Goal: Task Accomplishment & Management: Use online tool/utility

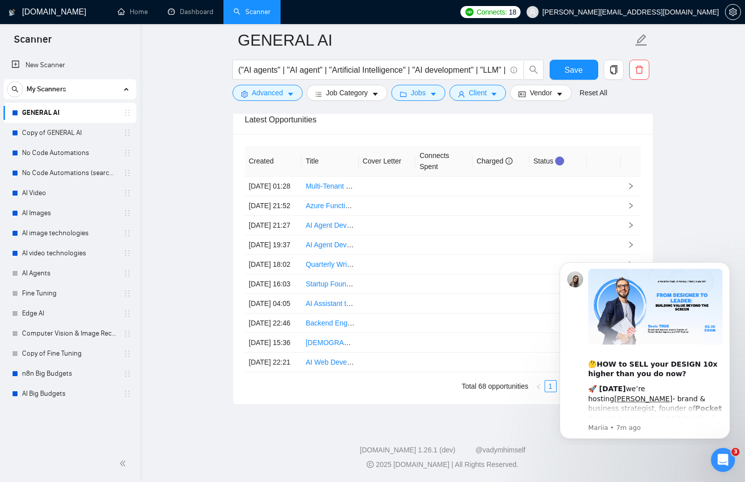
click at [725, 266] on icon "Dismiss notification" at bounding box center [728, 265] width 6 height 6
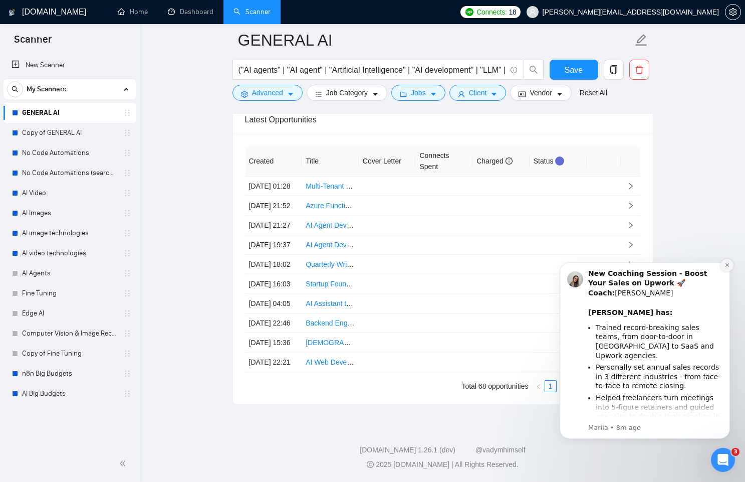
click at [727, 264] on icon "Dismiss notification" at bounding box center [728, 265] width 6 height 6
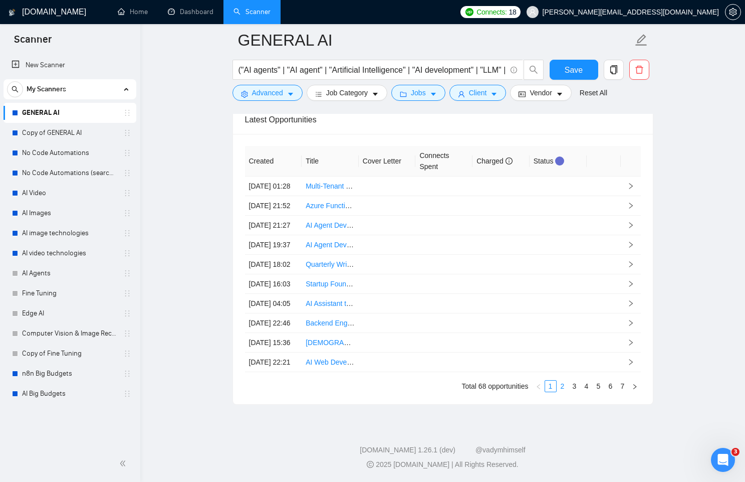
click at [562, 391] on link "2" at bounding box center [562, 385] width 11 height 11
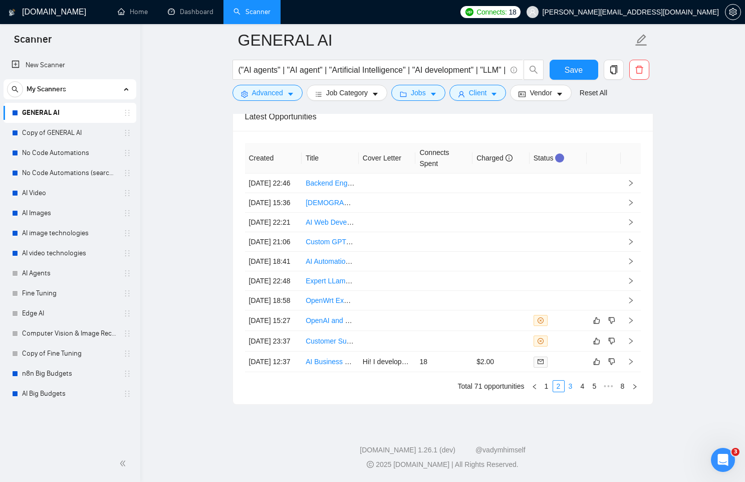
click at [571, 391] on link "3" at bounding box center [570, 385] width 11 height 11
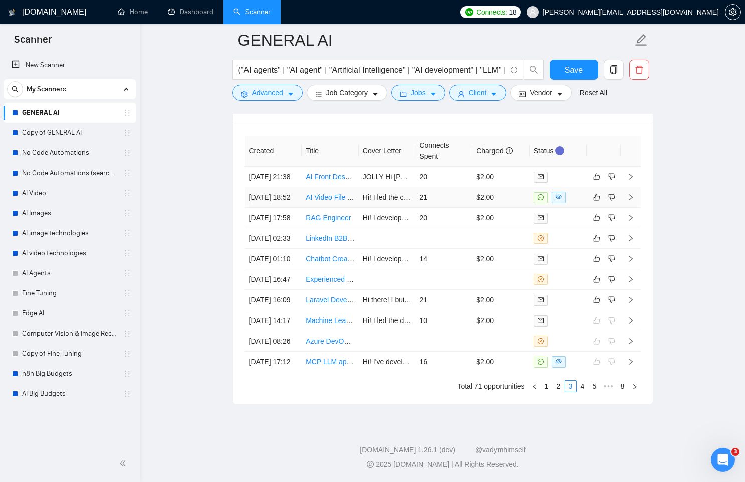
drag, startPoint x: 281, startPoint y: 199, endPoint x: 248, endPoint y: 186, distance: 36.0
click at [248, 187] on td "24 Sep, 2025 18:52" at bounding box center [273, 197] width 57 height 21
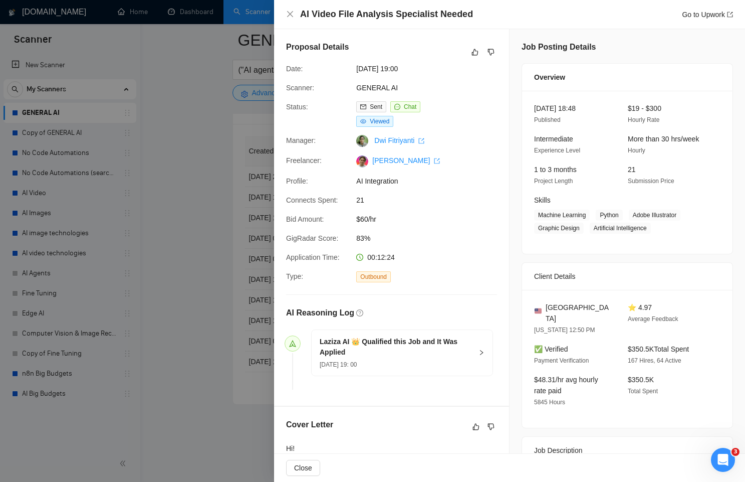
scroll to position [247, 0]
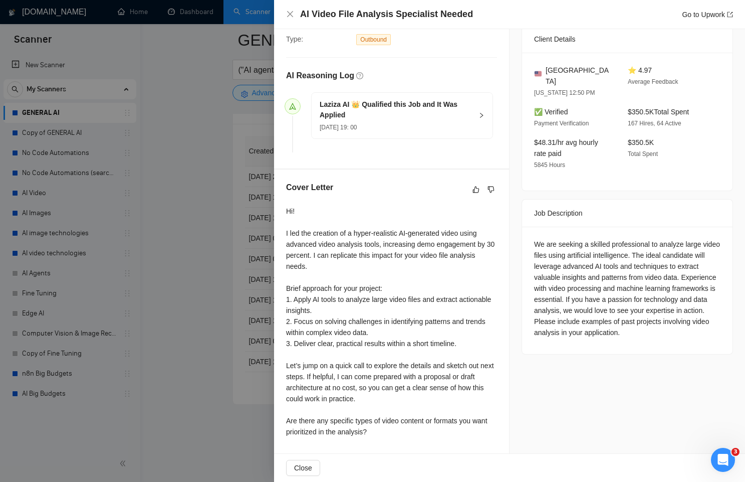
click at [211, 250] on div at bounding box center [372, 241] width 745 height 482
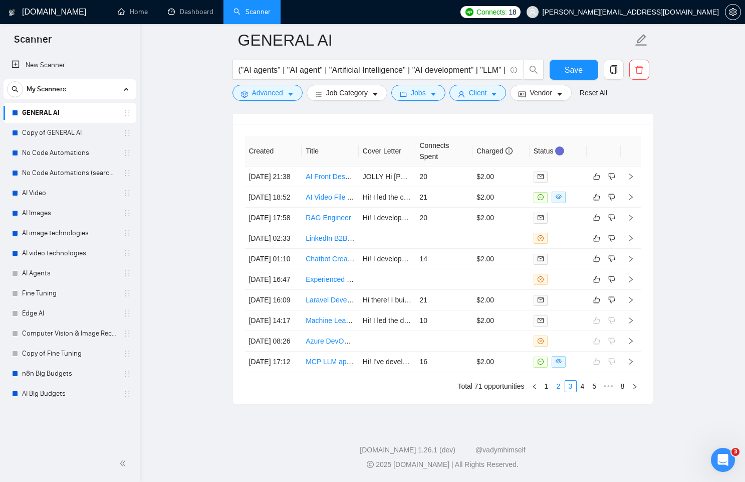
click at [560, 391] on link "2" at bounding box center [558, 385] width 11 height 11
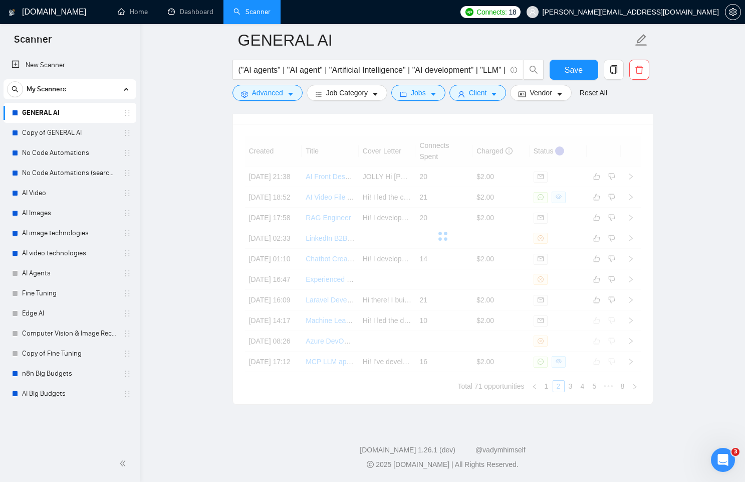
click at [551, 392] on div "Created Title Cover Letter Connects Spent Charged Status 24 Sep, 2025 21:38 AI …" at bounding box center [443, 264] width 396 height 256
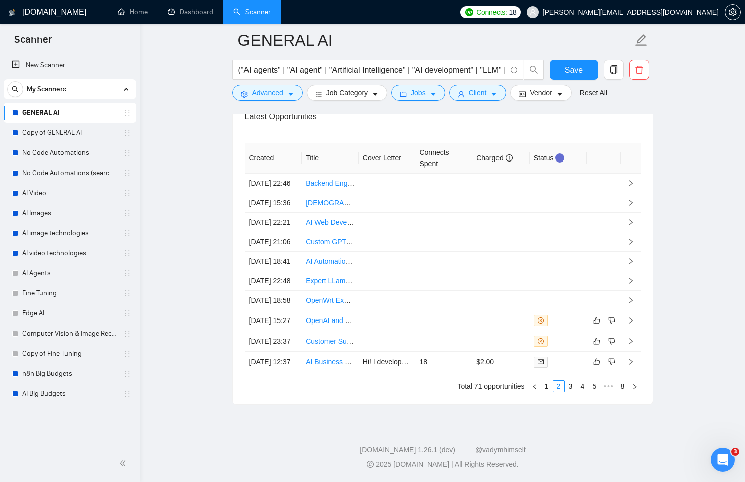
click at [548, 391] on link "1" at bounding box center [546, 385] width 11 height 11
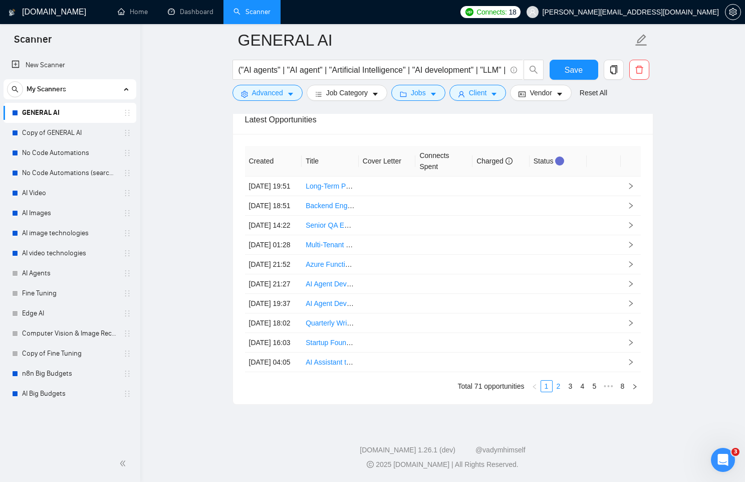
click at [558, 391] on link "2" at bounding box center [558, 385] width 11 height 11
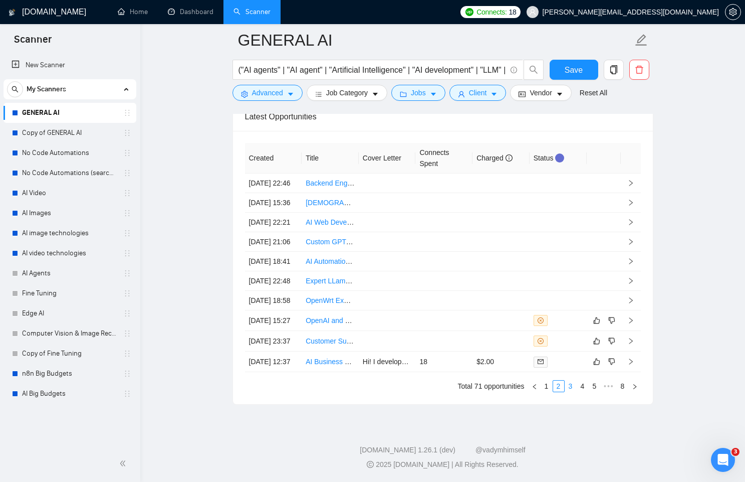
click at [570, 391] on link "3" at bounding box center [570, 385] width 11 height 11
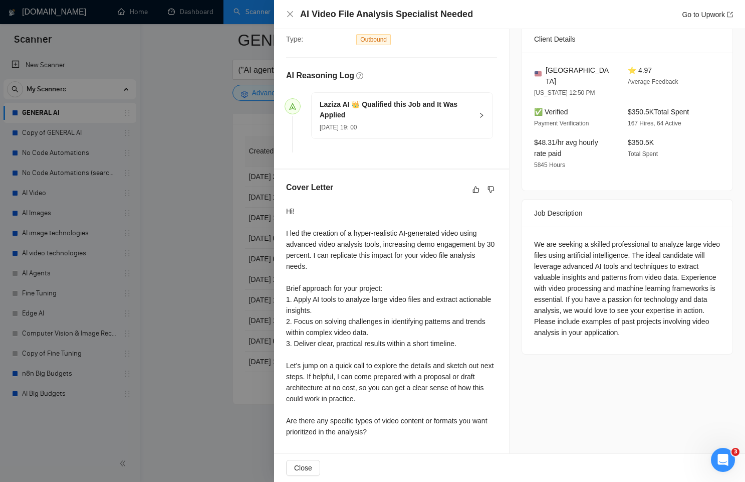
click at [288, 207] on div "Hi! I led the creation of a hyper-realistic AI-generated video using advanced v…" at bounding box center [391, 322] width 211 height 232
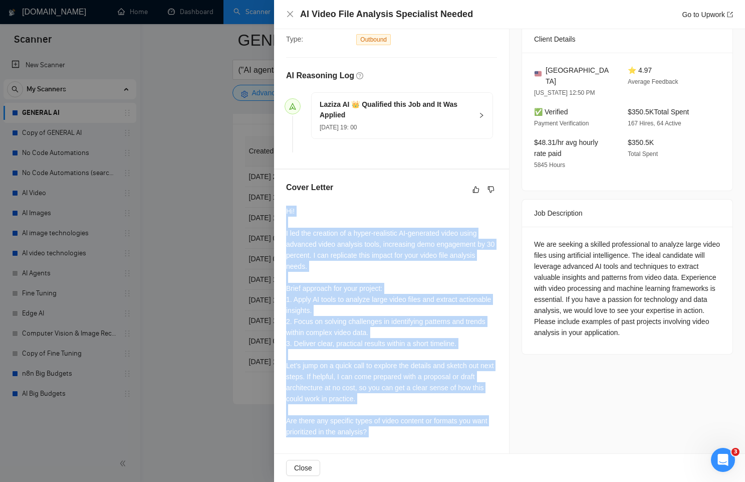
drag, startPoint x: 288, startPoint y: 207, endPoint x: 425, endPoint y: 430, distance: 261.4
click at [425, 430] on div "Hi! I led the creation of a hyper-realistic AI-generated video using advanced v…" at bounding box center [391, 322] width 211 height 232
copy div "Hi! I led the creation of a hyper-realistic AI-generated video using advanced v…"
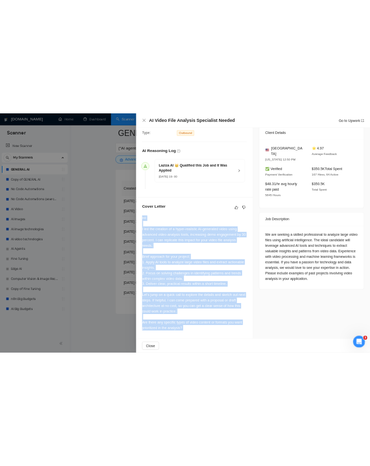
scroll to position [2451, 0]
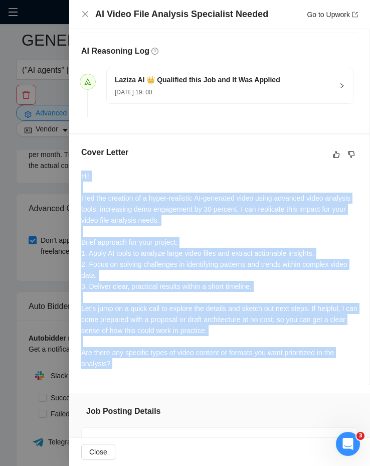
click at [222, 246] on div "Hi! I led the creation of a hyper-realistic AI-generated video using advanced v…" at bounding box center [219, 269] width 276 height 198
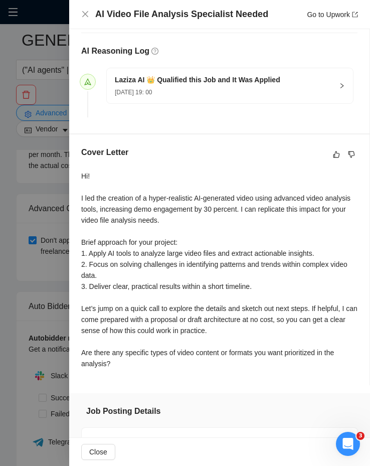
scroll to position [0, 0]
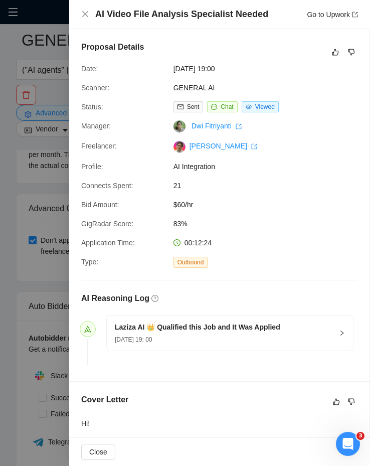
drag, startPoint x: 187, startPoint y: 68, endPoint x: 284, endPoint y: 72, distance: 96.3
click at [284, 72] on div "[DATE] 19:00" at bounding box center [238, 68] width 138 height 11
copy span "[DATE] 19:00"
click at [176, 69] on span "[DATE] 19:00" at bounding box center [248, 68] width 150 height 11
drag, startPoint x: 176, startPoint y: 69, endPoint x: 236, endPoint y: 71, distance: 59.7
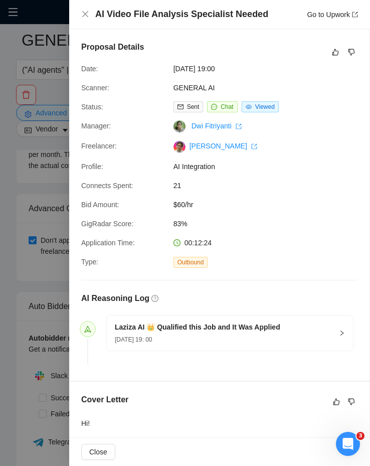
click at [236, 71] on span "[DATE] 19:00" at bounding box center [248, 68] width 150 height 11
copy span "[DATE] 19:00"
click at [64, 309] on div at bounding box center [185, 233] width 370 height 466
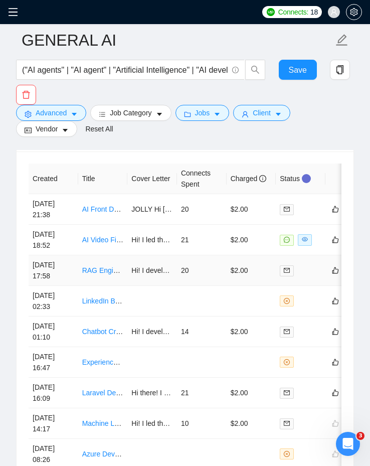
scroll to position [2866, 0]
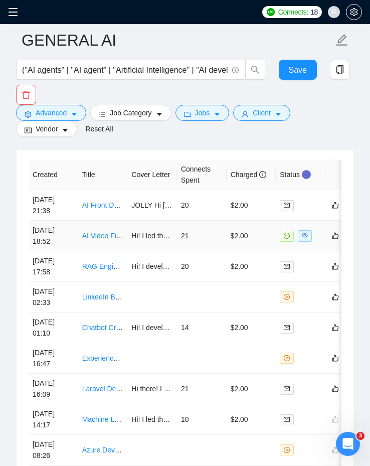
click at [92, 237] on link "AI Video File Analysis Specialist Needed" at bounding box center [145, 236] width 126 height 8
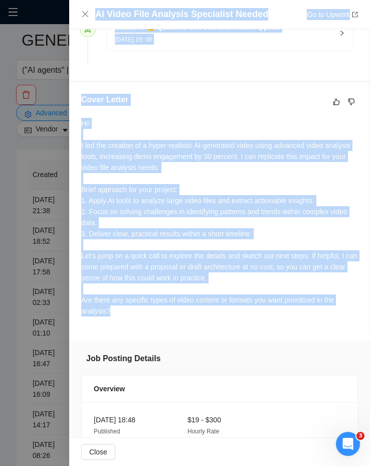
scroll to position [219, 0]
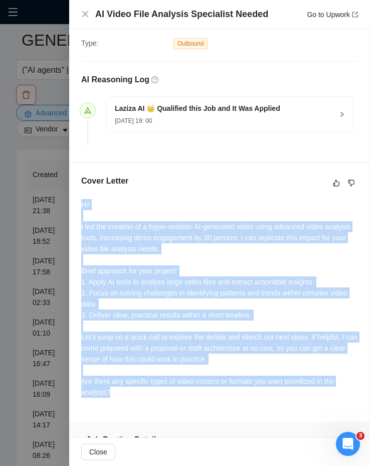
drag, startPoint x: 109, startPoint y: 233, endPoint x: 79, endPoint y: 207, distance: 39.8
click at [79, 207] on div "Proposal Details Date: 24 Sep, 2025 19:00 Scanner: GENERAL AI Status: Sent Chat…" at bounding box center [219, 396] width 301 height 1171
copy div "Hi! I led the creation of a hyper-realistic AI-generated video using advanced v…"
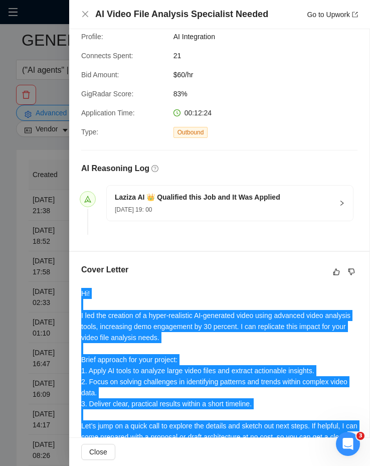
scroll to position [129, 0]
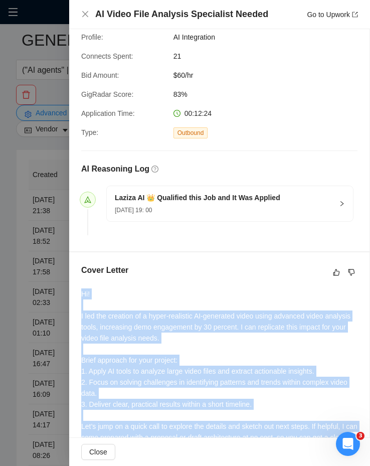
click at [151, 313] on div "Hi! I led the creation of a hyper-realistic AI-generated video using advanced v…" at bounding box center [219, 387] width 276 height 198
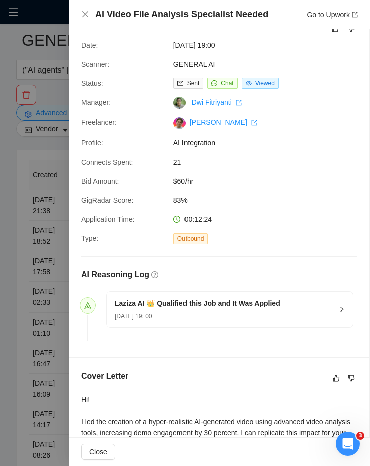
scroll to position [0, 0]
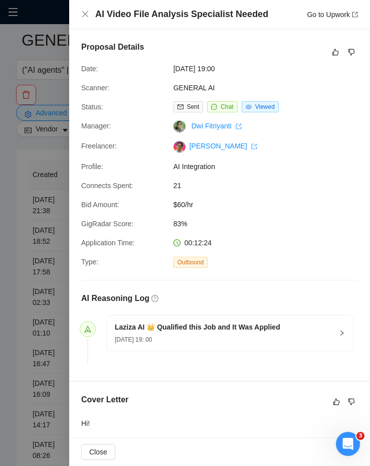
click at [39, 227] on div at bounding box center [185, 233] width 370 height 466
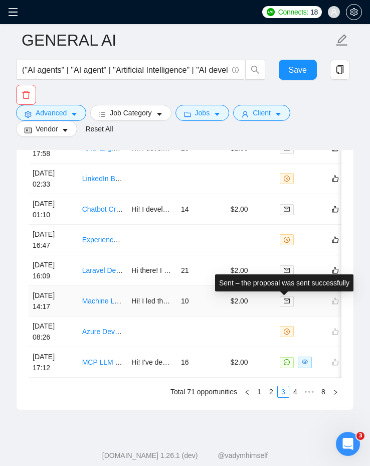
scroll to position [2987, 0]
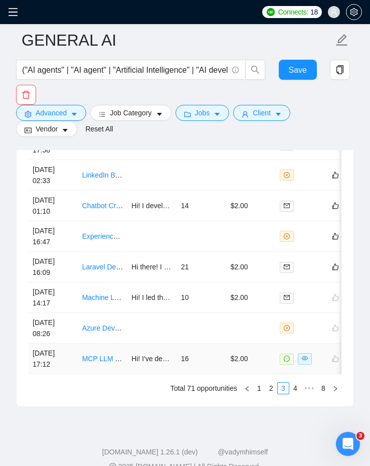
click at [208, 366] on td "16" at bounding box center [202, 358] width 50 height 31
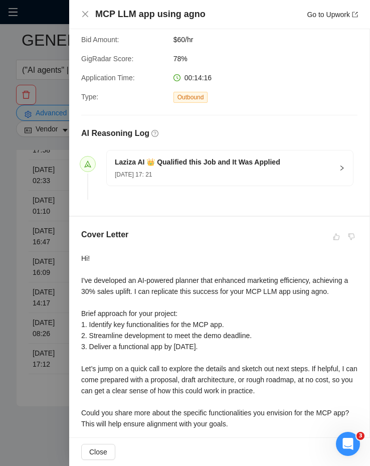
scroll to position [177, 0]
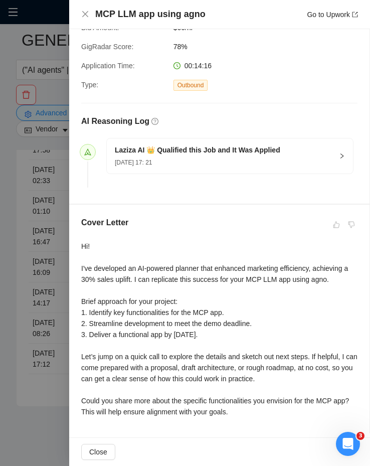
click at [76, 245] on div "Cover Letter Hi! I've developed an AI-powered planner that enhanced marketing e…" at bounding box center [219, 319] width 300 height 229
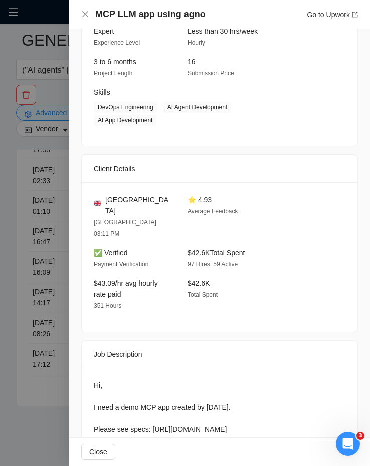
scroll to position [750, 0]
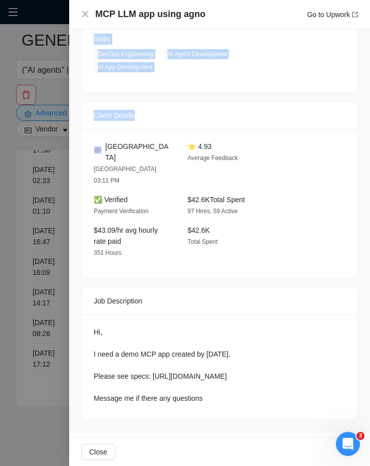
drag, startPoint x: 76, startPoint y: 245, endPoint x: 221, endPoint y: 123, distance: 189.6
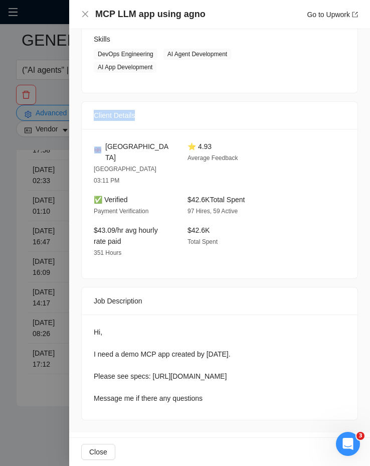
click at [221, 102] on div "Client Details" at bounding box center [220, 115] width 252 height 27
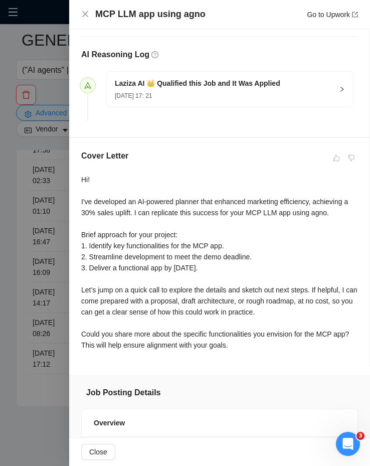
scroll to position [247, 0]
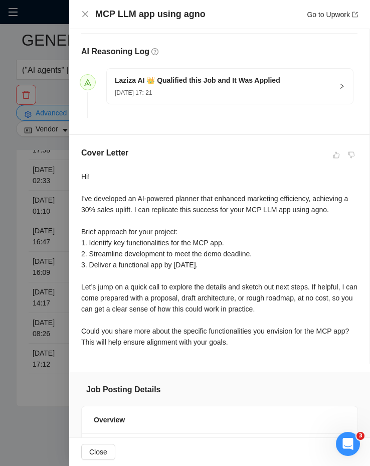
click at [79, 175] on div "Cover Letter Hi! I've developed an AI-powered planner that enhanced marketing e…" at bounding box center [219, 249] width 300 height 229
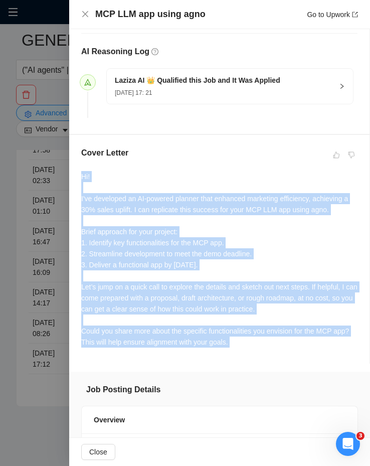
drag, startPoint x: 79, startPoint y: 175, endPoint x: 262, endPoint y: 343, distance: 248.3
click at [262, 343] on div "Cover Letter Hi! I've developed an AI-powered planner that enhanced marketing e…" at bounding box center [219, 249] width 300 height 229
copy div "Hi! I've developed an AI-powered planner that enhanced marketing efficiency, ac…"
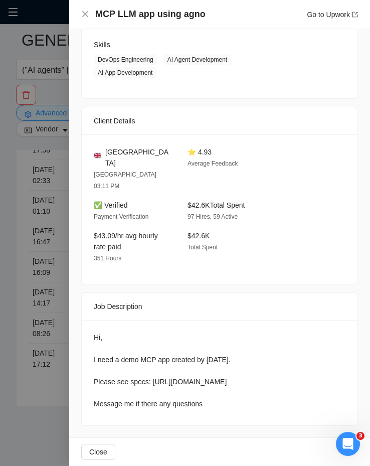
scroll to position [750, 0]
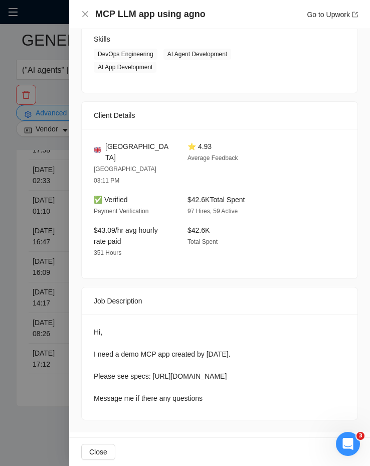
click at [91, 314] on div "Hi, I need a demo MCP app created by [DATE]. Please see specs: [URL][DOMAIN_NAM…" at bounding box center [220, 366] width 276 height 105
drag, startPoint x: 91, startPoint y: 305, endPoint x: 204, endPoint y: 402, distance: 149.6
click at [204, 402] on div "Hi, I need a demo MCP app created by [DATE]. Please see specs: [URL][DOMAIN_NAM…" at bounding box center [220, 366] width 276 height 105
click at [209, 326] on div "Hi, I need a demo MCP app created by [DATE]. Please see specs: [URL][DOMAIN_NAM…" at bounding box center [220, 364] width 252 height 77
drag, startPoint x: 223, startPoint y: 395, endPoint x: 85, endPoint y: 308, distance: 162.7
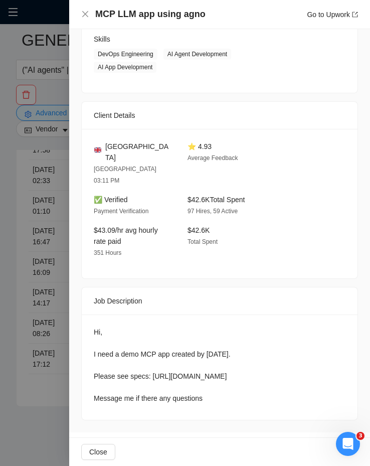
click at [85, 314] on div "Hi, I need a demo MCP app created by [DATE]. Please see specs: [URL][DOMAIN_NAM…" at bounding box center [220, 366] width 276 height 105
copy div "Hi, I need a demo MCP app created by tomorrow. Please see specs: https://docs.g…"
click at [29, 279] on div at bounding box center [185, 233] width 370 height 466
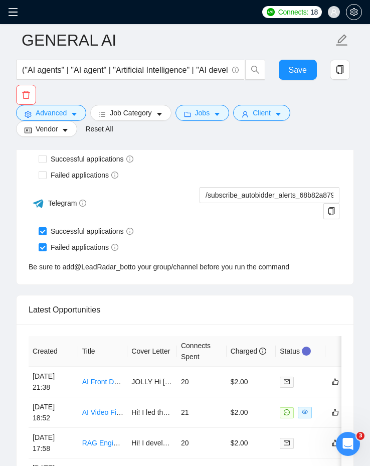
scroll to position [2729, 0]
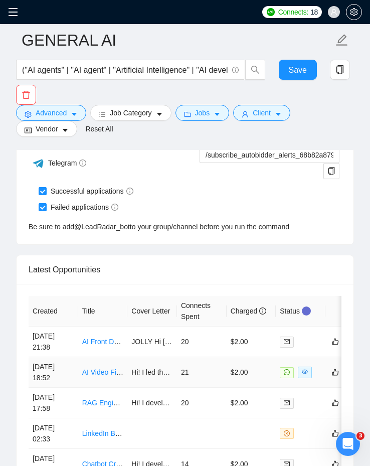
click at [101, 369] on link "AI Video File Analysis Specialist Needed" at bounding box center [145, 372] width 126 height 8
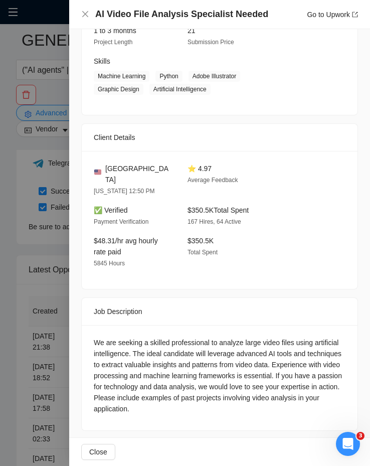
click at [183, 350] on div "We are seeking a skilled professional to analyze large video files using artifi…" at bounding box center [220, 375] width 252 height 77
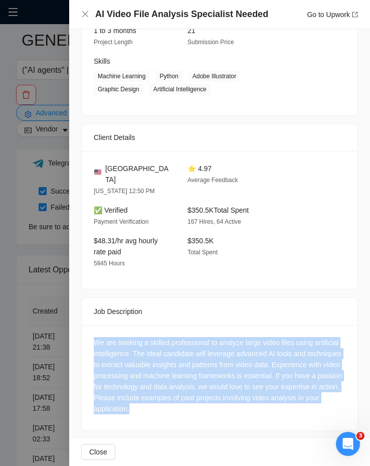
click at [183, 350] on div "We are seeking a skilled professional to analyze large video files using artifi…" at bounding box center [220, 375] width 252 height 77
copy div "We are seeking a skilled professional to analyze large video files using artifi…"
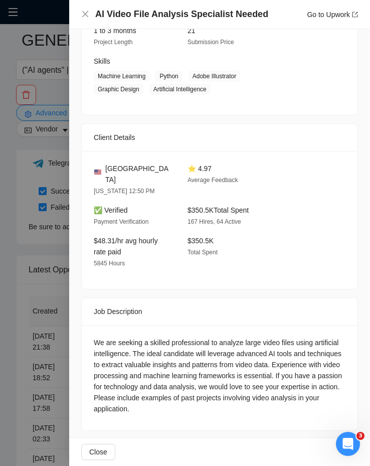
click at [36, 291] on div at bounding box center [185, 233] width 370 height 466
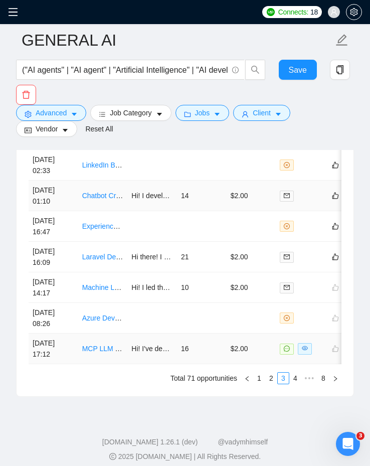
scroll to position [3005, 0]
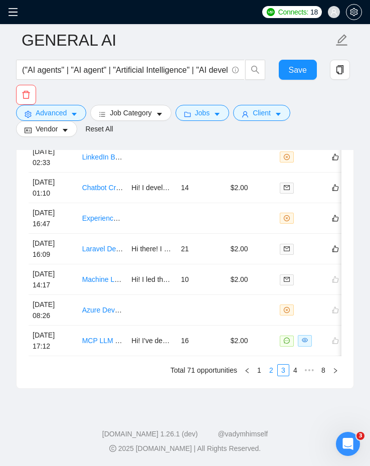
click at [274, 367] on link "2" at bounding box center [271, 369] width 11 height 11
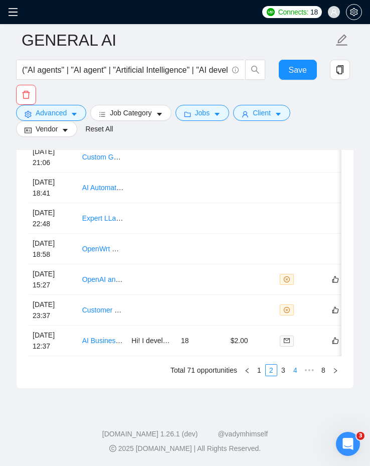
click at [293, 372] on link "4" at bounding box center [295, 369] width 11 height 11
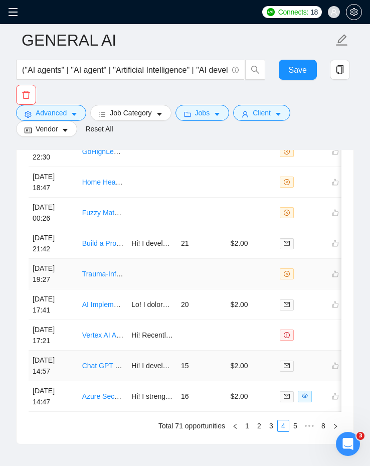
scroll to position [2955, 0]
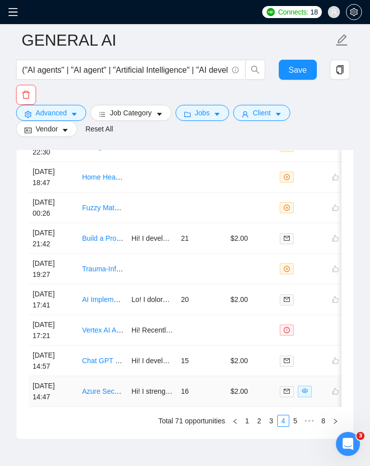
click at [197, 396] on td "16" at bounding box center [202, 391] width 50 height 31
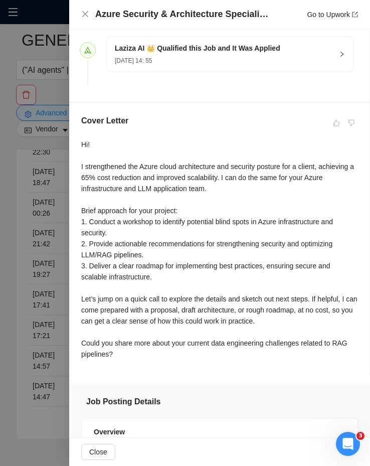
scroll to position [274, 0]
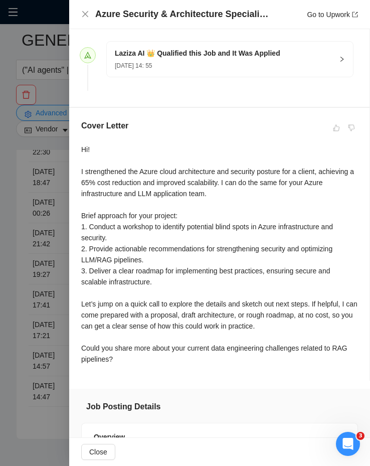
click at [166, 345] on div "Hi! I strengthened the Azure cloud architecture and security posture for a clie…" at bounding box center [219, 254] width 276 height 221
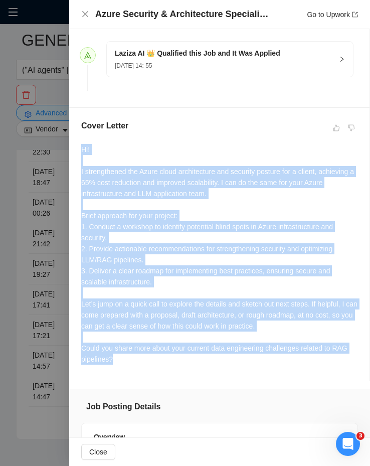
copy div "Hi! I strengthened the Azure cloud architecture and security posture for a clie…"
drag, startPoint x: 166, startPoint y: 363, endPoint x: 104, endPoint y: 138, distance: 233.0
click at [104, 138] on div "Cover Letter Hi! I strengthened the Azure cloud architecture and security postu…" at bounding box center [219, 244] width 300 height 273
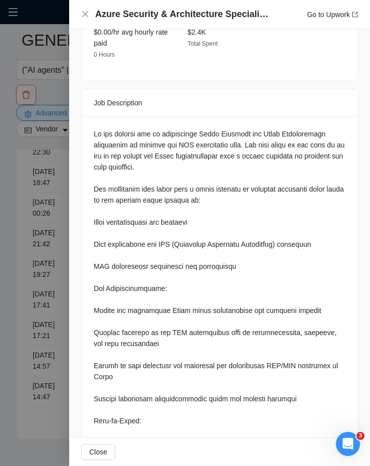
scroll to position [976, 0]
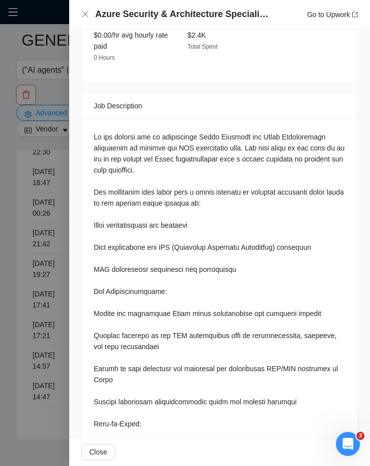
click at [98, 131] on div at bounding box center [220, 368] width 252 height 474
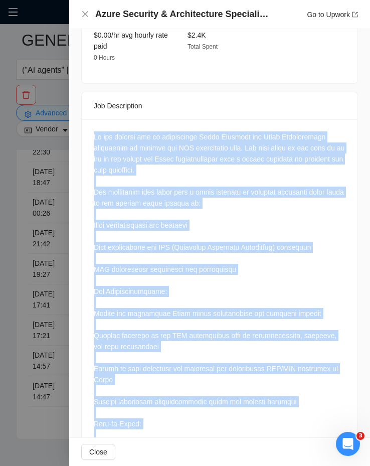
scroll to position [1156, 0]
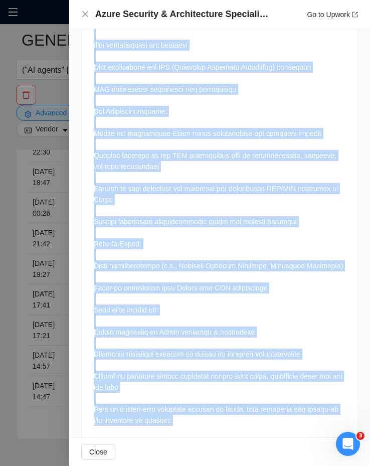
drag, startPoint x: 98, startPoint y: 112, endPoint x: 252, endPoint y: 406, distance: 331.4
click at [252, 406] on div at bounding box center [220, 190] width 276 height 502
copy div "We are looking for an experienced Azure Security and Cloud Architecture special…"
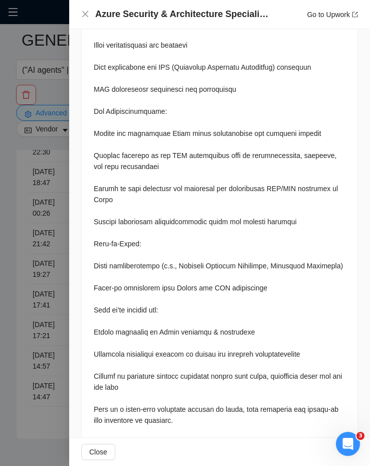
click at [34, 262] on div at bounding box center [185, 233] width 370 height 466
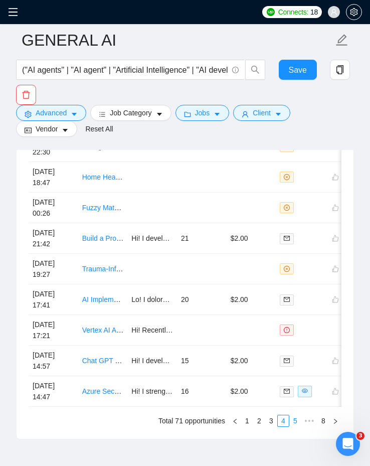
click at [294, 420] on link "5" at bounding box center [295, 420] width 11 height 11
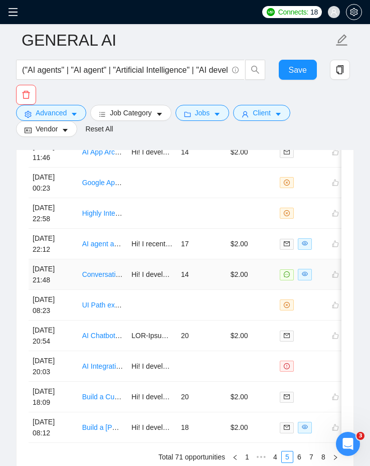
scroll to position [2924, 0]
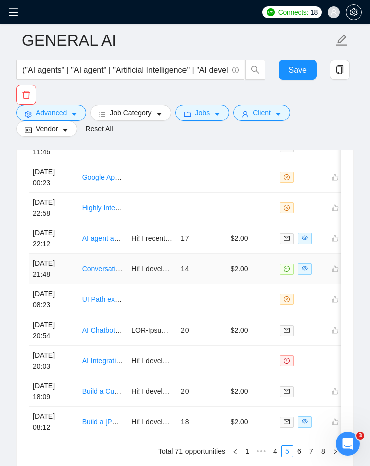
click at [207, 275] on td "14" at bounding box center [202, 269] width 50 height 31
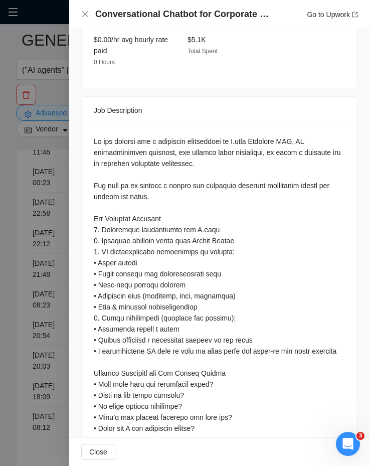
scroll to position [1009, 0]
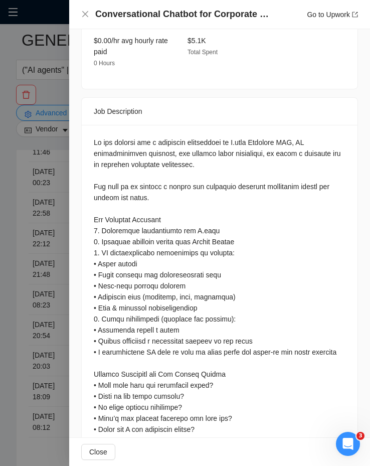
click at [97, 137] on div at bounding box center [220, 352] width 252 height 430
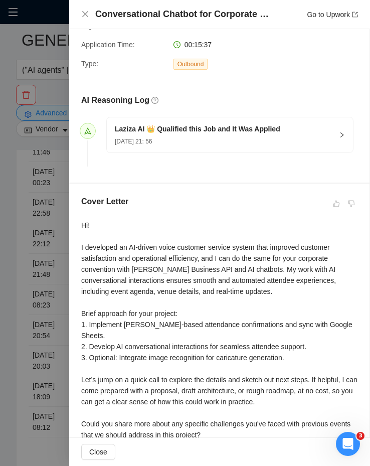
scroll to position [196, 0]
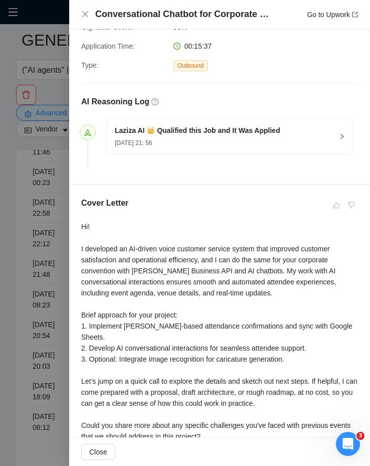
click at [77, 220] on div "Cover Letter Hi! I developed an AI-driven voice customer service system that im…" at bounding box center [219, 321] width 300 height 273
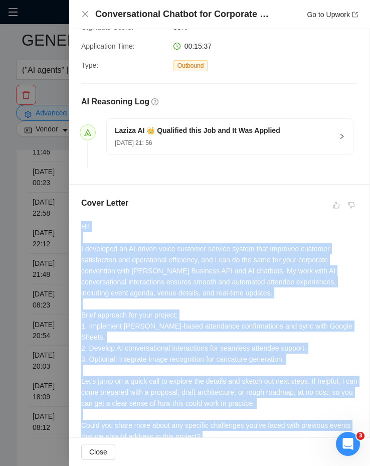
drag, startPoint x: 77, startPoint y: 220, endPoint x: 250, endPoint y: 424, distance: 267.4
click at [250, 424] on div "Cover Letter Hi! I developed an AI-driven voice customer service system that im…" at bounding box center [219, 321] width 300 height 273
copy div "Hi! I developed an AI-driven voice customer service system that improved custom…"
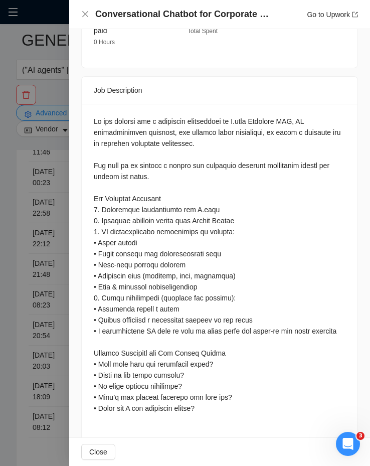
scroll to position [1026, 0]
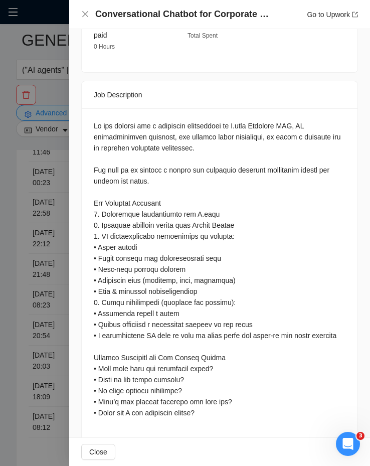
click at [93, 108] on div at bounding box center [220, 337] width 276 height 458
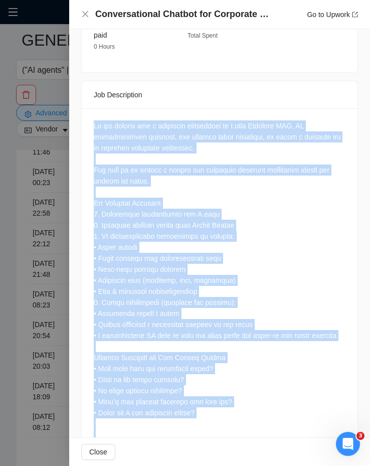
scroll to position [1151, 0]
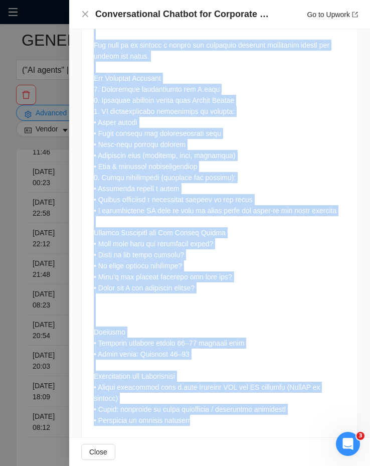
drag, startPoint x: 93, startPoint y: 85, endPoint x: 304, endPoint y: 458, distance: 429.2
click at [306, 464] on div "Conversational Chatbot for Corporate Convention ([PERSON_NAME] + AI + Image-to-…" at bounding box center [219, 233] width 301 height 466
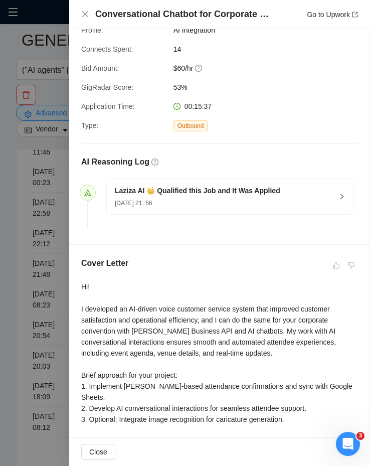
scroll to position [134, 0]
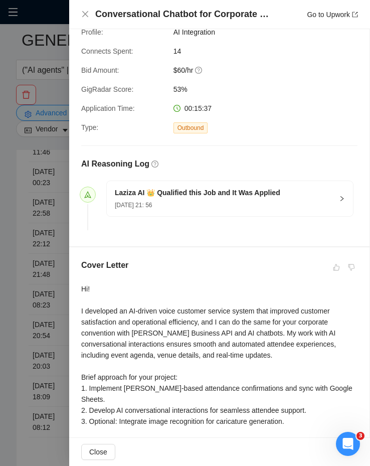
click at [75, 288] on div "Cover Letter Hi! I developed an AI-driven voice customer service system that im…" at bounding box center [219, 383] width 300 height 273
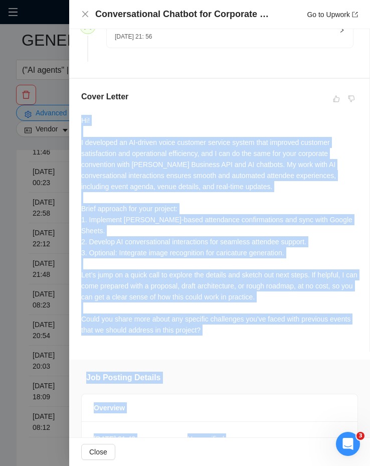
scroll to position [376, 0]
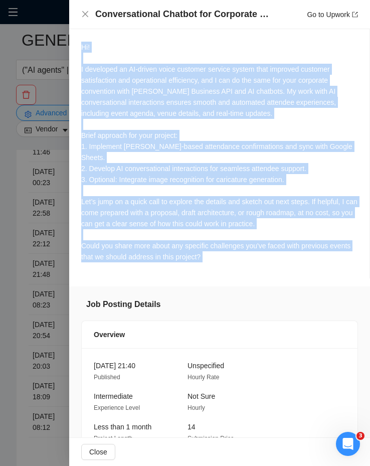
drag, startPoint x: 75, startPoint y: 288, endPoint x: 280, endPoint y: 245, distance: 209.9
click at [280, 245] on div "Cover Letter Hi! I developed an AI-driven voice customer service system that im…" at bounding box center [219, 142] width 300 height 273
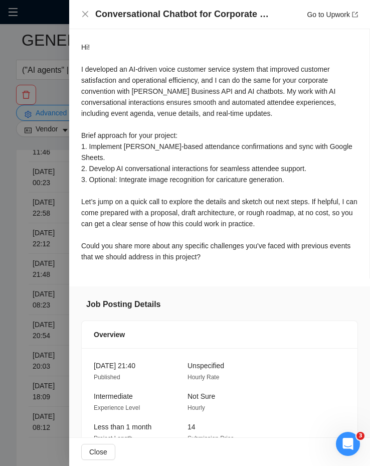
click at [35, 312] on div at bounding box center [185, 233] width 370 height 466
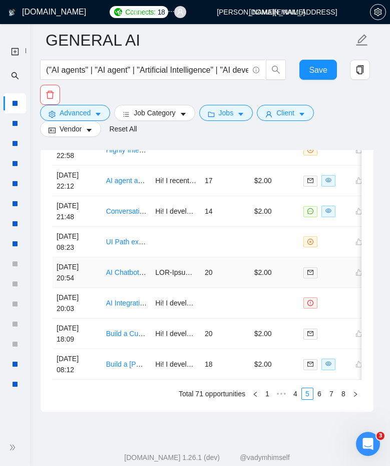
scroll to position [3021, 0]
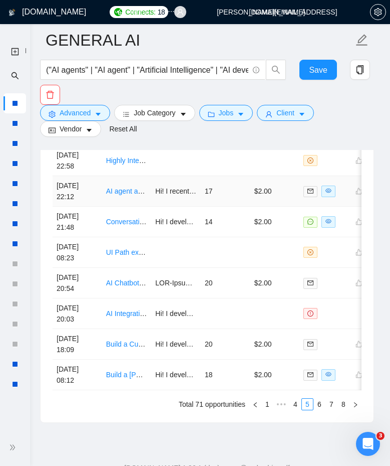
click at [204, 198] on td "17" at bounding box center [226, 191] width 50 height 31
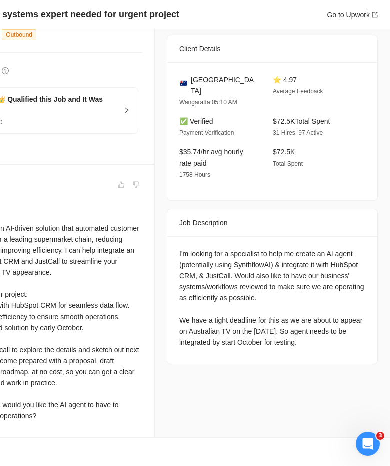
scroll to position [238, 0]
click at [79, 243] on div "Hi! I recently developed an AI-driven solution that automated customer service …" at bounding box center [36, 310] width 211 height 221
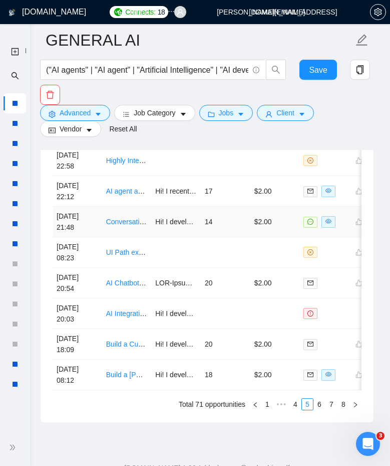
click at [85, 209] on td "[DATE] 21:48" at bounding box center [78, 222] width 50 height 31
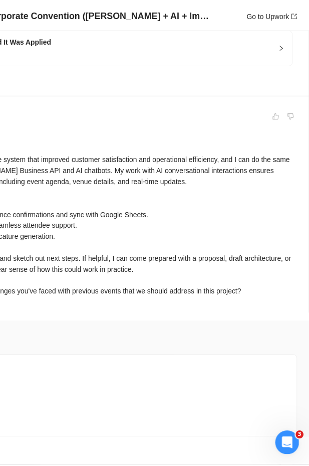
scroll to position [3005, 0]
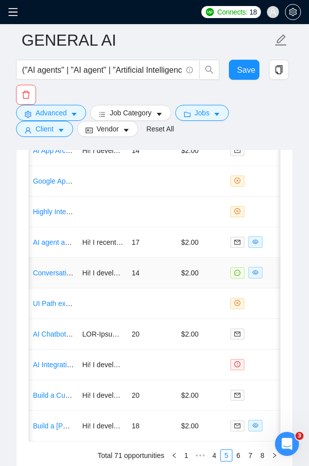
scroll to position [0, 33]
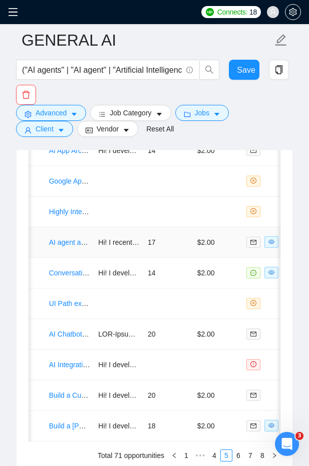
click at [159, 241] on td "17" at bounding box center [169, 242] width 50 height 31
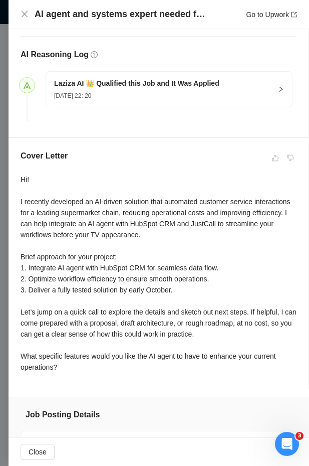
scroll to position [256, 0]
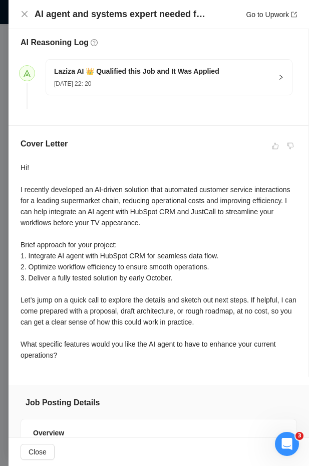
click at [22, 168] on div "Hi! I recently developed an AI-driven solution that automated customer service …" at bounding box center [159, 261] width 276 height 198
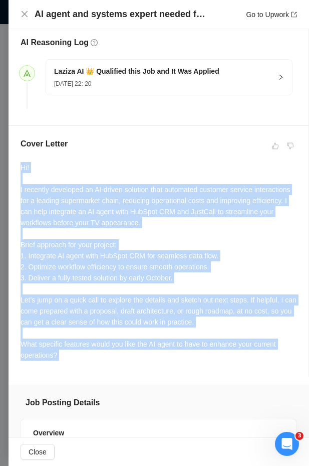
drag, startPoint x: 22, startPoint y: 168, endPoint x: 150, endPoint y: 355, distance: 226.8
click at [150, 355] on div "Hi! I recently developed an AI-driven solution that automated customer service …" at bounding box center [159, 261] width 276 height 198
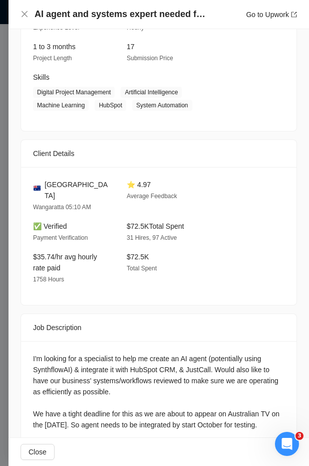
scroll to position [761, 0]
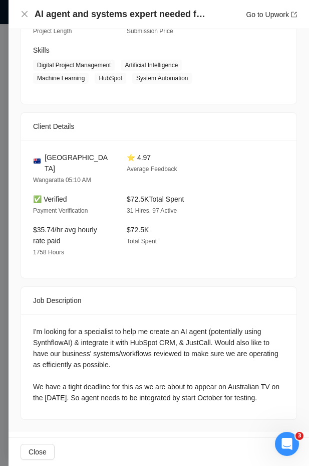
click at [33, 326] on div "I'm looking for a specialist to help me create an AI agent (potentially using S…" at bounding box center [159, 364] width 252 height 77
drag, startPoint x: 33, startPoint y: 314, endPoint x: 98, endPoint y: 396, distance: 105.6
click at [98, 396] on div "I'm looking for a specialist to help me create an AI agent (potentially using S…" at bounding box center [159, 364] width 252 height 77
click at [22, 18] on icon "close" at bounding box center [25, 14] width 8 height 8
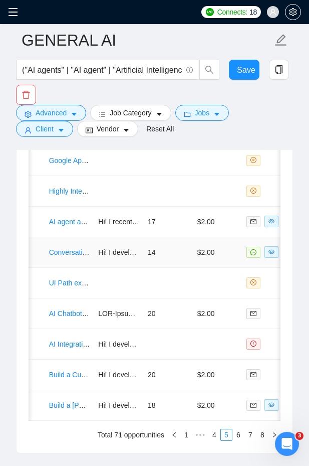
scroll to position [3032, 0]
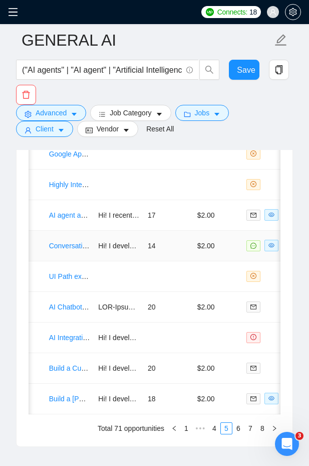
click at [132, 242] on td "Hi! I developed an AI-driven voice customer service system that improved custom…" at bounding box center [119, 246] width 50 height 31
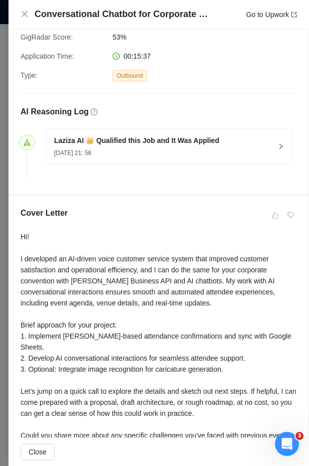
scroll to position [189, 0]
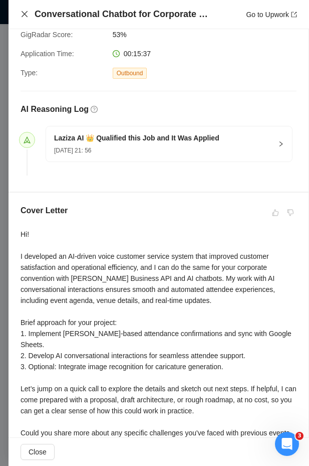
click at [26, 12] on icon "close" at bounding box center [25, 14] width 6 height 6
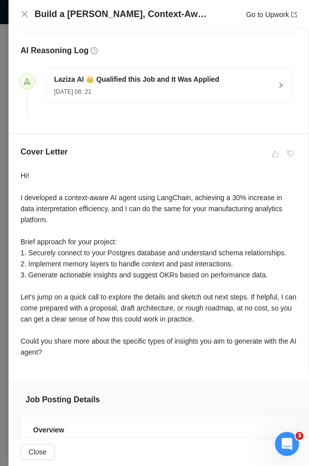
scroll to position [253, 0]
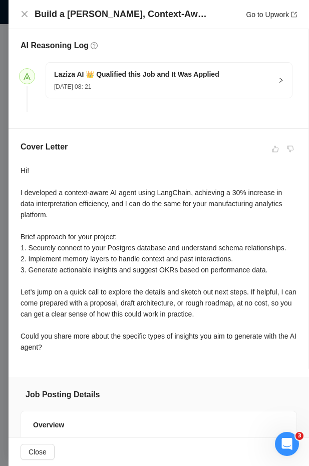
click at [21, 166] on div "Hi! I developed a context-aware AI agent using LangChain, achieving a 30% incre…" at bounding box center [159, 258] width 276 height 187
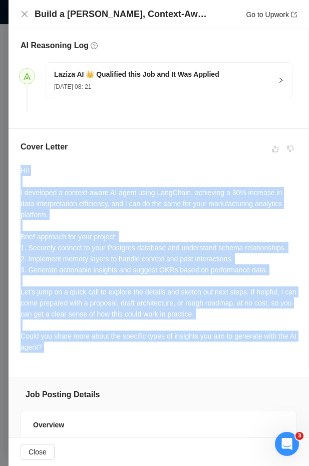
drag, startPoint x: 21, startPoint y: 166, endPoint x: 102, endPoint y: 359, distance: 209.8
click at [102, 352] on div "Hi! I developed a context-aware AI agent using LangChain, achieving a 30% incre…" at bounding box center [159, 258] width 276 height 187
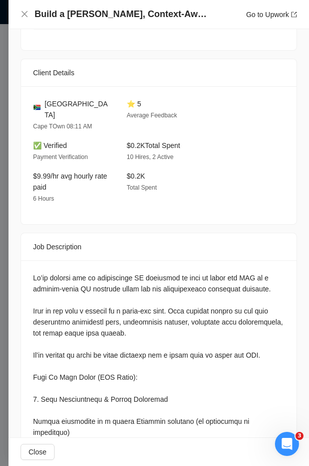
scroll to position [833, 0]
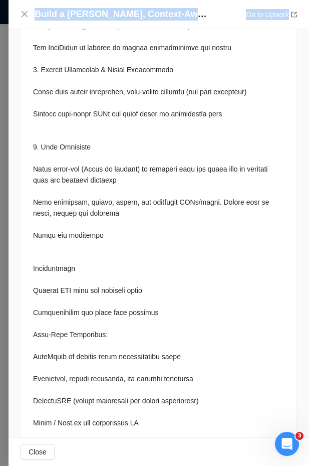
scroll to position [1482, 0]
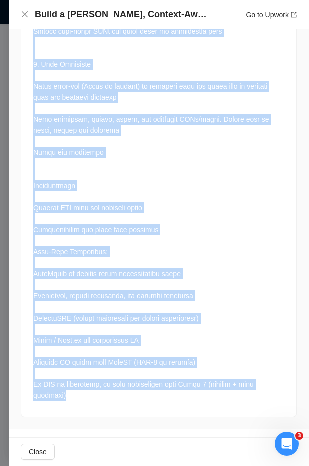
drag, startPoint x: 30, startPoint y: 271, endPoint x: 143, endPoint y: 397, distance: 169.3
click at [143, 397] on div at bounding box center [159, 17] width 276 height 800
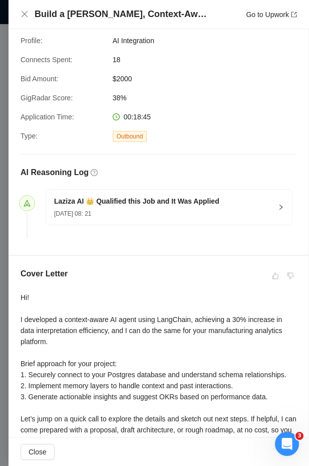
scroll to position [126, 0]
click at [24, 13] on icon "close" at bounding box center [25, 14] width 8 height 8
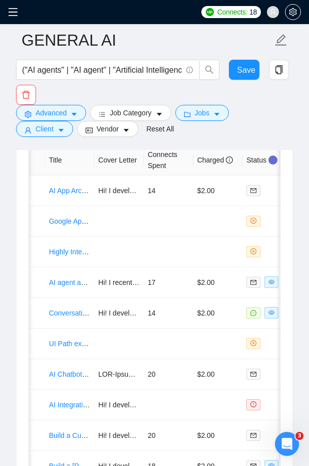
scroll to position [2974, 0]
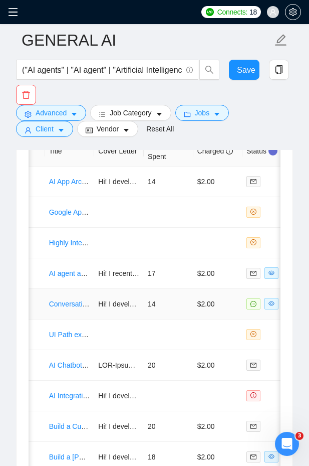
click at [180, 297] on td "14" at bounding box center [169, 304] width 50 height 31
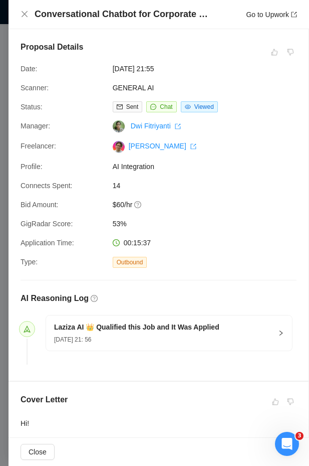
click at [119, 67] on span "[DATE] 21:55" at bounding box center [188, 68] width 150 height 11
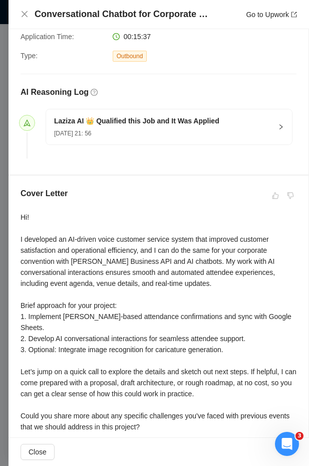
scroll to position [209, 0]
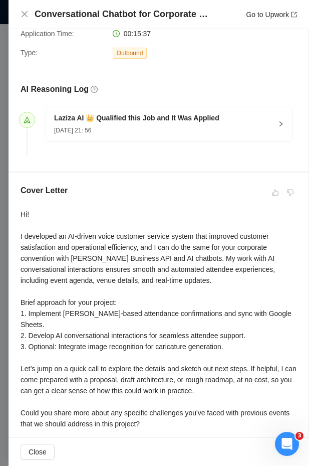
click at [23, 211] on div "Hi! I developed an AI-driven voice customer service system that improved custom…" at bounding box center [159, 319] width 276 height 221
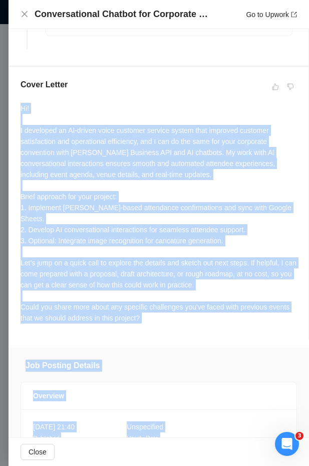
scroll to position [447, 0]
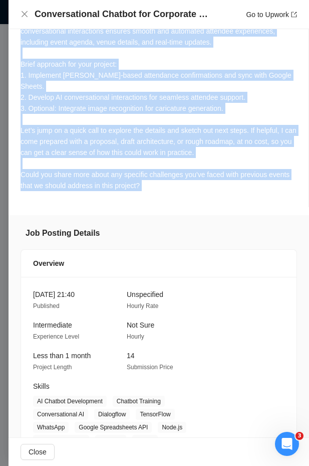
drag, startPoint x: 23, startPoint y: 211, endPoint x: 191, endPoint y: 174, distance: 172.2
click at [191, 174] on div "Hi! I developed an AI-driven voice customer service system that improved custom…" at bounding box center [159, 80] width 276 height 221
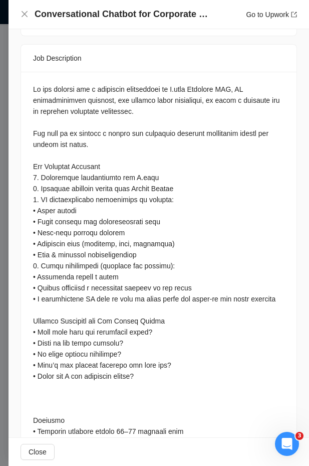
scroll to position [1038, 0]
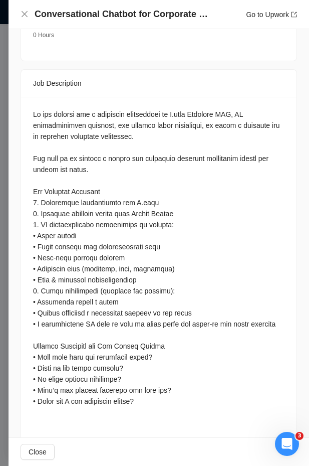
click at [41, 109] on div at bounding box center [159, 324] width 252 height 430
click at [38, 109] on div at bounding box center [159, 324] width 252 height 430
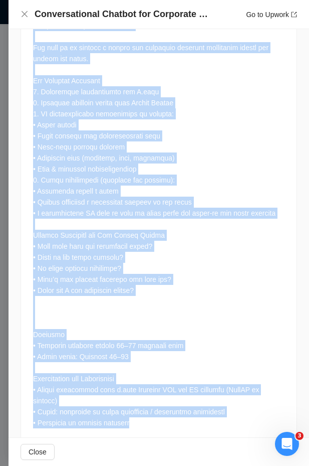
scroll to position [1151, 0]
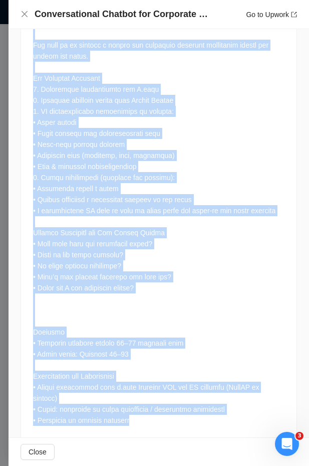
drag, startPoint x: 38, startPoint y: 79, endPoint x: 211, endPoint y: 398, distance: 362.9
click at [211, 398] on div at bounding box center [159, 210] width 252 height 430
click at [104, 282] on div at bounding box center [159, 210] width 252 height 430
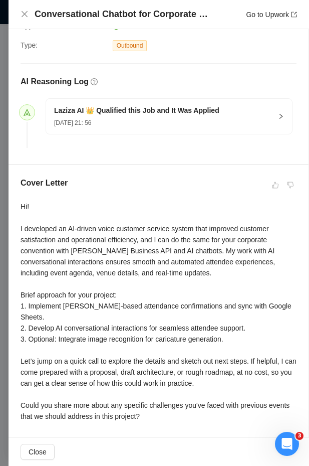
scroll to position [206, 0]
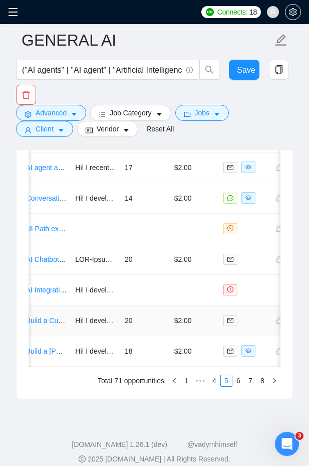
scroll to position [0, 59]
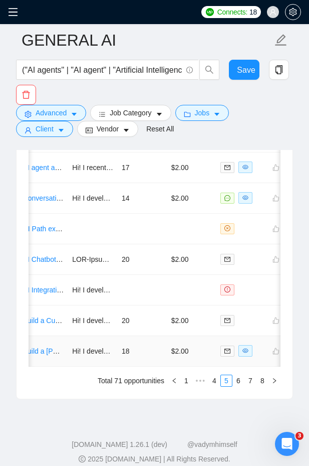
click at [105, 347] on td "Hi! I developed a context-aware AI agent using LangChain, achieving a 30% incre…" at bounding box center [93, 351] width 50 height 31
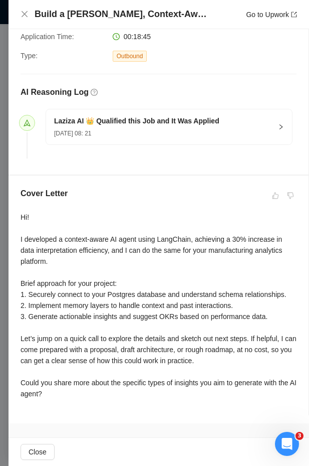
click at [19, 16] on div "Build a Robust, Context-Aware AI Agent for Manufacturing Intelligence (LangChai…" at bounding box center [159, 14] width 301 height 29
click at [56, 261] on div "Hi! I developed a context-aware AI agent using LangChain, achieving a 30% incre…" at bounding box center [159, 305] width 276 height 187
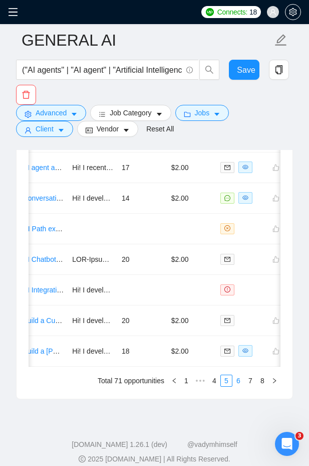
click at [234, 375] on link "6" at bounding box center [238, 380] width 11 height 11
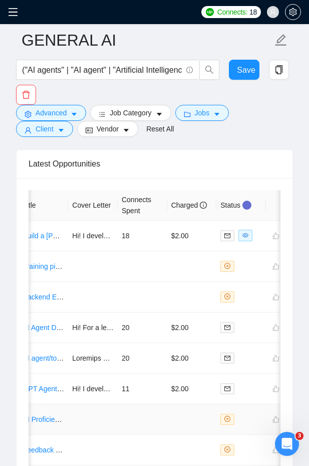
scroll to position [2919, 0]
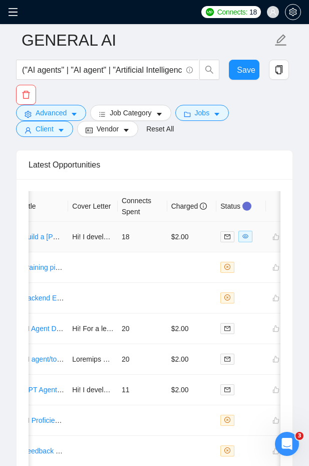
click at [109, 234] on td "Hi! I developed a context-aware AI agent using LangChain, achieving a 30% incre…" at bounding box center [93, 237] width 50 height 31
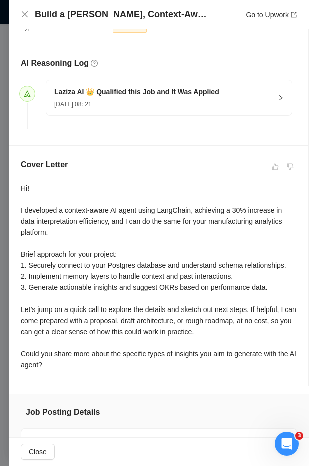
scroll to position [243, 0]
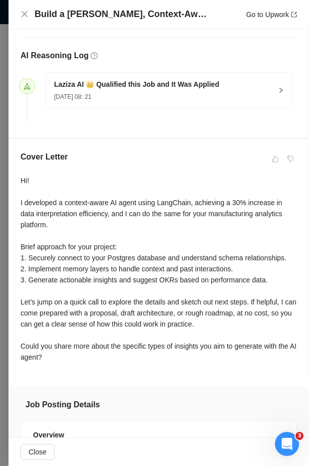
click at [20, 176] on div "Cover Letter Hi! I developed a context-aware AI agent using LangChain, achievin…" at bounding box center [159, 259] width 300 height 240
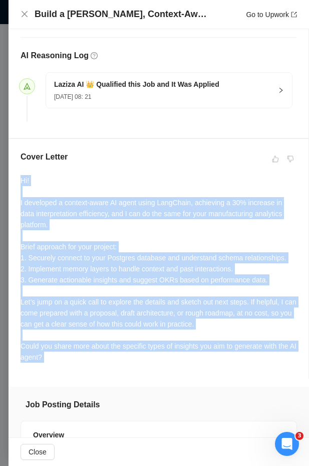
drag, startPoint x: 20, startPoint y: 176, endPoint x: 95, endPoint y: 369, distance: 206.8
click at [95, 369] on div "Cover Letter Hi! I developed a context-aware AI agent using LangChain, achievin…" at bounding box center [159, 259] width 300 height 240
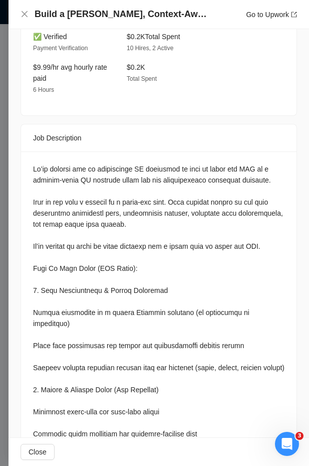
scroll to position [944, 0]
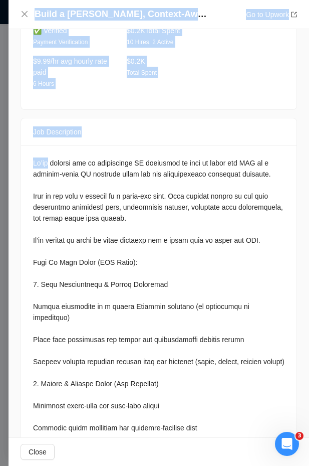
scroll to position [1482, 0]
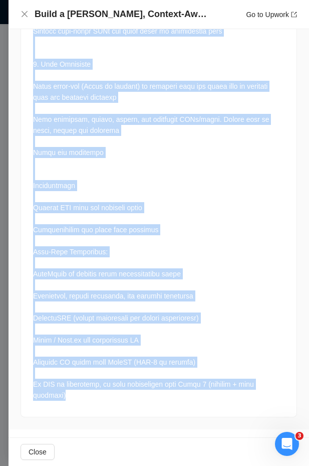
drag, startPoint x: 42, startPoint y: 165, endPoint x: 220, endPoint y: 404, distance: 298.3
click at [220, 404] on div at bounding box center [159, 17] width 276 height 800
click at [48, 313] on div at bounding box center [159, 15] width 252 height 772
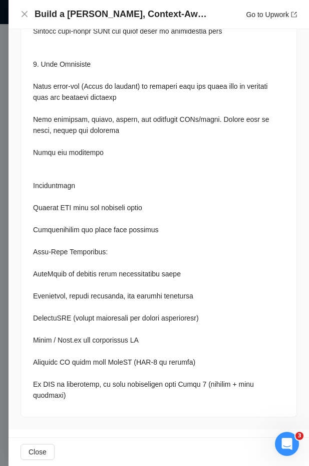
click at [6, 309] on div at bounding box center [154, 233] width 309 height 466
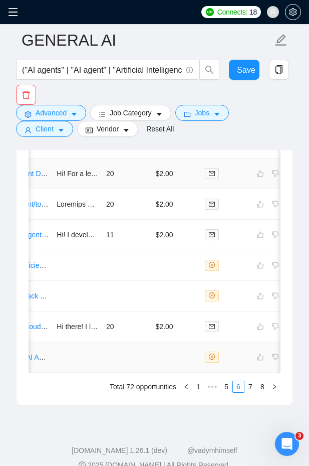
scroll to position [3080, 0]
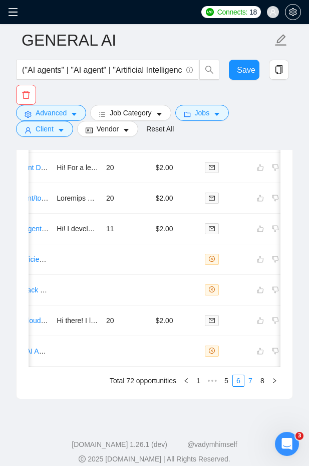
click at [249, 375] on link "7" at bounding box center [250, 380] width 11 height 11
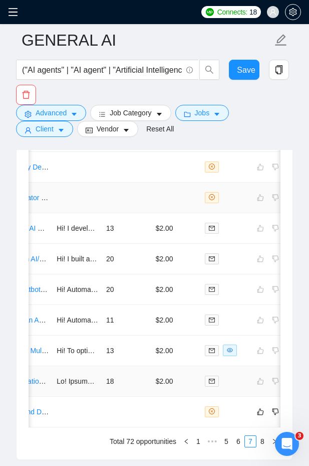
scroll to position [3024, 0]
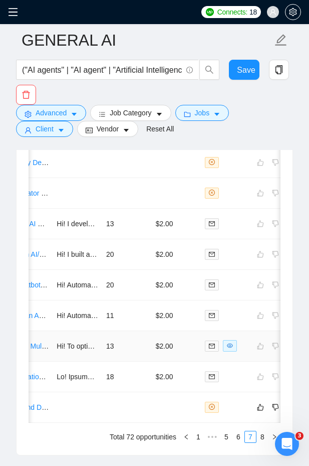
click at [134, 342] on td "13" at bounding box center [127, 346] width 50 height 31
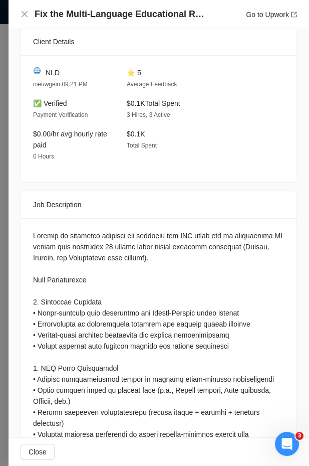
scroll to position [848, 0]
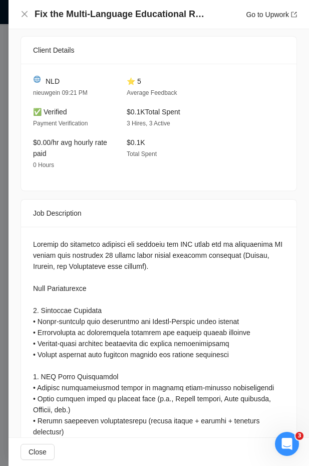
click at [35, 213] on div "Job Description" at bounding box center [159, 212] width 252 height 27
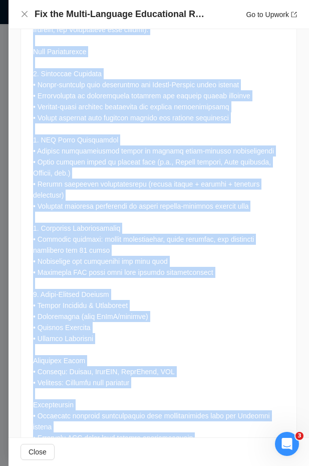
scroll to position [1213, 0]
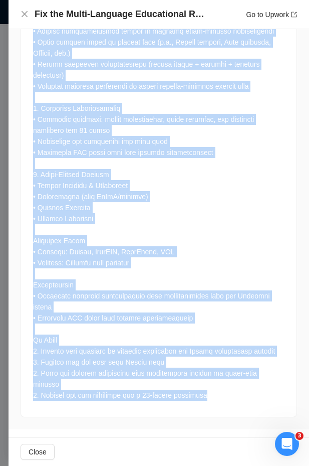
drag, startPoint x: 32, startPoint y: 243, endPoint x: 212, endPoint y: 393, distance: 234.8
click at [212, 393] on div at bounding box center [159, 143] width 276 height 546
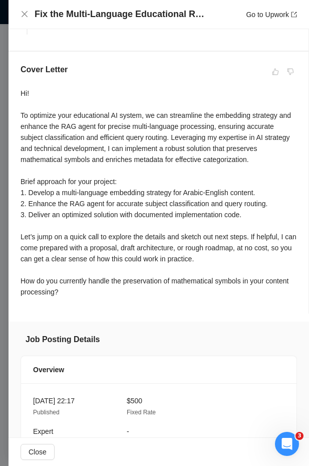
scroll to position [328, 0]
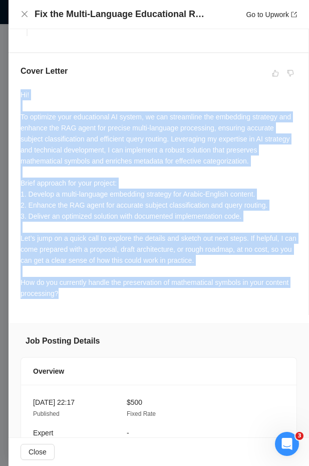
drag, startPoint x: 158, startPoint y: 312, endPoint x: 73, endPoint y: 73, distance: 254.1
click at [73, 73] on div "Cover Letter Hi! To optimize your educational AI system, we can streamline the …" at bounding box center [159, 184] width 300 height 262
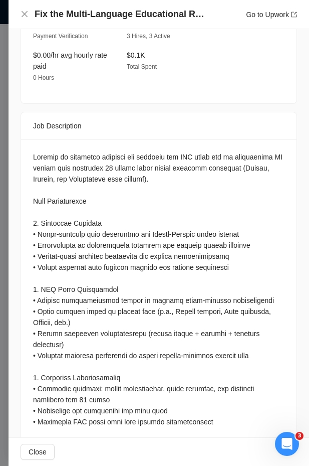
scroll to position [937, 0]
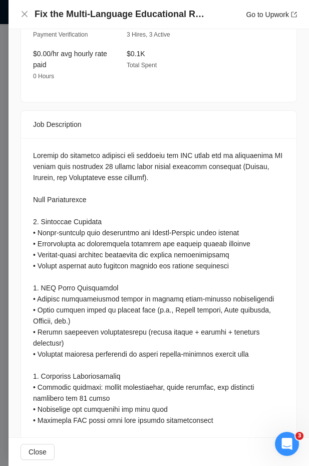
click at [36, 150] on div at bounding box center [159, 409] width 252 height 518
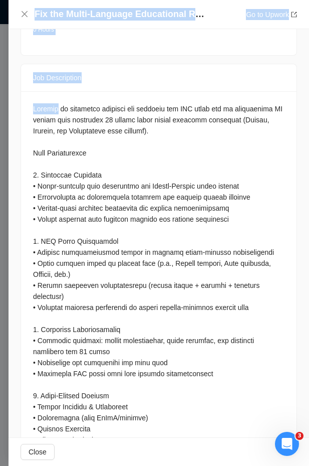
scroll to position [1213, 0]
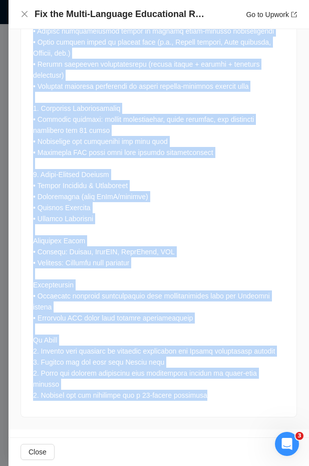
drag, startPoint x: 36, startPoint y: 148, endPoint x: 253, endPoint y: 390, distance: 325.8
click at [253, 390] on div at bounding box center [159, 141] width 252 height 518
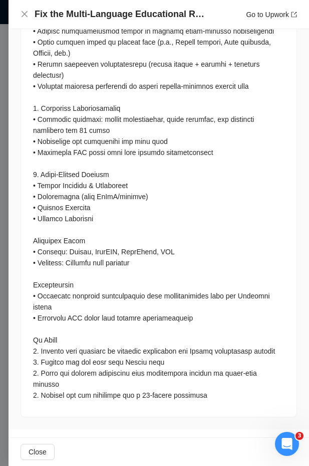
click at [5, 242] on div at bounding box center [154, 233] width 309 height 466
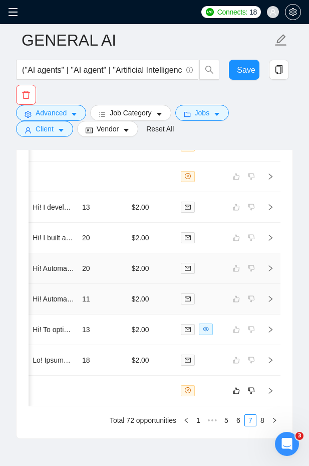
scroll to position [3068, 0]
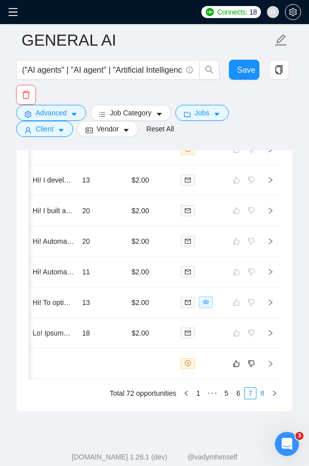
click at [264, 387] on link "8" at bounding box center [262, 392] width 11 height 11
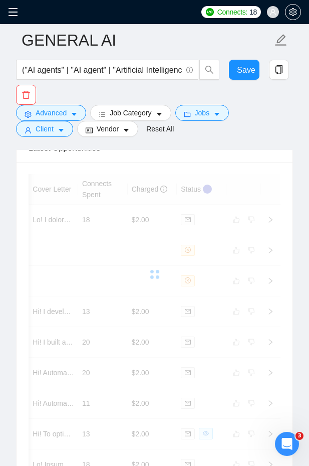
scroll to position [2835, 0]
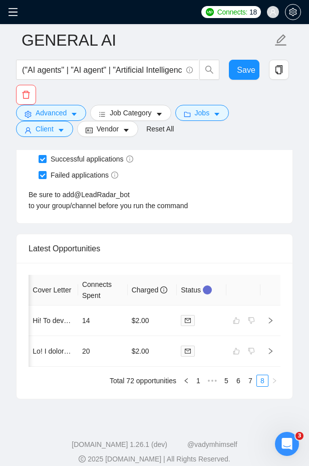
click at [75, 201] on div "Autobidder notifications Get a notification every time a specified autobidder e…" at bounding box center [155, 110] width 276 height 225
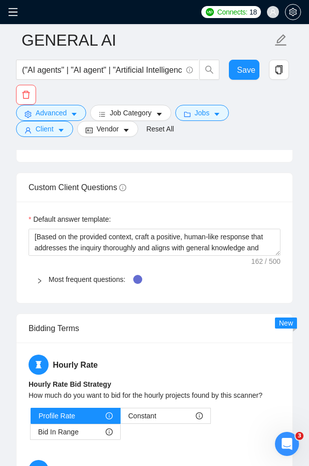
scroll to position [1550, 0]
click at [10, 17] on span at bounding box center [16, 12] width 16 height 24
click at [12, 12] on icon "menu" at bounding box center [13, 12] width 10 height 10
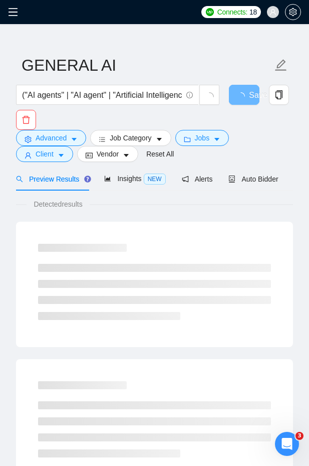
click at [12, 15] on icon "menu" at bounding box center [13, 12] width 9 height 8
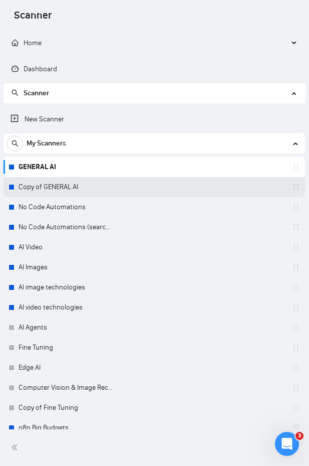
click at [67, 183] on link "Copy of GENERAL AI" at bounding box center [66, 187] width 95 height 20
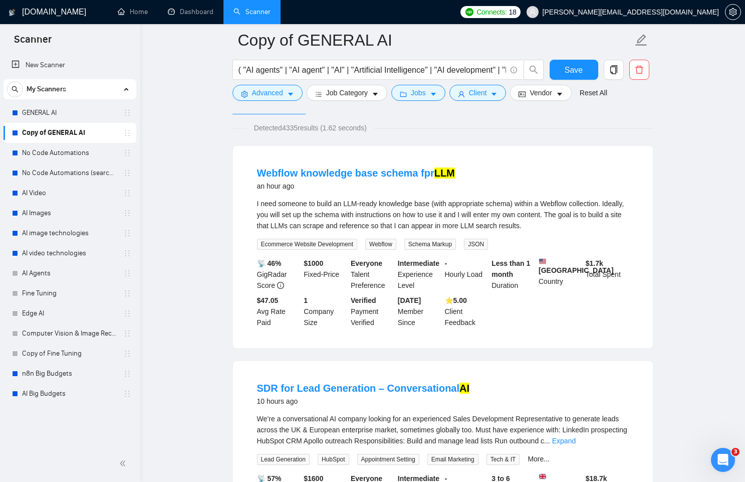
scroll to position [3, 0]
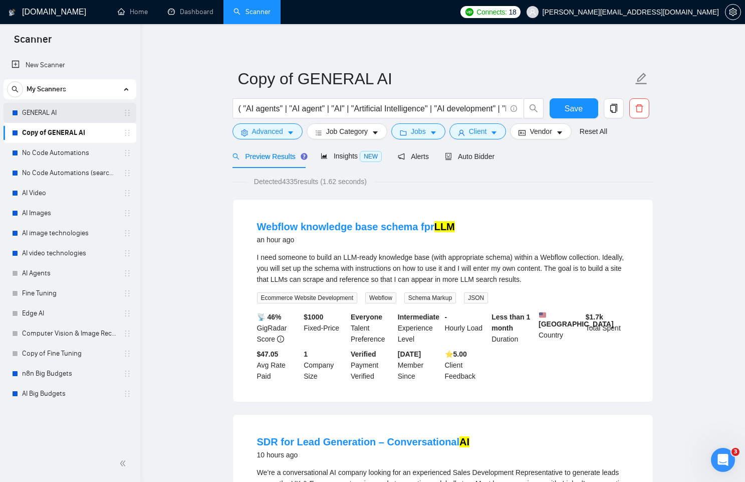
click at [82, 120] on link "GENERAL AI" at bounding box center [69, 113] width 95 height 20
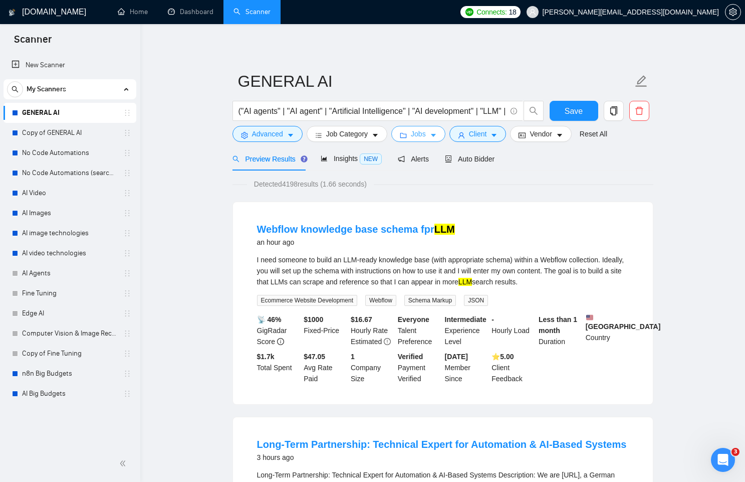
click at [309, 135] on span "Jobs" at bounding box center [418, 133] width 15 height 11
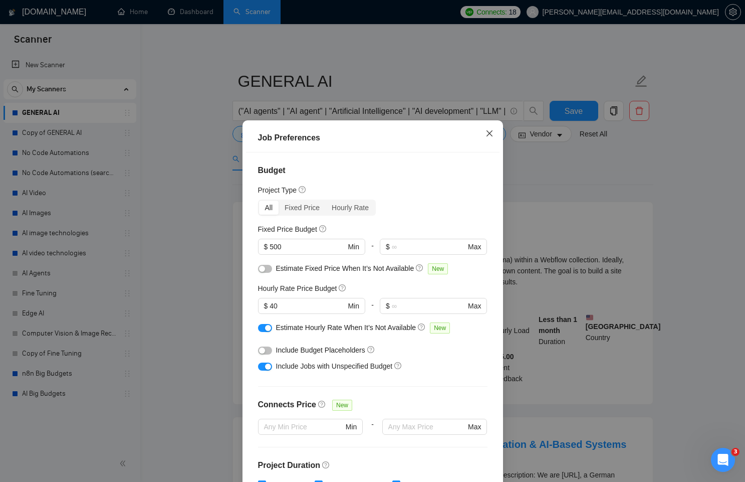
click at [309, 135] on icon "close" at bounding box center [490, 133] width 8 height 8
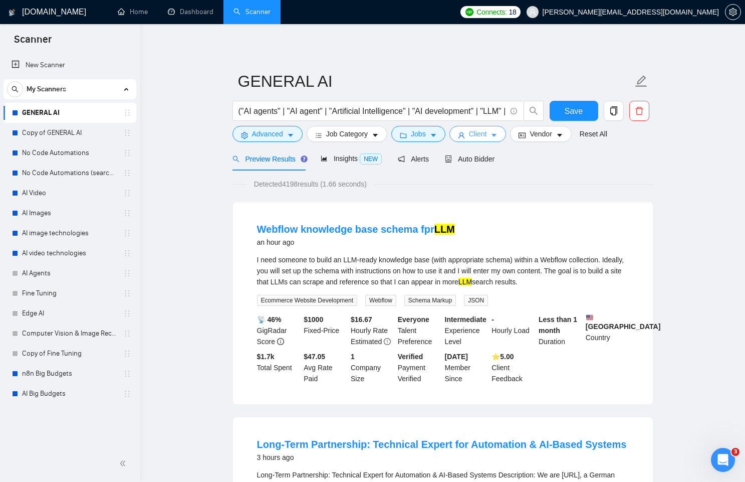
click at [309, 132] on icon "caret-down" at bounding box center [494, 135] width 7 height 7
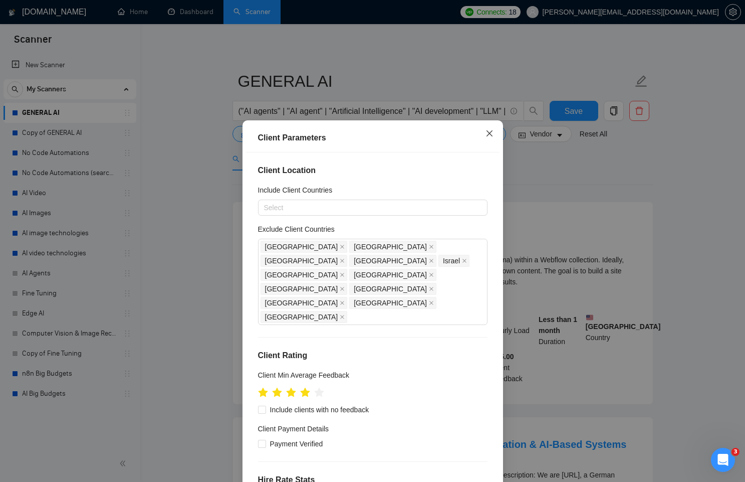
click at [309, 136] on span "Close" at bounding box center [489, 133] width 27 height 27
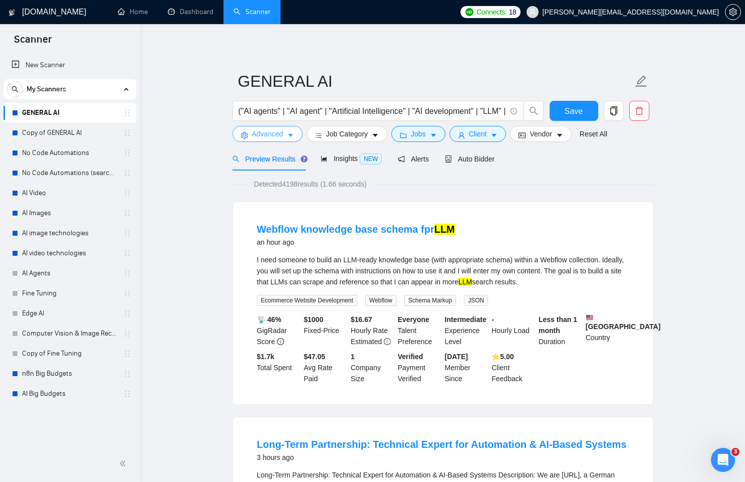
click at [261, 134] on span "Advanced" at bounding box center [267, 133] width 31 height 11
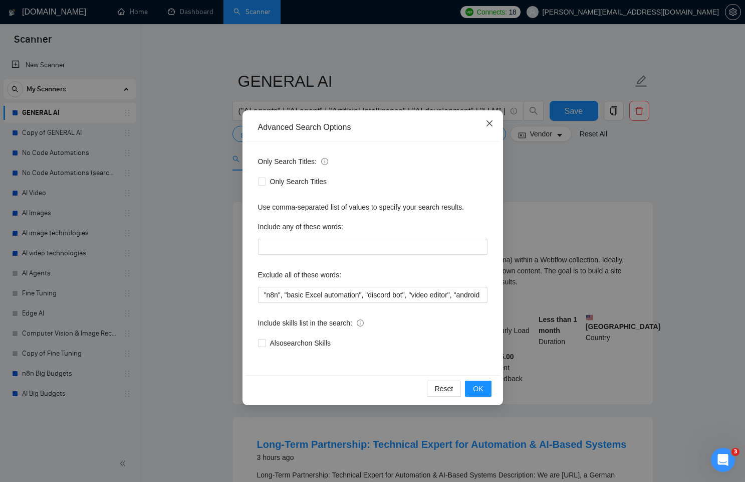
click at [309, 127] on icon "close" at bounding box center [490, 123] width 8 height 8
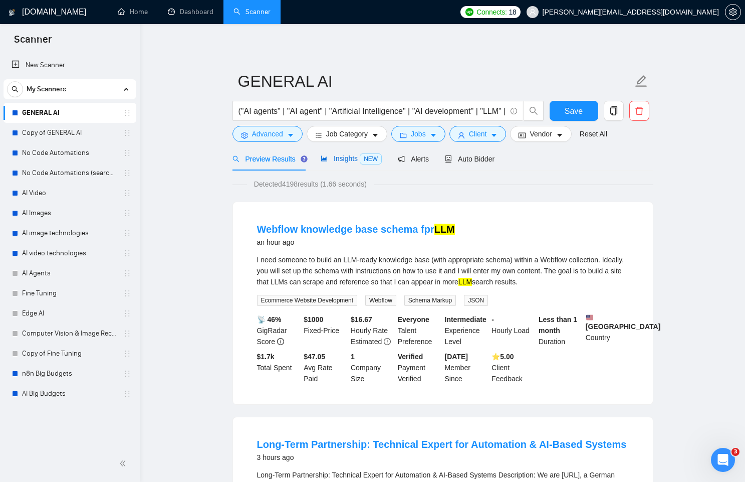
click at [309, 159] on span "Insights NEW" at bounding box center [351, 158] width 61 height 8
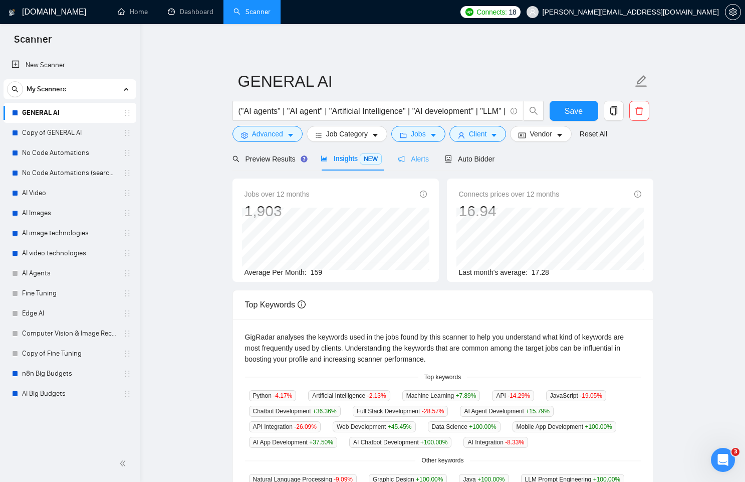
click at [309, 165] on div "Alerts" at bounding box center [413, 159] width 31 height 24
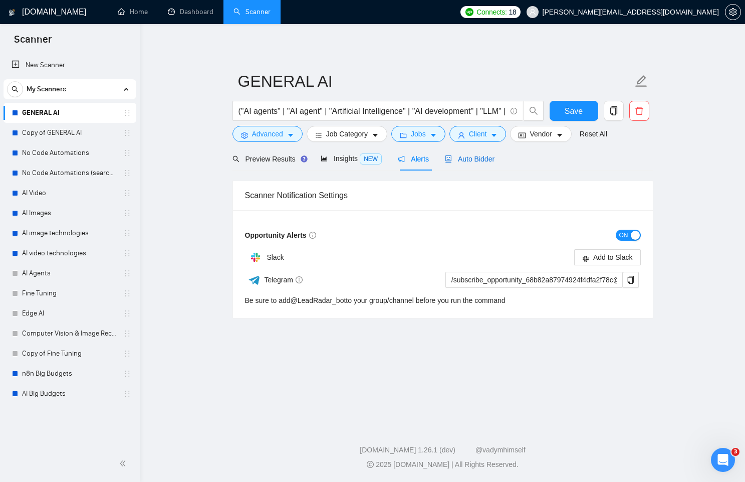
click at [309, 159] on span "Auto Bidder" at bounding box center [470, 159] width 50 height 8
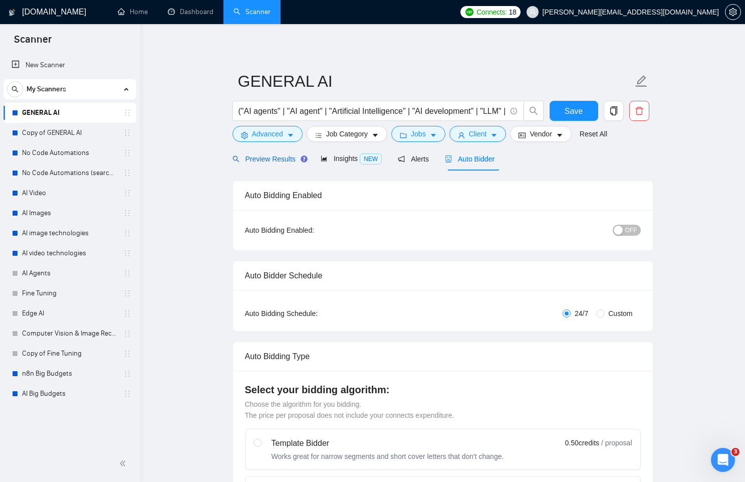
click at [274, 159] on span "Preview Results" at bounding box center [269, 159] width 72 height 8
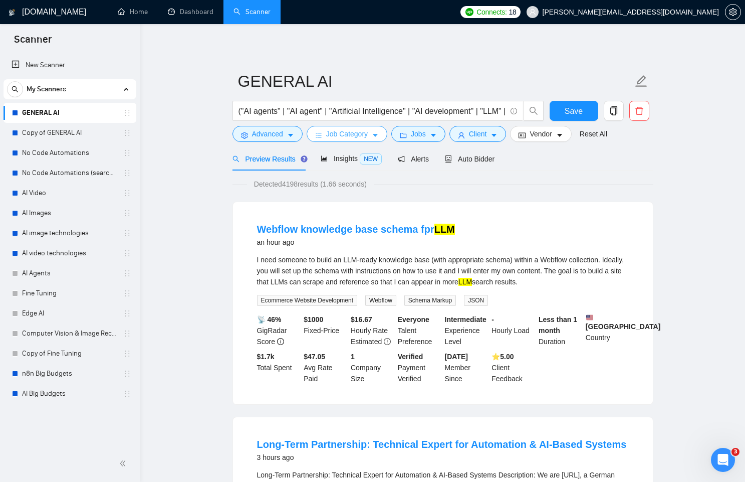
click at [309, 136] on span "Job Category" at bounding box center [347, 133] width 42 height 11
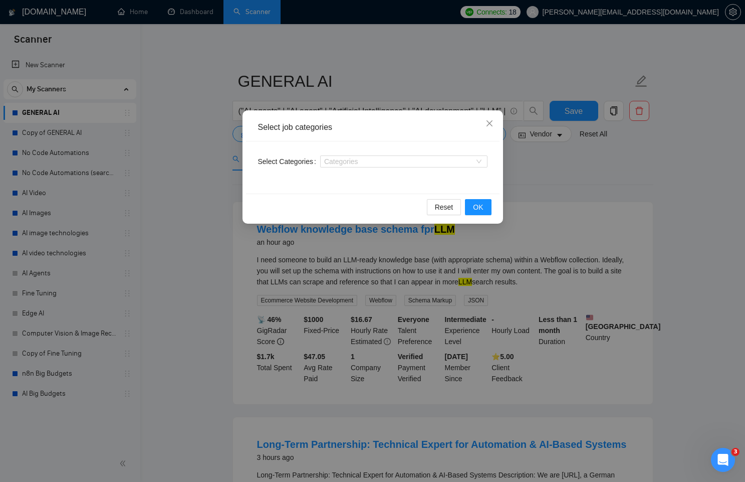
click at [191, 157] on div "Select job categories Select Categories Categories Reset OK" at bounding box center [372, 241] width 745 height 482
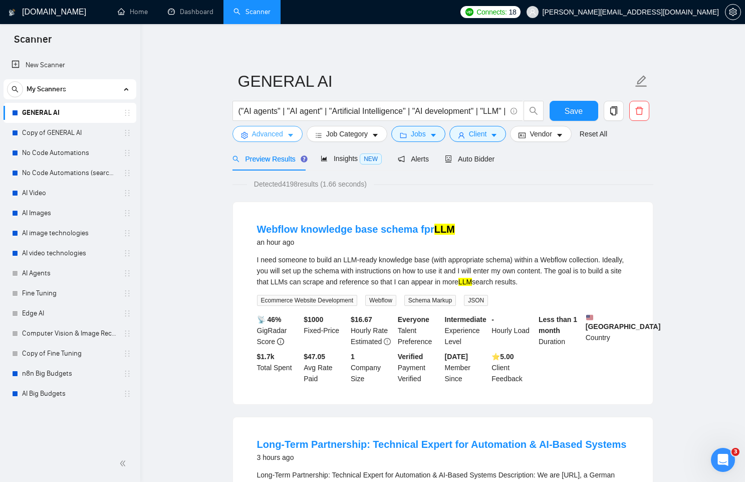
click at [247, 141] on button "Advanced" at bounding box center [268, 134] width 70 height 16
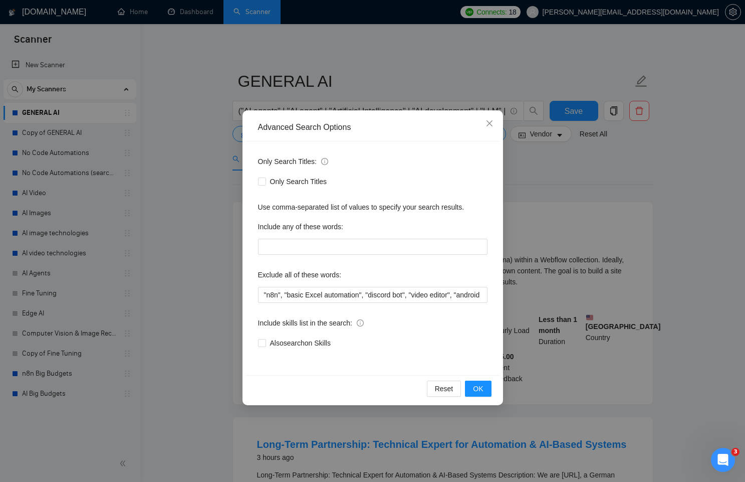
click at [222, 159] on div "Advanced Search Options Only Search Titles: Only Search Titles Use comma-separa…" at bounding box center [372, 241] width 745 height 482
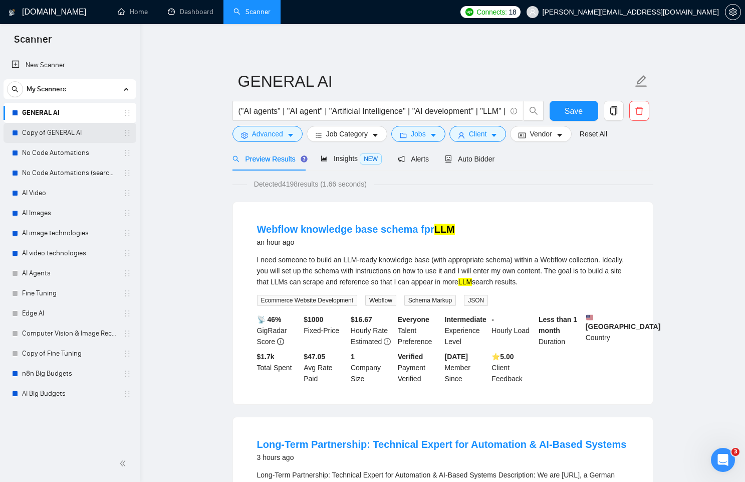
click at [83, 131] on link "Copy of GENERAL AI" at bounding box center [69, 133] width 95 height 20
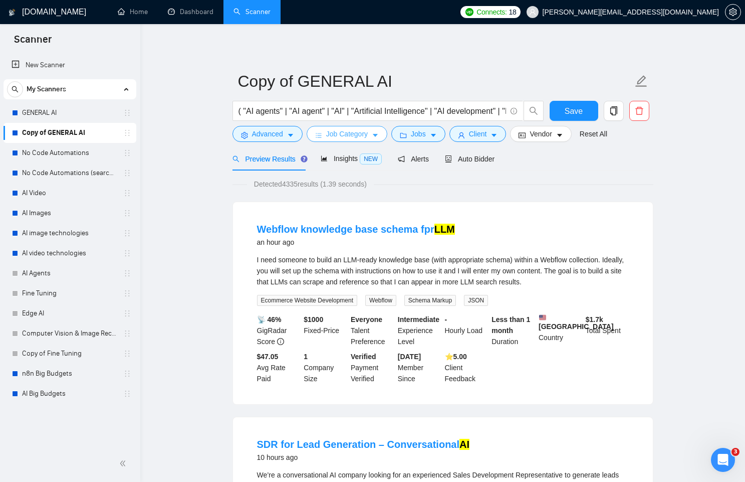
click at [309, 137] on span "Job Category" at bounding box center [347, 133] width 42 height 11
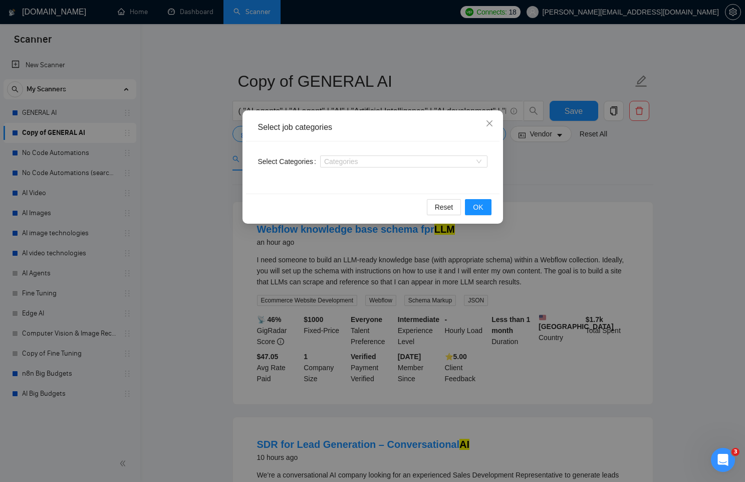
click at [174, 209] on div "Select job categories Select Categories Categories Reset OK" at bounding box center [372, 241] width 745 height 482
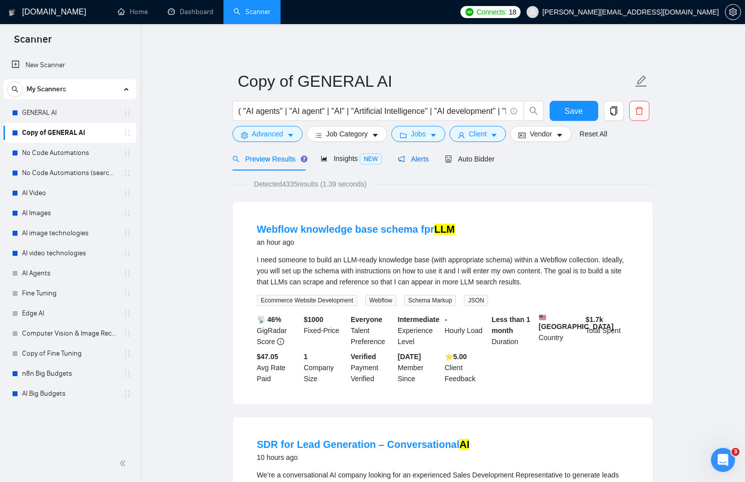
click at [309, 159] on span "Alerts" at bounding box center [413, 159] width 31 height 8
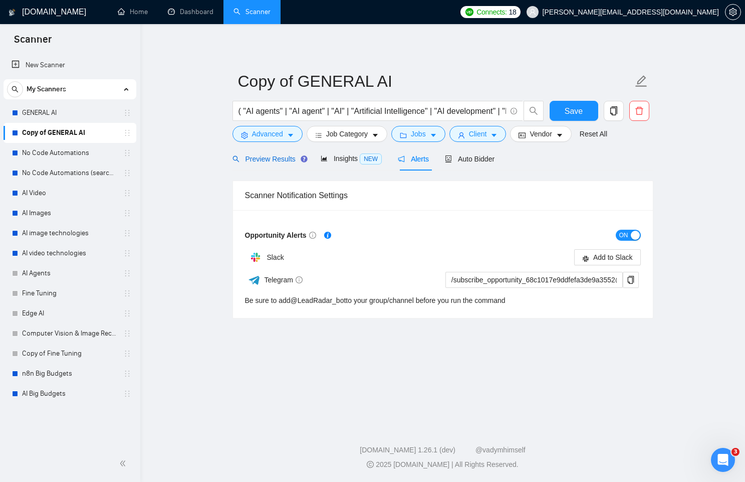
click at [277, 157] on span "Preview Results" at bounding box center [269, 159] width 72 height 8
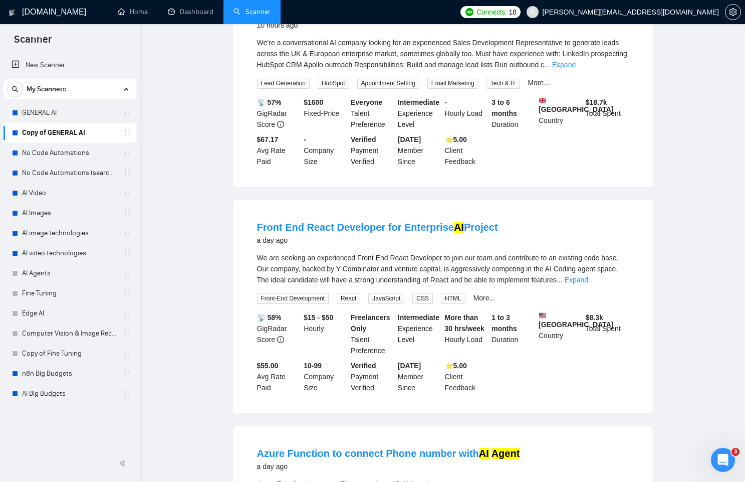
scroll to position [946, 0]
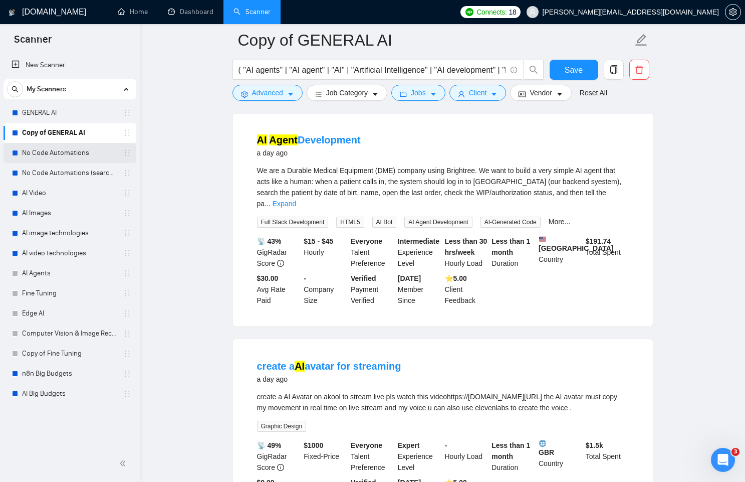
click at [46, 153] on link "No Code Automations" at bounding box center [69, 153] width 95 height 20
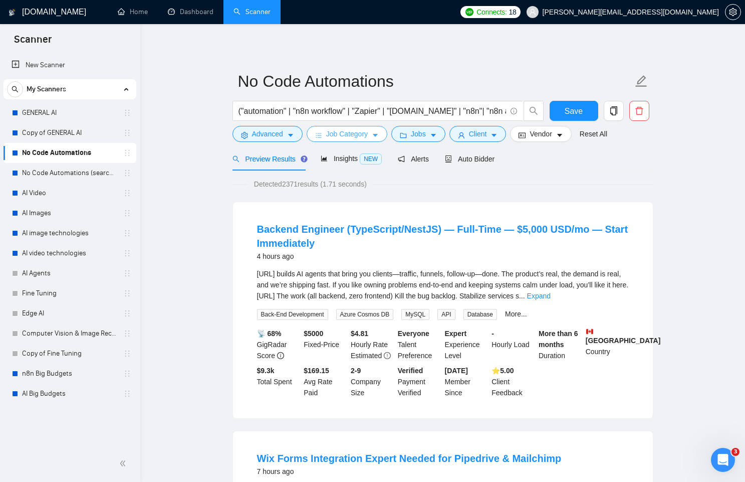
click at [309, 132] on span "Job Category" at bounding box center [347, 133] width 42 height 11
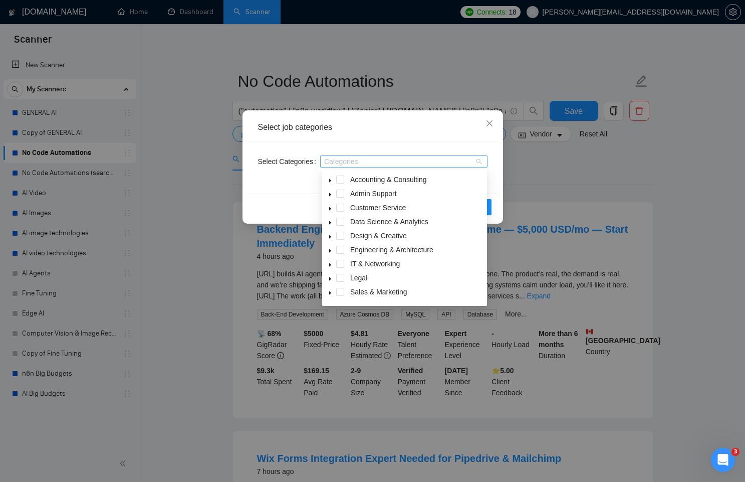
click at [309, 158] on div at bounding box center [399, 161] width 152 height 8
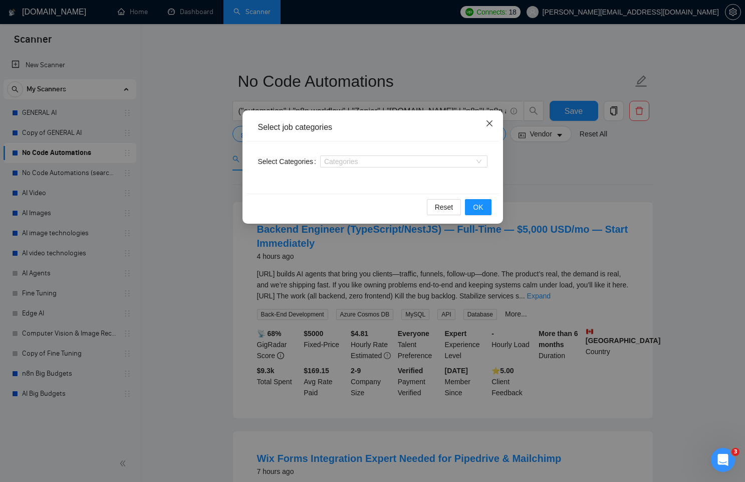
click at [309, 128] on span "Close" at bounding box center [489, 123] width 27 height 27
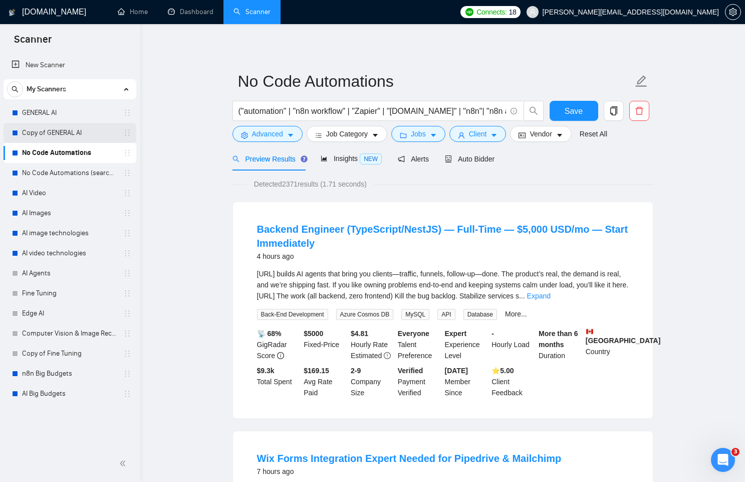
click at [73, 139] on link "Copy of GENERAL AI" at bounding box center [69, 133] width 95 height 20
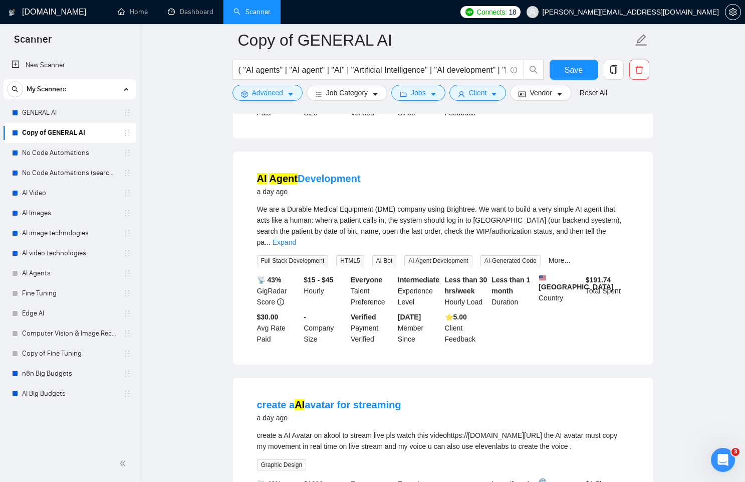
scroll to position [907, 0]
click at [309, 449] on div "Open Intercom Messenger" at bounding box center [721, 458] width 33 height 33
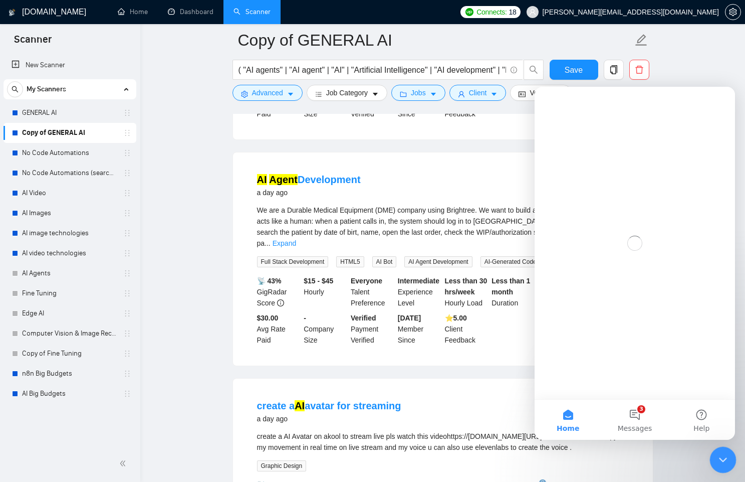
scroll to position [0, 0]
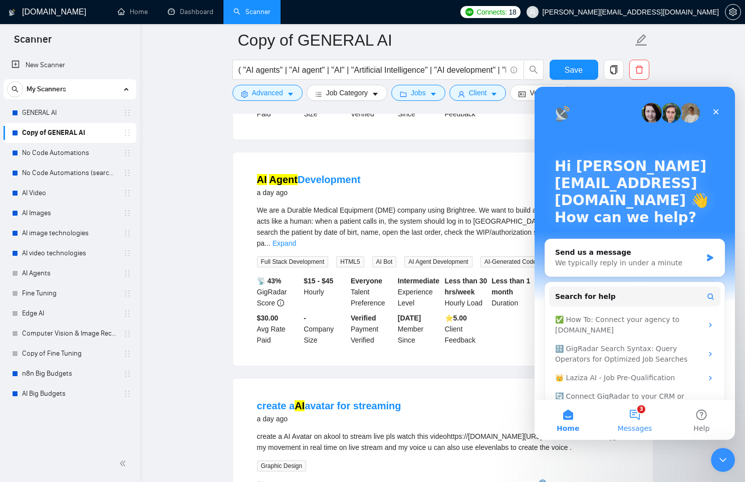
click at [309, 419] on button "3 Messages" at bounding box center [634, 419] width 67 height 40
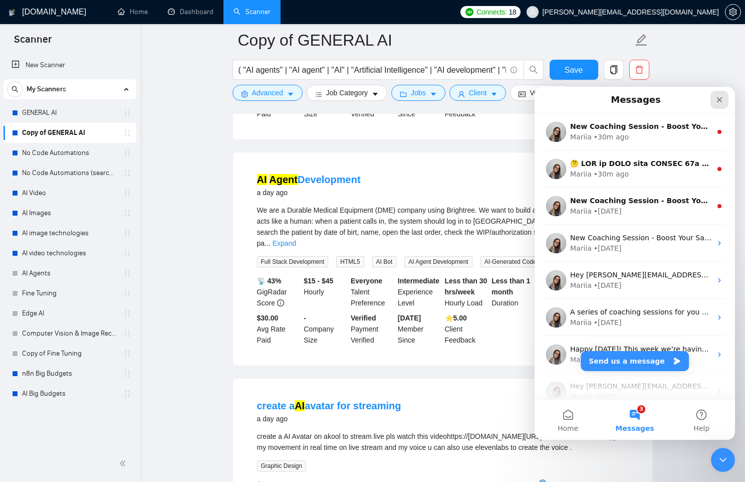
click at [309, 101] on icon "Close" at bounding box center [720, 100] width 8 height 8
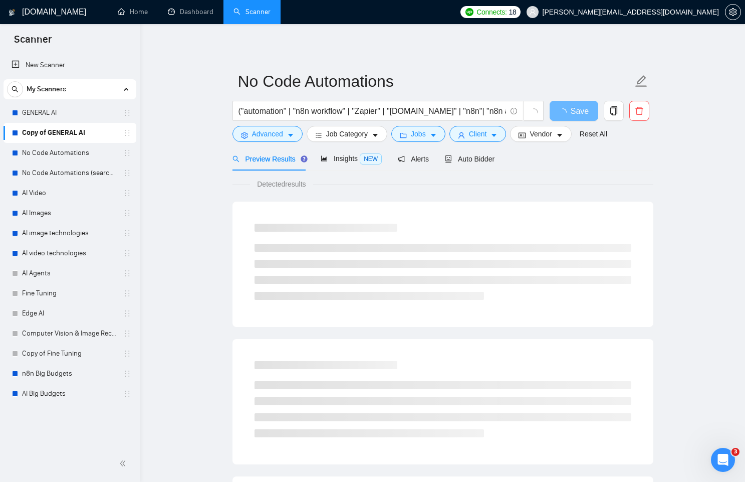
scroll to position [472, 0]
click at [277, 130] on span "Advanced" at bounding box center [267, 133] width 31 height 11
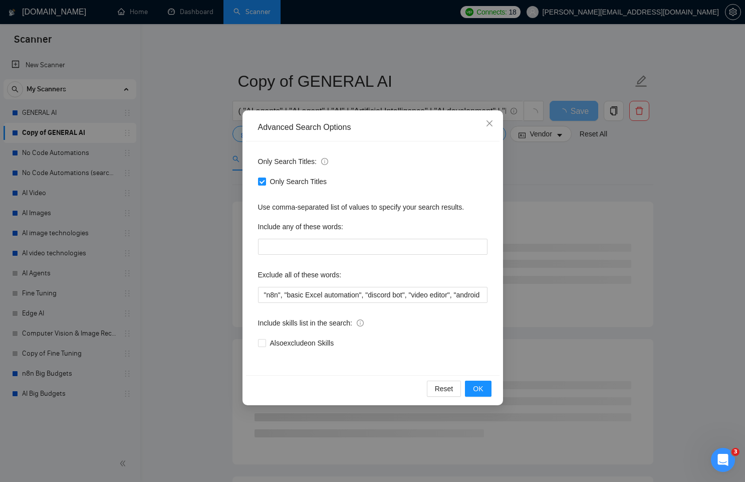
click at [206, 164] on div "Advanced Search Options Only Search Titles: Only Search Titles Use comma-separa…" at bounding box center [372, 241] width 745 height 482
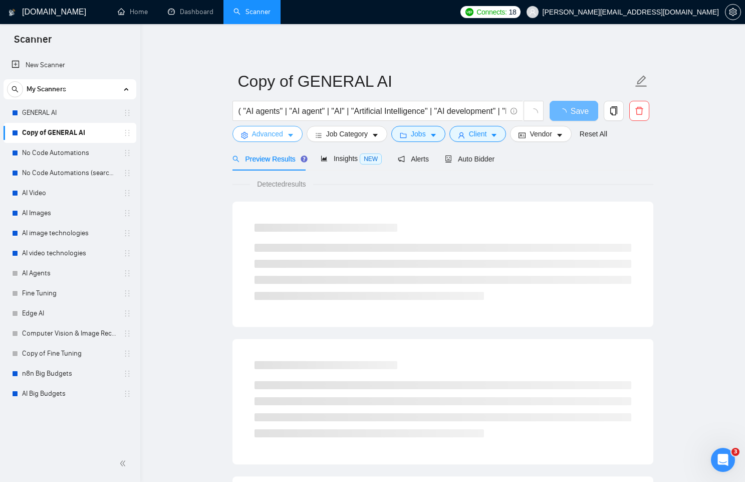
scroll to position [16, 0]
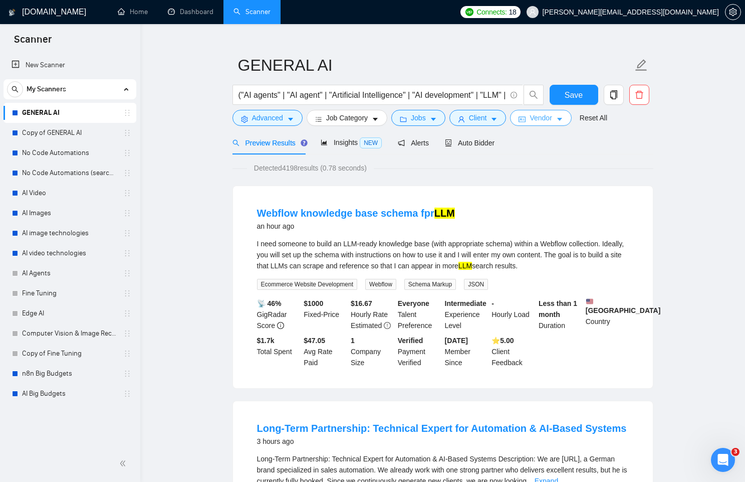
click at [538, 120] on span "Vendor" at bounding box center [541, 117] width 22 height 11
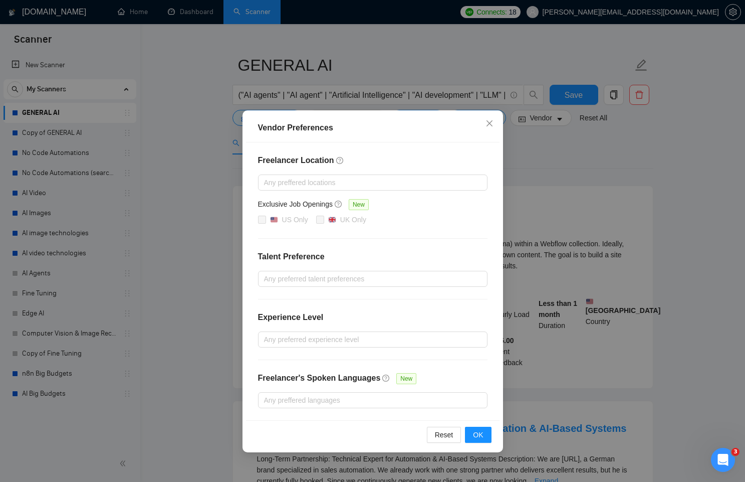
click at [537, 122] on div "Vendor Preferences Freelancer Location Any preffered locations Exclusive Job Op…" at bounding box center [372, 241] width 745 height 482
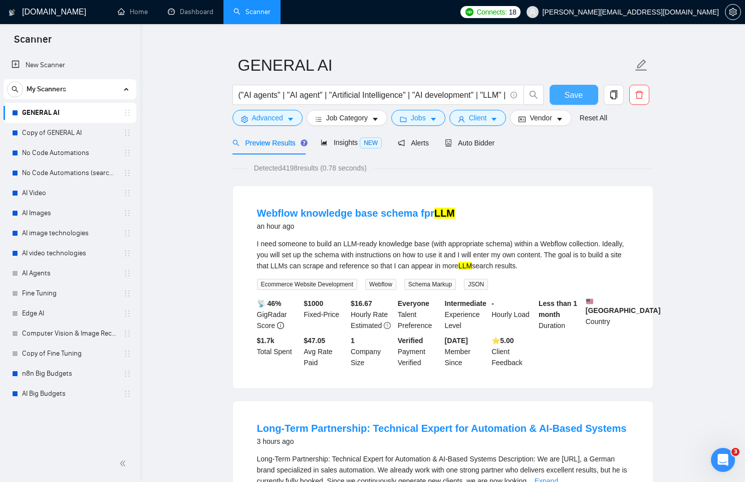
click at [594, 90] on button "Save" at bounding box center [574, 95] width 49 height 20
click at [348, 120] on body "Scanner New Scanner My Scanners GENERAL AI Copy of GENERAL AI No Code Automatio…" at bounding box center [372, 225] width 745 height 482
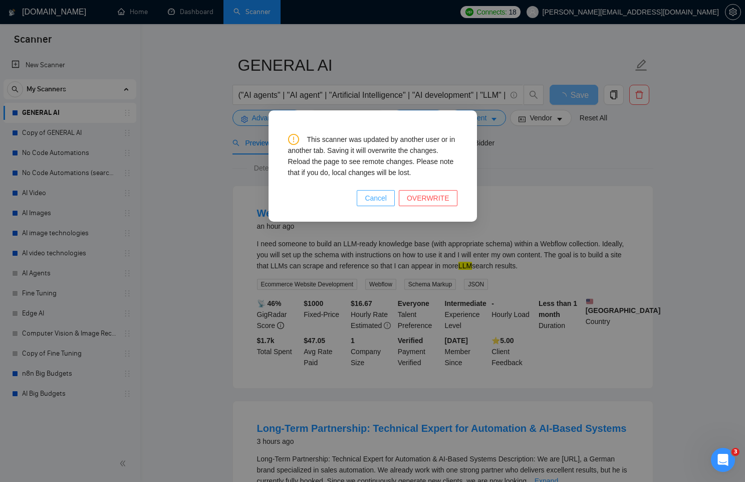
click at [377, 202] on span "Cancel" at bounding box center [376, 197] width 22 height 11
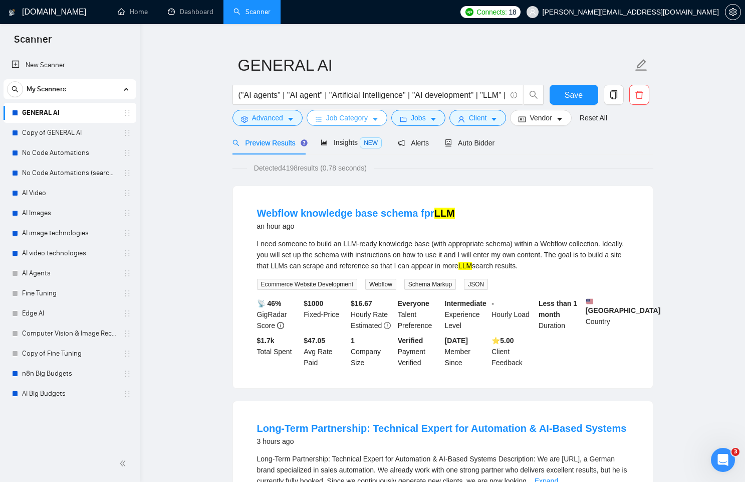
click at [329, 116] on span "Job Category" at bounding box center [347, 117] width 42 height 11
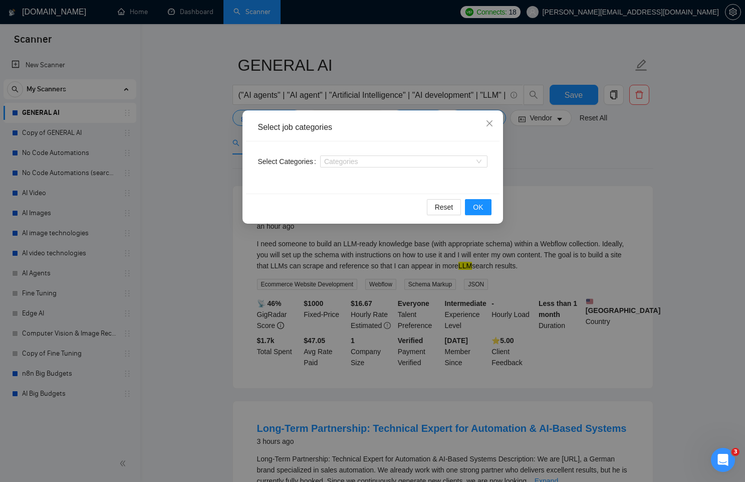
click at [211, 103] on div "Select job categories Select Categories Categories Reset OK" at bounding box center [372, 241] width 745 height 482
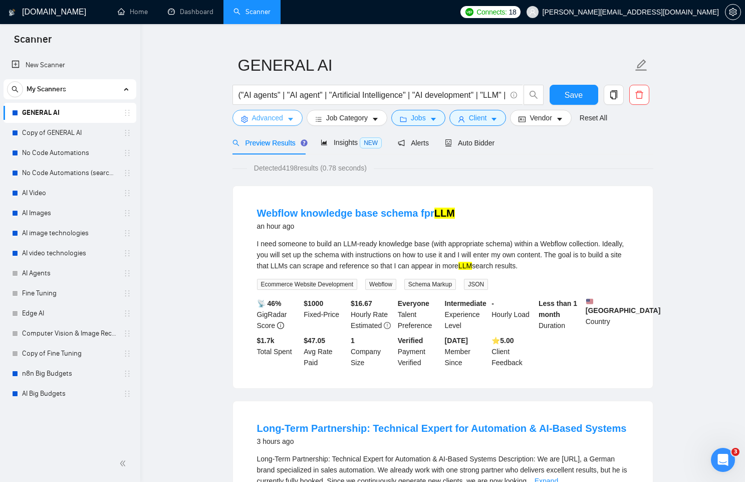
click at [288, 119] on icon "caret-down" at bounding box center [290, 119] width 7 height 7
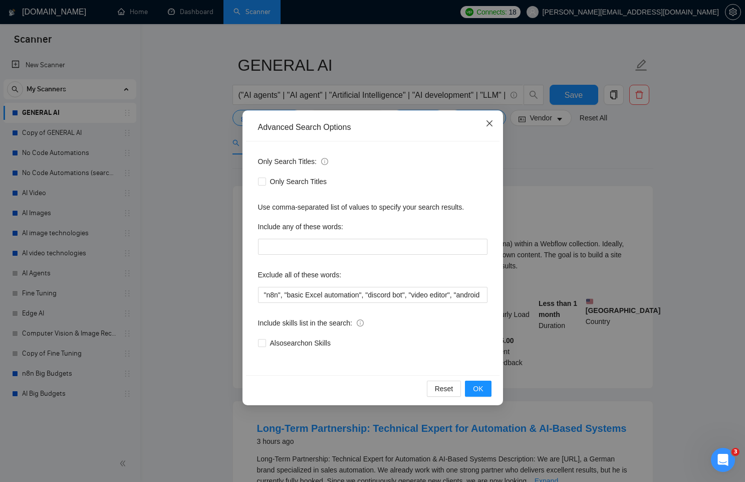
click at [490, 128] on span "Close" at bounding box center [489, 123] width 27 height 27
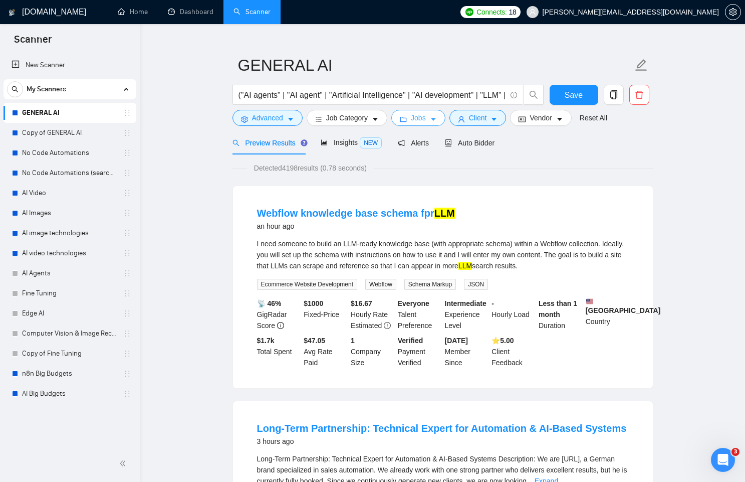
click at [436, 125] on button "Jobs" at bounding box center [418, 118] width 54 height 16
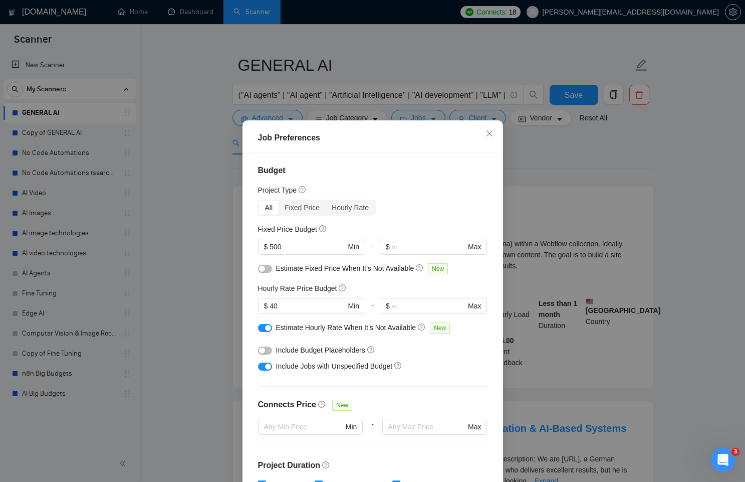
scroll to position [228, 0]
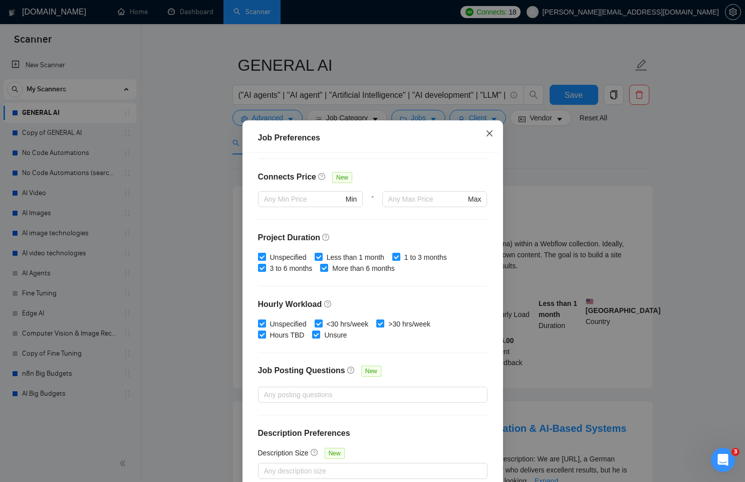
click at [494, 125] on span "Close" at bounding box center [489, 133] width 27 height 27
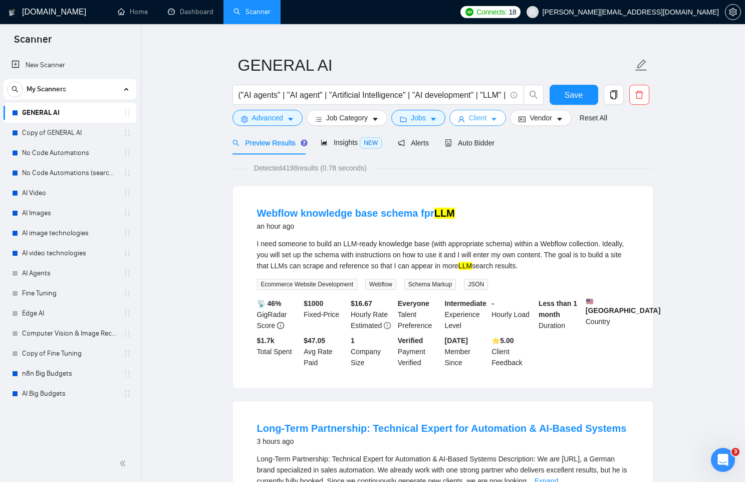
click at [493, 116] on button "Client" at bounding box center [478, 118] width 57 height 16
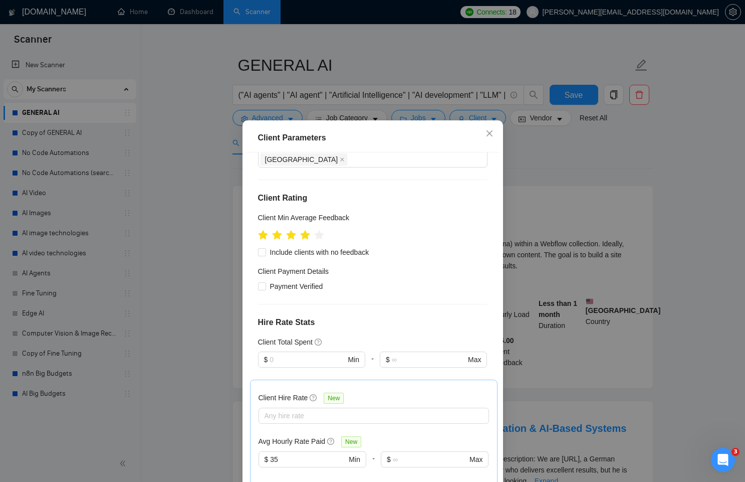
scroll to position [315, 0]
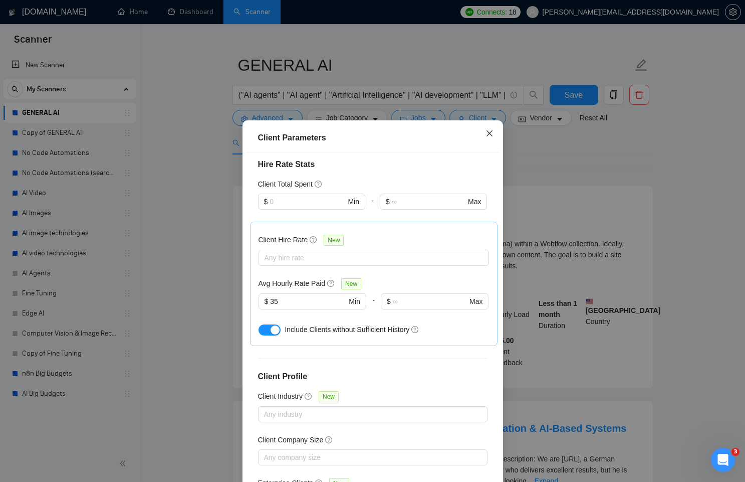
click at [489, 137] on icon "close" at bounding box center [490, 133] width 8 height 8
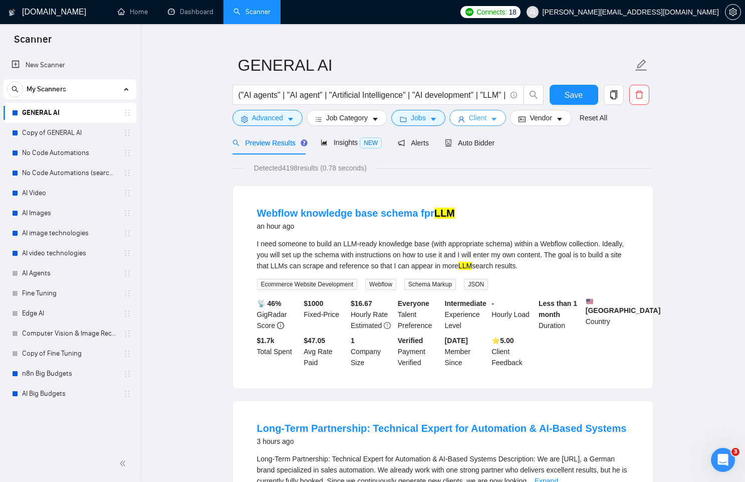
scroll to position [0, 0]
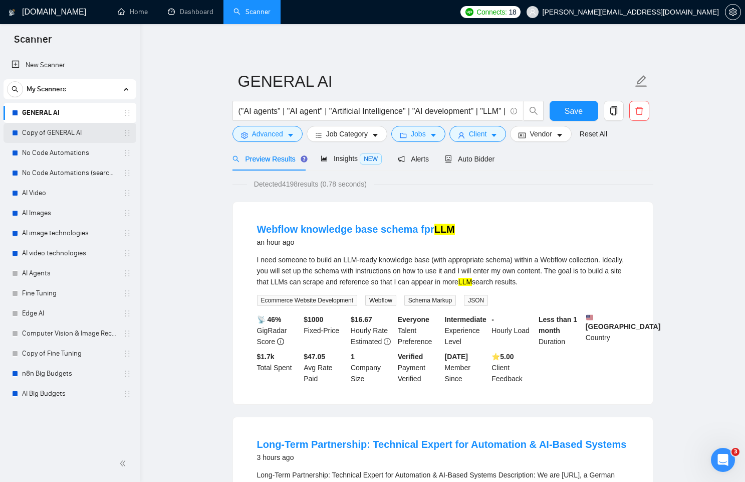
click at [99, 130] on link "Copy of GENERAL AI" at bounding box center [69, 133] width 95 height 20
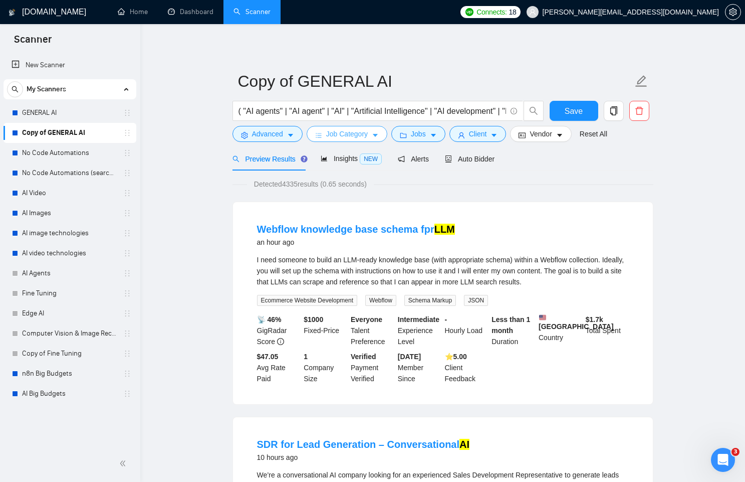
click at [339, 138] on span "Job Category" at bounding box center [347, 133] width 42 height 11
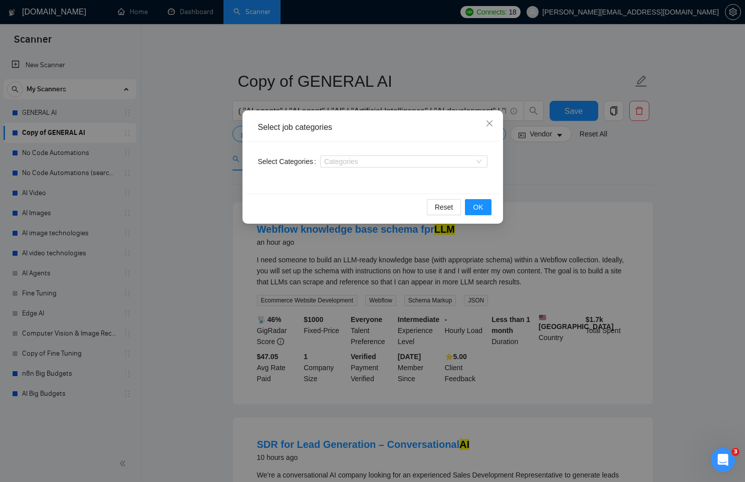
click at [181, 181] on div "Select job categories Select Categories Categories Reset OK" at bounding box center [372, 241] width 745 height 482
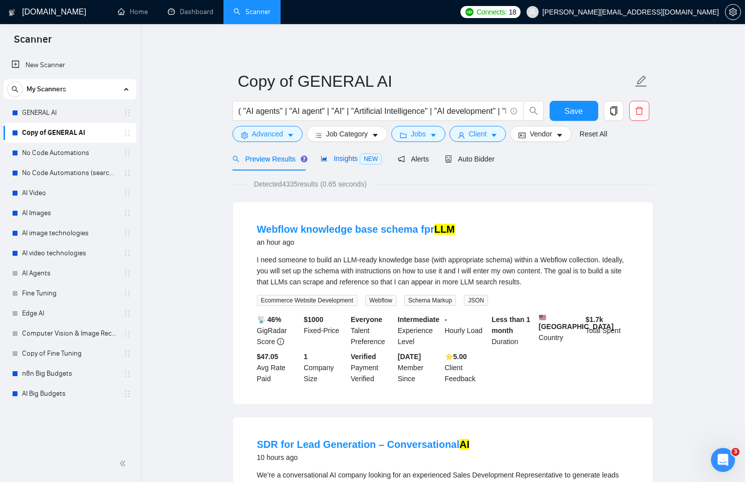
click at [348, 159] on span "Insights NEW" at bounding box center [351, 158] width 61 height 8
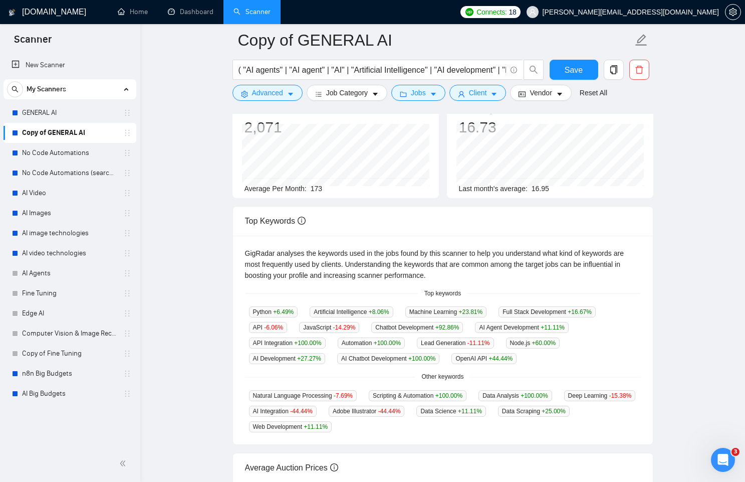
scroll to position [50, 0]
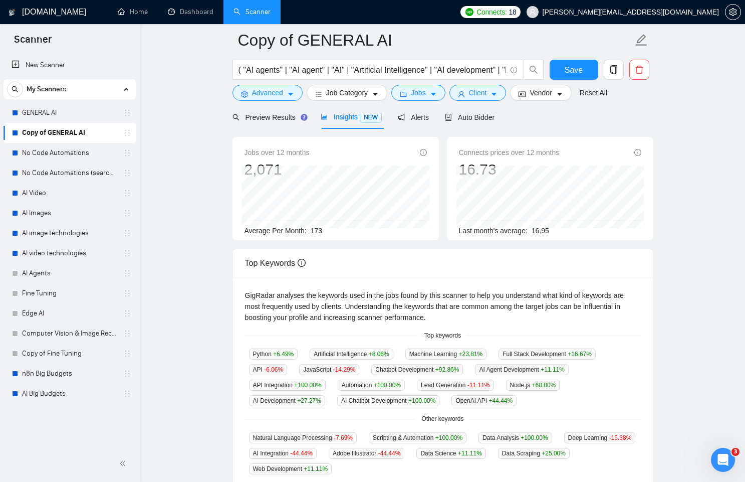
click at [432, 121] on div "Preview Results Insights NEW Alerts Auto Bidder" at bounding box center [364, 117] width 263 height 24
click at [421, 121] on span "Alerts" at bounding box center [413, 117] width 31 height 8
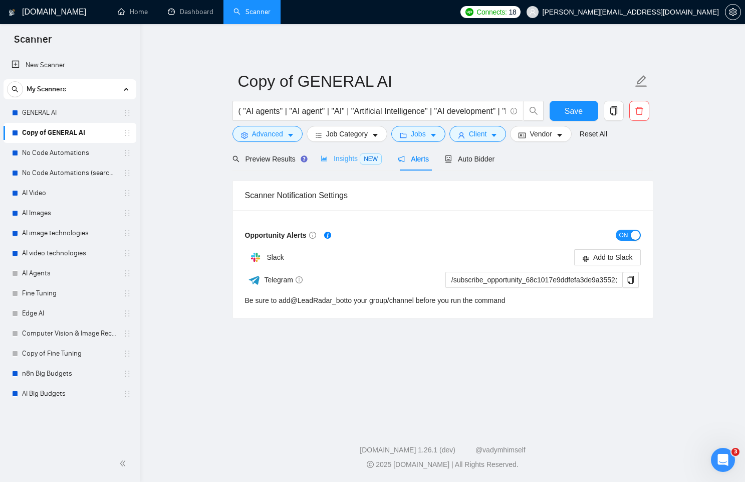
click at [370, 148] on div "Insights NEW" at bounding box center [351, 159] width 61 height 24
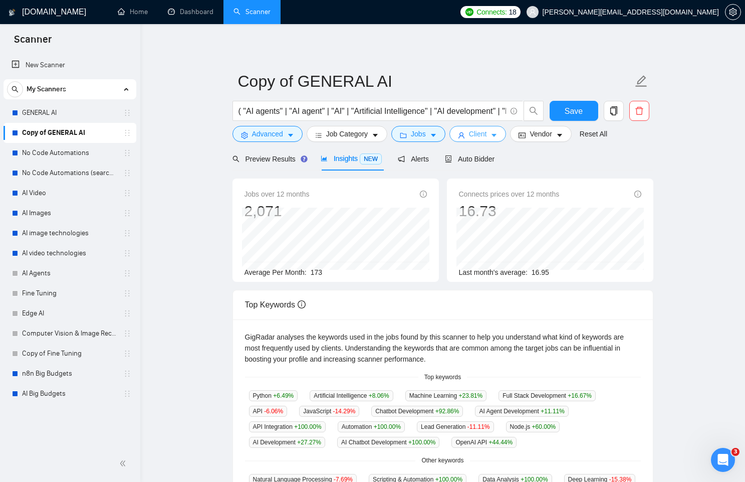
click at [472, 135] on button "Client" at bounding box center [478, 134] width 57 height 16
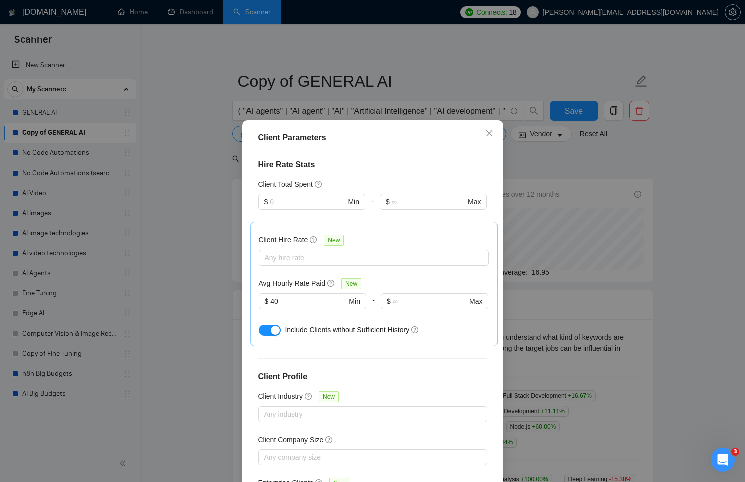
click at [166, 277] on div "Client Parameters Client Location Include Client Countries Select Exclude Clien…" at bounding box center [372, 241] width 745 height 482
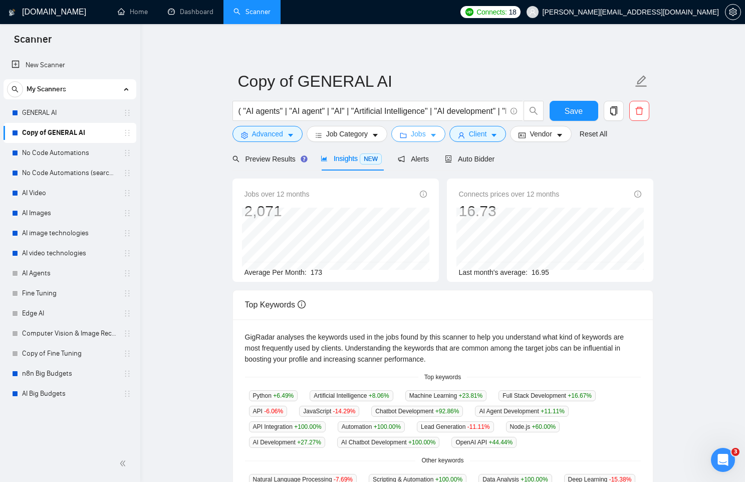
click at [420, 140] on button "Jobs" at bounding box center [418, 134] width 54 height 16
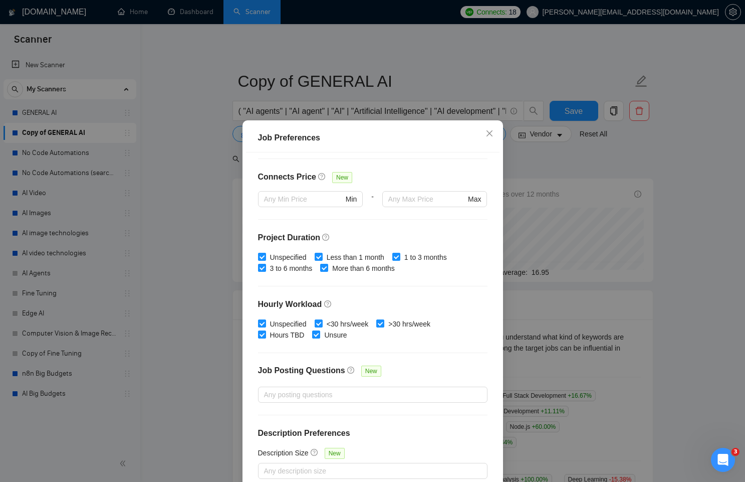
click at [142, 231] on div "Job Preferences Budget Project Type All Fixed Price Hourly Rate Fixed Price Bud…" at bounding box center [372, 241] width 745 height 482
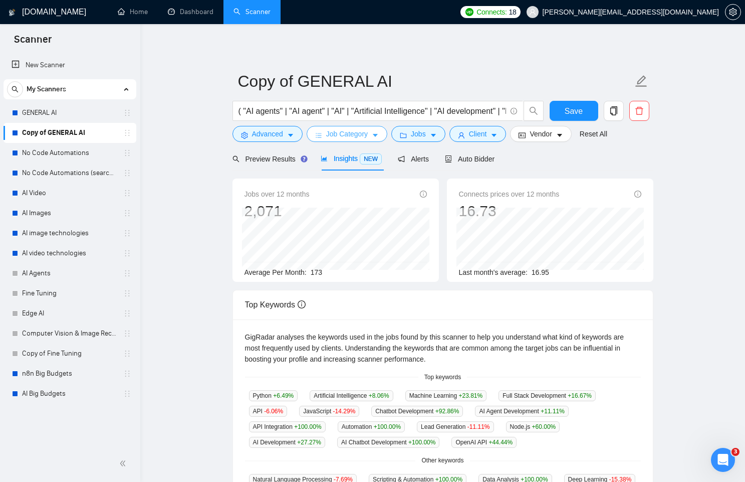
click at [357, 130] on span "Job Category" at bounding box center [347, 133] width 42 height 11
click at [412, 133] on button "Jobs" at bounding box center [418, 134] width 54 height 16
click at [548, 136] on span "Vendor" at bounding box center [541, 133] width 22 height 11
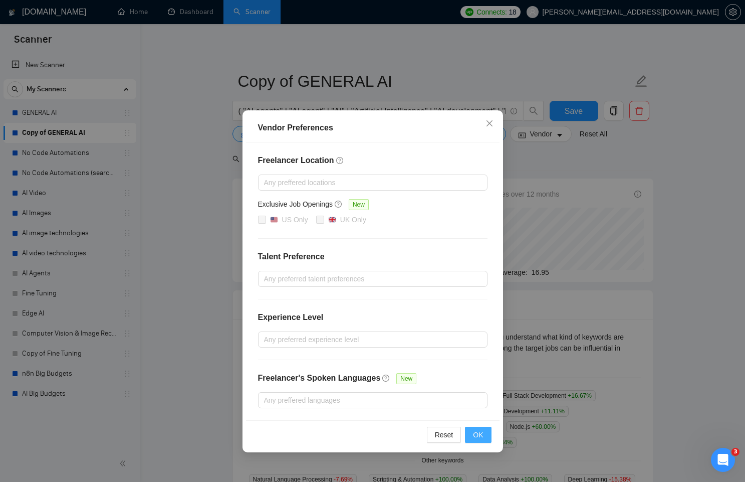
click at [478, 431] on span "OK" at bounding box center [478, 434] width 10 height 11
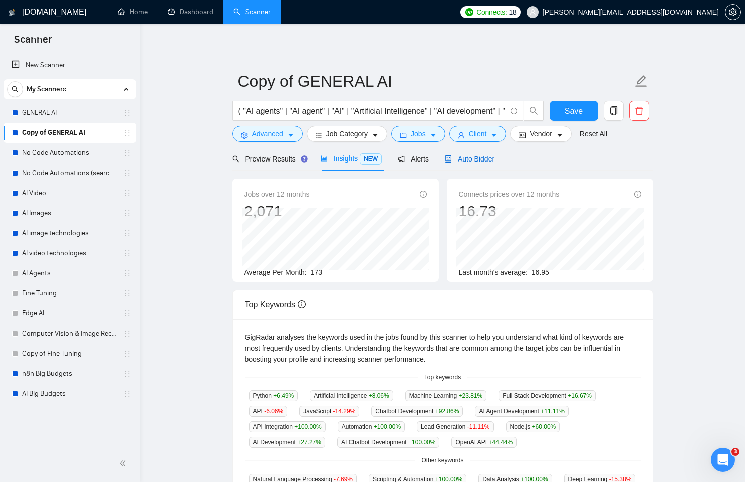
click at [475, 161] on span "Auto Bidder" at bounding box center [470, 159] width 50 height 8
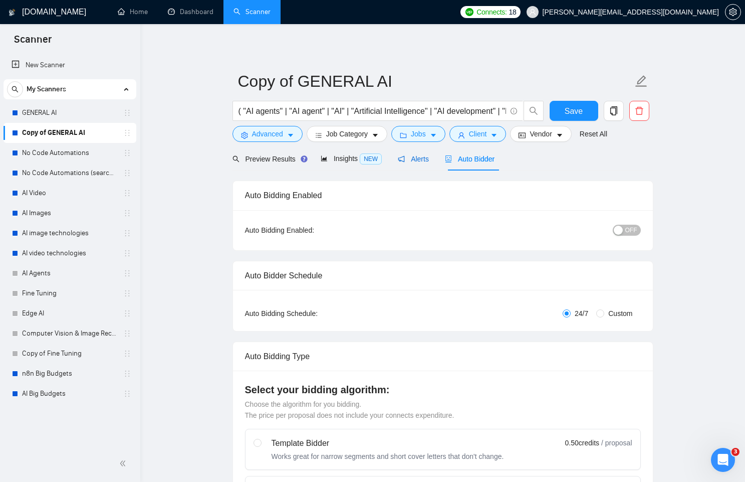
click at [402, 162] on div "Alerts" at bounding box center [413, 158] width 31 height 11
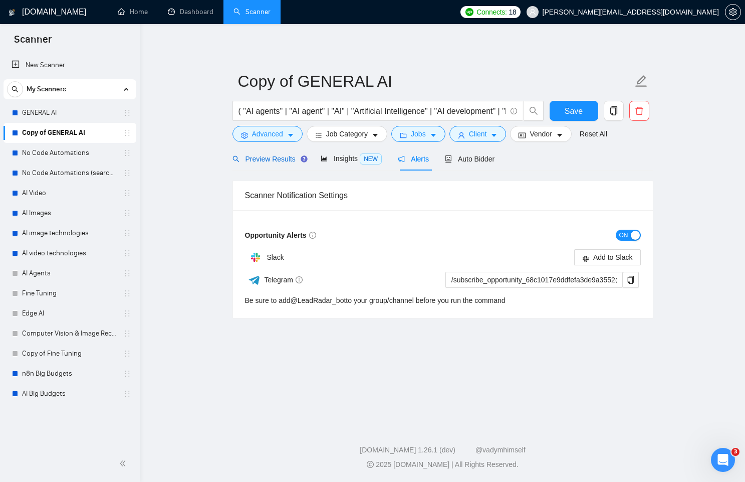
click at [295, 164] on div "Preview Results" at bounding box center [269, 158] width 72 height 11
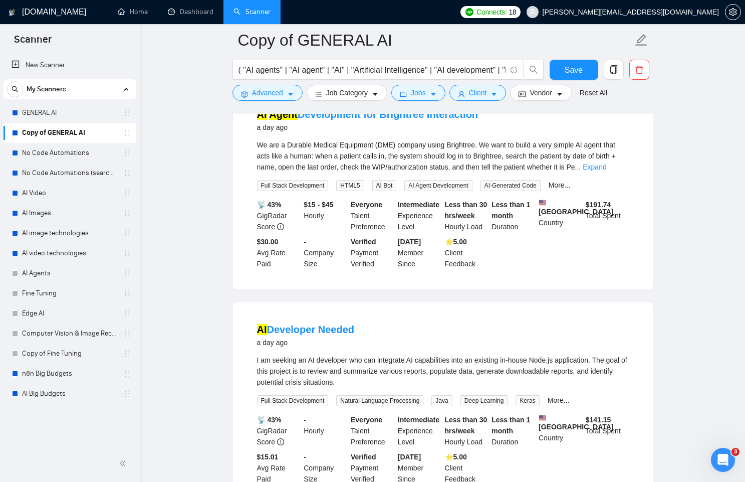
scroll to position [1543, 0]
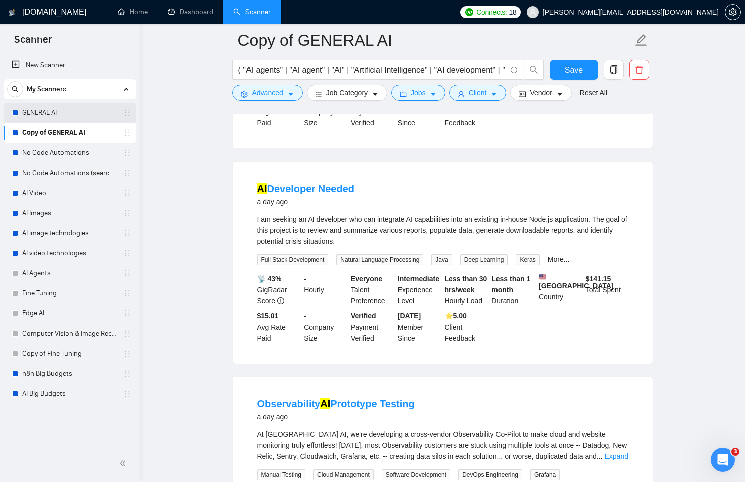
click at [66, 122] on link "GENERAL AI" at bounding box center [69, 113] width 95 height 20
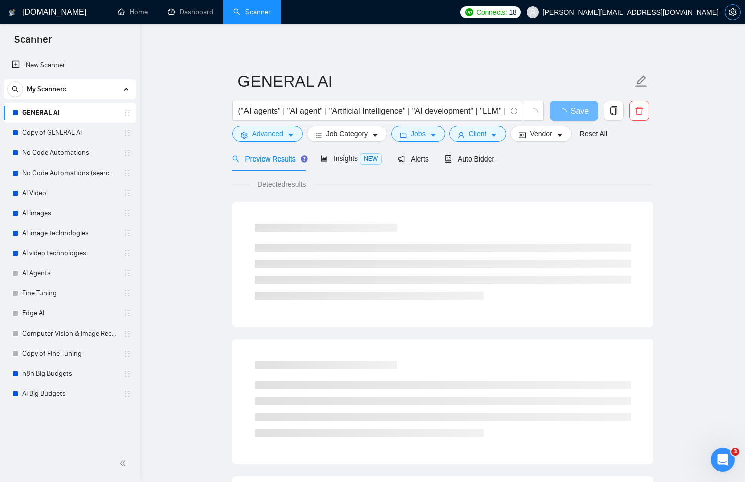
click at [736, 8] on icon "setting" at bounding box center [733, 12] width 8 height 8
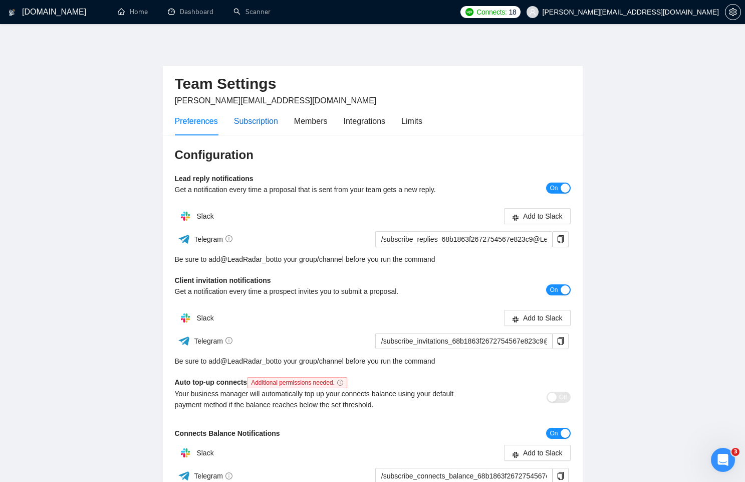
click at [271, 118] on div "Subscription" at bounding box center [256, 121] width 44 height 13
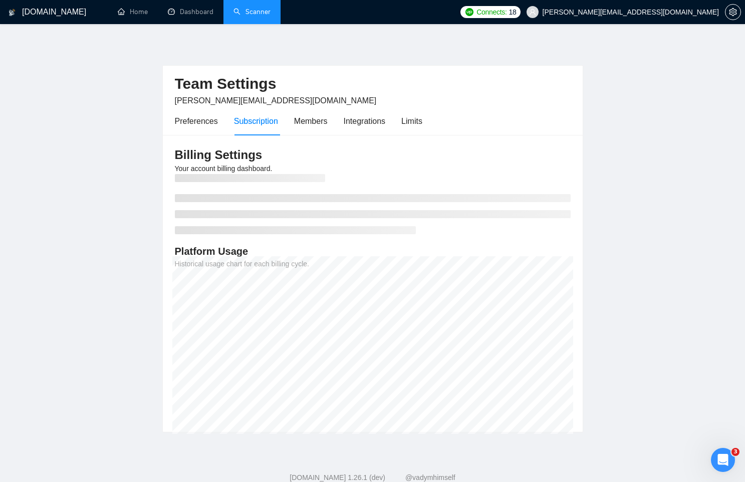
click at [244, 8] on link "Scanner" at bounding box center [252, 12] width 37 height 9
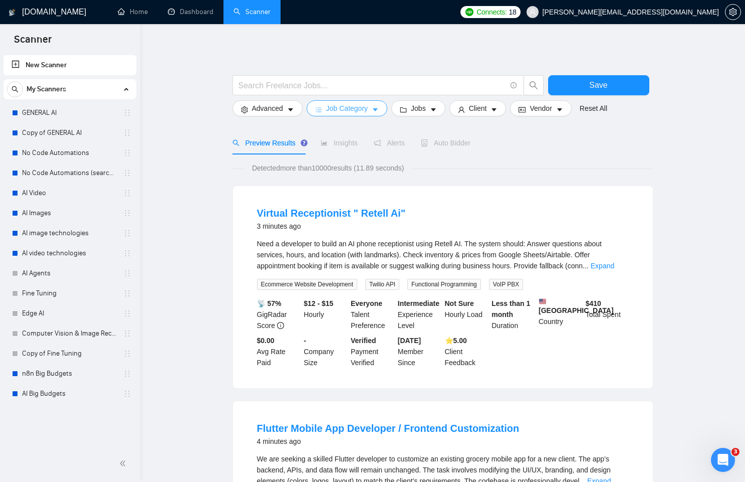
click at [328, 110] on span "Job Category" at bounding box center [347, 108] width 42 height 11
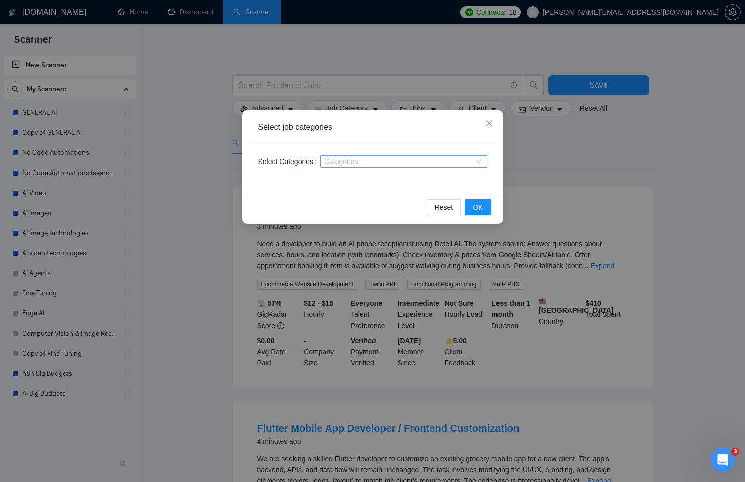
click at [354, 167] on div "Categories" at bounding box center [403, 161] width 167 height 12
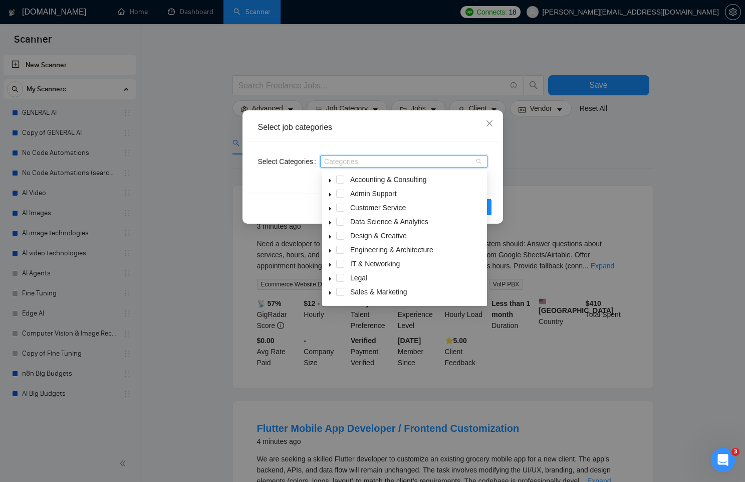
click at [381, 147] on div "Select Categories Categories" at bounding box center [373, 167] width 254 height 52
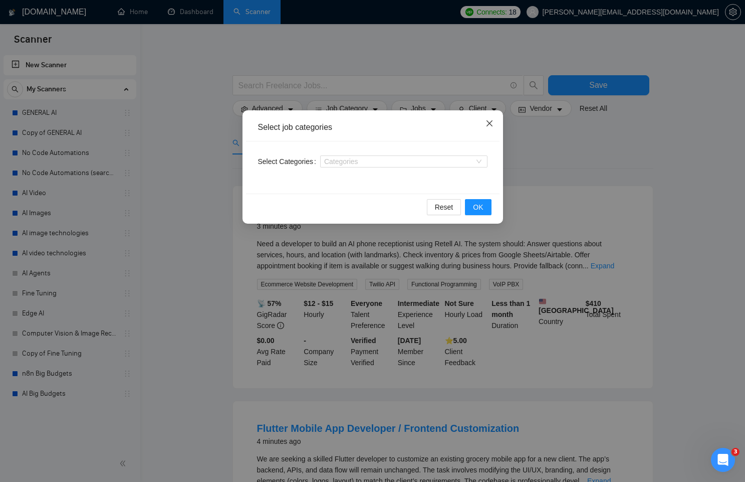
click at [493, 126] on span "Close" at bounding box center [489, 123] width 27 height 27
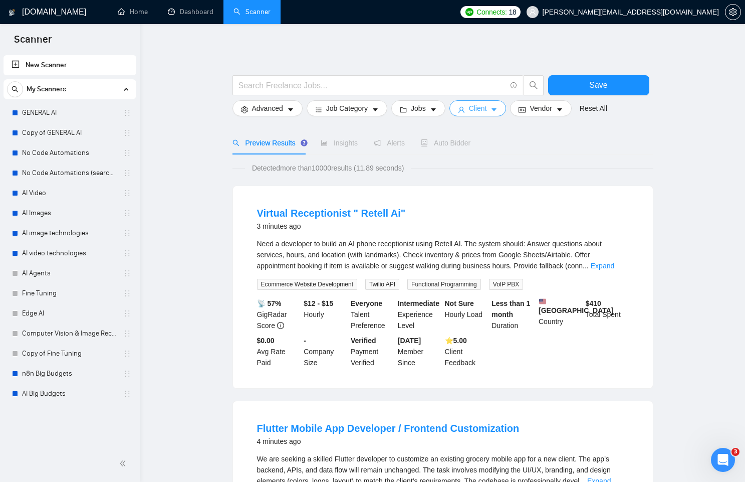
click at [487, 105] on span "Client" at bounding box center [478, 108] width 18 height 11
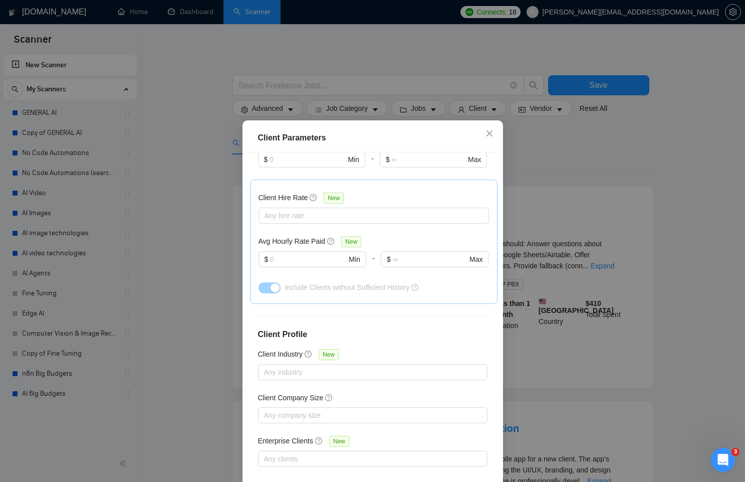
scroll to position [52, 0]
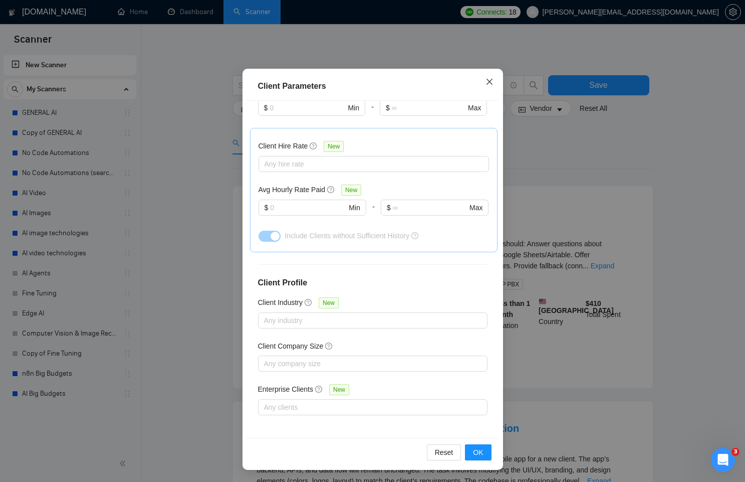
click at [487, 89] on span "Close" at bounding box center [489, 82] width 27 height 27
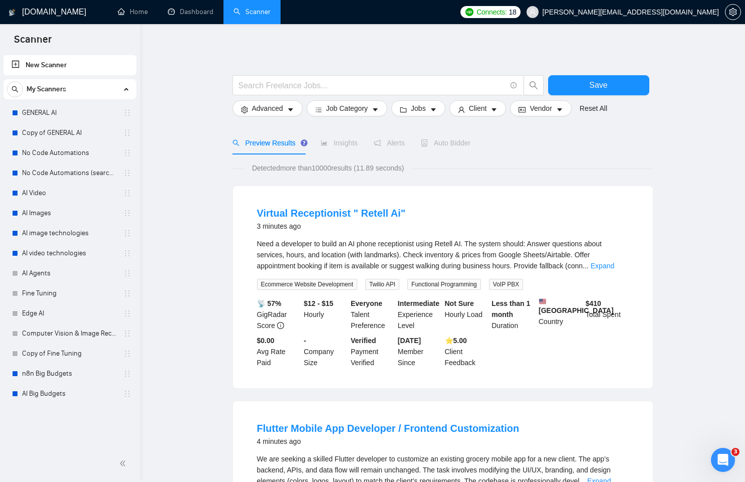
scroll to position [0, 0]
click at [487, 109] on span "Client" at bounding box center [478, 108] width 18 height 11
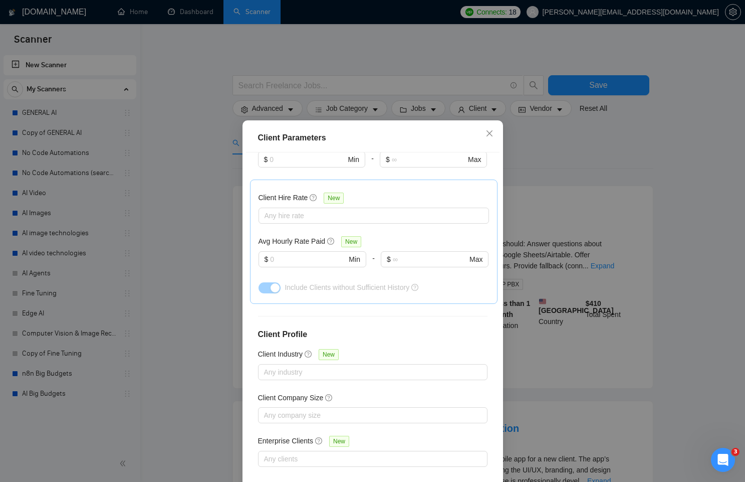
click at [297, 117] on div "Client Parameters Client Location Include Client Countries Select Exclude Clien…" at bounding box center [372, 241] width 745 height 482
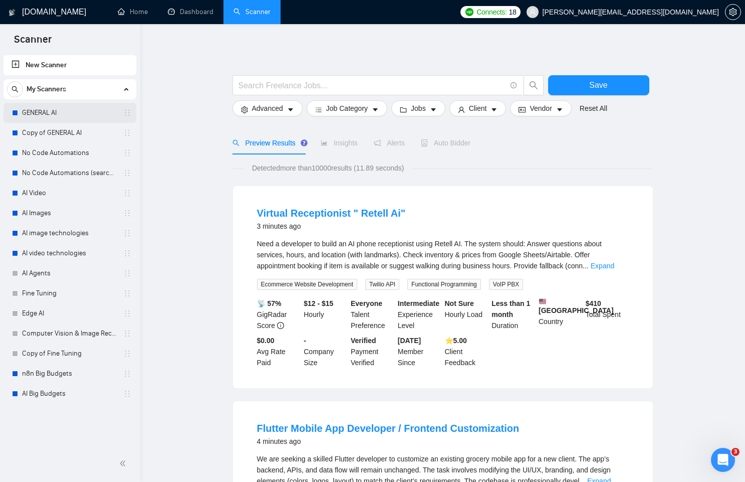
click at [80, 118] on link "GENERAL AI" at bounding box center [69, 113] width 95 height 20
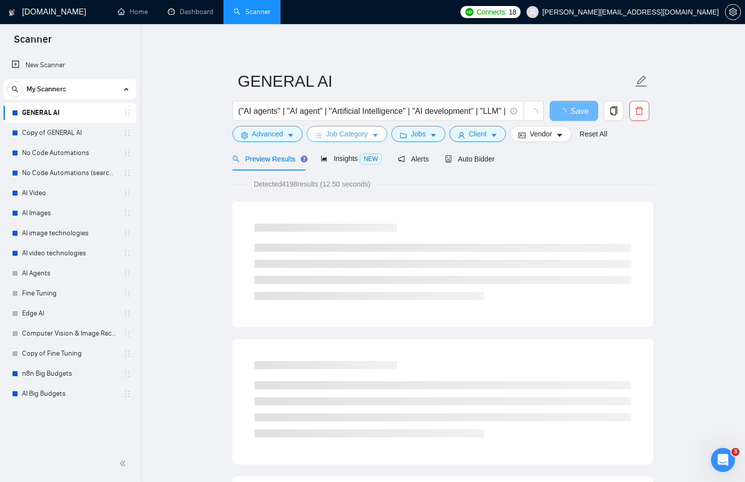
click at [352, 135] on span "Job Category" at bounding box center [347, 133] width 42 height 11
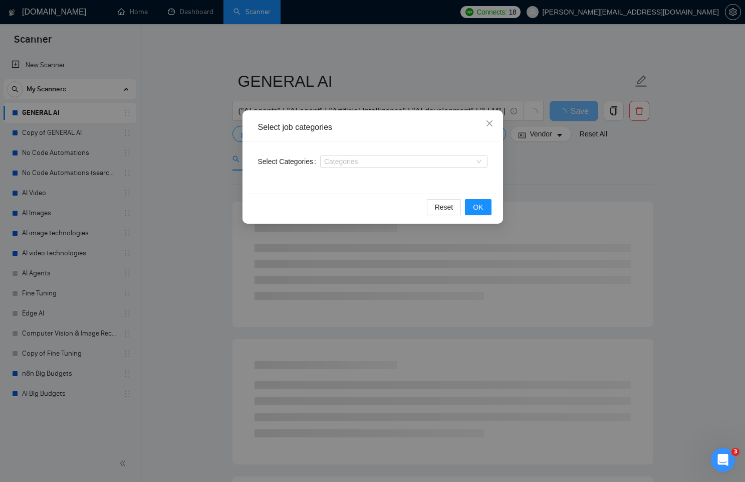
click at [185, 285] on div "Select job categories Select Categories Categories Reset OK" at bounding box center [372, 241] width 745 height 482
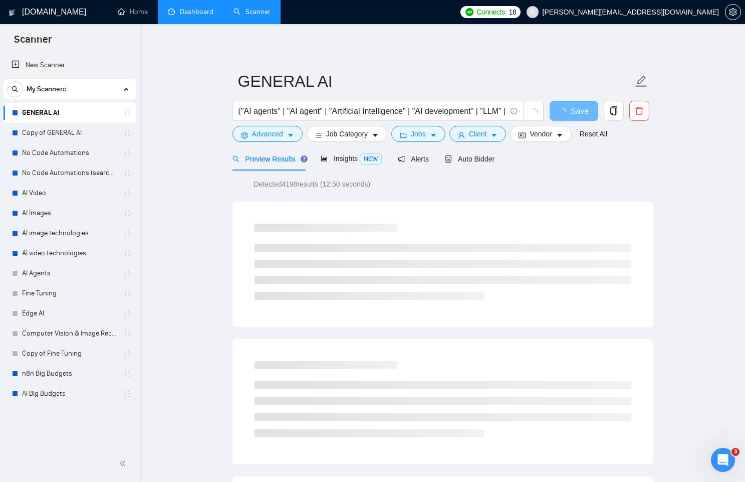
click at [203, 16] on link "Dashboard" at bounding box center [191, 12] width 46 height 9
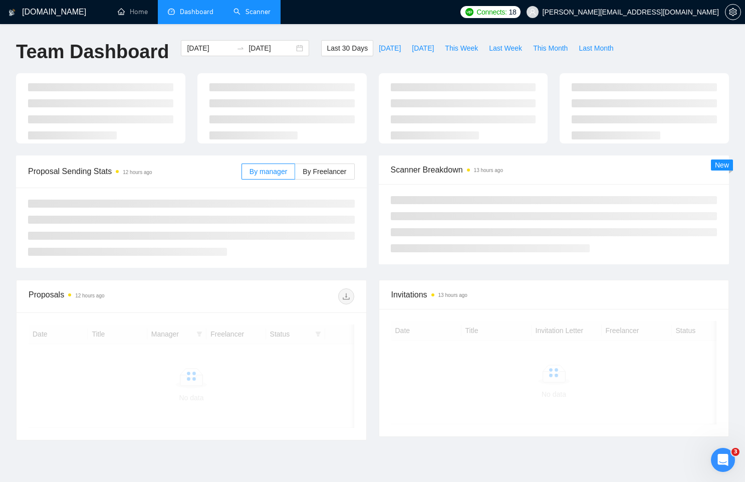
click at [244, 14] on link "Scanner" at bounding box center [252, 12] width 37 height 9
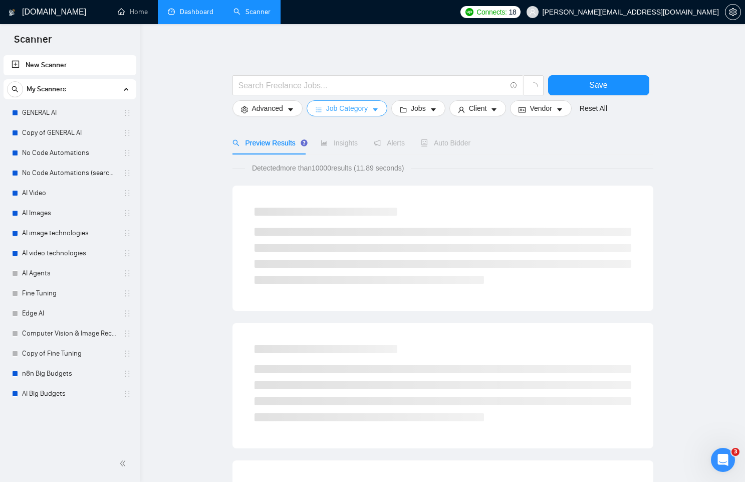
click at [336, 115] on button "Job Category" at bounding box center [347, 108] width 81 height 16
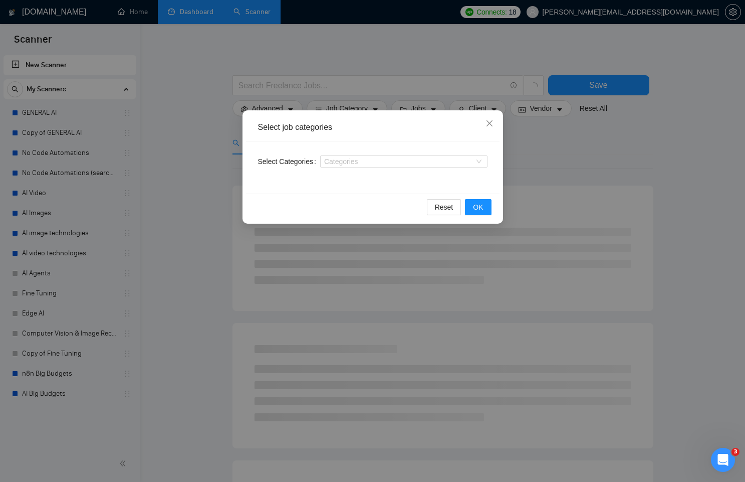
click at [218, 187] on div "Select job categories Select Categories Categories Reset OK" at bounding box center [372, 241] width 745 height 482
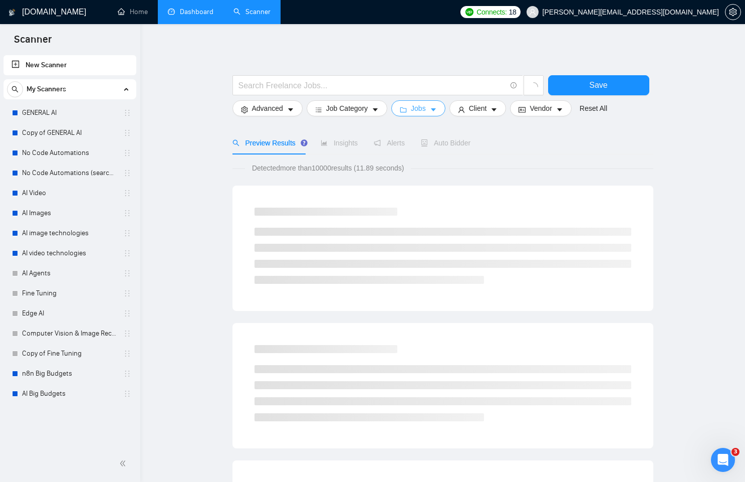
click at [435, 106] on span "caret-down" at bounding box center [433, 110] width 7 height 8
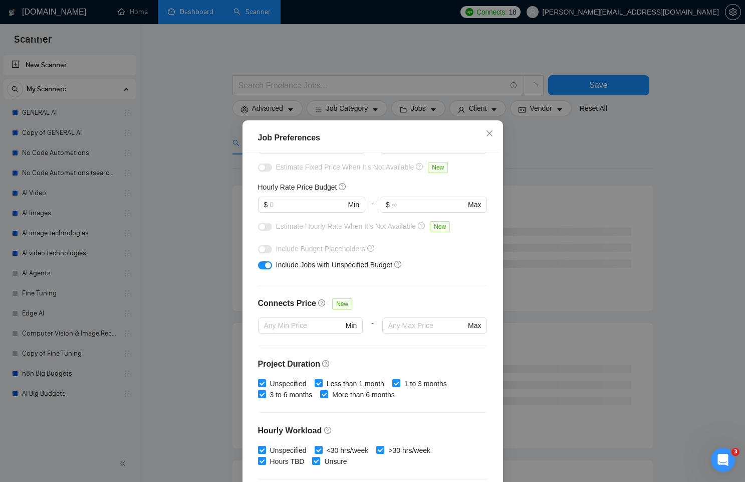
scroll to position [228, 0]
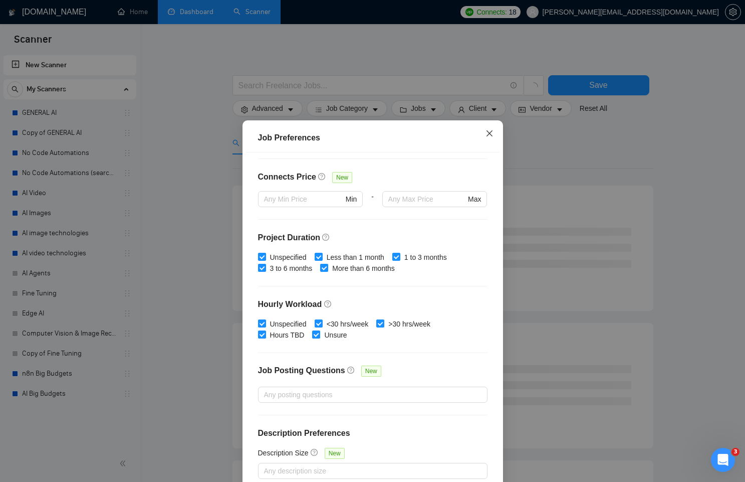
click at [490, 132] on icon "close" at bounding box center [490, 133] width 8 height 8
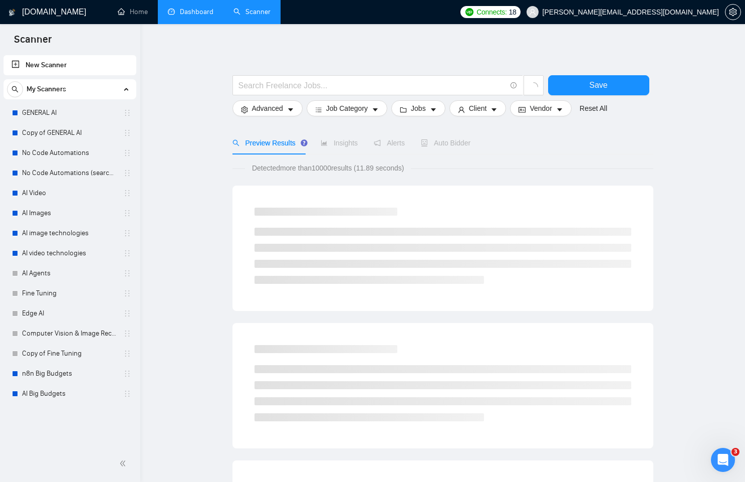
click at [557, 117] on form "Save Advanced Job Category Jobs Client Vendor Reset All" at bounding box center [443, 93] width 421 height 56
click at [557, 115] on button "Vendor" at bounding box center [540, 108] width 61 height 16
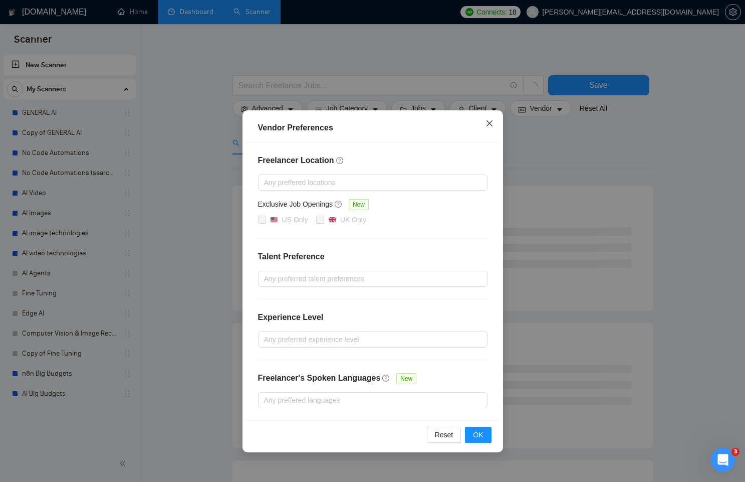
click at [488, 126] on icon "close" at bounding box center [490, 123] width 8 height 8
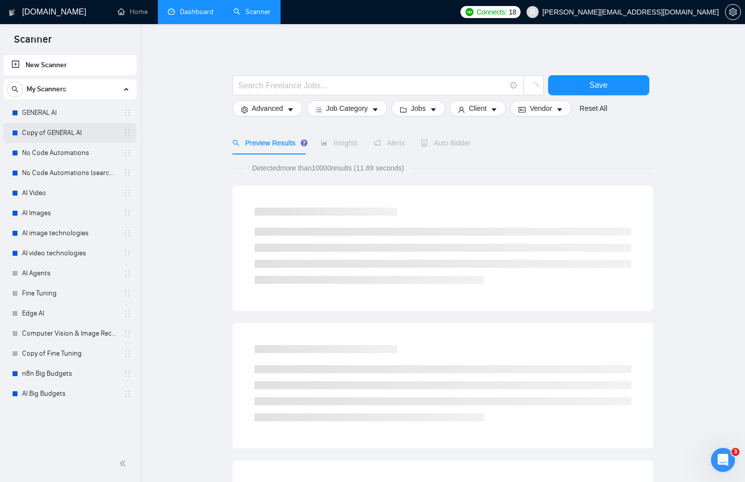
click at [56, 136] on link "Copy of GENERAL AI" at bounding box center [69, 133] width 95 height 20
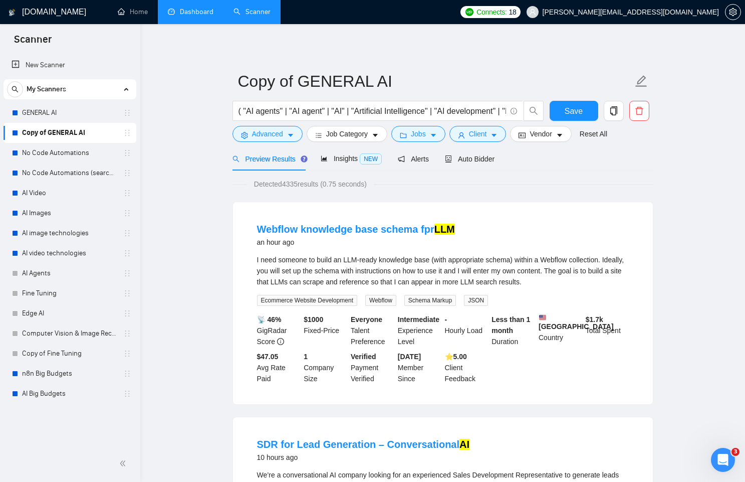
click at [339, 369] on div "1 Company Size" at bounding box center [325, 367] width 47 height 33
click at [551, 130] on span "Vendor" at bounding box center [541, 133] width 22 height 11
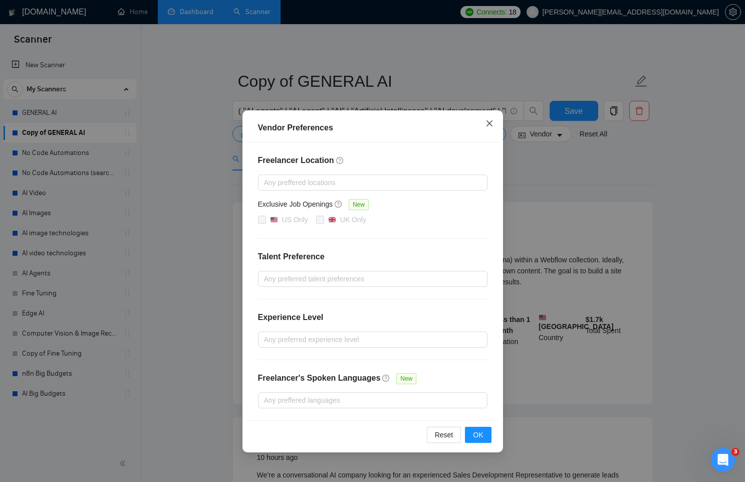
click at [487, 121] on icon "close" at bounding box center [489, 123] width 6 height 6
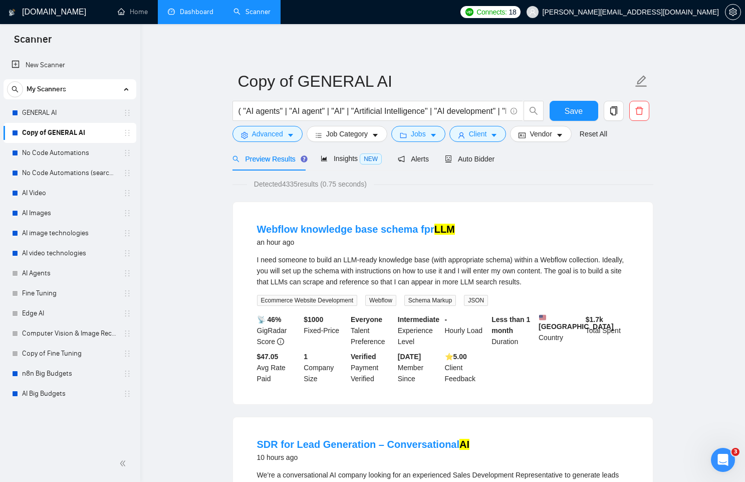
click at [245, 160] on span "Preview Results" at bounding box center [269, 159] width 72 height 8
click at [562, 113] on button "Save" at bounding box center [574, 111] width 49 height 20
click at [353, 162] on span "Insights NEW" at bounding box center [351, 158] width 61 height 8
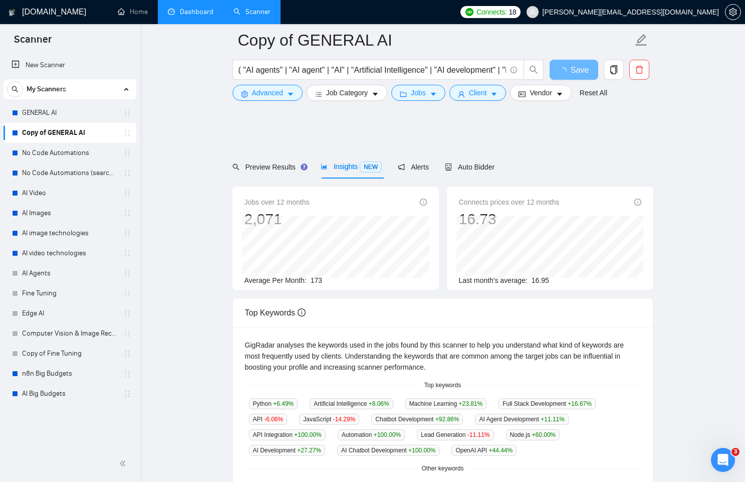
scroll to position [329, 0]
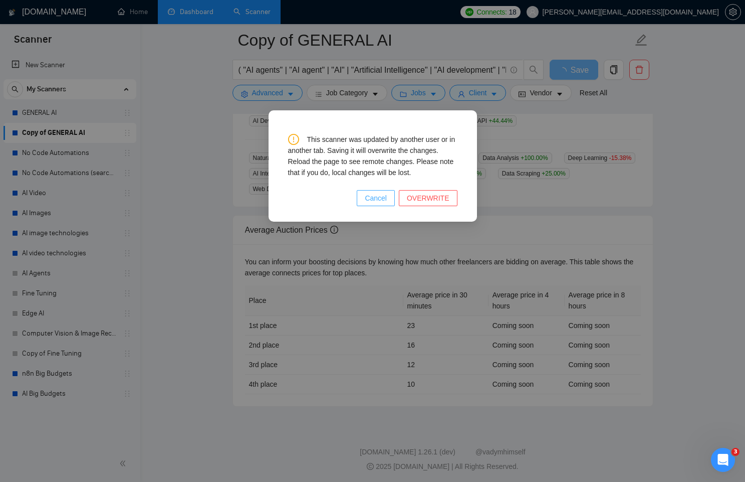
click at [371, 190] on button "Cancel" at bounding box center [376, 198] width 38 height 16
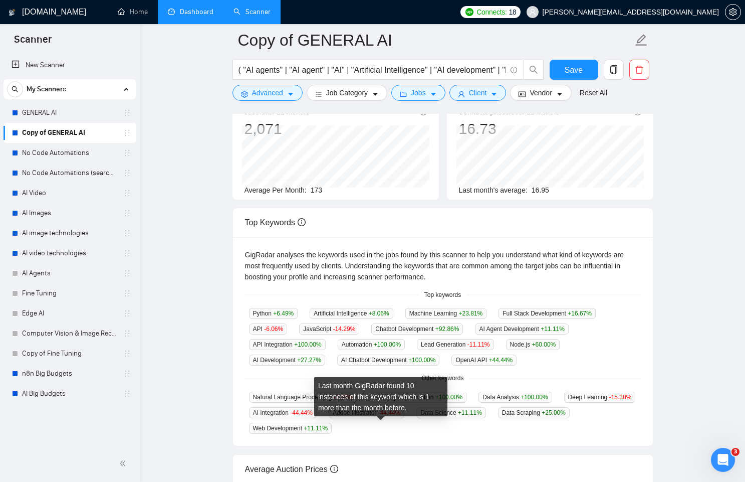
scroll to position [0, 0]
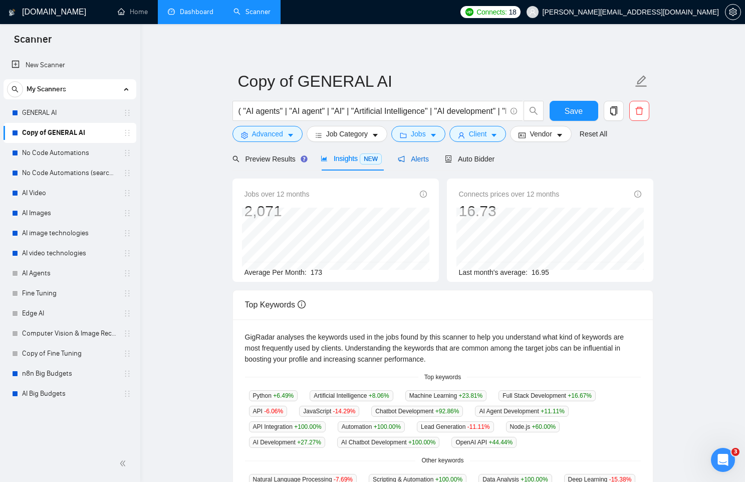
click at [403, 162] on span "Alerts" at bounding box center [413, 159] width 31 height 8
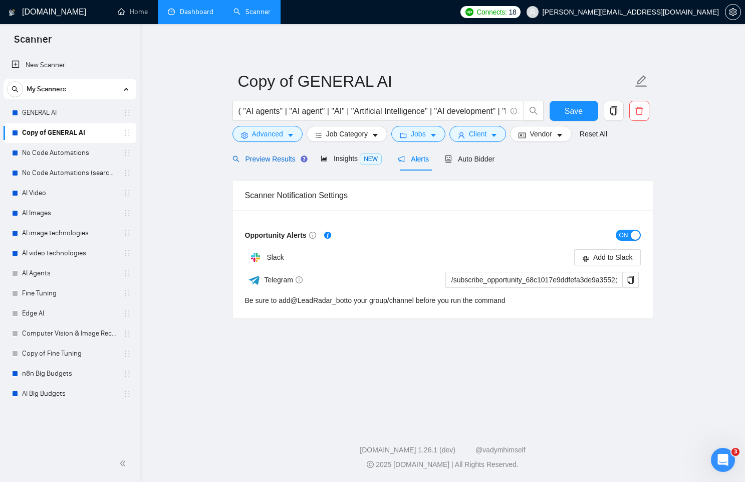
click at [276, 158] on span "Preview Results" at bounding box center [269, 159] width 72 height 8
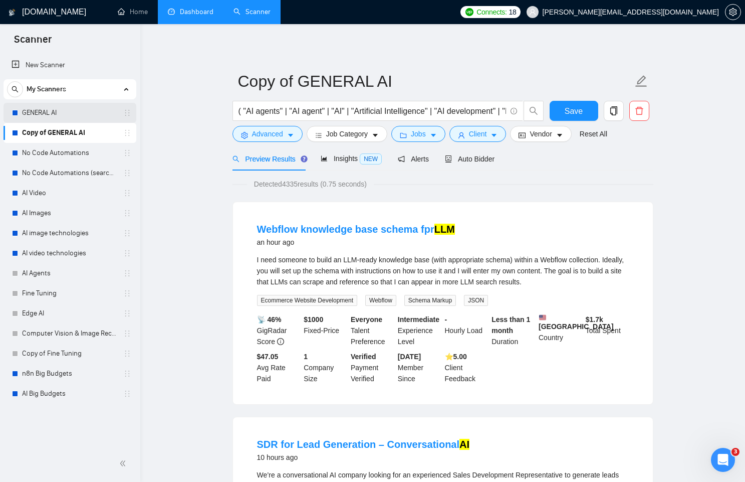
click at [66, 104] on link "GENERAL AI" at bounding box center [69, 113] width 95 height 20
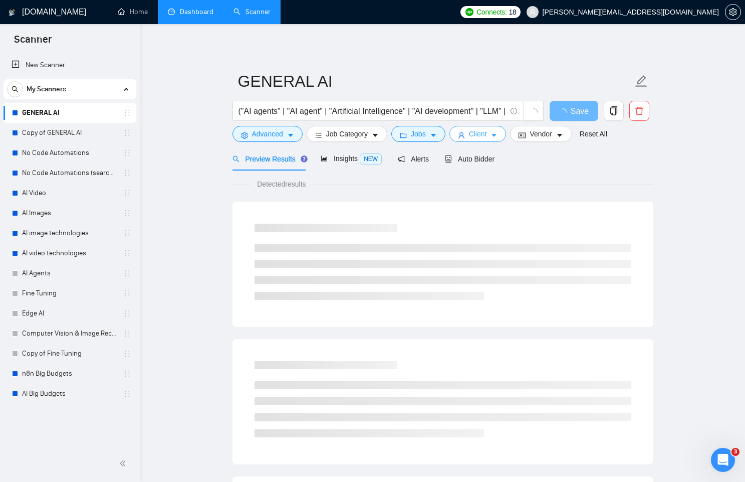
click at [486, 132] on span "Client" at bounding box center [478, 133] width 18 height 11
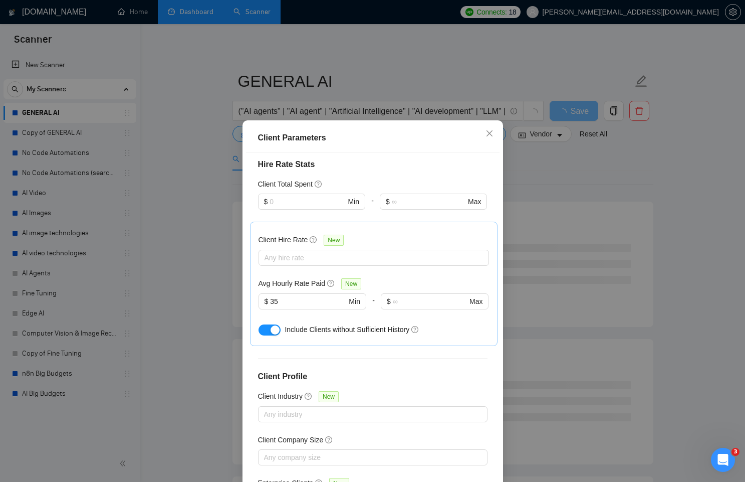
scroll to position [52, 0]
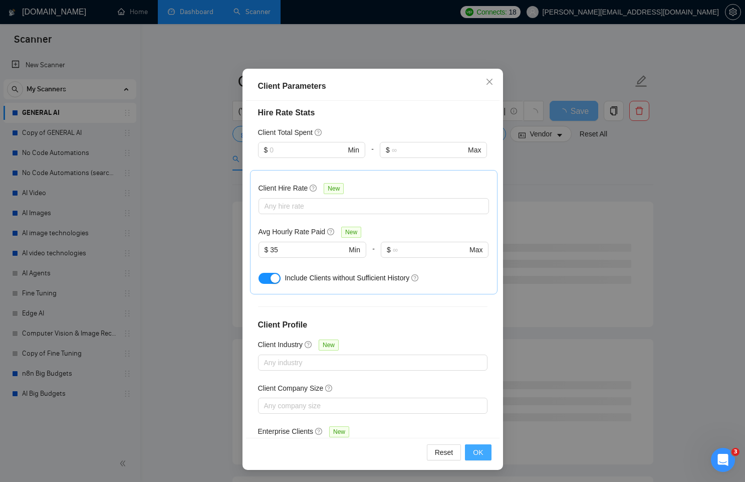
click at [477, 457] on button "OK" at bounding box center [478, 452] width 26 height 16
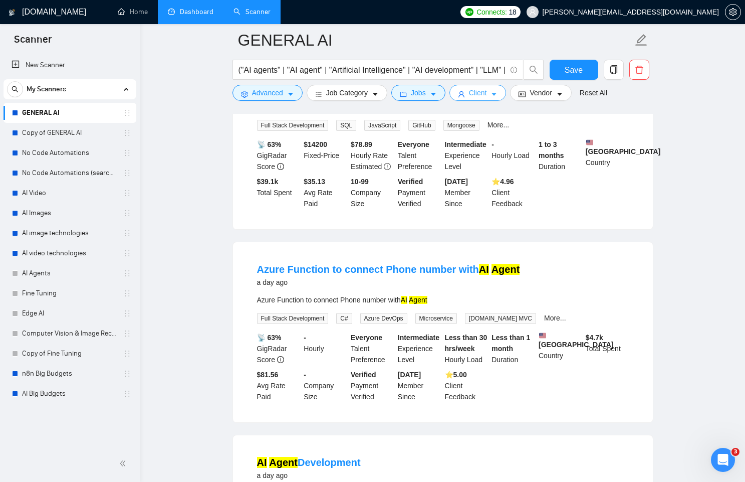
scroll to position [831, 0]
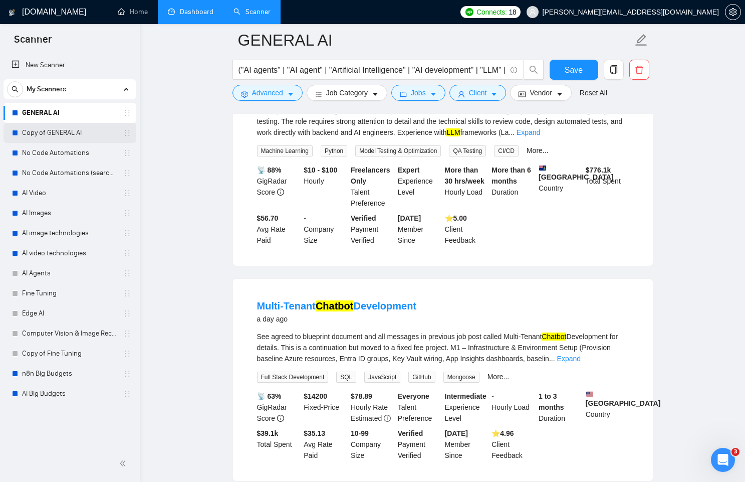
click at [63, 139] on link "Copy of GENERAL AI" at bounding box center [69, 133] width 95 height 20
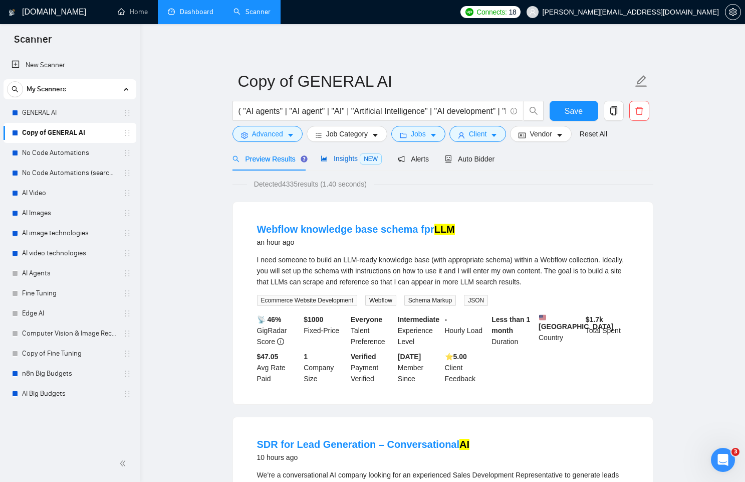
click at [340, 163] on div "Insights NEW" at bounding box center [351, 159] width 61 height 12
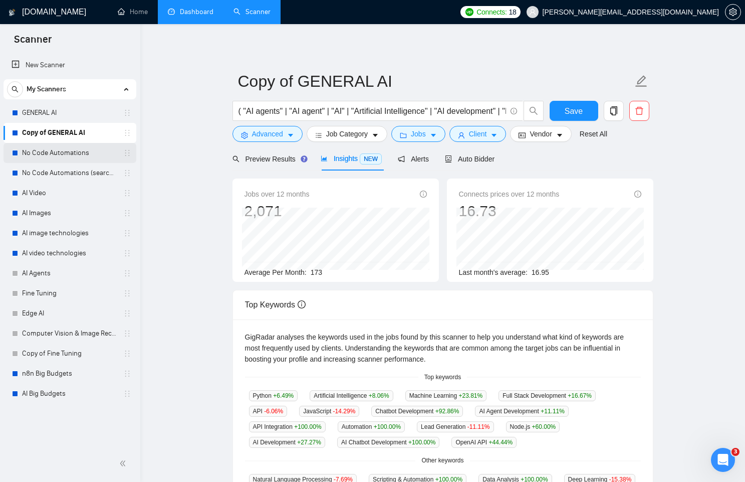
click at [83, 144] on link "No Code Automations" at bounding box center [69, 153] width 95 height 20
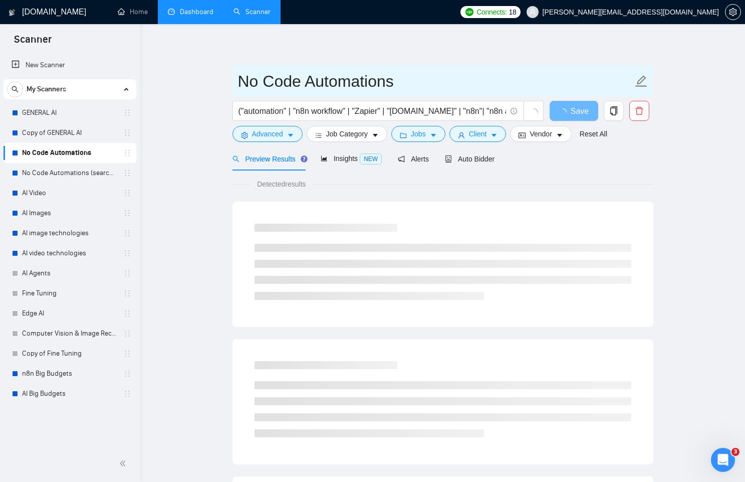
click at [641, 84] on icon "edit" at bounding box center [641, 81] width 13 height 13
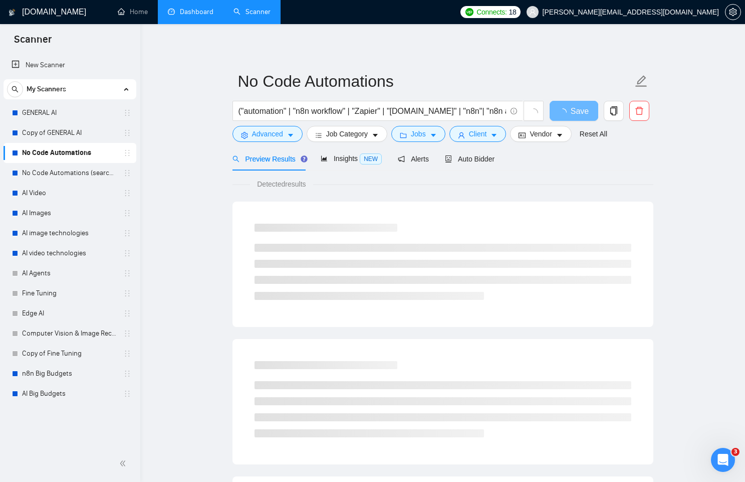
click at [206, 172] on main "No Code Automations ("automation" | "n8n workflow" | "Zapier" | "Make.com" | "n…" at bounding box center [442, 458] width 573 height 836
click at [184, 25] on div "GigRadar.io Home Dashboard Scanner Connects: 18 santiago@nexxai.world No Code A…" at bounding box center [442, 476] width 605 height 953
click at [184, 13] on link "Dashboard" at bounding box center [191, 12] width 46 height 9
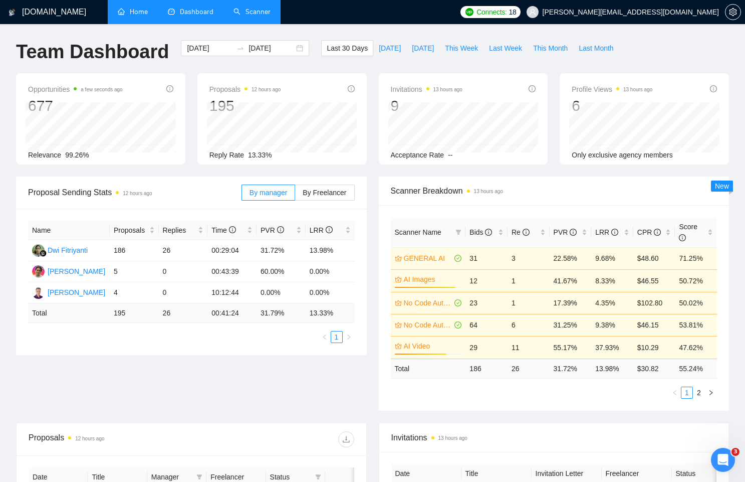
click at [130, 15] on link "Home" at bounding box center [133, 12] width 30 height 9
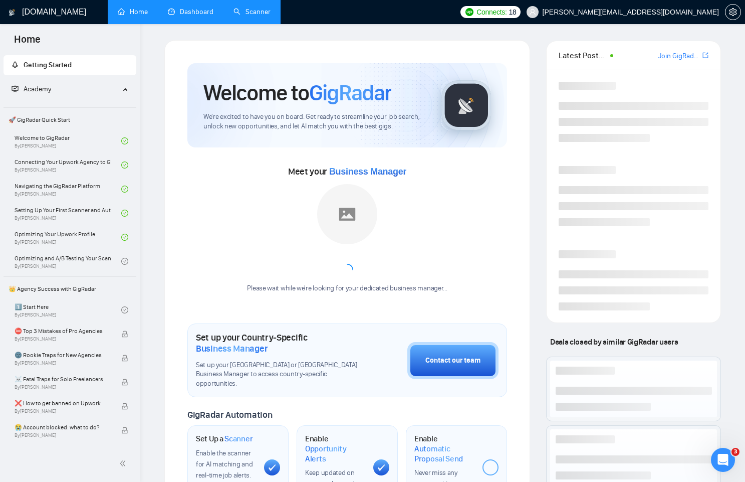
click at [214, 8] on link "Dashboard" at bounding box center [191, 12] width 46 height 9
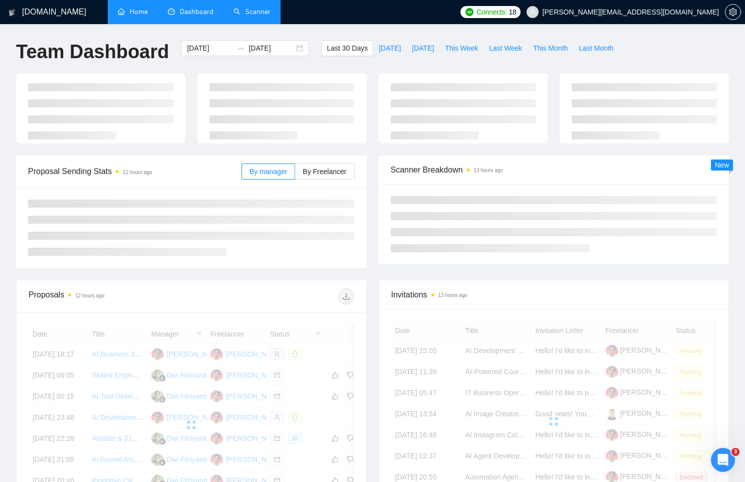
click at [265, 36] on div "GigRadar.io Home Dashboard Scanner Connects: 18 santiago@nexxai.world Team Dash…" at bounding box center [372, 338] width 745 height 676
click at [258, 16] on link "Scanner" at bounding box center [252, 12] width 37 height 9
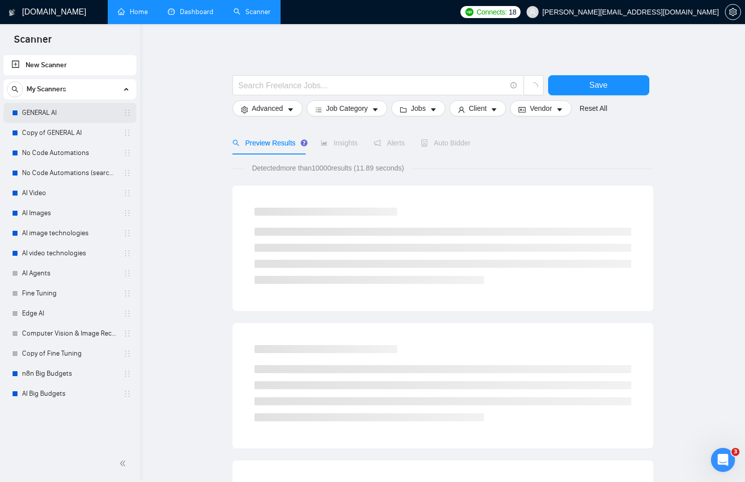
click at [81, 117] on link "GENERAL AI" at bounding box center [69, 113] width 95 height 20
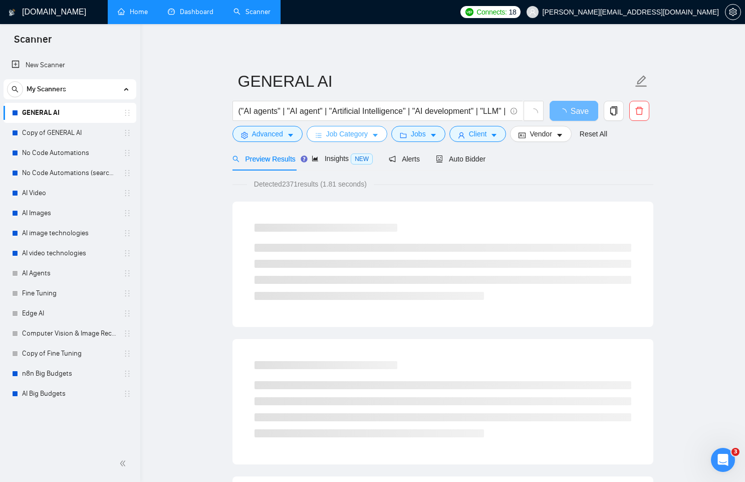
click at [330, 137] on span "Job Category" at bounding box center [347, 133] width 42 height 11
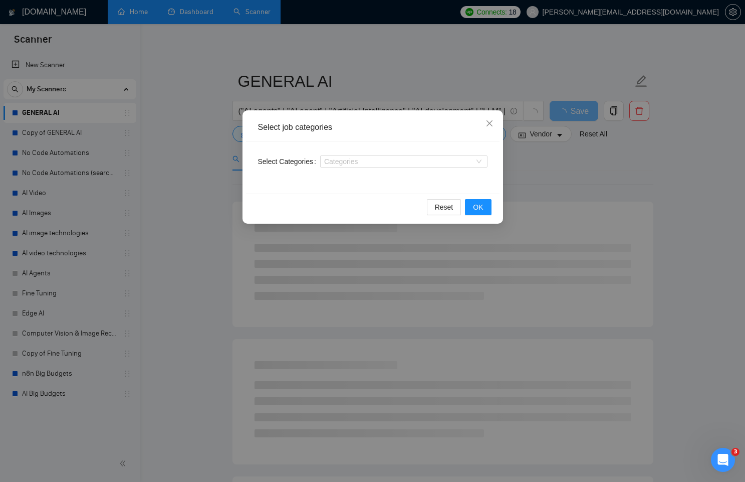
click at [378, 144] on div "Select Categories Categories" at bounding box center [373, 167] width 254 height 52
click at [477, 205] on span "OK" at bounding box center [478, 206] width 10 height 11
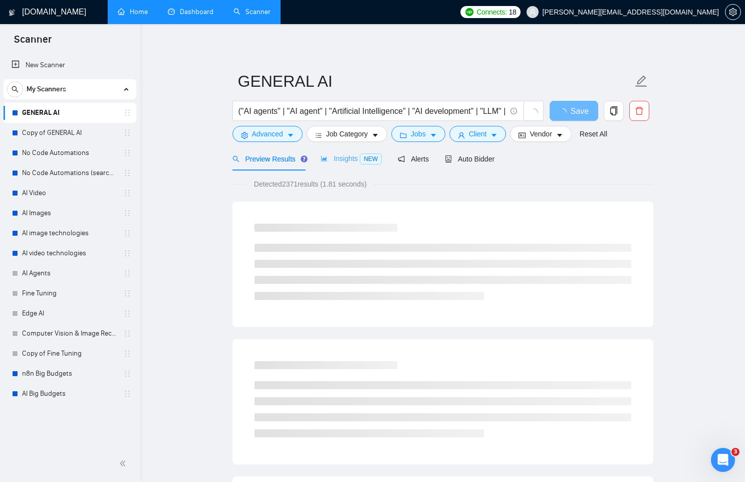
click at [336, 166] on div "Insights NEW" at bounding box center [351, 159] width 61 height 24
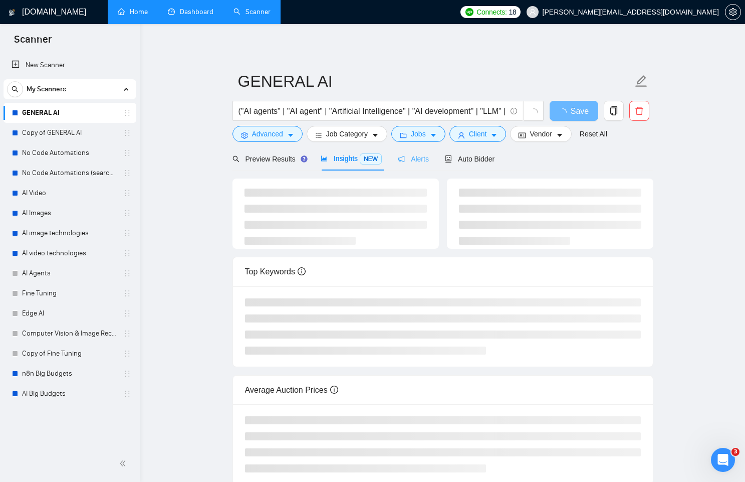
click at [421, 169] on div "Alerts" at bounding box center [413, 159] width 31 height 24
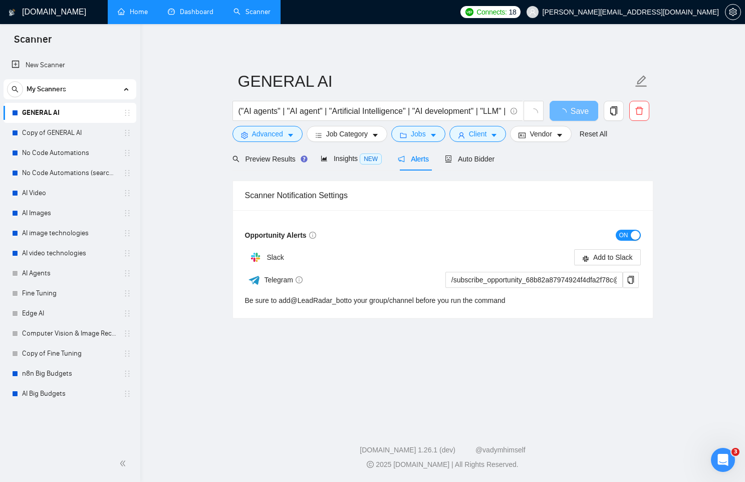
click at [421, 160] on span "Alerts" at bounding box center [413, 159] width 31 height 8
click at [459, 156] on span "Auto Bidder" at bounding box center [470, 159] width 50 height 8
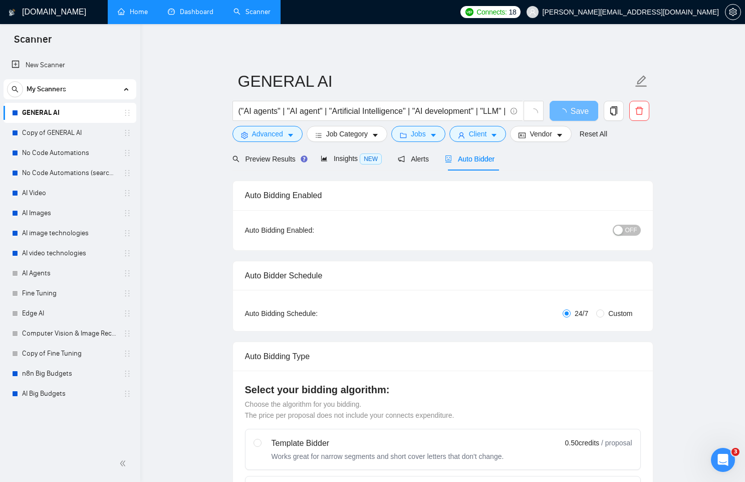
checkbox input "true"
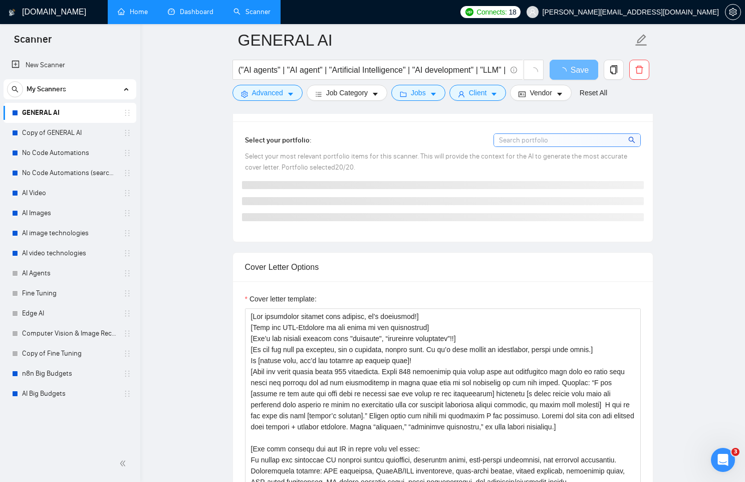
scroll to position [746, 0]
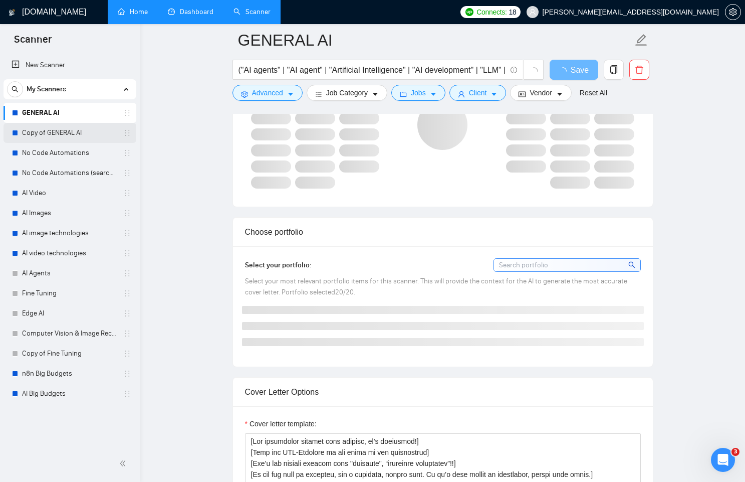
click at [73, 124] on link "Copy of GENERAL AI" at bounding box center [69, 133] width 95 height 20
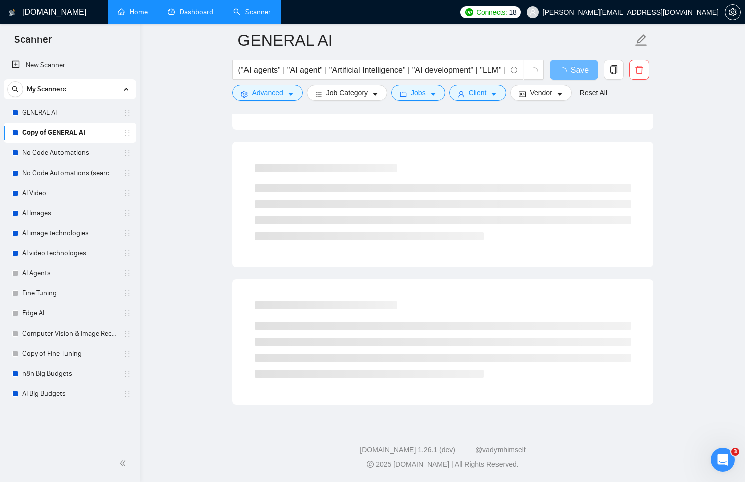
scroll to position [480, 0]
click at [74, 118] on link "GENERAL AI" at bounding box center [69, 113] width 95 height 20
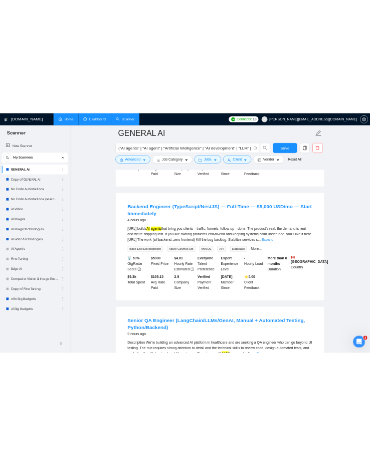
scroll to position [373, 0]
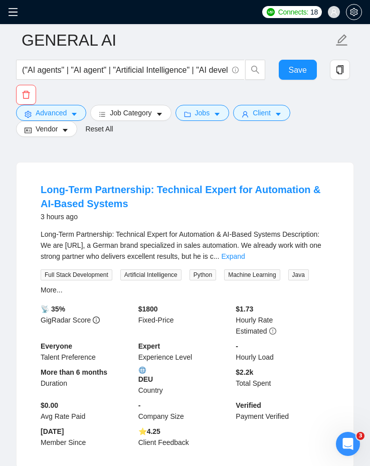
click at [21, 9] on span at bounding box center [16, 12] width 16 height 24
click at [13, 9] on icon "menu" at bounding box center [13, 12] width 9 height 8
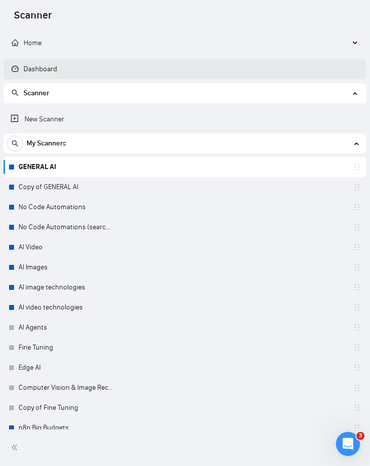
click at [42, 66] on link "Dashboard" at bounding box center [35, 69] width 46 height 9
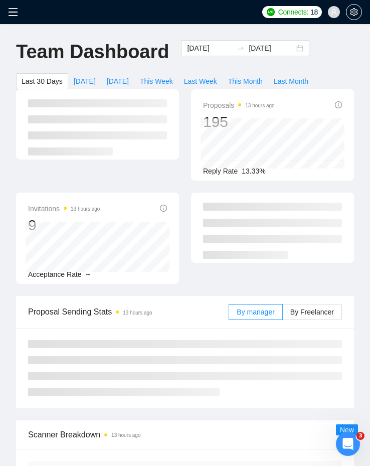
click at [9, 18] on span at bounding box center [16, 12] width 16 height 24
click at [11, 18] on span at bounding box center [16, 12] width 16 height 24
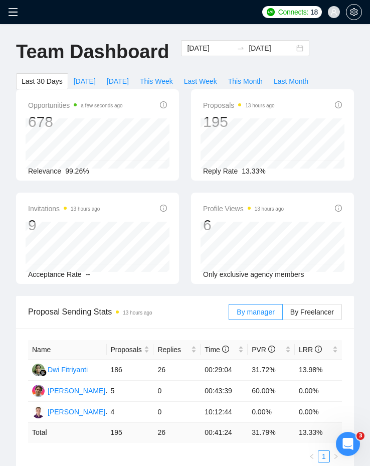
click at [14, 17] on icon "menu" at bounding box center [13, 12] width 10 height 10
click at [14, 11] on icon "menu" at bounding box center [13, 12] width 10 height 10
click at [15, 10] on icon "menu" at bounding box center [13, 12] width 10 height 10
click at [12, 5] on span at bounding box center [16, 12] width 16 height 24
click at [12, 14] on icon "menu" at bounding box center [13, 12] width 10 height 10
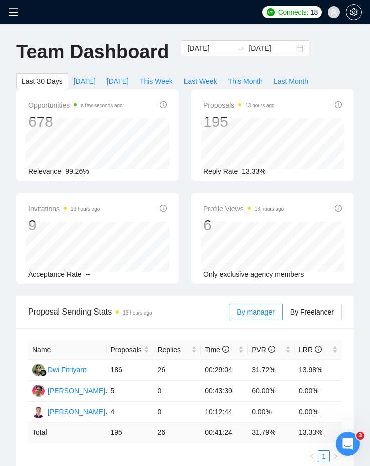
click at [12, 12] on icon "menu" at bounding box center [13, 12] width 9 height 8
click at [14, 13] on icon "menu" at bounding box center [13, 12] width 10 height 10
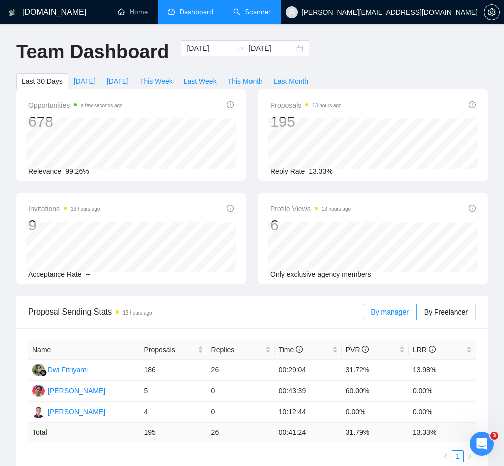
click at [245, 16] on link "Scanner" at bounding box center [252, 12] width 37 height 9
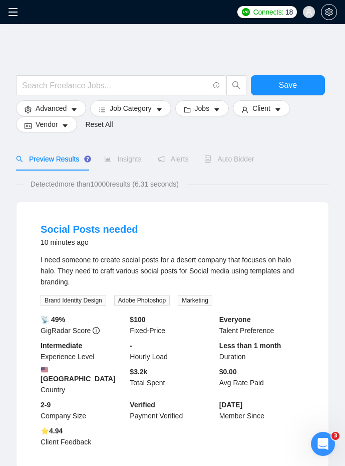
click at [232, 153] on div "Auto Bidder" at bounding box center [230, 158] width 50 height 11
click at [228, 159] on span "Auto Bidder" at bounding box center [230, 159] width 50 height 8
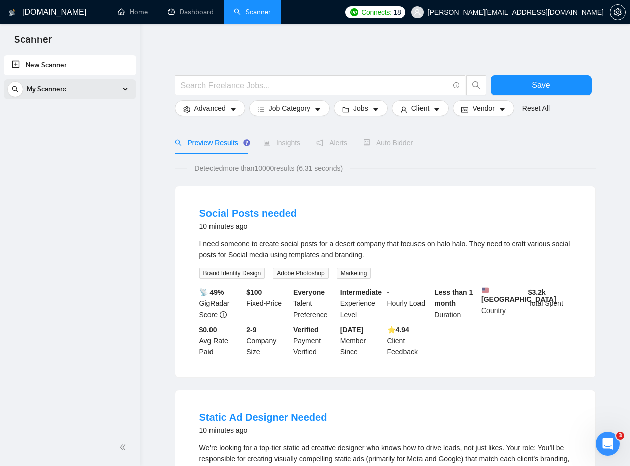
click at [65, 94] on span "My Scanners" at bounding box center [47, 89] width 40 height 20
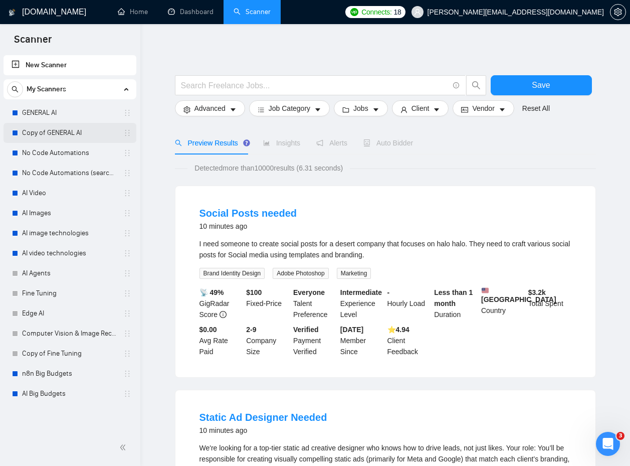
click at [67, 124] on link "Copy of GENERAL AI" at bounding box center [69, 133] width 95 height 20
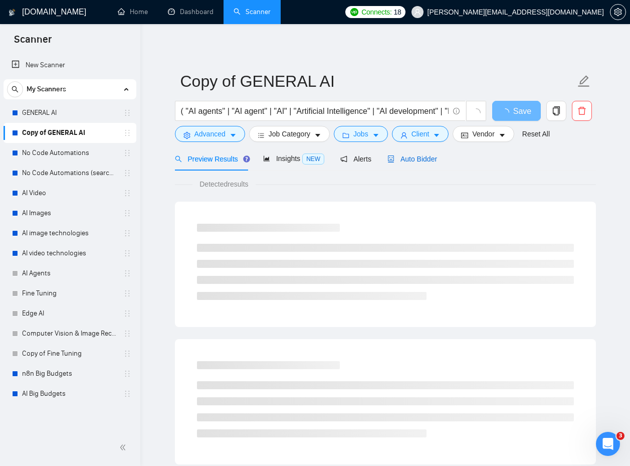
click at [427, 156] on span "Auto Bidder" at bounding box center [412, 159] width 50 height 8
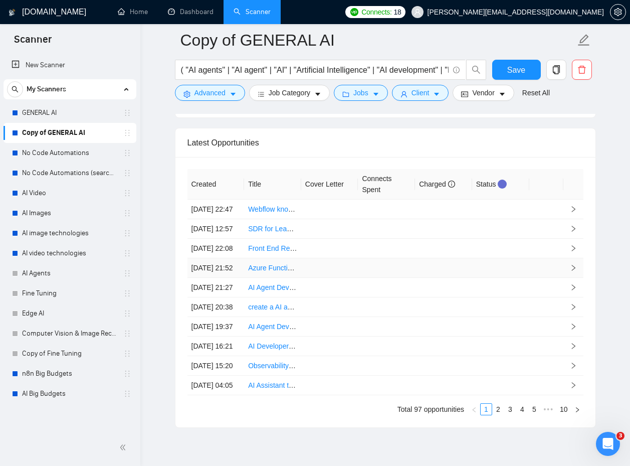
scroll to position [2787, 0]
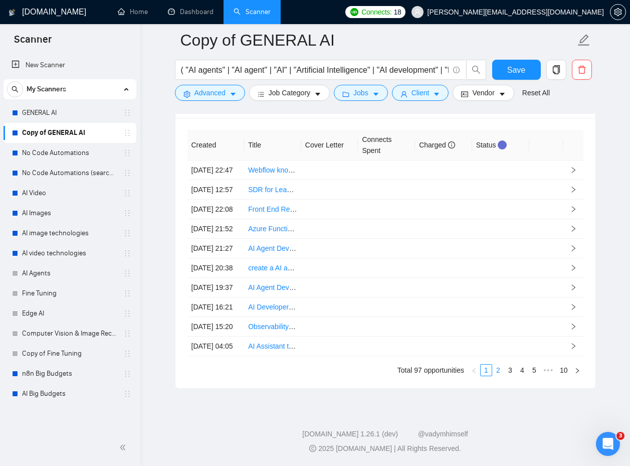
click at [497, 374] on link "2" at bounding box center [498, 369] width 11 height 11
click at [511, 367] on link "3" at bounding box center [510, 369] width 11 height 11
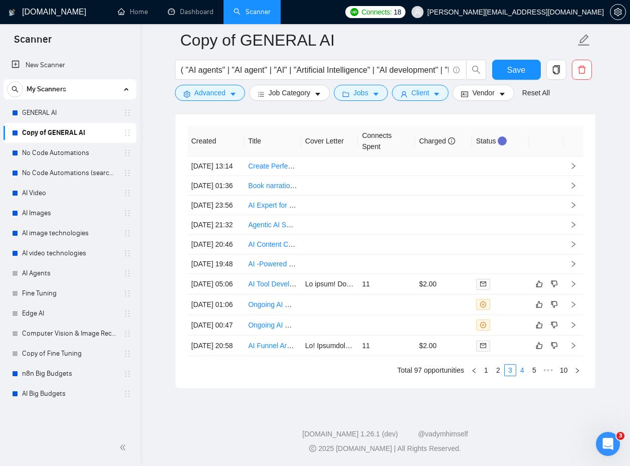
click at [521, 370] on link "4" at bounding box center [522, 369] width 11 height 11
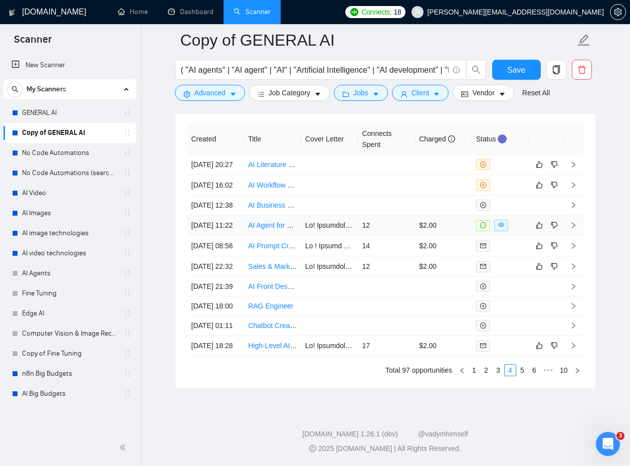
scroll to position [2688, 0]
click at [436, 236] on td "$2.00" at bounding box center [443, 225] width 57 height 21
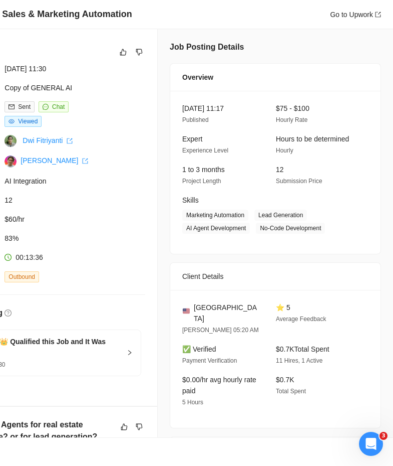
click at [218, 301] on div "United States O'Fallon 05:20 AM ⭐ 5 Average Feedback ✅ Verified Payment Verific…" at bounding box center [275, 359] width 211 height 138
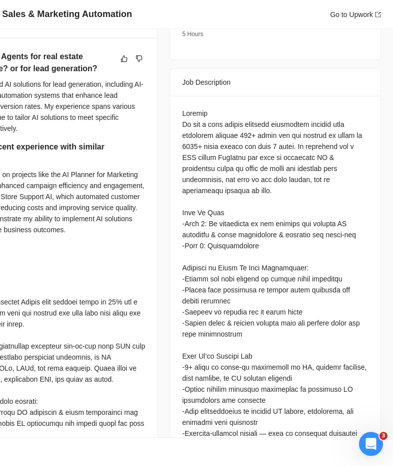
scroll to position [379, 0]
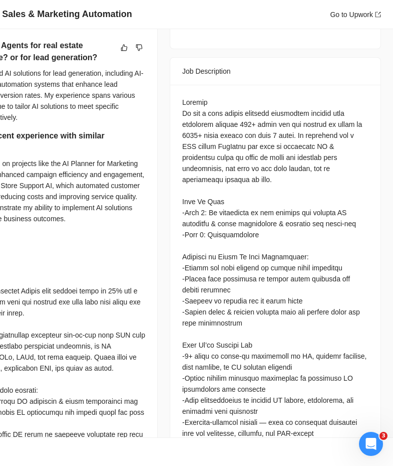
click at [183, 101] on div "Questions: Have you built Ai Agents for real estate companies before? or for le…" at bounding box center [275, 339] width 186 height 485
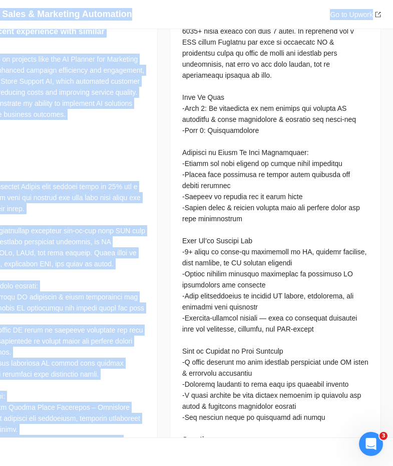
scroll to position [650, 0]
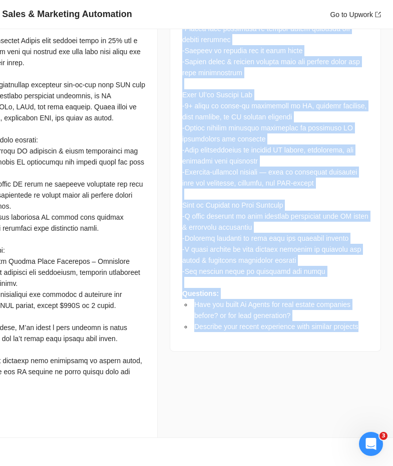
drag, startPoint x: 183, startPoint y: 101, endPoint x: 348, endPoint y: 318, distance: 273.0
click at [348, 318] on div "Questions: Have you built Ai Agents for real estate companies before? or for le…" at bounding box center [275, 93] width 211 height 516
copy div "Summary We are a real estate property management company that currently manages…"
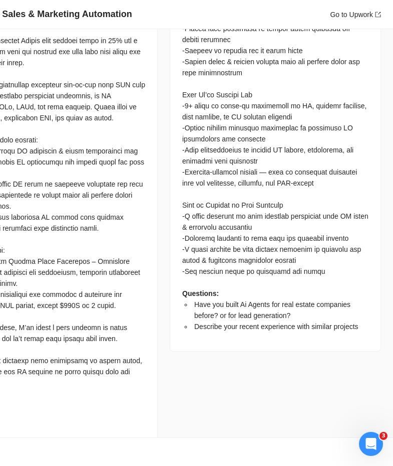
click at [145, 374] on div "Have you built Ai Agents for real estate companies before? or for lead generati…" at bounding box center [39, 107] width 235 height 660
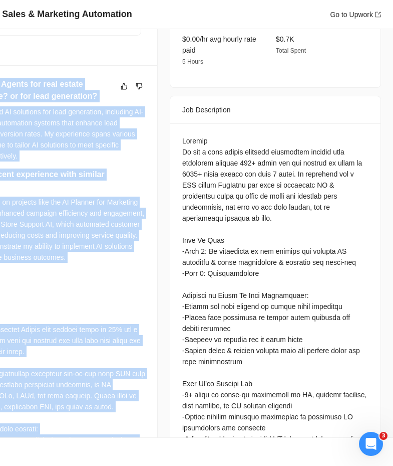
scroll to position [328, 0]
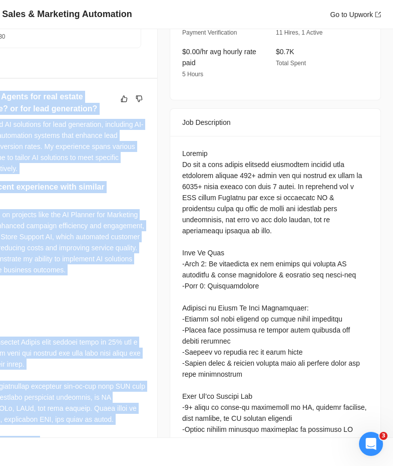
drag, startPoint x: 150, startPoint y: 374, endPoint x: 25, endPoint y: 88, distance: 312.4
click at [25, 88] on div "Proposal Details Date: 25 Sep, 2025 11:30 Scanner: Copy of GENERAL AI Status: S…" at bounding box center [40, 219] width 236 height 1037
copy div "Have you built Ai Agents for real estate companies before? or for lead generati…"
click at [97, 282] on div "Describe your recent experience with similar projects Recently, I've worked on …" at bounding box center [39, 231] width 211 height 101
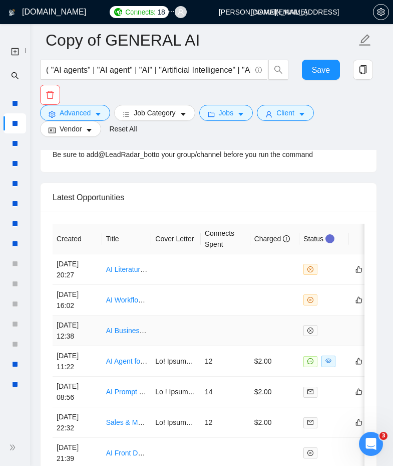
scroll to position [3040, 0]
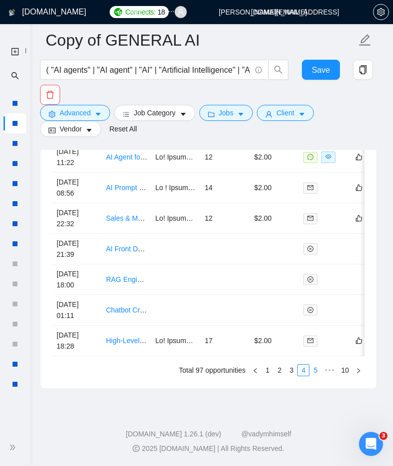
click at [316, 368] on link "5" at bounding box center [315, 369] width 11 height 11
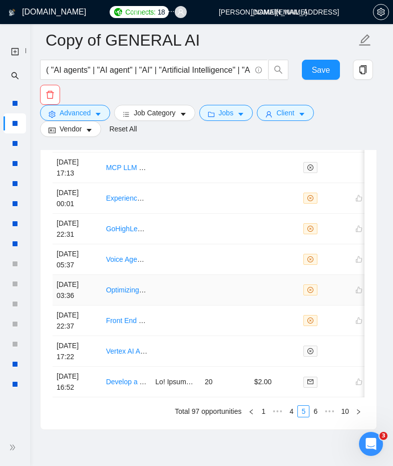
scroll to position [3030, 0]
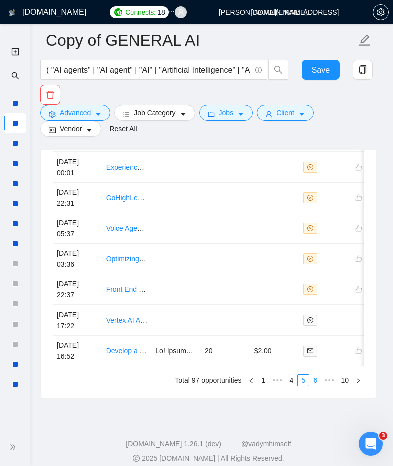
click at [313, 382] on link "6" at bounding box center [315, 379] width 11 height 11
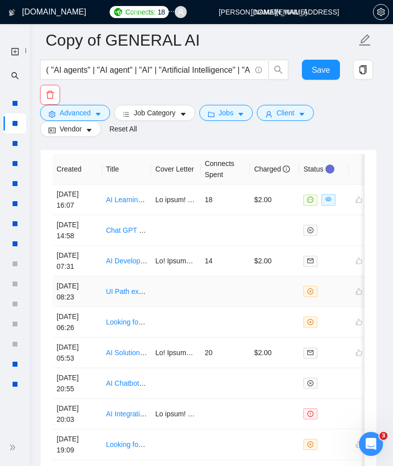
scroll to position [2902, 0]
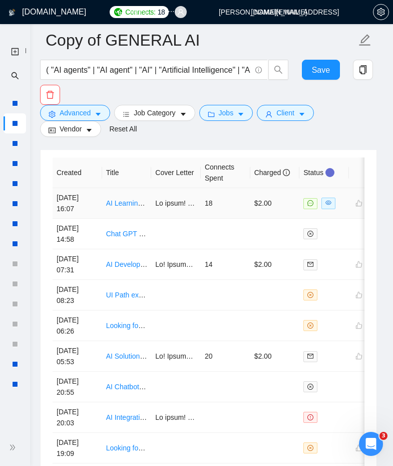
click at [205, 211] on td "18" at bounding box center [226, 203] width 50 height 31
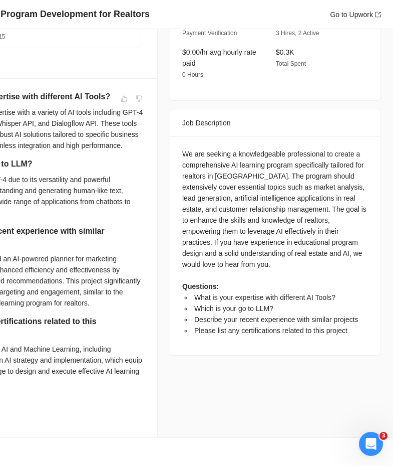
click at [173, 146] on div "We are seeking a knowledgeable professional to create a comprehensive AI learni…" at bounding box center [275, 245] width 211 height 219
click at [179, 141] on div "We are seeking a knowledgeable professional to create a comprehensive AI learni…" at bounding box center [275, 245] width 211 height 219
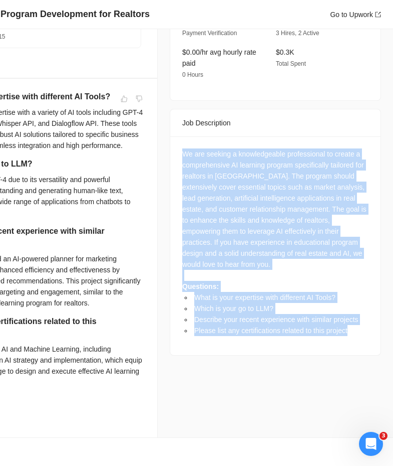
drag, startPoint x: 179, startPoint y: 141, endPoint x: 361, endPoint y: 324, distance: 258.4
click at [361, 324] on div "We are seeking a knowledgeable professional to create a comprehensive AI learni…" at bounding box center [275, 245] width 211 height 219
copy div "We are seeking a knowledgeable professional to create a comprehensive AI learni…"
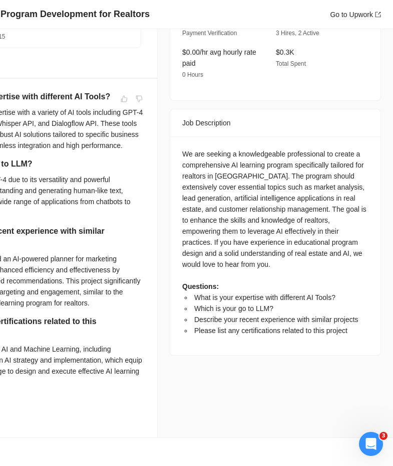
click at [273, 269] on div "We are seeking a knowledgeable professional to create a comprehensive AI learni…" at bounding box center [275, 241] width 186 height 187
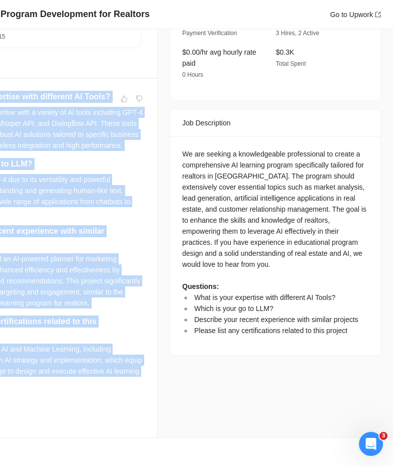
drag, startPoint x: 141, startPoint y: 398, endPoint x: 17, endPoint y: 101, distance: 322.8
click at [17, 101] on div "What is your expertise with different AI Tools? I have extensive expertise with…" at bounding box center [39, 243] width 211 height 304
copy div "What is your expertise with different AI Tools? I have extensive expertise with…"
click at [17, 101] on h5 "What is your expertise with different AI Tools?" at bounding box center [23, 97] width 179 height 12
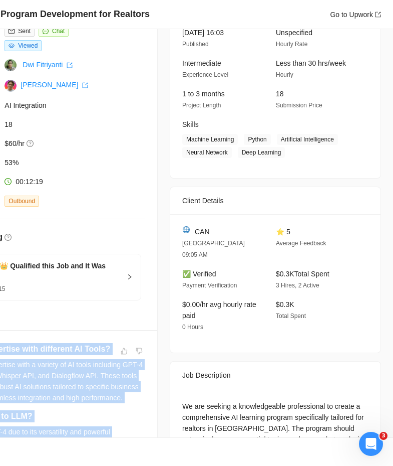
scroll to position [73, 0]
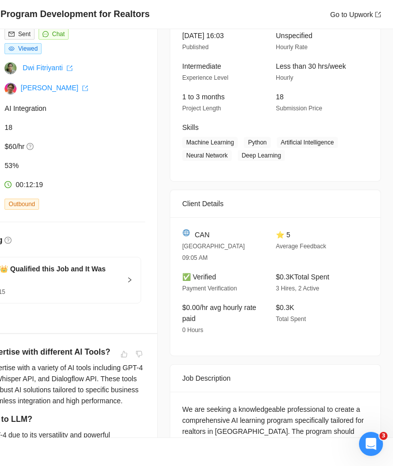
click at [71, 331] on div "Proposal Details Date: 19 Sep, 2025 16:15 Scanner: Copy of GENERAL AI Status: S…" at bounding box center [39, 144] width 235 height 376
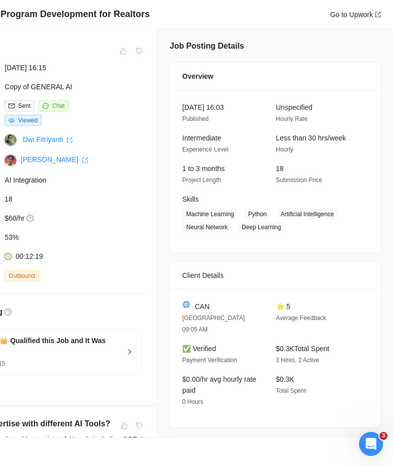
scroll to position [0, 0]
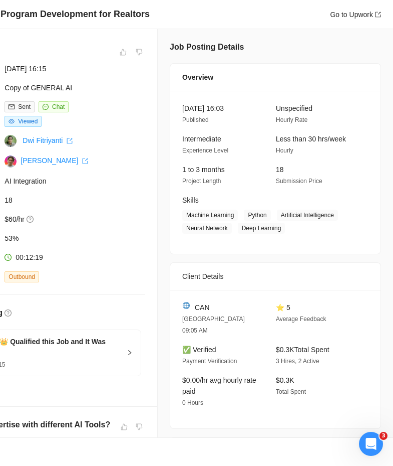
click at [88, 405] on div "Proposal Details Date: 19 Sep, 2025 16:15 Scanner: Copy of GENERAL AI Status: S…" at bounding box center [39, 217] width 235 height 376
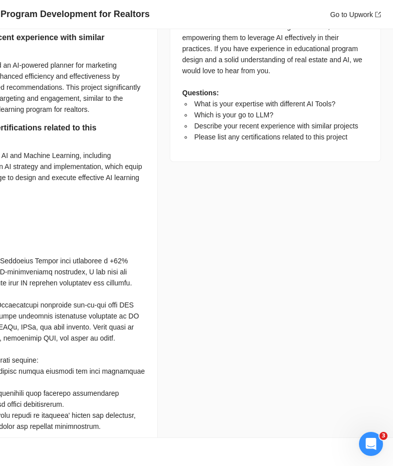
scroll to position [419, 0]
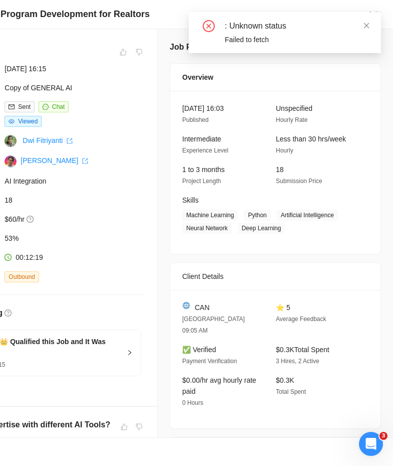
click at [361, 24] on div ": Unknown status" at bounding box center [297, 26] width 144 height 12
click at [365, 24] on icon "close" at bounding box center [367, 26] width 6 height 6
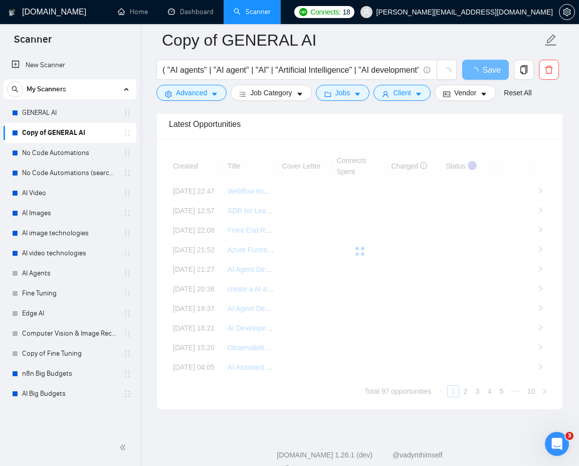
scroll to position [2340, 0]
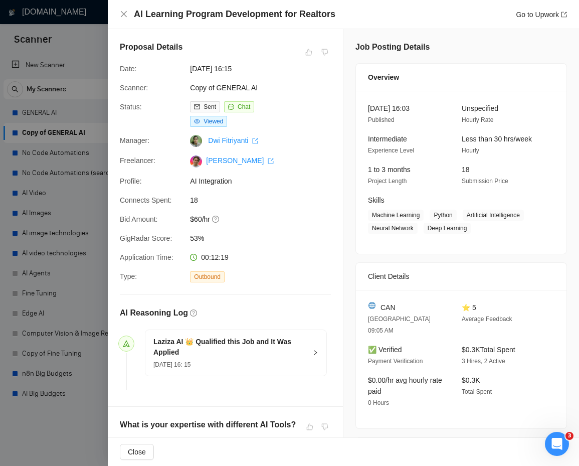
click at [81, 273] on div at bounding box center [289, 233] width 579 height 466
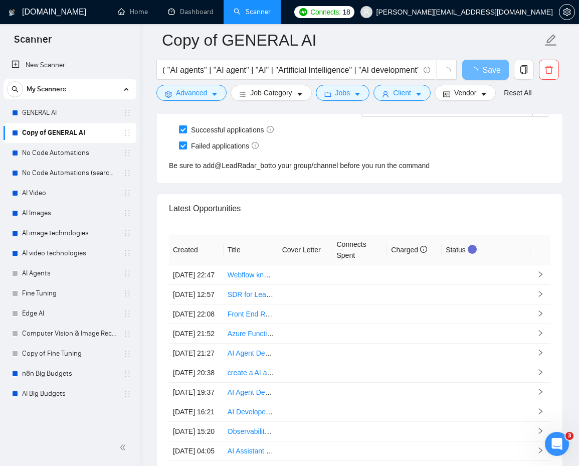
scroll to position [2696, 0]
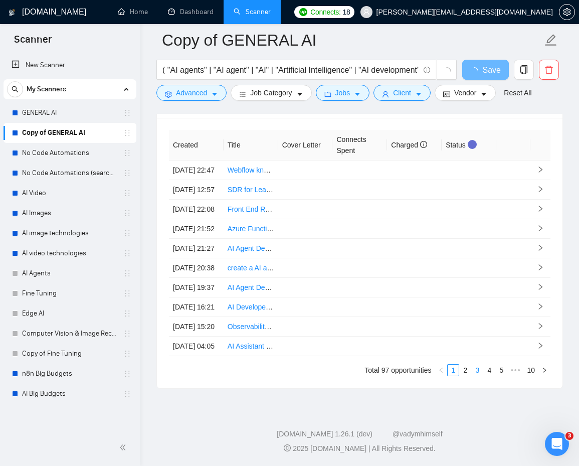
click at [393, 373] on link "3" at bounding box center [477, 369] width 11 height 11
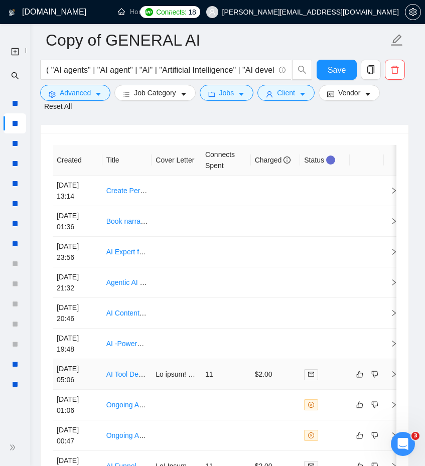
scroll to position [2983, 0]
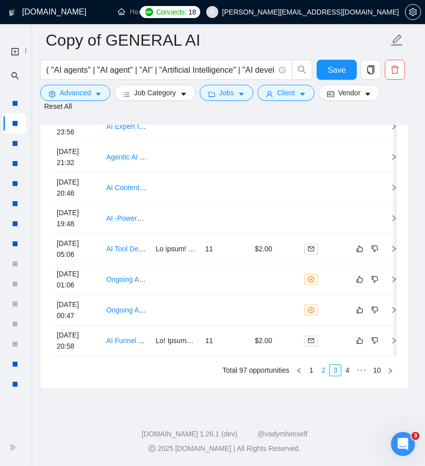
click at [323, 375] on link "2" at bounding box center [322, 369] width 11 height 11
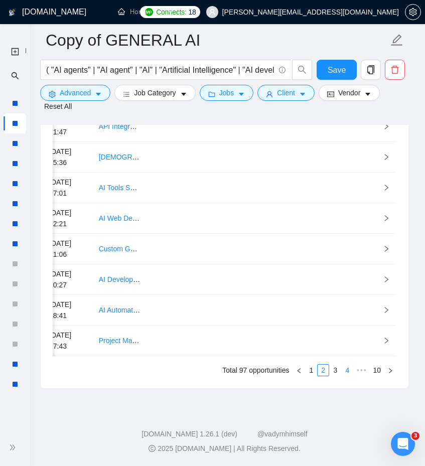
click at [349, 370] on link "4" at bounding box center [346, 369] width 11 height 11
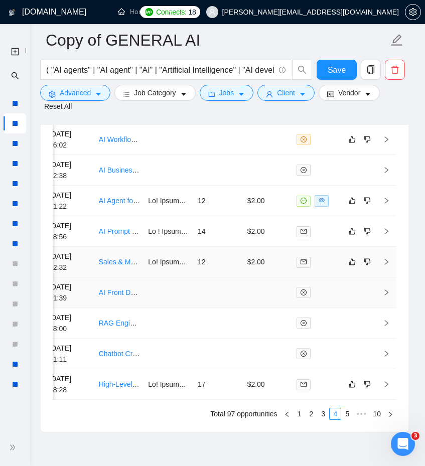
scroll to position [2892, 0]
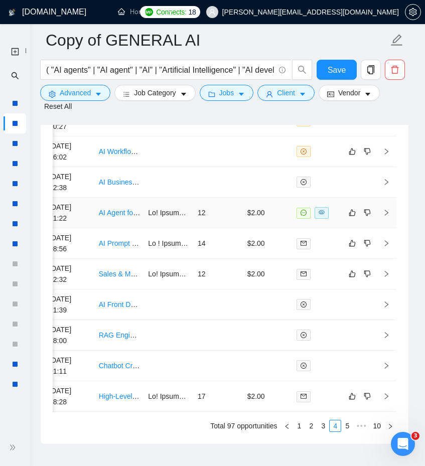
click at [152, 228] on td at bounding box center [169, 212] width 50 height 31
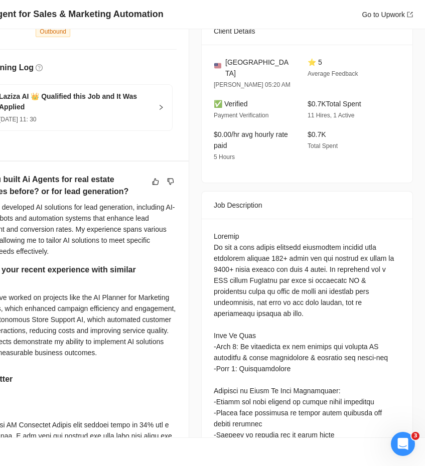
scroll to position [252, 0]
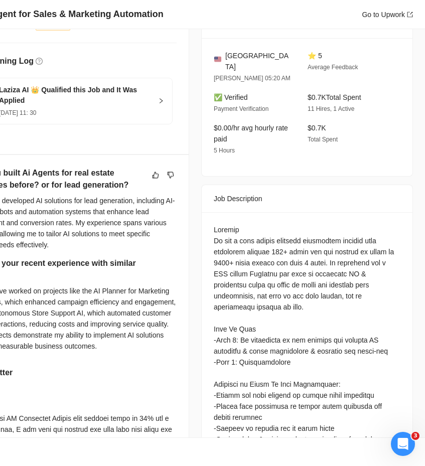
click at [214, 227] on div "Questions: Have you built Ai Agents for real estate companies before? or for le…" at bounding box center [307, 466] width 186 height 485
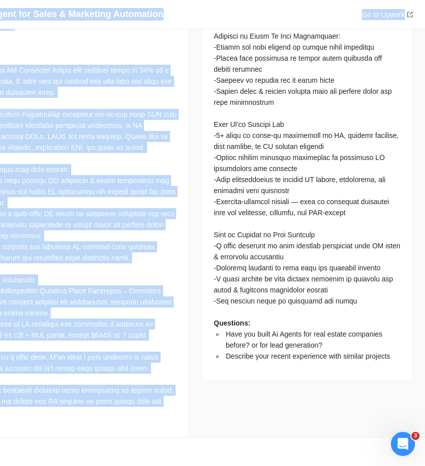
scroll to position [650, 0]
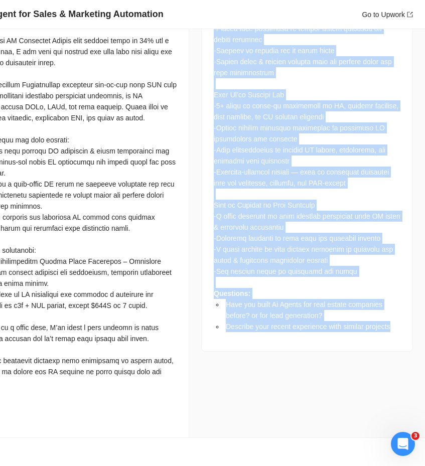
drag, startPoint x: 214, startPoint y: 227, endPoint x: 339, endPoint y: 317, distance: 154.0
click at [339, 317] on div "Questions: Have you built Ai Agents for real estate companies before? or for le…" at bounding box center [306, 93] width 211 height 516
copy div "Summary We are a real estate property management company that currently manages…"
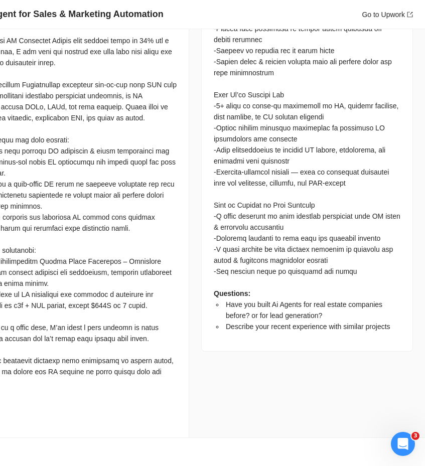
click at [71, 342] on div at bounding box center [70, 217] width 211 height 408
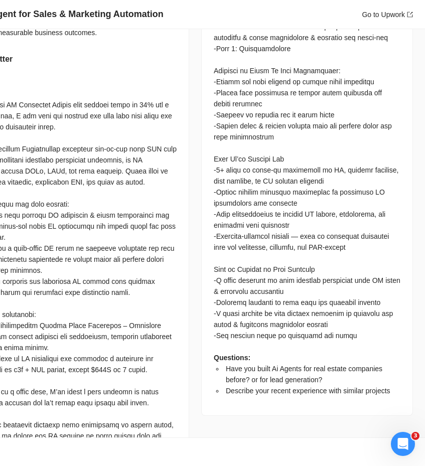
scroll to position [545, 0]
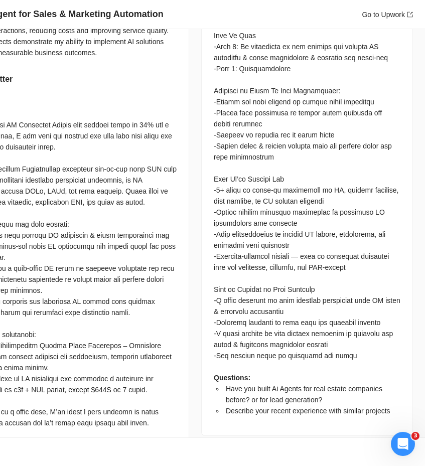
click at [151, 427] on div at bounding box center [70, 301] width 211 height 408
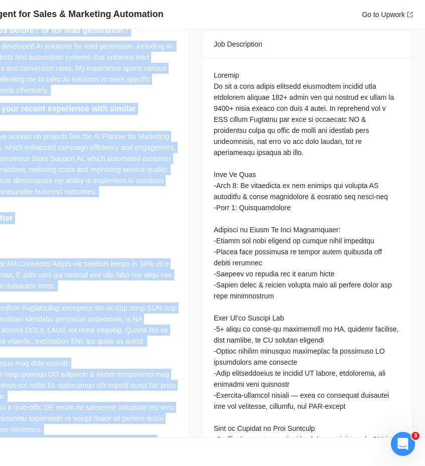
scroll to position [342, 0]
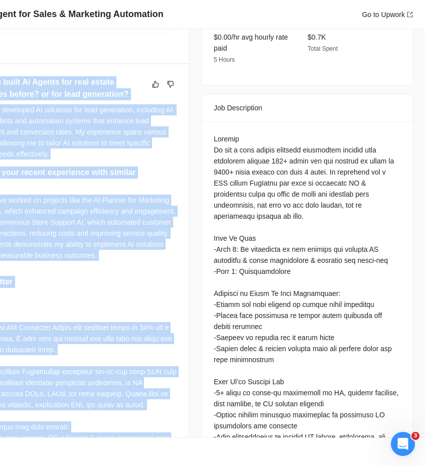
drag, startPoint x: 173, startPoint y: 407, endPoint x: 13, endPoint y: 81, distance: 363.6
click at [13, 81] on div "Have you built Ai Agents for real estate companies before? or for lead generati…" at bounding box center [70, 394] width 235 height 660
copy div "Have you built Ai Agents for real estate companies before? or for lead generati…"
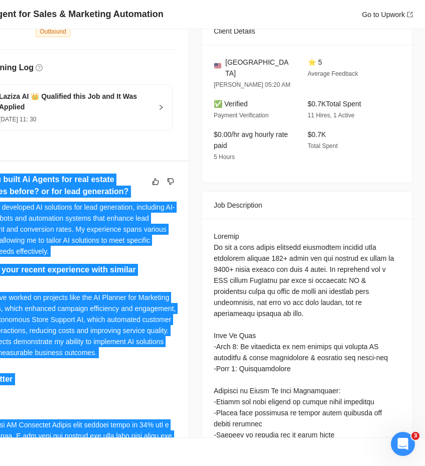
scroll to position [247, 0]
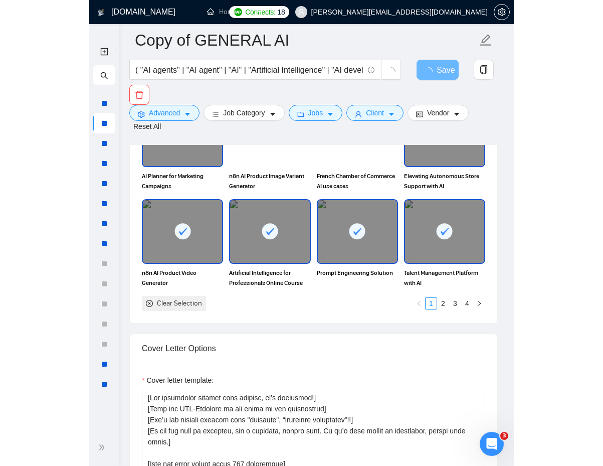
scroll to position [1432, 0]
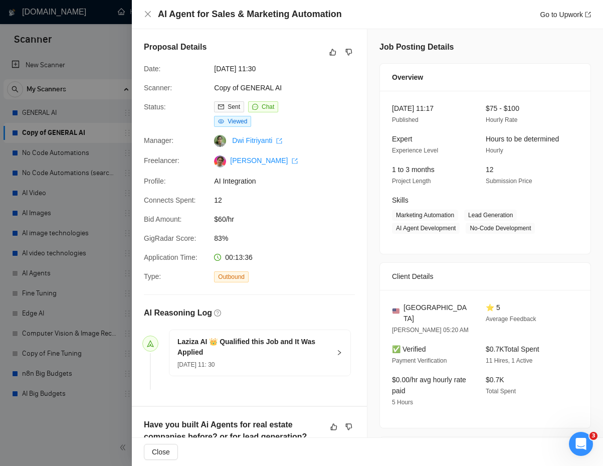
click at [23, 335] on div at bounding box center [301, 233] width 603 height 466
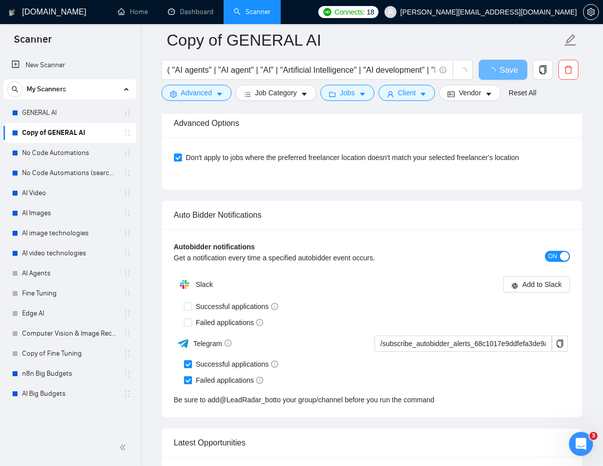
scroll to position [2662, 0]
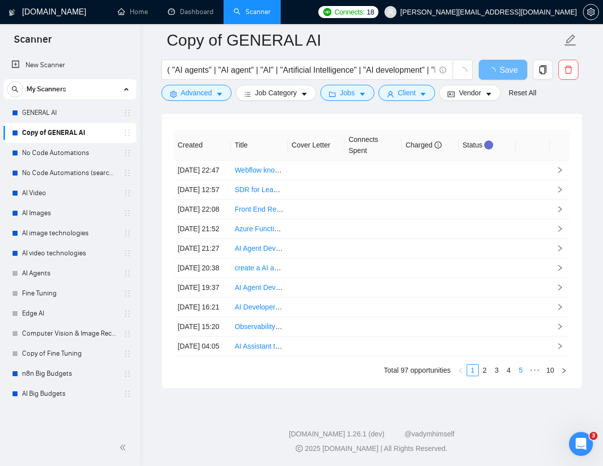
click at [424, 372] on link "5" at bounding box center [520, 369] width 11 height 11
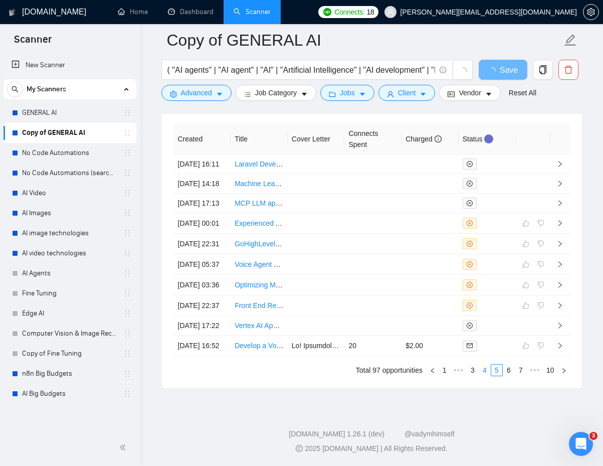
click at [424, 371] on link "4" at bounding box center [484, 369] width 11 height 11
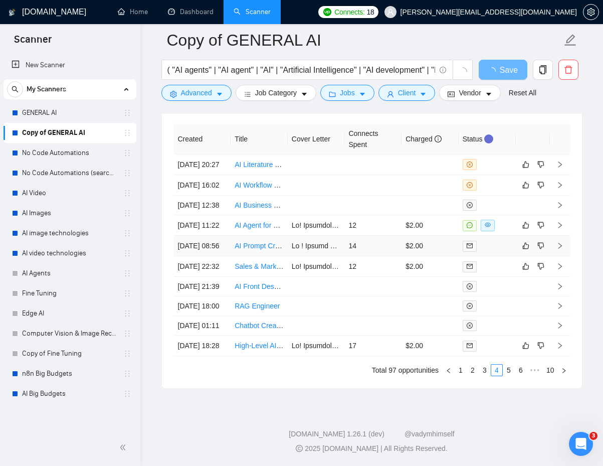
scroll to position [2634, 0]
click at [357, 215] on td "12" at bounding box center [372, 225] width 57 height 21
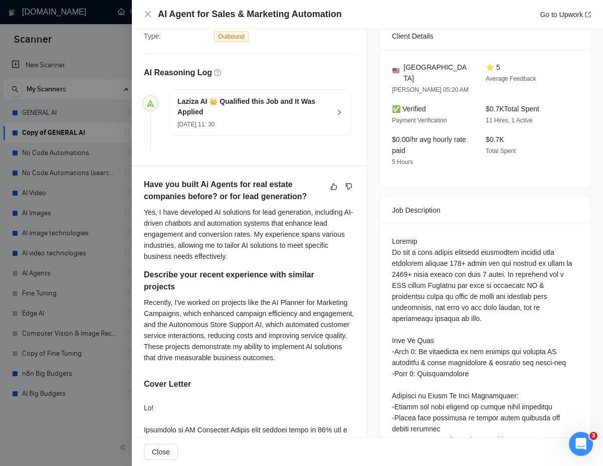
scroll to position [242, 0]
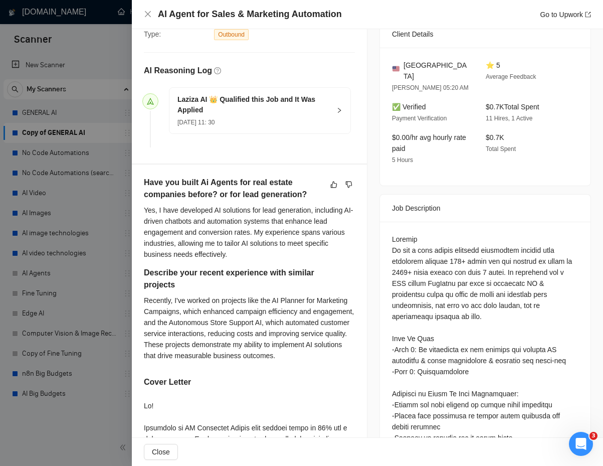
click at [84, 261] on div at bounding box center [301, 233] width 603 height 466
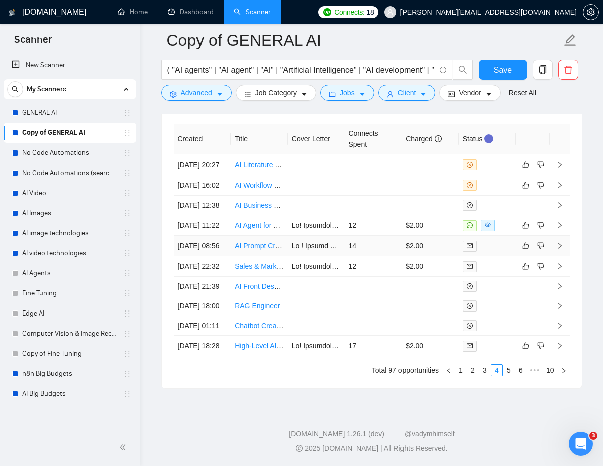
scroll to position [2787, 0]
click at [424, 370] on link "5" at bounding box center [508, 369] width 11 height 11
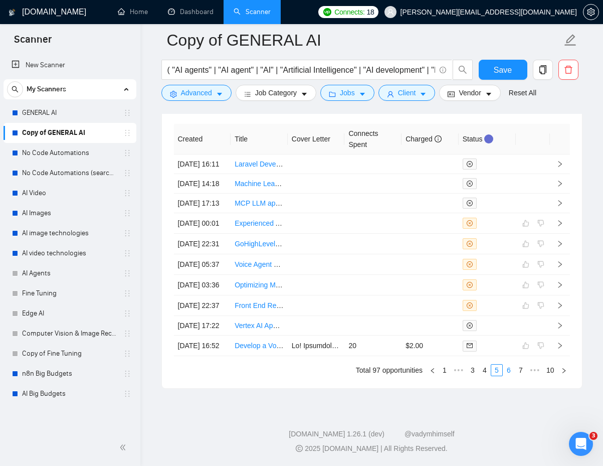
click at [424, 370] on link "6" at bounding box center [508, 369] width 11 height 11
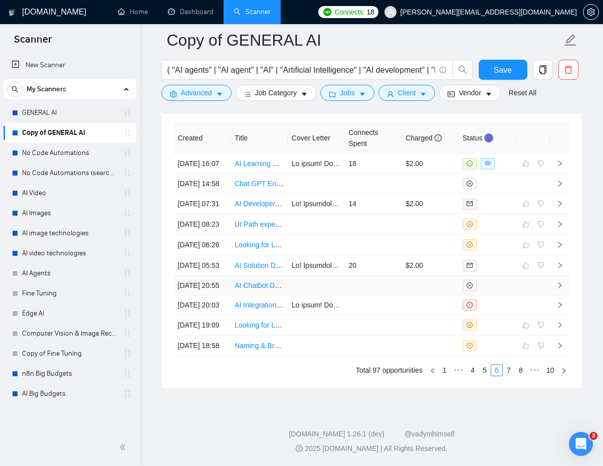
scroll to position [2688, 0]
click at [424, 172] on td "$2.00" at bounding box center [429, 163] width 57 height 21
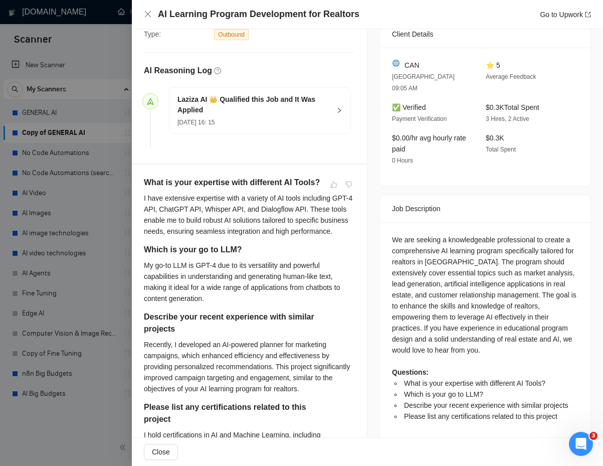
click at [153, 188] on h5 "What is your expertise with different AI Tools?" at bounding box center [233, 182] width 179 height 12
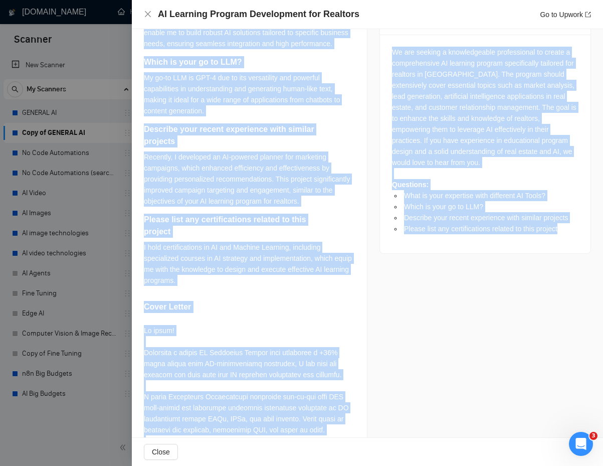
scroll to position [729, 0]
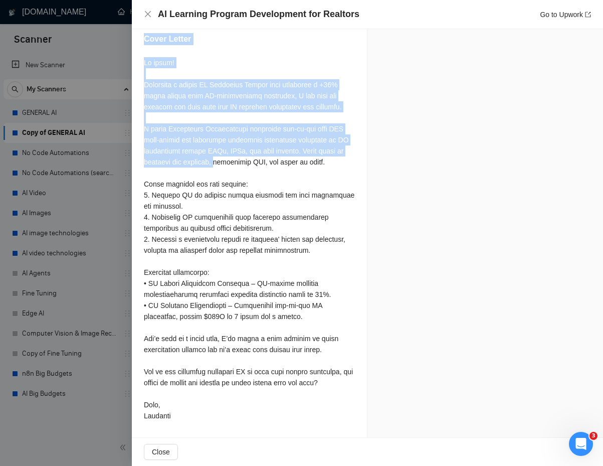
drag, startPoint x: 153, startPoint y: 194, endPoint x: 215, endPoint y: 146, distance: 78.9
click at [217, 150] on div "What is your expertise with different AI Tools? I have extensive expertise with…" at bounding box center [249, 73] width 235 height 728
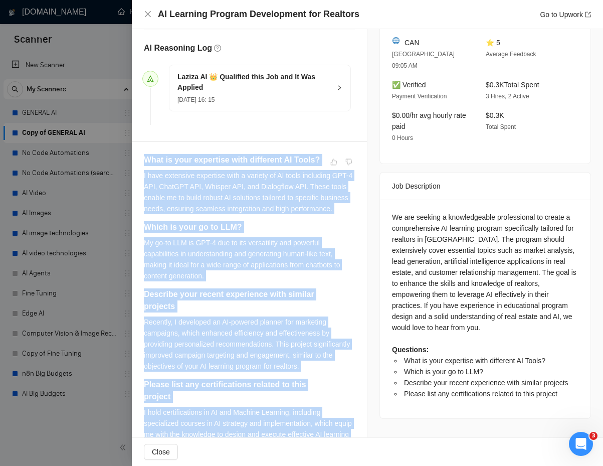
scroll to position [254, 0]
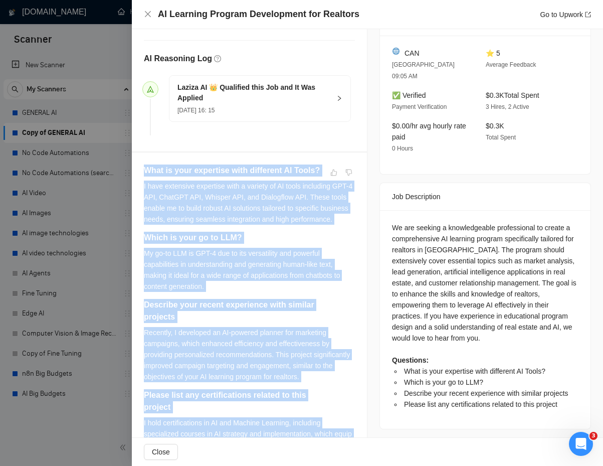
click at [183, 196] on div "I have extensive expertise with a variety of AI tools including GPT-4 API, Chat…" at bounding box center [249, 202] width 211 height 44
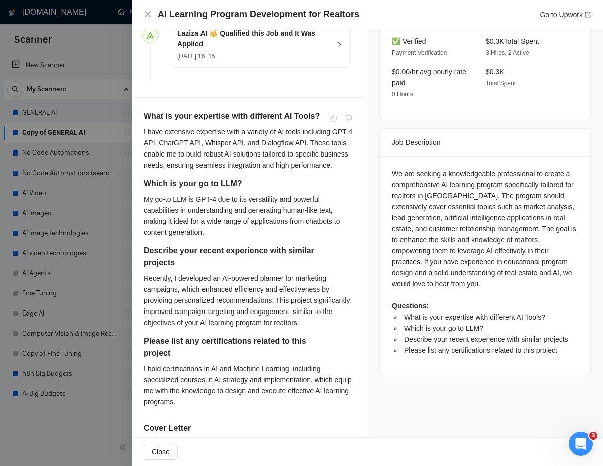
scroll to position [303, 0]
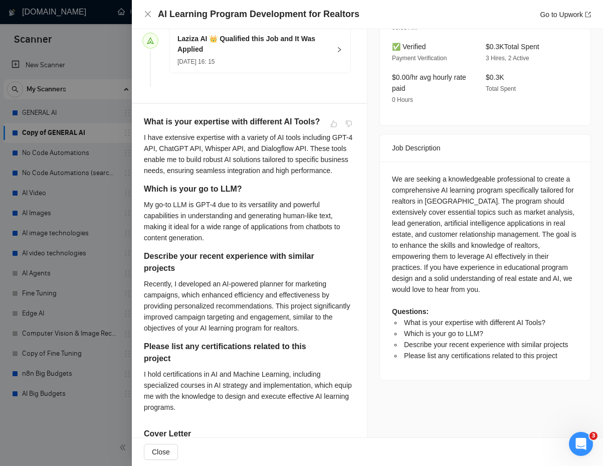
click at [398, 173] on div "We are seeking a knowledgeable professional to create a comprehensive AI learni…" at bounding box center [485, 266] width 186 height 187
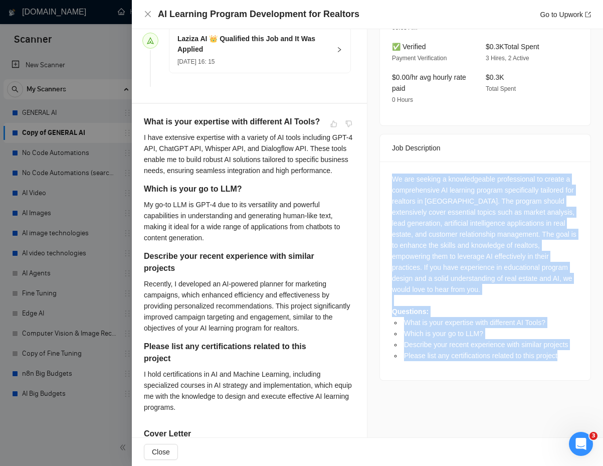
drag, startPoint x: 398, startPoint y: 166, endPoint x: 555, endPoint y: 346, distance: 239.4
click at [424, 346] on div "We are seeking a knowledgeable professional to create a comprehensive AI learni…" at bounding box center [485, 266] width 186 height 187
copy div "We are seeking a knowledgeable professional to create a comprehensive AI learni…"
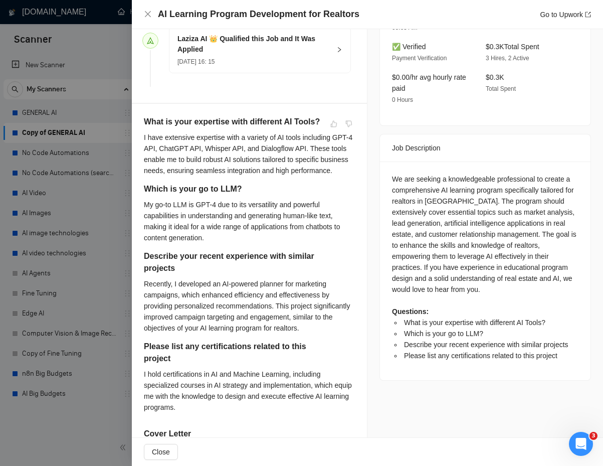
click at [154, 128] on h5 "What is your expertise with different AI Tools?" at bounding box center [233, 122] width 179 height 12
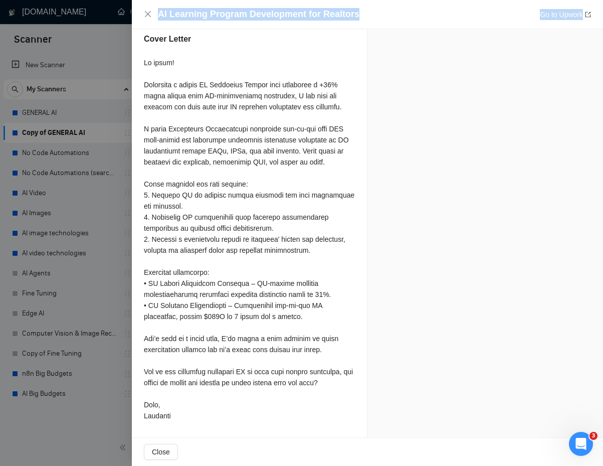
scroll to position [729, 0]
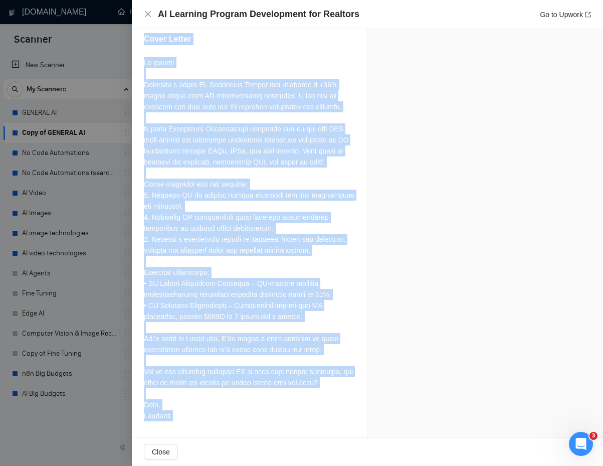
drag, startPoint x: 154, startPoint y: 133, endPoint x: 193, endPoint y: 413, distance: 282.8
click at [194, 415] on div "What is your expertise with different AI Tools? I have extensive expertise with…" at bounding box center [249, 73] width 235 height 728
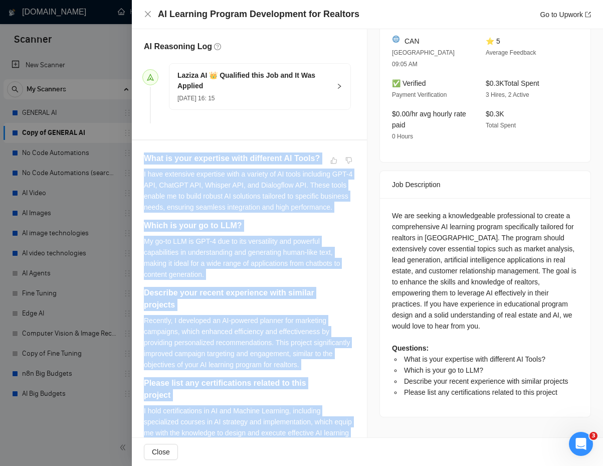
scroll to position [269, 0]
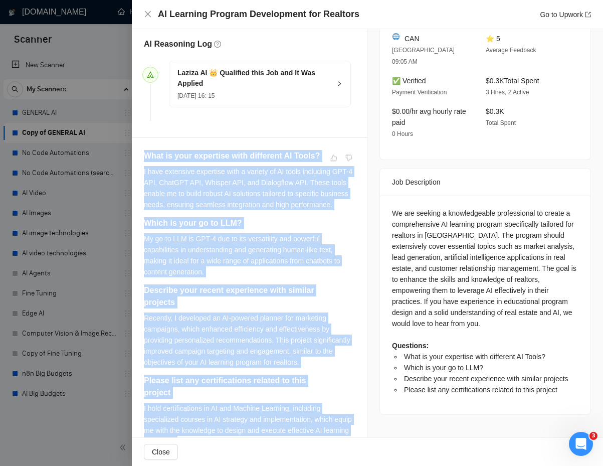
copy div "What is your expertise with different AI Tools? I have extensive expertise with…"
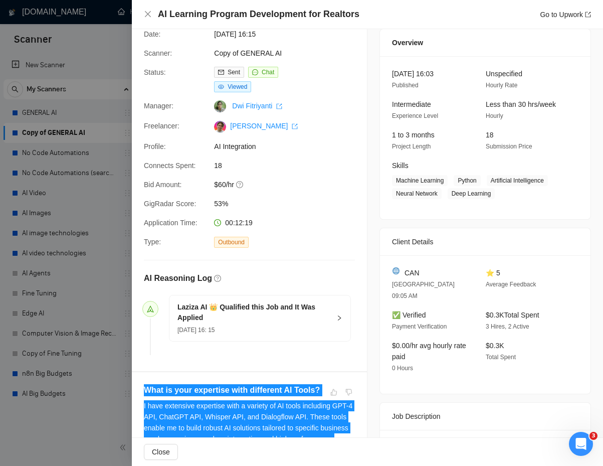
scroll to position [0, 0]
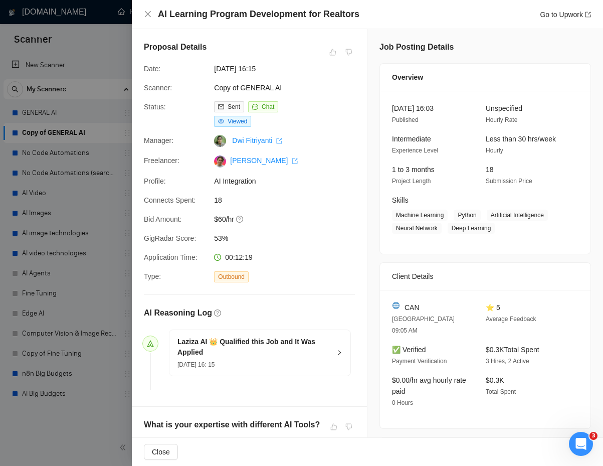
click at [108, 341] on div at bounding box center [301, 233] width 603 height 466
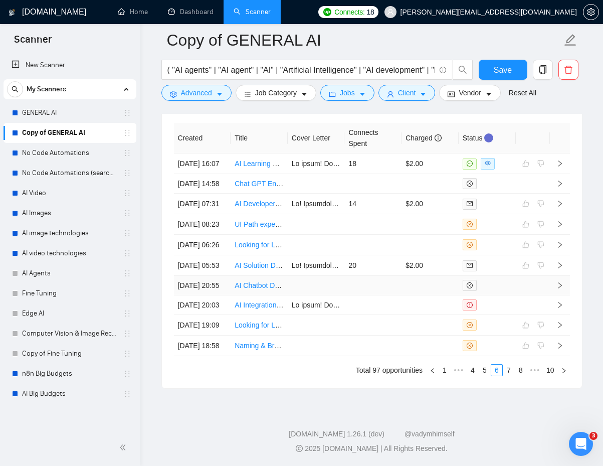
scroll to position [2787, 0]
click at [424, 375] on li "7" at bounding box center [509, 370] width 12 height 12
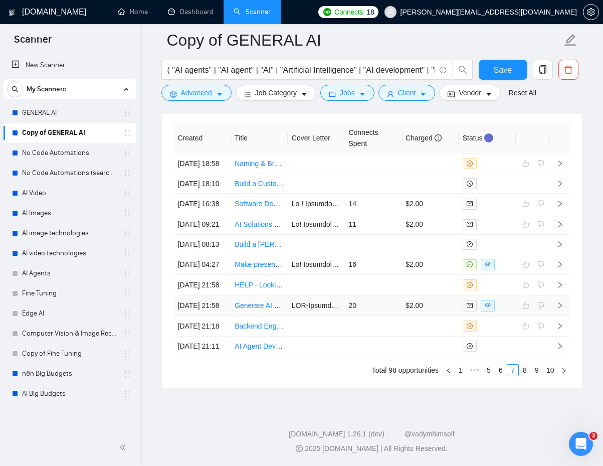
scroll to position [2743, 0]
click at [423, 274] on td "$2.00" at bounding box center [429, 264] width 57 height 21
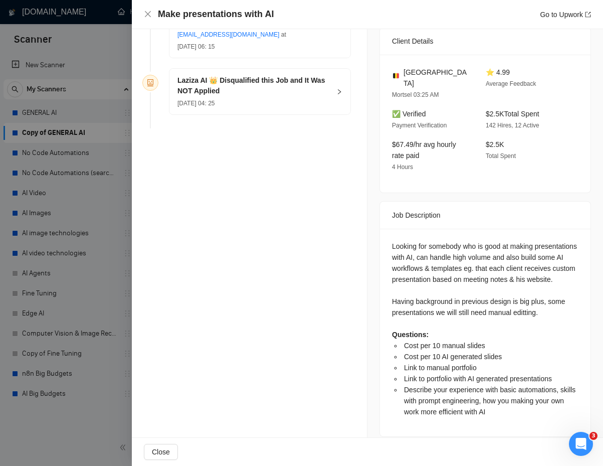
scroll to position [232, 0]
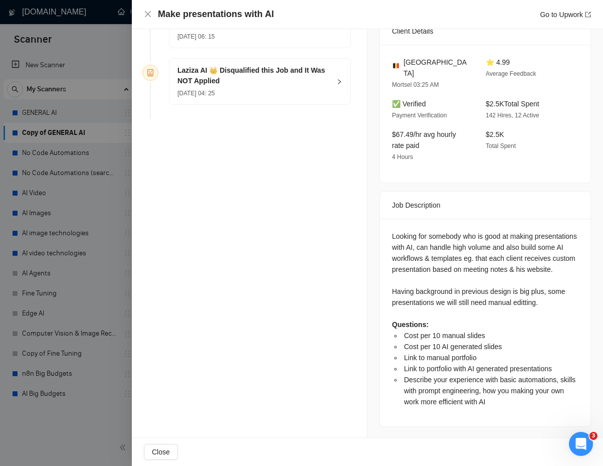
click at [393, 231] on div "Looking for somebody who is good at making presentations with AI, can handle hi…" at bounding box center [485, 319] width 186 height 176
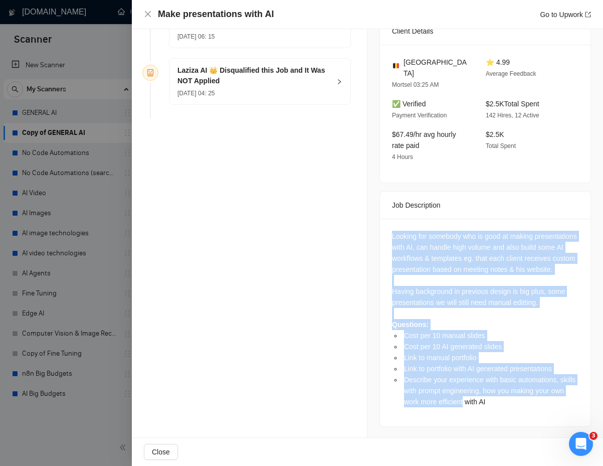
drag, startPoint x: 393, startPoint y: 228, endPoint x: 480, endPoint y: 405, distance: 197.3
click at [424, 405] on div "Looking for somebody who is good at making presentations with AI, can handle hi…" at bounding box center [485, 319] width 186 height 176
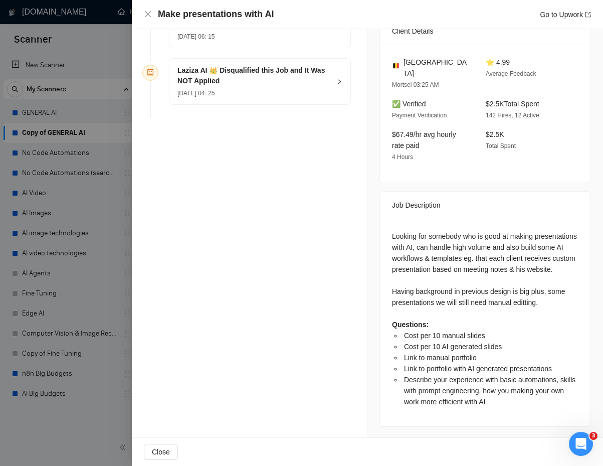
click at [424, 410] on div "Looking for somebody who is good at making presentations with AI, can handle hi…" at bounding box center [485, 323] width 211 height 208
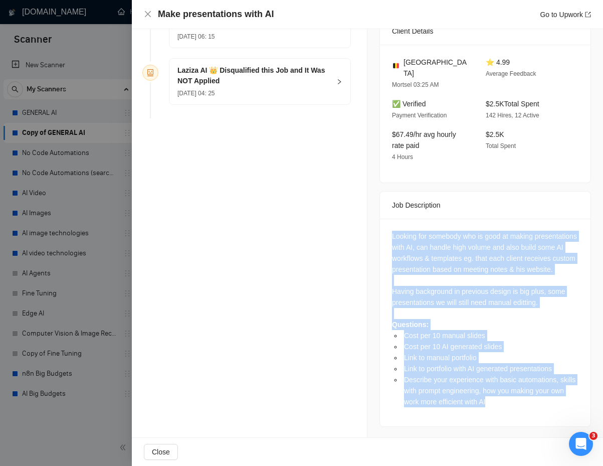
drag, startPoint x: 515, startPoint y: 410, endPoint x: 441, endPoint y: 214, distance: 209.7
click at [424, 219] on div "Looking for somebody who is good at making presentations with AI, can handle hi…" at bounding box center [485, 323] width 211 height 208
copy div "Looking for somebody who is good at making presentations with AI, can handle hi…"
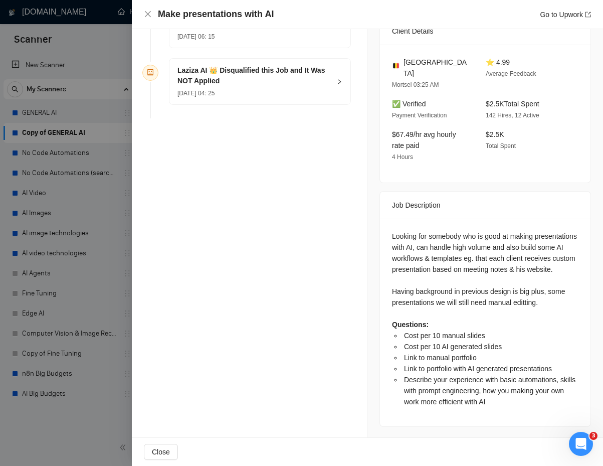
click at [410, 194] on div "Job Description" at bounding box center [485, 204] width 186 height 27
click at [391, 191] on div "Job Description" at bounding box center [485, 205] width 211 height 28
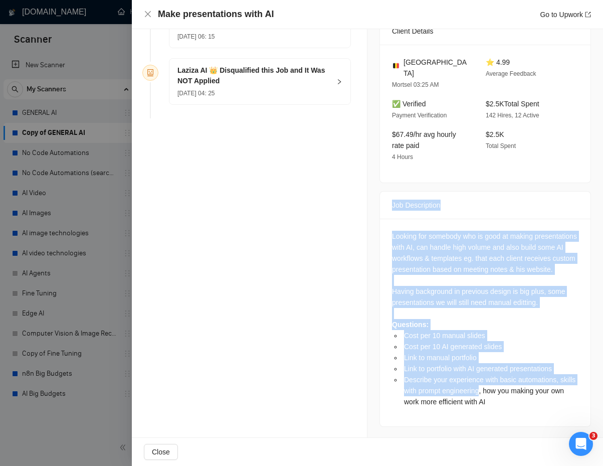
drag, startPoint x: 391, startPoint y: 182, endPoint x: 488, endPoint y: 387, distance: 226.9
click at [424, 387] on div "Job Description Looking for somebody who is good at making presentations with A…" at bounding box center [485, 309] width 212 height 236
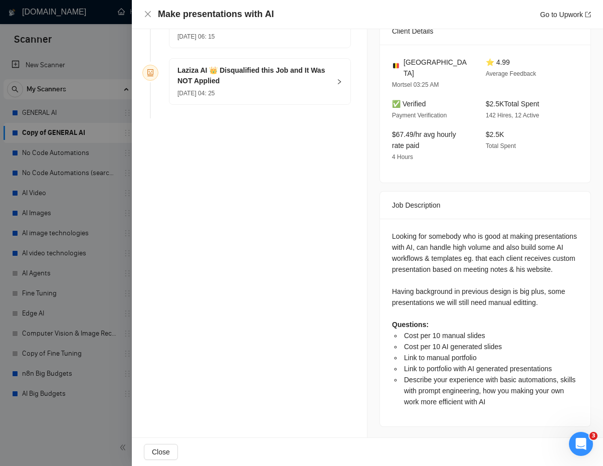
click at [389, 293] on div "Looking for somebody who is good at making presentations with AI, can handle hi…" at bounding box center [485, 323] width 211 height 208
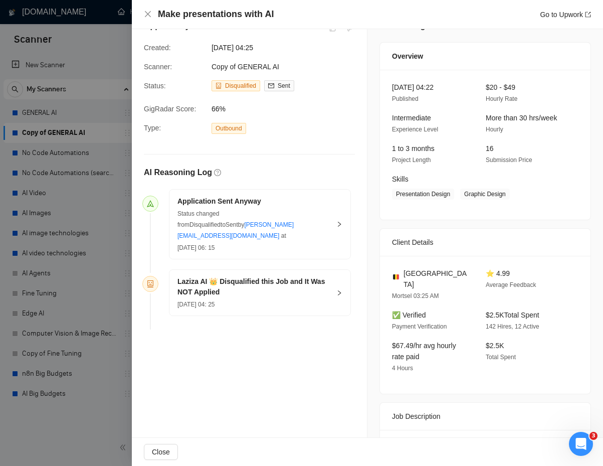
scroll to position [22, 0]
click at [86, 236] on div at bounding box center [301, 233] width 603 height 466
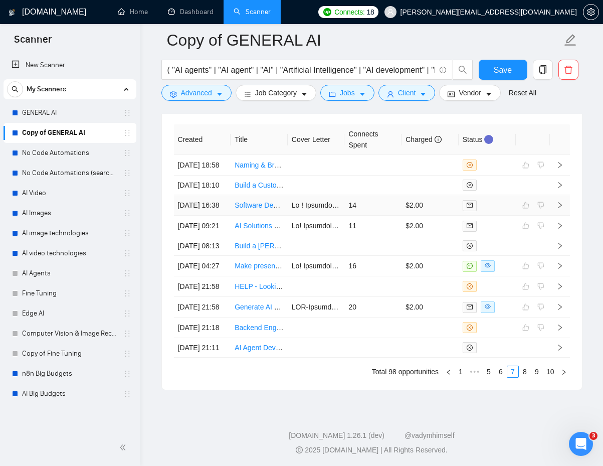
scroll to position [2684, 0]
click at [371, 275] on td "16" at bounding box center [372, 265] width 57 height 21
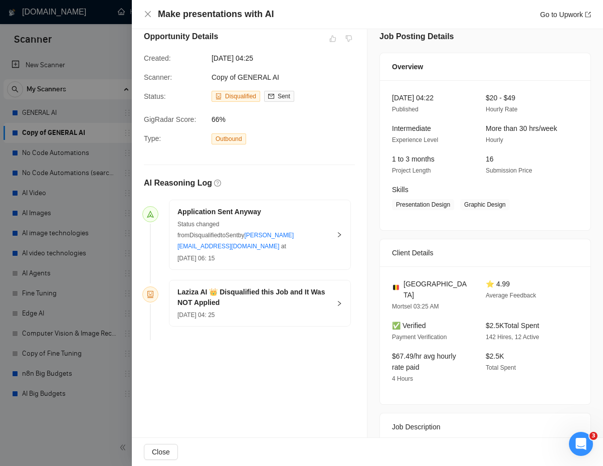
scroll to position [6, 0]
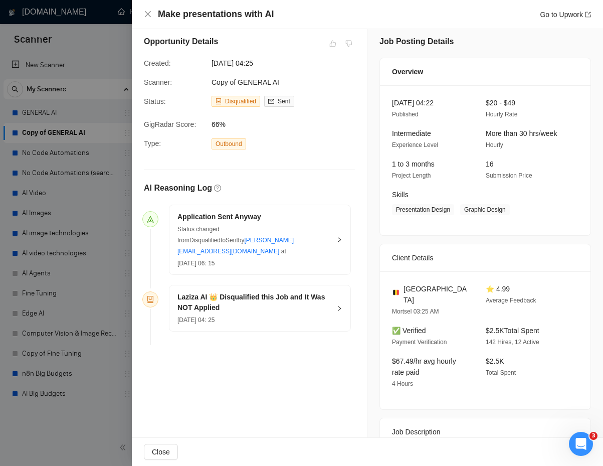
click at [339, 237] on icon "right" at bounding box center [339, 240] width 6 height 6
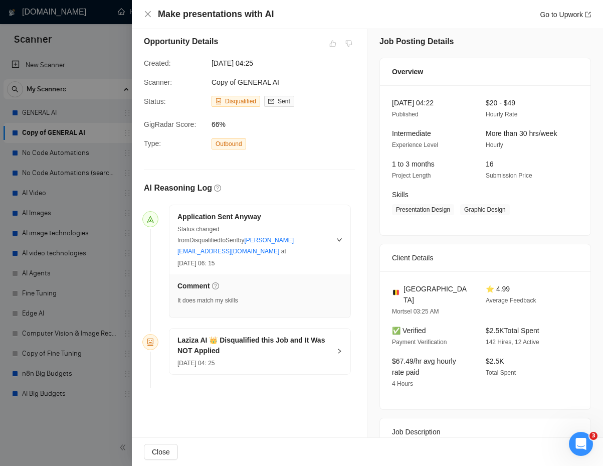
click at [317, 235] on div "Status changed from Disqualified to Sent by [PERSON_NAME][EMAIL_ADDRESS][DOMAIN…" at bounding box center [253, 239] width 153 height 33
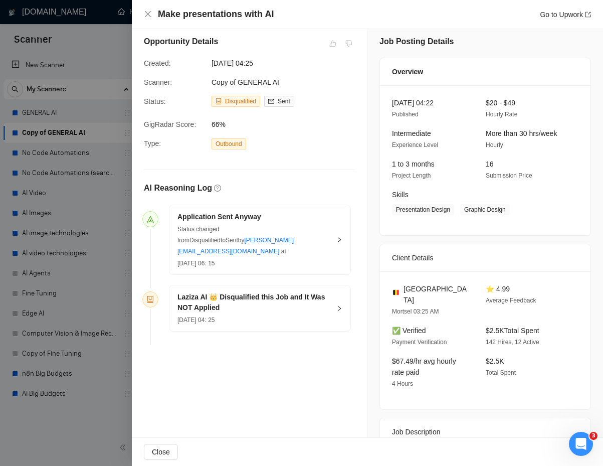
scroll to position [0, 0]
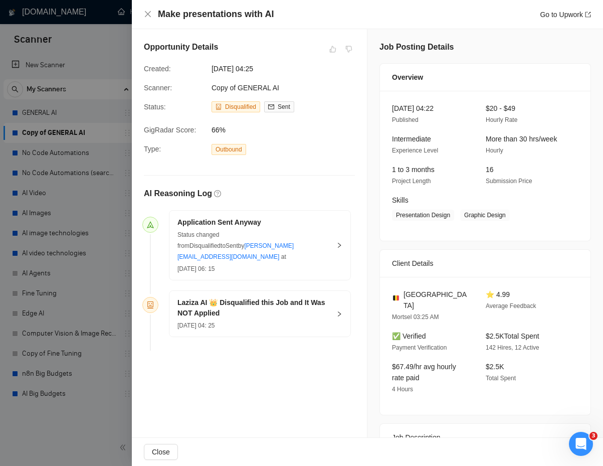
click at [317, 235] on div "Status changed from Disqualified to Sent by [PERSON_NAME][EMAIL_ADDRESS][DOMAIN…" at bounding box center [253, 245] width 153 height 33
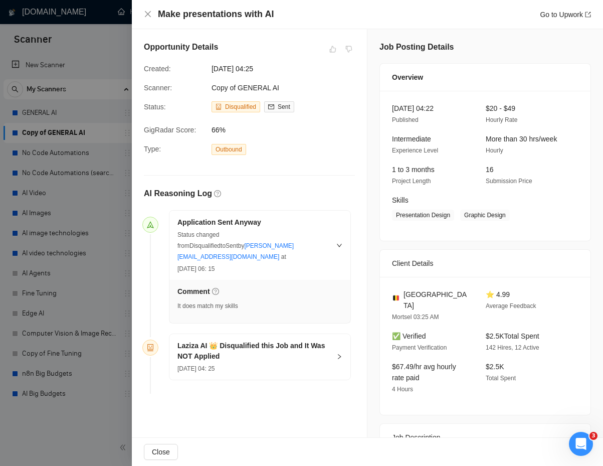
click at [317, 235] on div "Status changed from Disqualified to Sent by [PERSON_NAME][EMAIL_ADDRESS][DOMAIN…" at bounding box center [253, 245] width 153 height 33
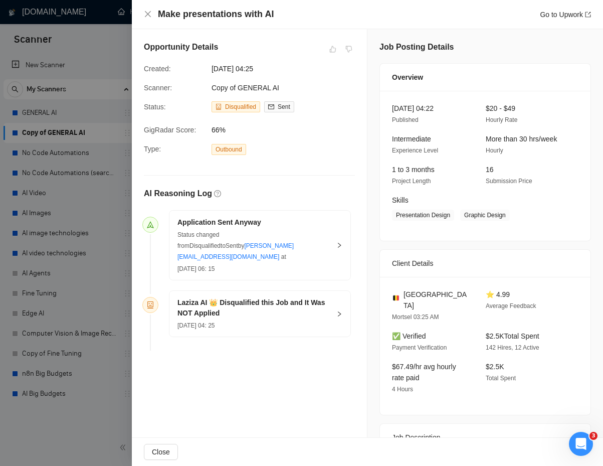
click at [299, 319] on div "[DATE] 04: 25" at bounding box center [253, 324] width 153 height 11
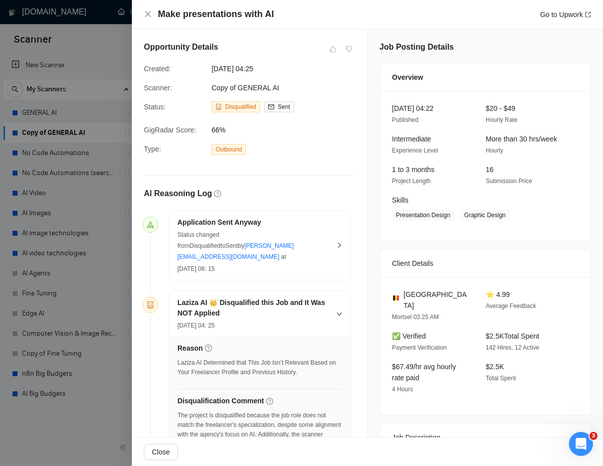
click at [108, 219] on div at bounding box center [301, 233] width 603 height 466
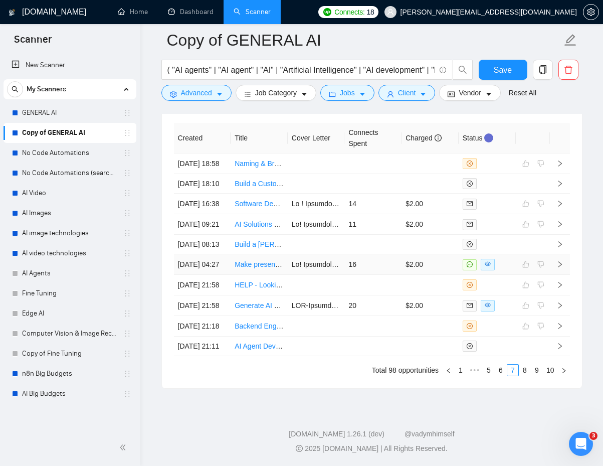
scroll to position [2751, 0]
click at [369, 260] on td "16" at bounding box center [372, 264] width 57 height 21
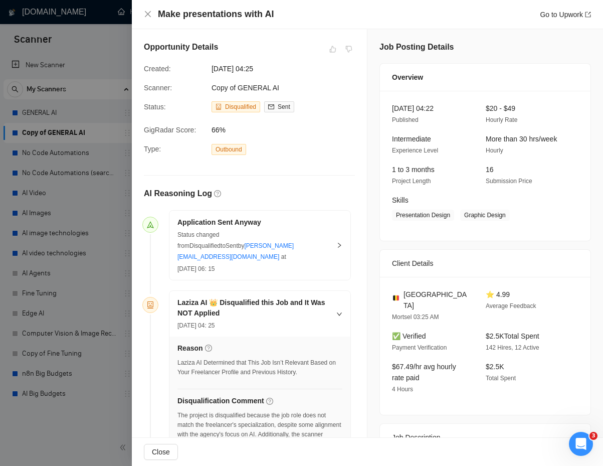
click at [68, 345] on div at bounding box center [301, 233] width 603 height 466
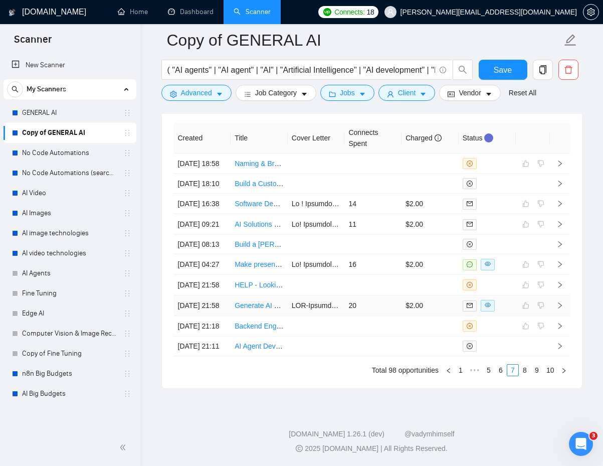
scroll to position [2746, 0]
click at [371, 316] on td "20" at bounding box center [372, 305] width 57 height 21
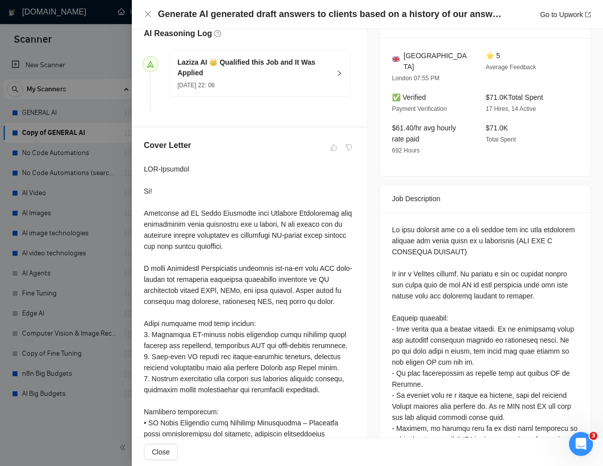
scroll to position [293, 0]
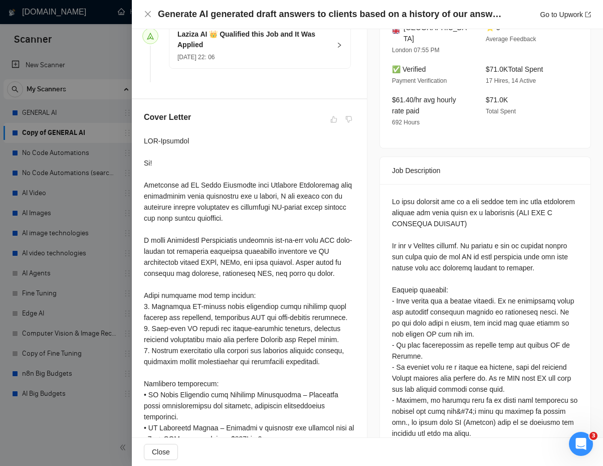
click at [135, 147] on div "Cover Letter" at bounding box center [249, 329] width 235 height 460
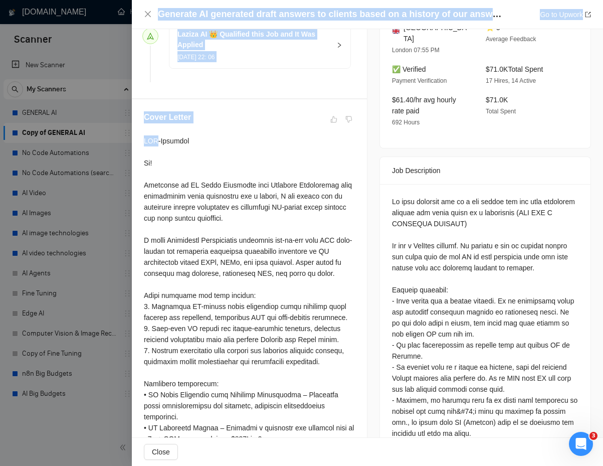
scroll to position [674, 0]
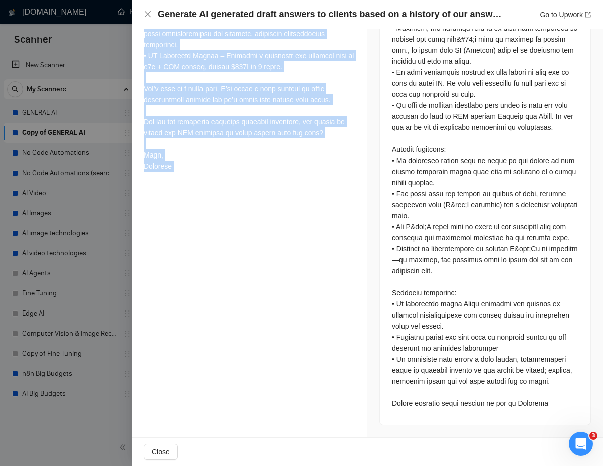
drag, startPoint x: 135, startPoint y: 147, endPoint x: 269, endPoint y: 206, distance: 146.3
copy div "LOR-Ipsumdol Si! Ametconse ad EL Seddo Eiusmodte inci Utlabore Etdoloremag aliq…"
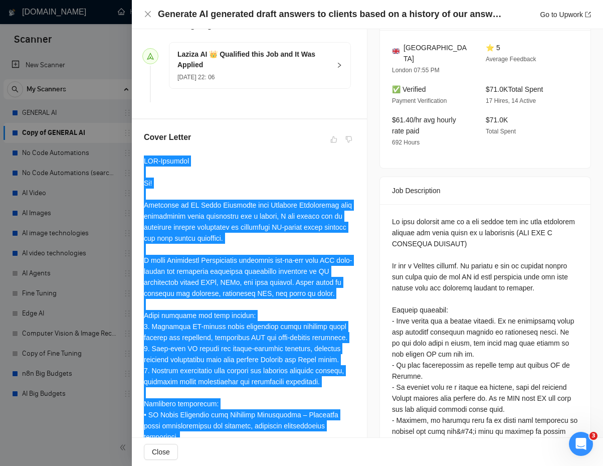
scroll to position [266, 0]
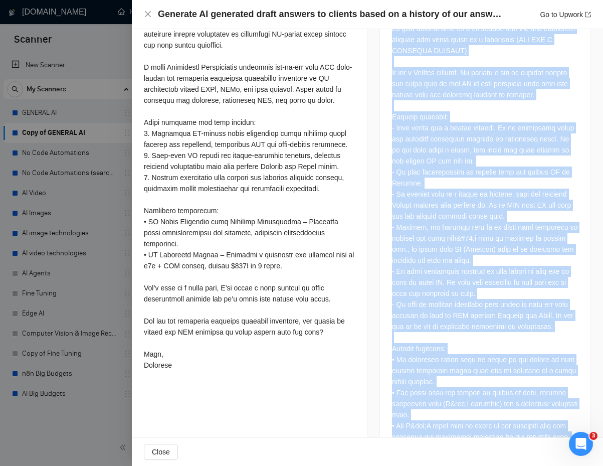
scroll to position [674, 0]
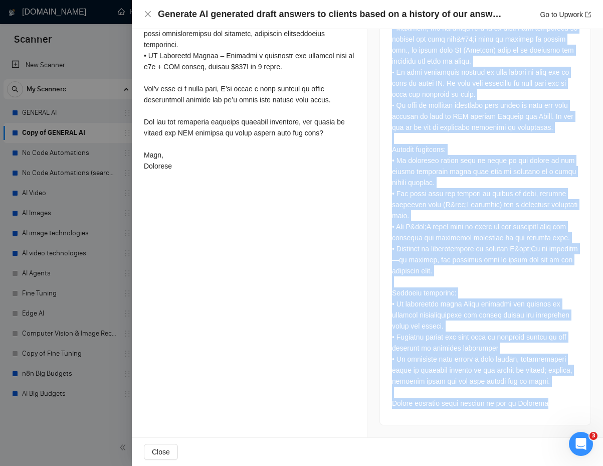
drag, startPoint x: 397, startPoint y: 216, endPoint x: 528, endPoint y: 410, distance: 233.7
click at [424, 410] on div at bounding box center [485, 118] width 211 height 613
copy div "We need somebody who is a top expert and has done something similar and works a…"
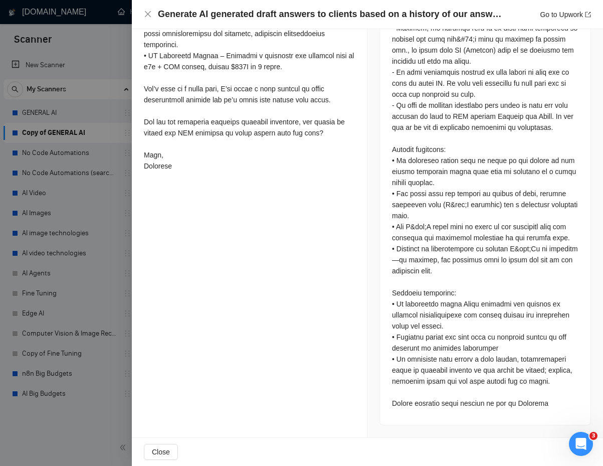
click at [78, 269] on div at bounding box center [301, 233] width 603 height 466
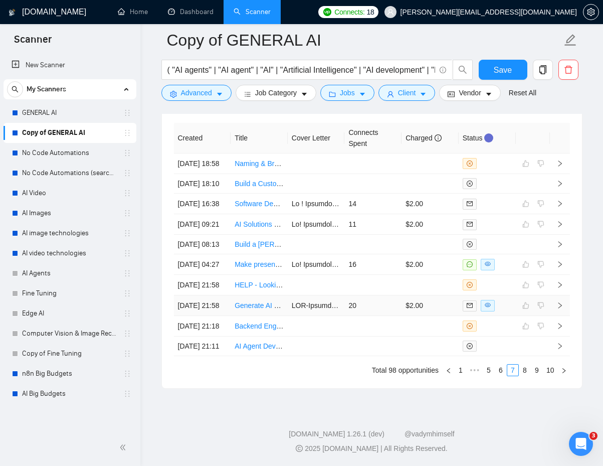
click at [382, 316] on td "20" at bounding box center [372, 305] width 57 height 21
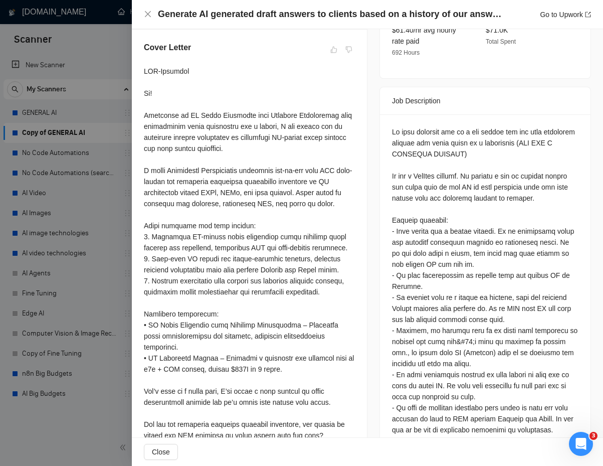
scroll to position [354, 0]
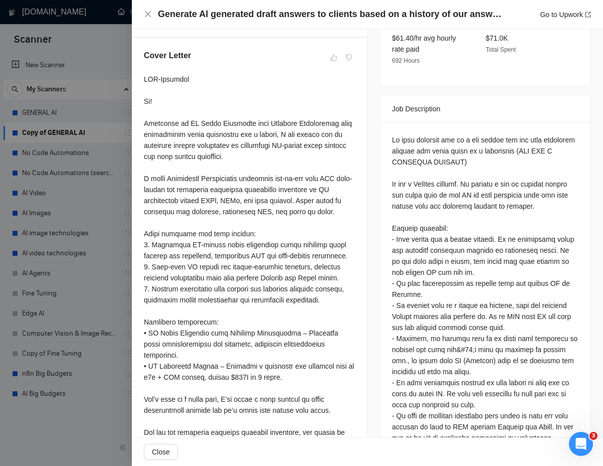
click at [398, 175] on div at bounding box center [485, 426] width 186 height 584
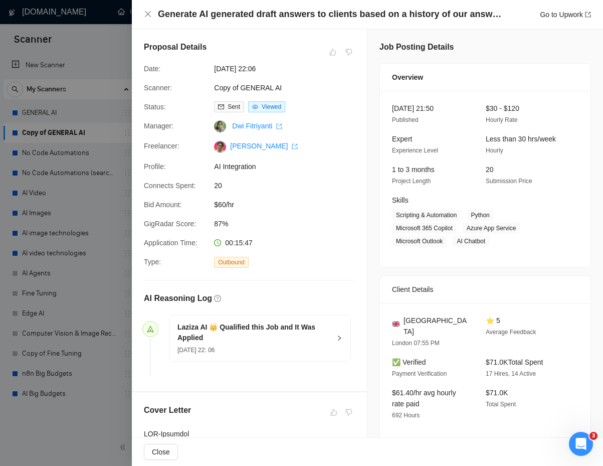
click at [82, 301] on div at bounding box center [301, 233] width 603 height 466
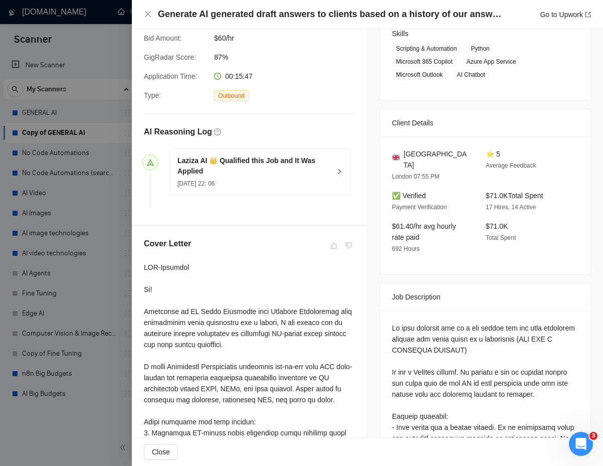
scroll to position [174, 0]
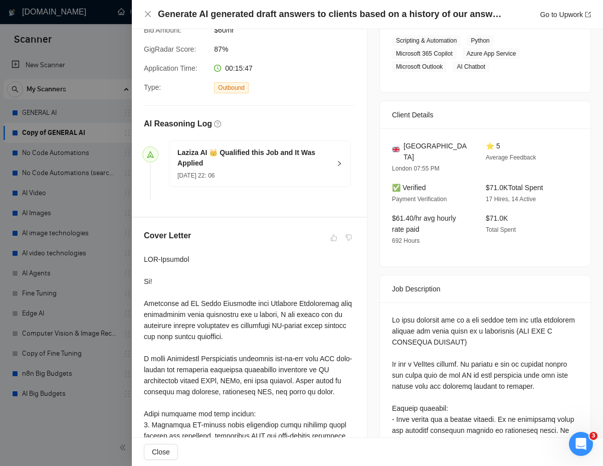
click at [0, 293] on div at bounding box center [301, 233] width 603 height 466
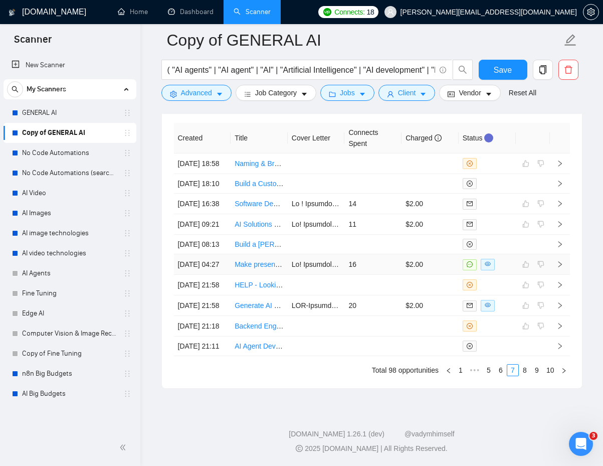
scroll to position [2773, 0]
click at [424, 375] on link "8" at bounding box center [524, 369] width 11 height 11
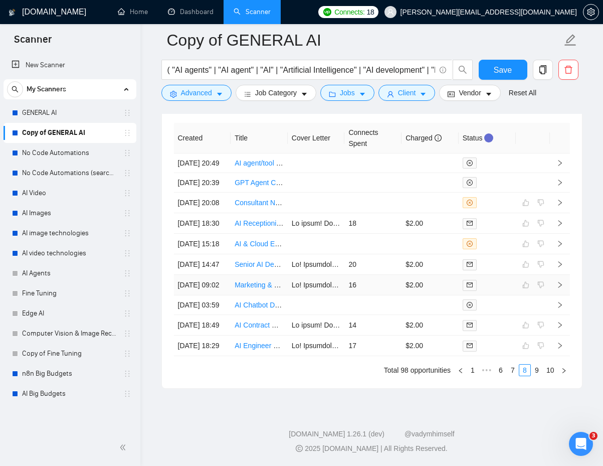
scroll to position [2770, 0]
click at [424, 375] on link "9" at bounding box center [536, 369] width 11 height 11
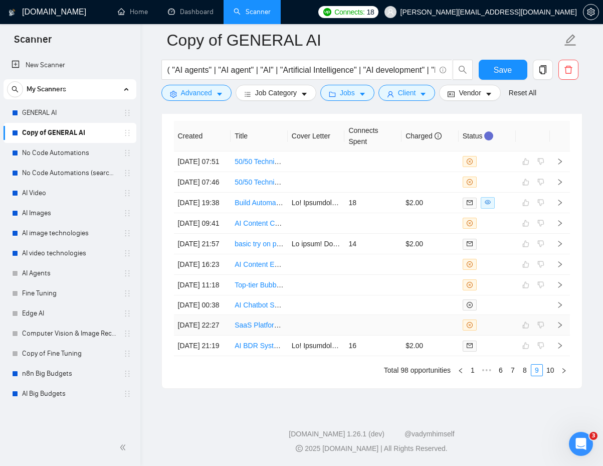
scroll to position [2754, 0]
click at [395, 192] on td "18" at bounding box center [372, 202] width 57 height 21
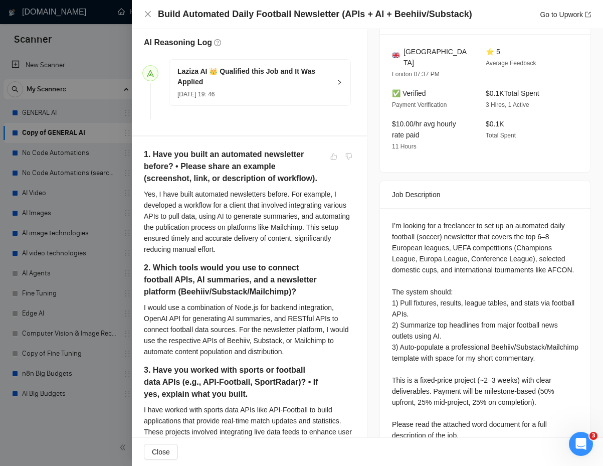
scroll to position [257, 0]
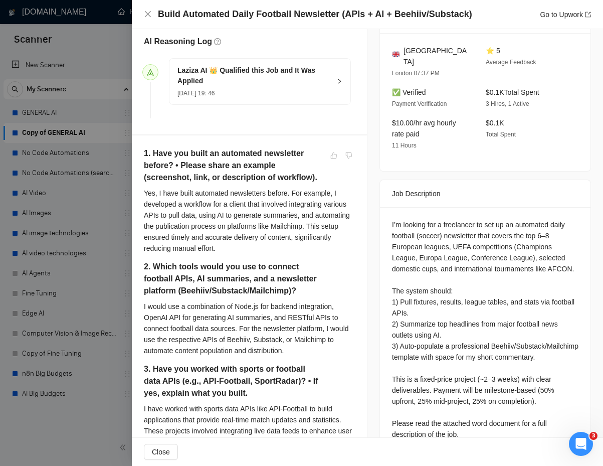
click at [393, 219] on div "I’m looking for a freelancer to set up an automated daily football (soccer) new…" at bounding box center [485, 417] width 186 height 397
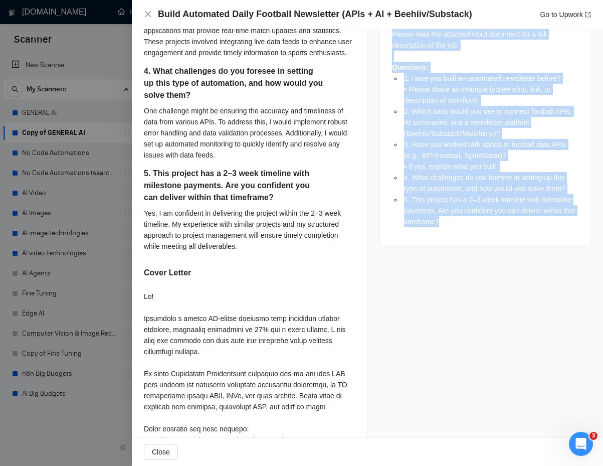
scroll to position [658, 0]
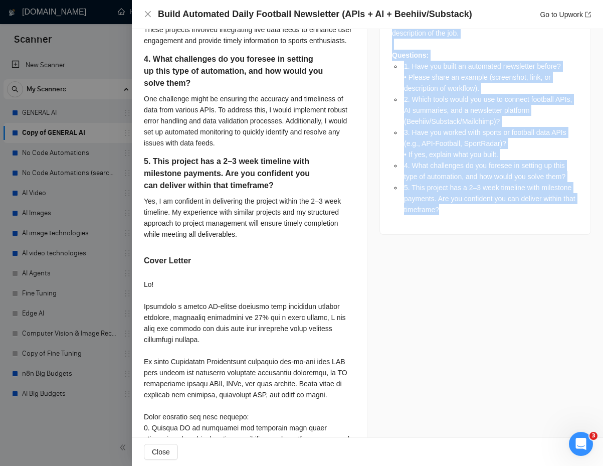
drag, startPoint x: 393, startPoint y: 212, endPoint x: 501, endPoint y: 229, distance: 109.0
click at [424, 228] on div "I’m looking for a freelancer to set up an automated daily football (soccer) new…" at bounding box center [485, 20] width 211 height 428
copy div "L’i dolorsi ame c adipiscing el sed do ei temporinc utlab etdolore (magnaa) eni…"
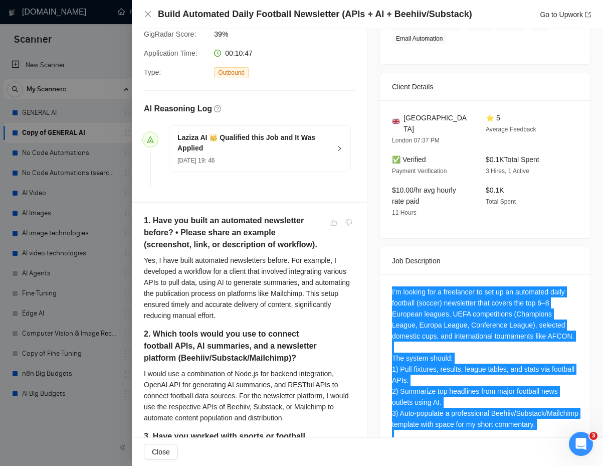
scroll to position [191, 0]
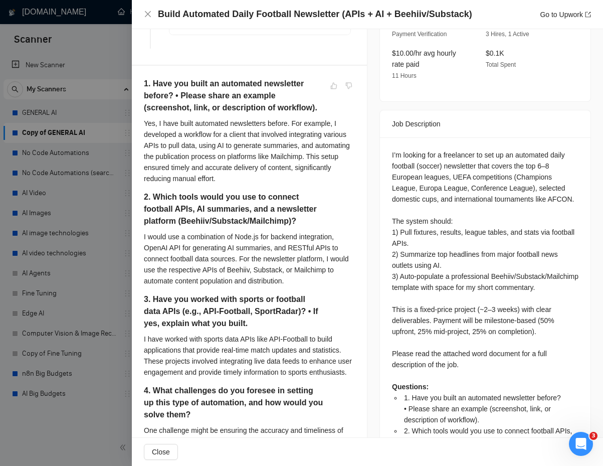
scroll to position [311, 0]
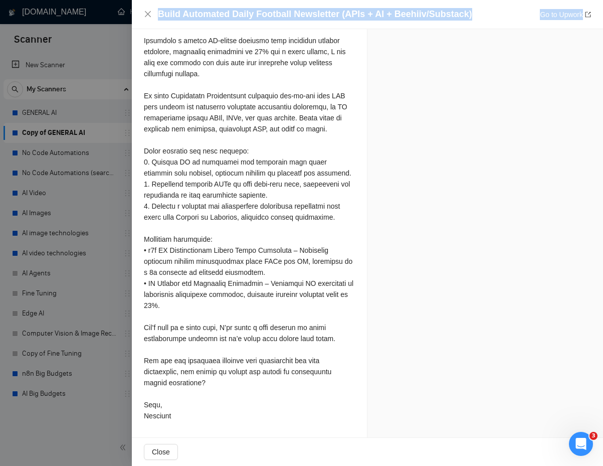
scroll to position [955, 0]
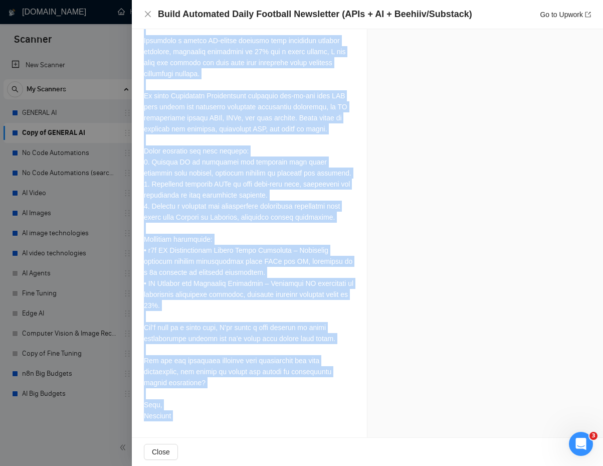
drag, startPoint x: 141, startPoint y: 109, endPoint x: 268, endPoint y: 423, distance: 338.4
copy div "3. Lore ips dolor si ametconse adipiscing elitse? • Doeius tempo in utlabor (et…"
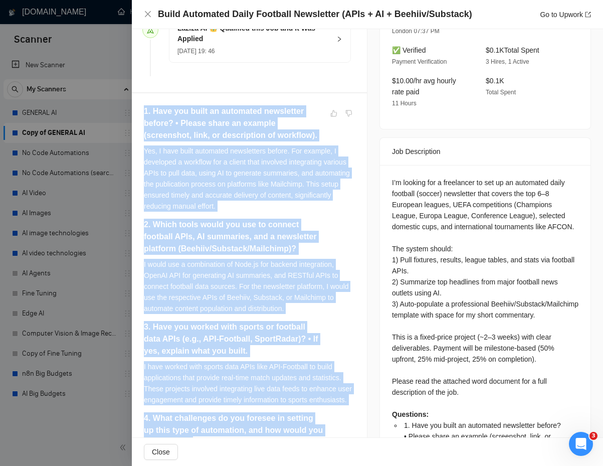
scroll to position [313, 0]
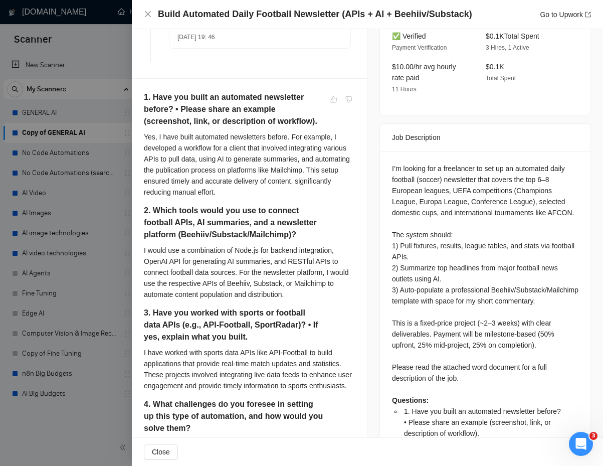
click at [128, 246] on div at bounding box center [301, 233] width 603 height 466
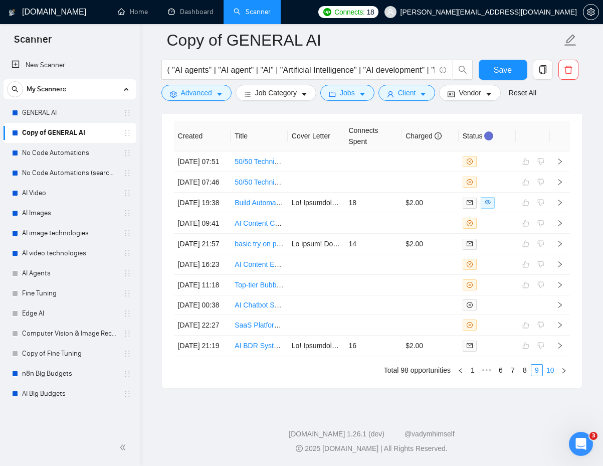
click at [424, 375] on link "10" at bounding box center [550, 369] width 14 height 11
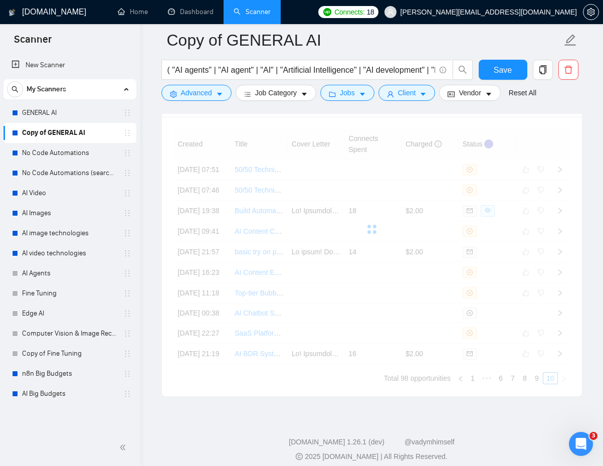
scroll to position [2653, 0]
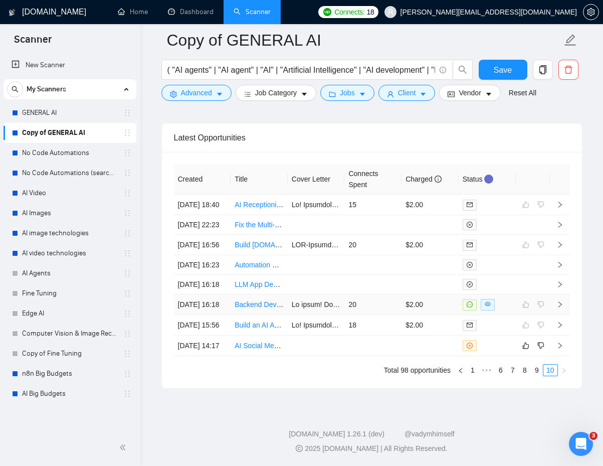
click at [424, 315] on td "$2.00" at bounding box center [429, 304] width 57 height 21
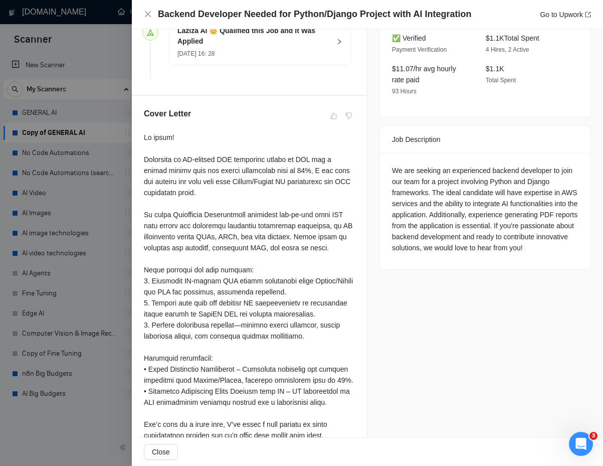
scroll to position [300, 0]
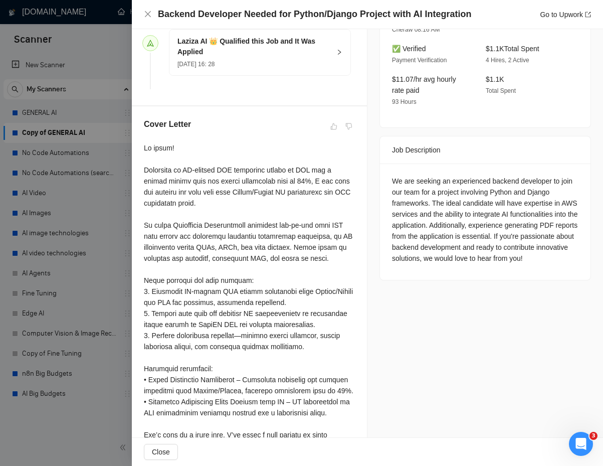
click at [386, 167] on div "We are seeking an experienced backend developer to join our team for a project …" at bounding box center [485, 221] width 211 height 116
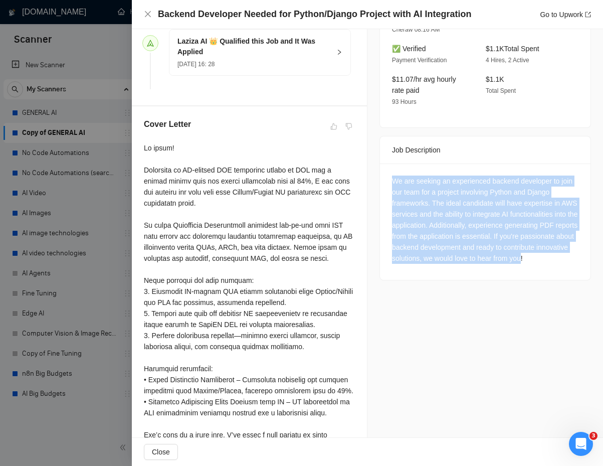
drag, startPoint x: 386, startPoint y: 167, endPoint x: 522, endPoint y: 261, distance: 165.0
click at [424, 261] on div "We are seeking an experienced backend developer to join our team for a project …" at bounding box center [485, 221] width 211 height 116
copy div "We are seeking an experienced backend developer to join our team for a project …"
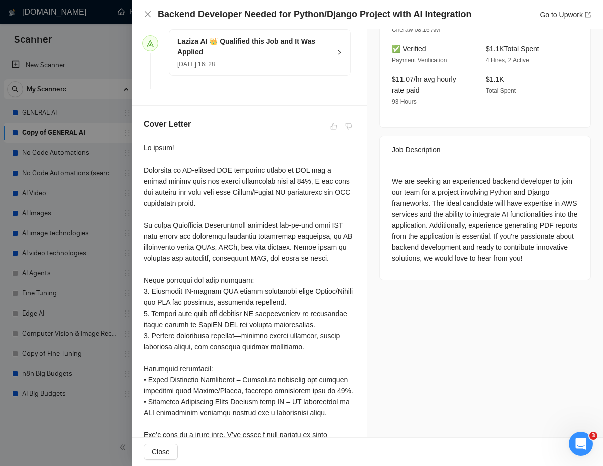
click at [424, 261] on div "We are seeking an experienced backend developer to join our team for a project …" at bounding box center [485, 219] width 186 height 88
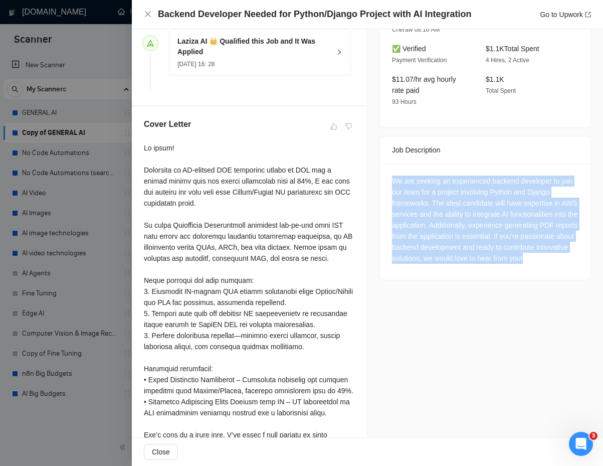
drag, startPoint x: 530, startPoint y: 261, endPoint x: 377, endPoint y: 150, distance: 188.5
click at [377, 150] on div "Job Posting Details Overview [DATE] 16:14 Published $40 - $70 Hourly Rate Inter…" at bounding box center [485, 137] width 236 height 816
copy div "We are seeking an experienced backend developer to join our team for a project …"
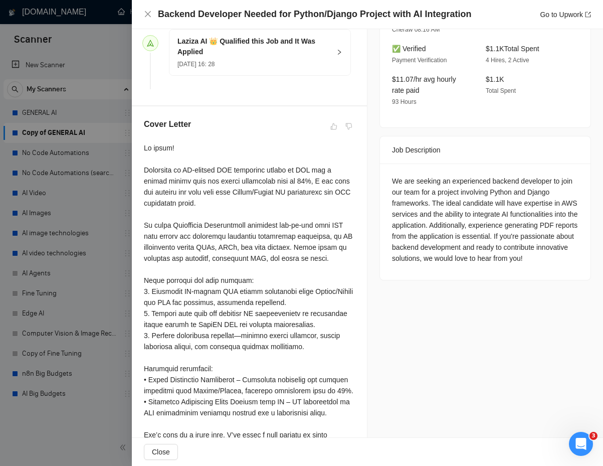
click at [145, 153] on div at bounding box center [249, 335] width 211 height 386
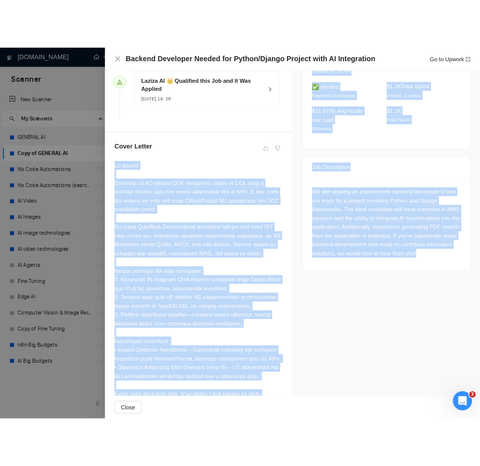
scroll to position [429, 0]
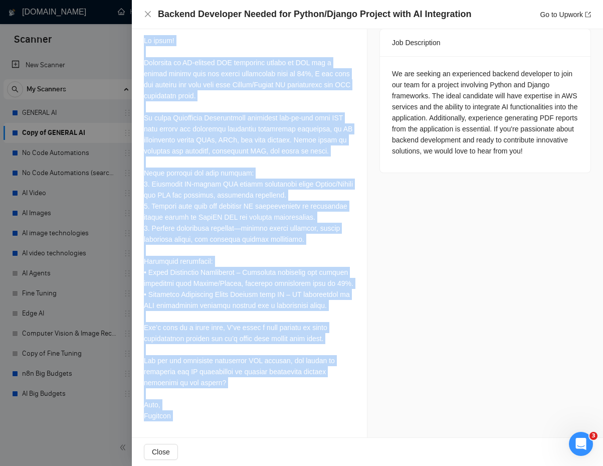
drag, startPoint x: 145, startPoint y: 153, endPoint x: 194, endPoint y: 413, distance: 264.2
click at [195, 413] on div at bounding box center [249, 228] width 211 height 386
copy div "Lo ipsum! Dolorsita co AD-elitsed DOE temporinc utlabo et DOL mag a enimad mini…"
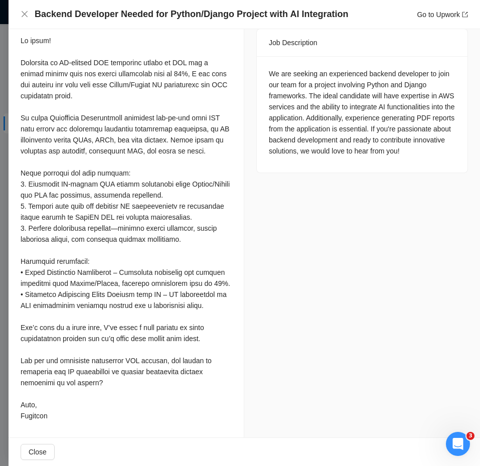
click at [3, 246] on div at bounding box center [240, 233] width 480 height 466
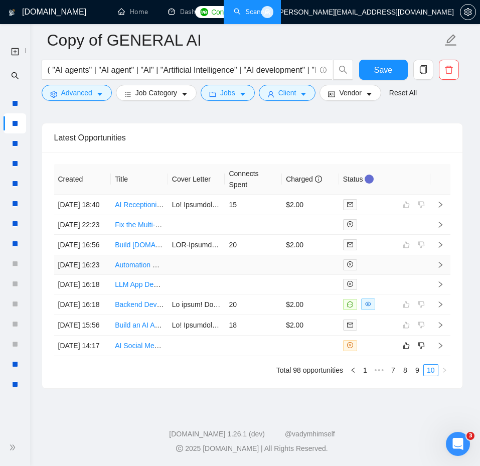
scroll to position [2804, 0]
click at [272, 295] on td "20" at bounding box center [253, 304] width 57 height 21
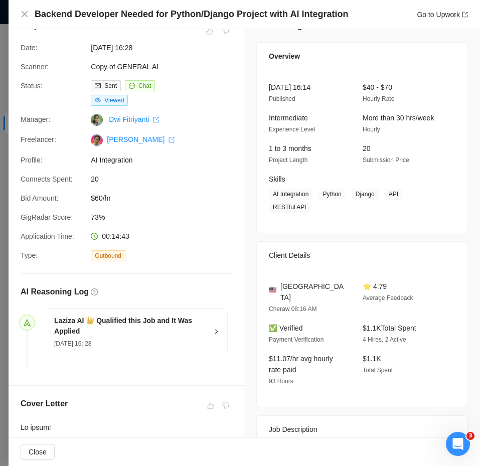
scroll to position [13, 0]
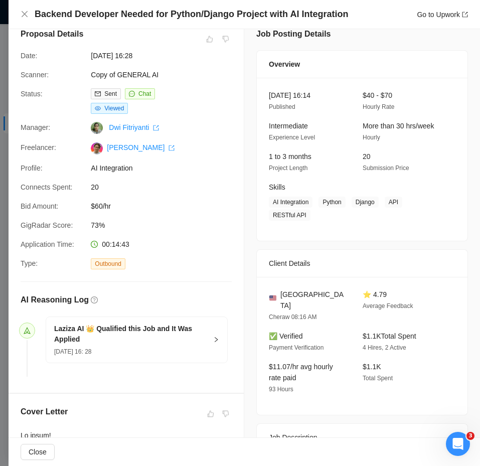
click at [175, 16] on h4 "Backend Developer Needed for Python/Django Project with AI Integration" at bounding box center [191, 14] width 313 height 13
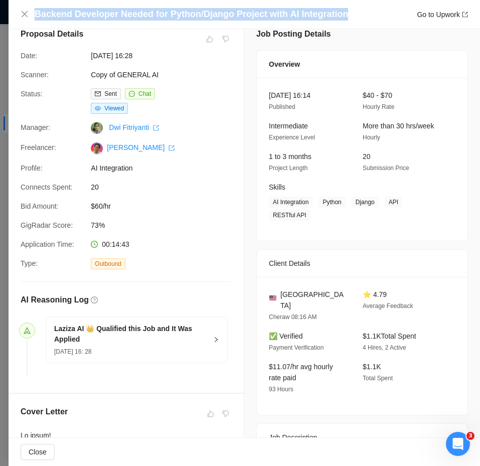
click at [175, 16] on h4 "Backend Developer Needed for Python/Django Project with AI Integration" at bounding box center [191, 14] width 313 height 13
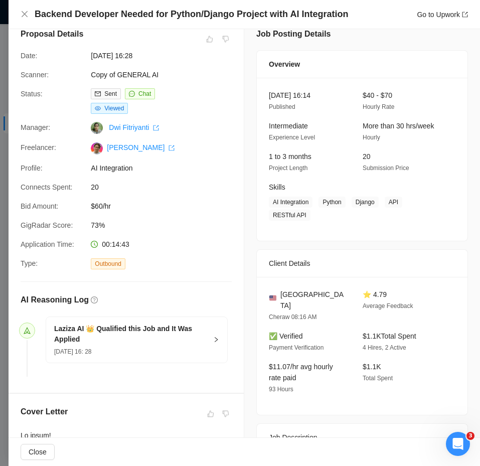
click at [6, 200] on div at bounding box center [240, 233] width 480 height 466
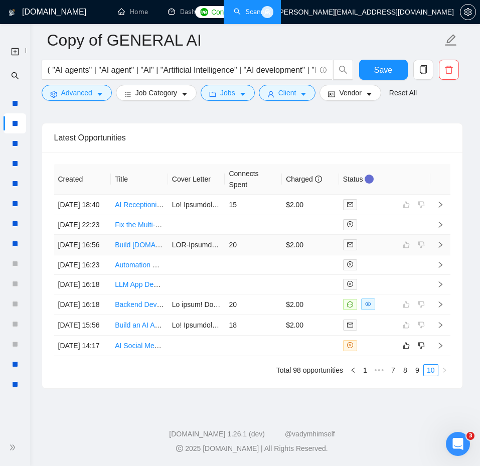
scroll to position [2806, 0]
click at [417, 369] on link "9" at bounding box center [417, 369] width 11 height 11
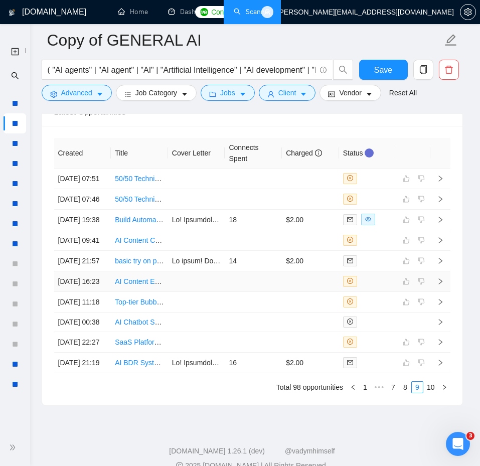
scroll to position [2747, 0]
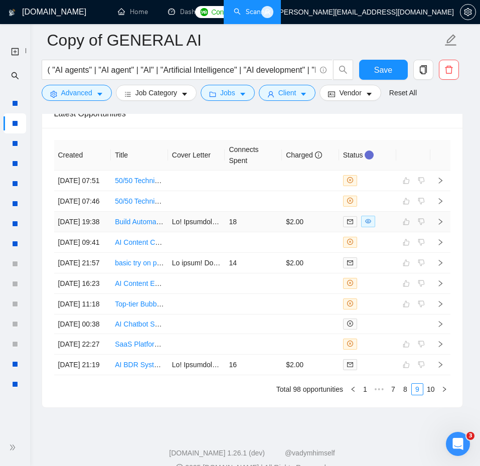
click at [285, 232] on td "$2.00" at bounding box center [310, 222] width 57 height 21
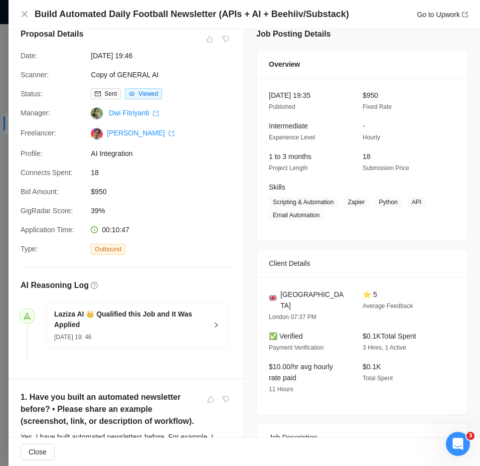
click at [159, 15] on h4 "Build Automated Daily Football Newsletter (APIs + AI + Beehiiv/Substack)" at bounding box center [192, 14] width 314 height 13
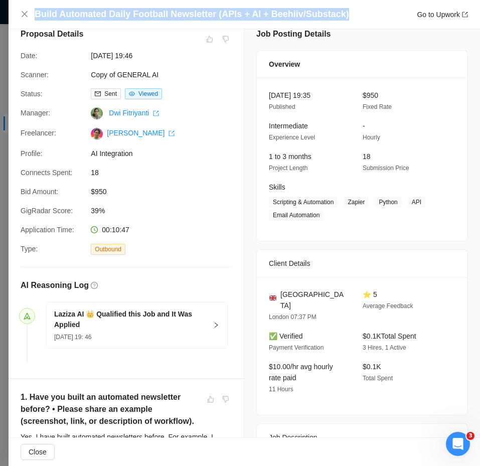
click at [159, 15] on h4 "Build Automated Daily Football Newsletter (APIs + AI + Beehiiv/Substack)" at bounding box center [192, 14] width 314 height 13
click at [26, 11] on icon "close" at bounding box center [25, 14] width 8 height 8
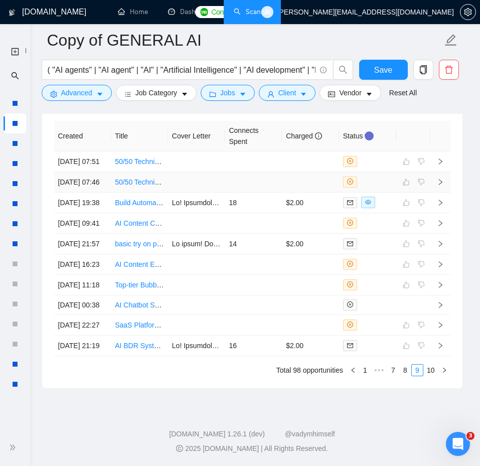
scroll to position [2851, 0]
click at [381, 356] on td at bounding box center [367, 345] width 57 height 21
click at [288, 192] on td "$2.00" at bounding box center [310, 202] width 57 height 21
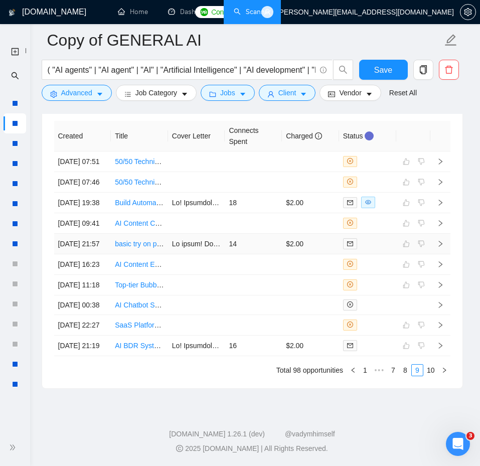
click at [242, 254] on td "14" at bounding box center [253, 244] width 57 height 21
click at [401, 375] on link "8" at bounding box center [404, 369] width 11 height 11
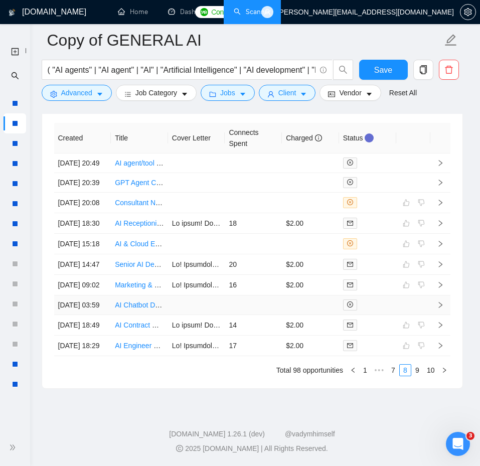
scroll to position [2811, 0]
click at [390, 375] on link "7" at bounding box center [392, 369] width 11 height 11
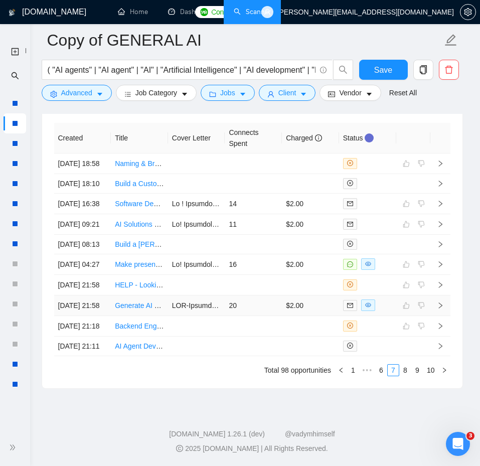
click at [301, 316] on td "$2.00" at bounding box center [310, 305] width 57 height 21
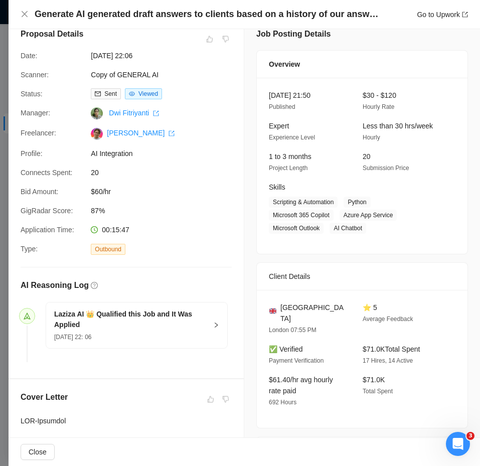
click at [148, 16] on h4 "Generate AI generated draft answers to clients based on a history of our answer…" at bounding box center [208, 14] width 346 height 13
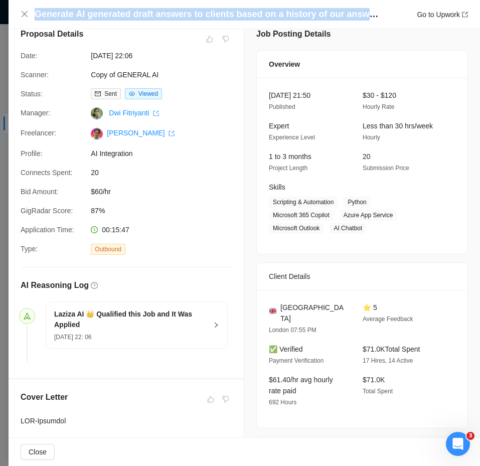
click at [148, 16] on h4 "Generate AI generated draft answers to clients based on a history of our answer…" at bounding box center [208, 14] width 346 height 13
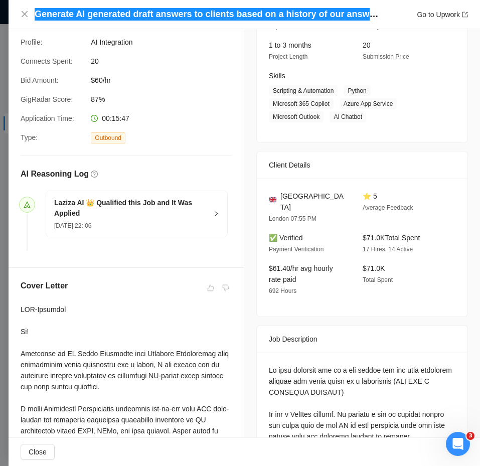
scroll to position [141, 0]
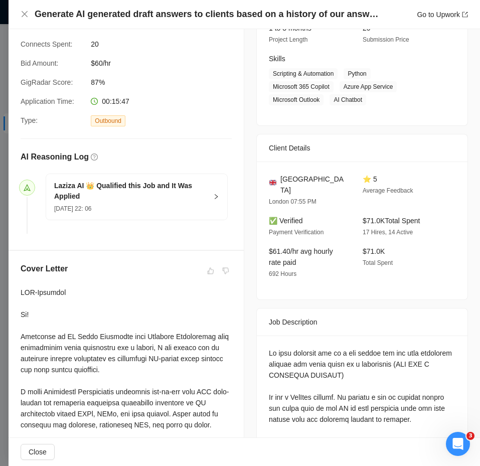
click at [26, 9] on div "Generate AI generated draft answers to clients based on a history of our answer…" at bounding box center [244, 14] width 447 height 13
click at [25, 14] on icon "close" at bounding box center [25, 14] width 8 height 8
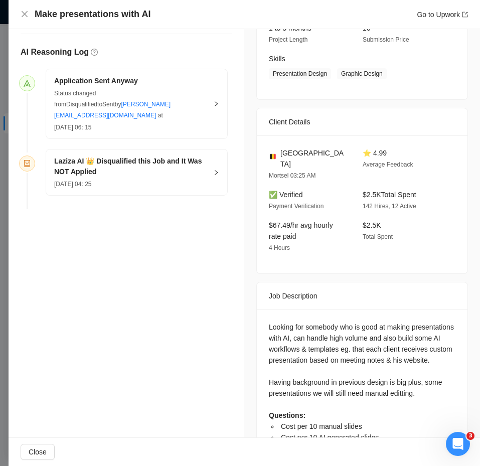
scroll to position [232, 0]
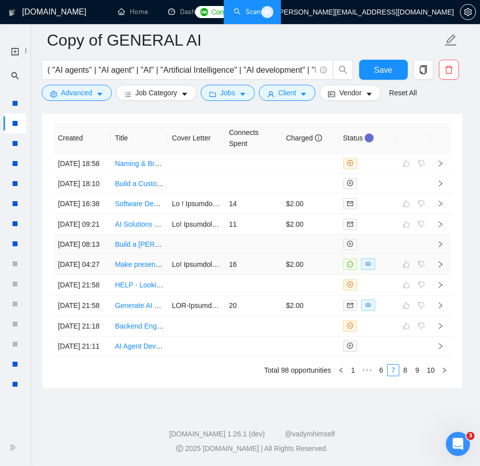
scroll to position [2867, 0]
click at [378, 370] on link "6" at bounding box center [380, 369] width 11 height 11
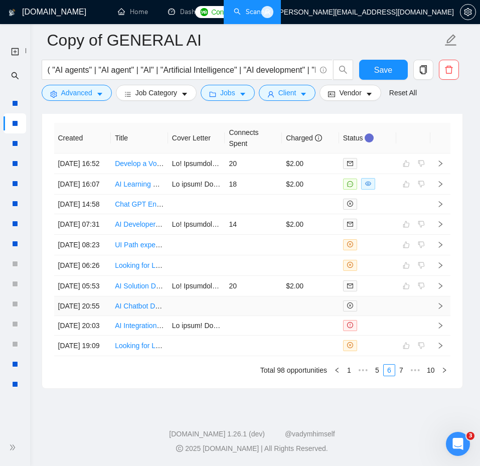
scroll to position [2767, 0]
click at [251, 194] on td "18" at bounding box center [253, 184] width 57 height 21
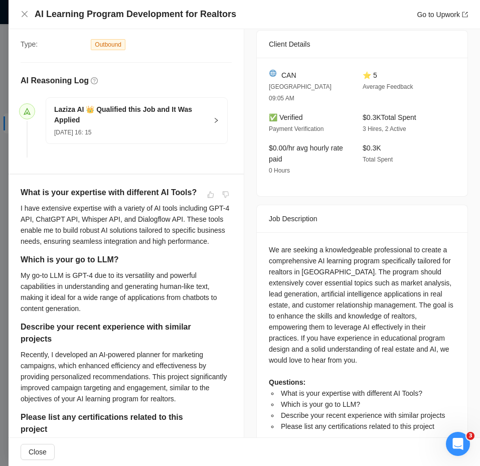
click at [138, 21] on div "AI Learning Program Development for Realtors Go to Upwork" at bounding box center [244, 14] width 471 height 29
click at [138, 19] on h4 "AI Learning Program Development for Realtors" at bounding box center [135, 14] width 201 height 13
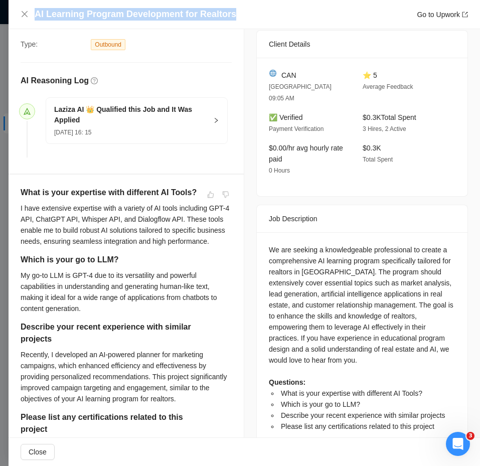
click at [138, 19] on h4 "AI Learning Program Development for Realtors" at bounding box center [135, 14] width 201 height 13
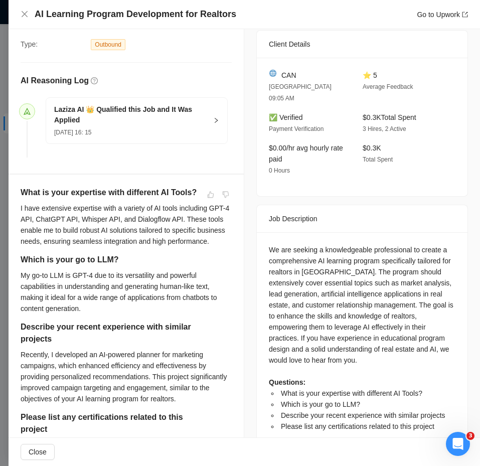
click at [2, 197] on div at bounding box center [240, 233] width 480 height 466
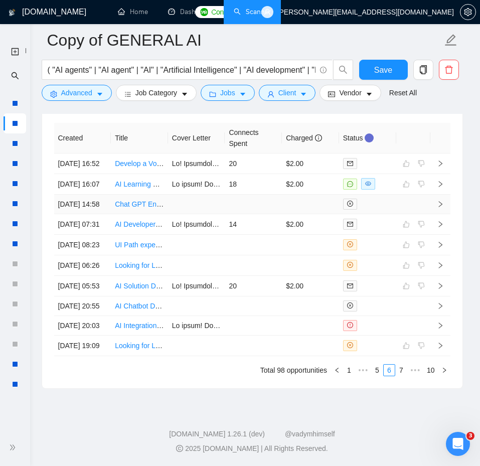
scroll to position [2867, 0]
click at [376, 366] on link "5" at bounding box center [376, 369] width 11 height 11
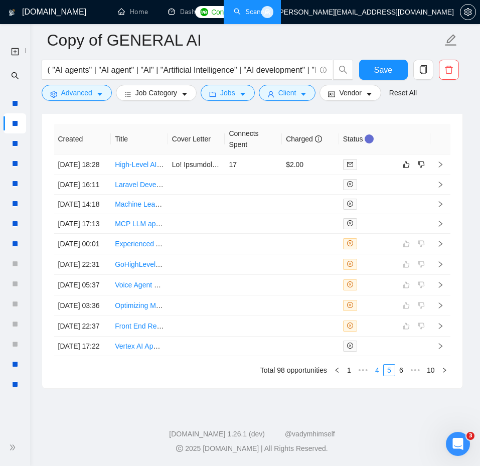
click at [377, 372] on link "4" at bounding box center [376, 369] width 11 height 11
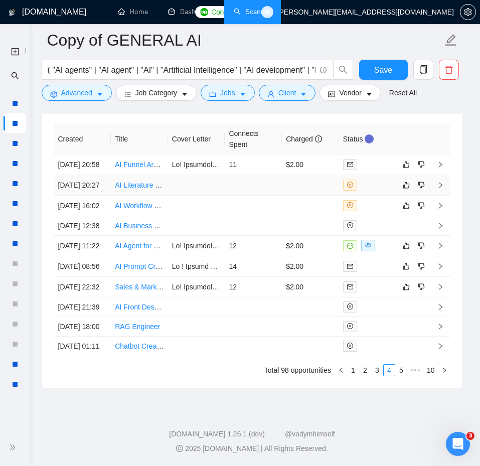
scroll to position [2855, 0]
click at [306, 236] on td "$2.00" at bounding box center [310, 246] width 57 height 21
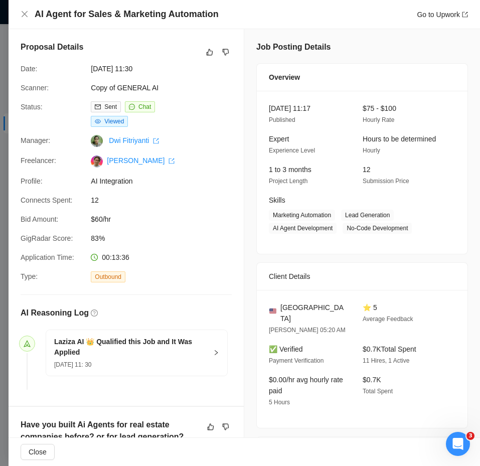
click at [222, 10] on div "AI Agent for Sales & Marketing Automation Go to Upwork" at bounding box center [251, 14] width 433 height 13
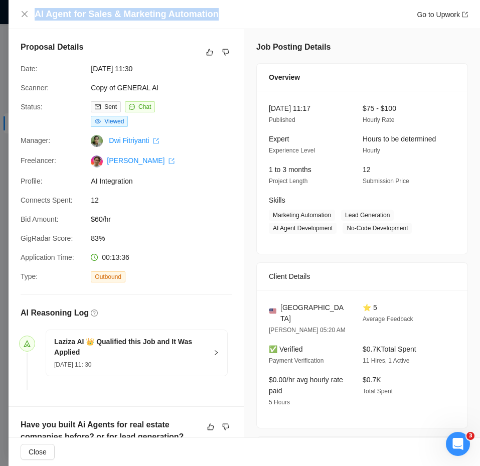
click at [222, 10] on div "AI Agent for Sales & Marketing Automation Go to Upwork" at bounding box center [251, 14] width 433 height 13
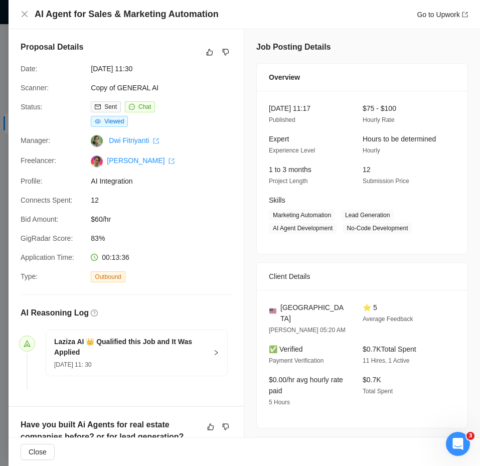
click at [23, 19] on div "AI Agent for Sales & Marketing Automation Go to Upwork" at bounding box center [244, 14] width 447 height 13
click at [24, 16] on icon "close" at bounding box center [25, 14] width 8 height 8
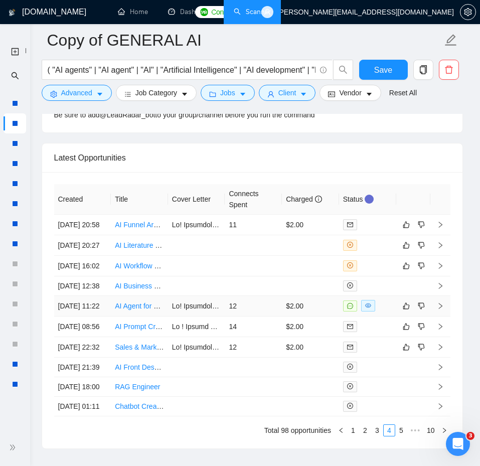
scroll to position [2867, 0]
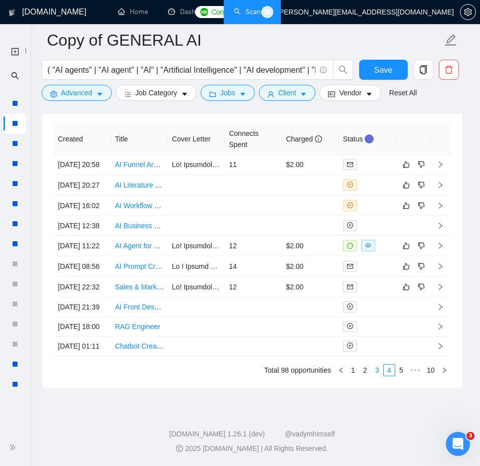
click at [374, 365] on link "3" at bounding box center [376, 369] width 11 height 11
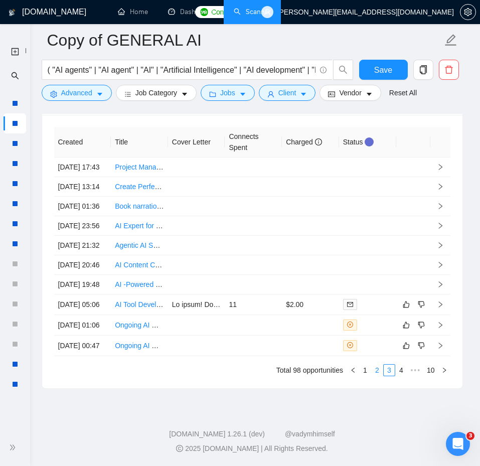
click at [376, 370] on link "2" at bounding box center [376, 369] width 11 height 11
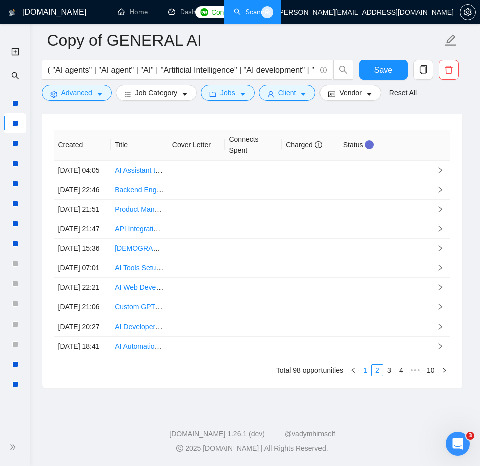
click at [362, 374] on link "1" at bounding box center [364, 369] width 11 height 11
click at [373, 371] on link "2" at bounding box center [376, 369] width 11 height 11
click at [424, 367] on link "10" at bounding box center [431, 369] width 14 height 11
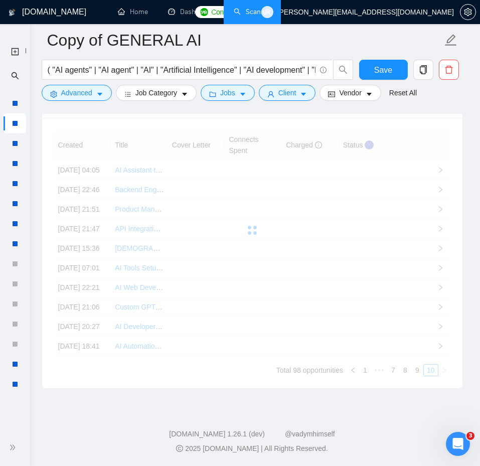
scroll to position [2806, 0]
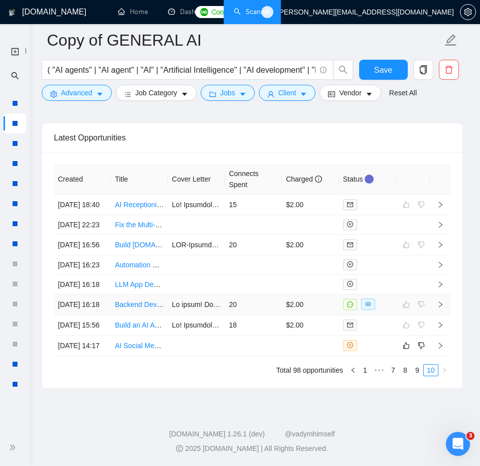
click at [273, 294] on td "20" at bounding box center [253, 304] width 57 height 21
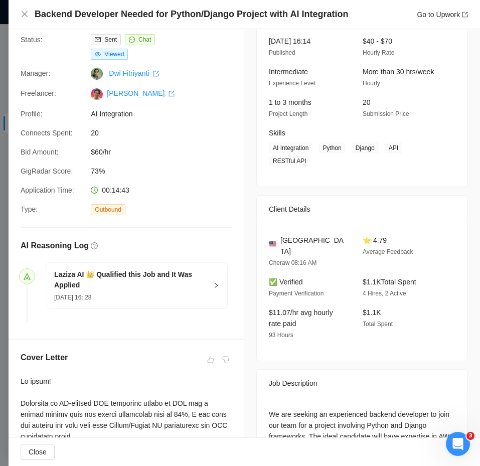
scroll to position [66, 0]
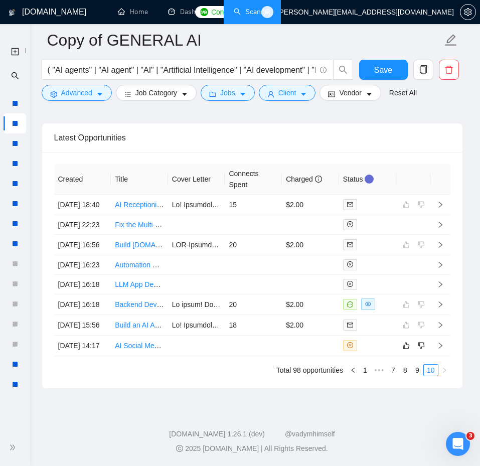
scroll to position [2742, 0]
click at [414, 375] on link "9" at bounding box center [417, 369] width 11 height 11
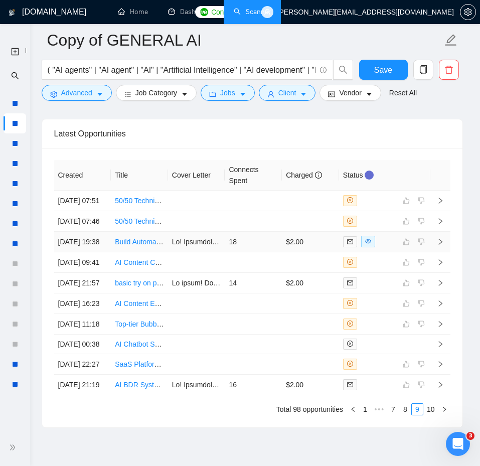
scroll to position [2727, 0]
click at [310, 253] on td "$2.00" at bounding box center [310, 242] width 57 height 21
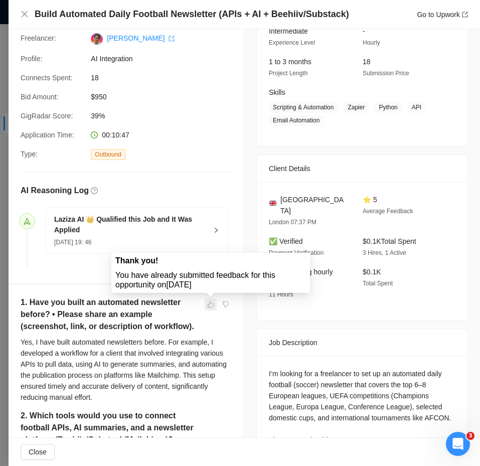
scroll to position [141, 0]
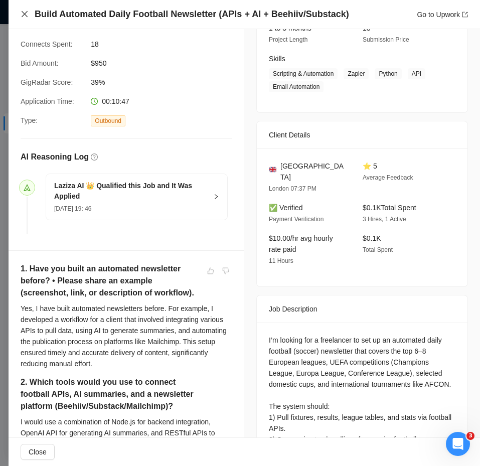
click at [24, 11] on icon "close" at bounding box center [25, 14] width 8 height 8
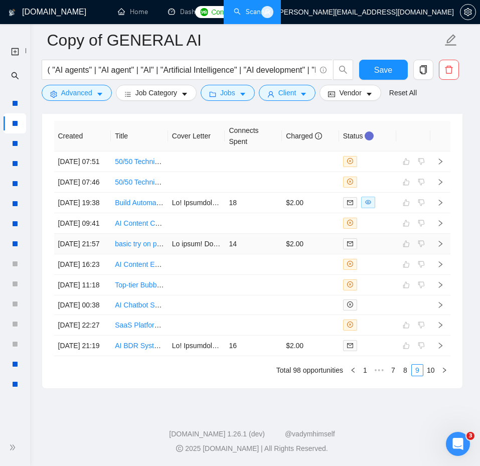
scroll to position [2867, 0]
click at [404, 371] on link "8" at bounding box center [404, 369] width 11 height 11
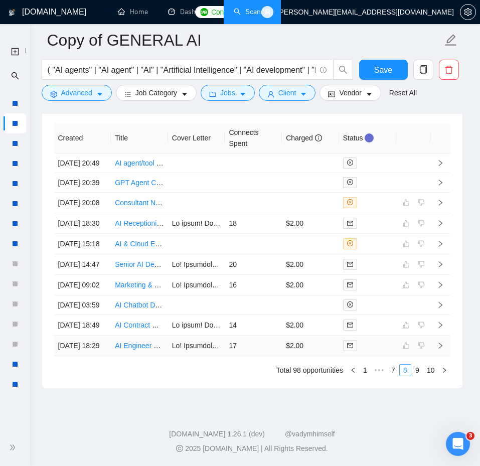
scroll to position [2848, 0]
click at [391, 375] on link "7" at bounding box center [392, 369] width 11 height 11
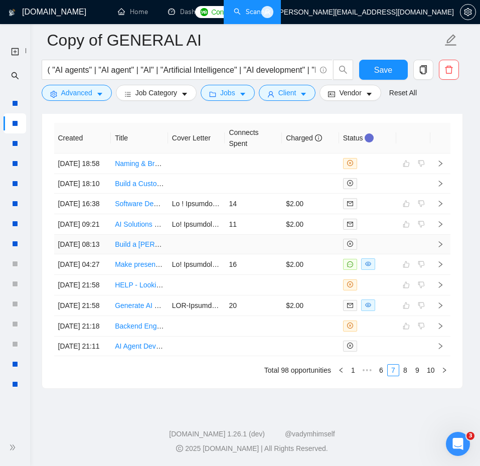
scroll to position [2807, 0]
click at [384, 311] on div at bounding box center [367, 305] width 49 height 12
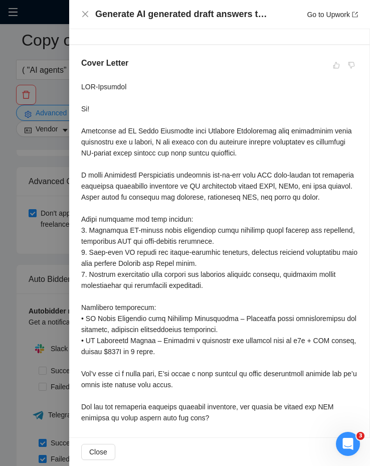
scroll to position [317, 0]
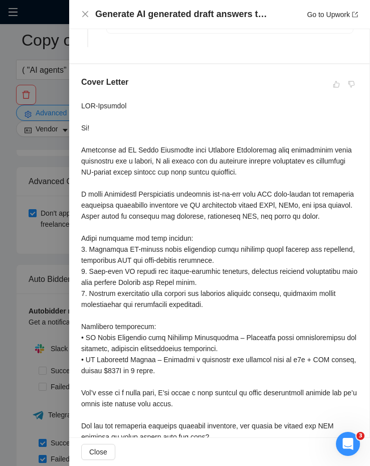
click at [22, 212] on div at bounding box center [185, 233] width 370 height 466
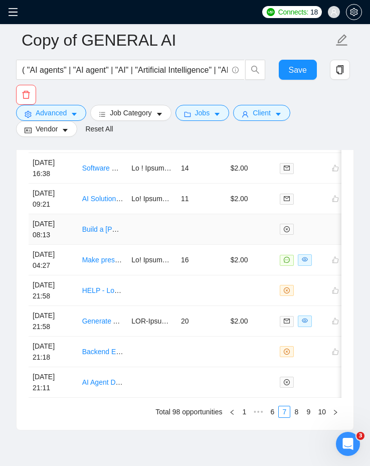
scroll to position [3005, 0]
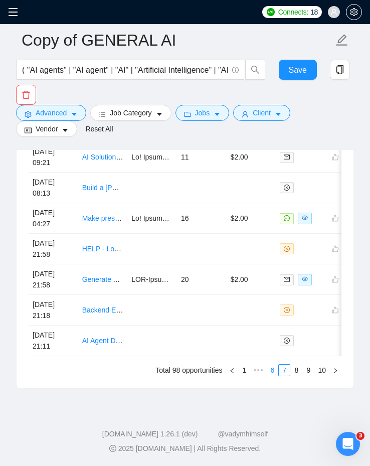
click at [273, 370] on link "6" at bounding box center [272, 369] width 11 height 11
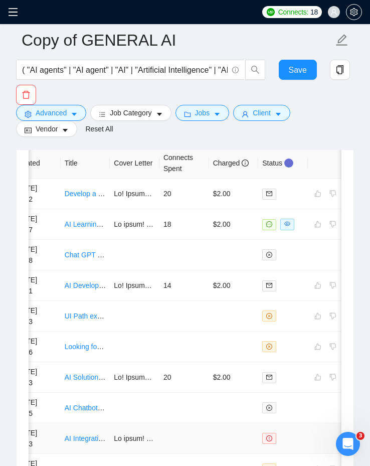
scroll to position [2876, 0]
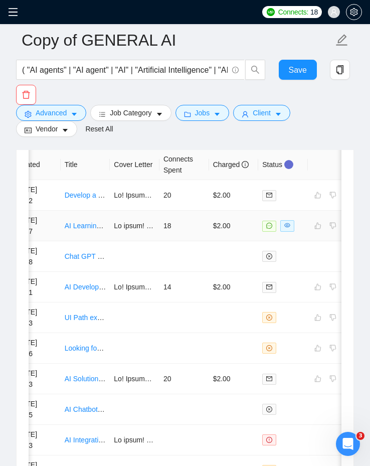
click at [223, 238] on td "$2.00" at bounding box center [234, 226] width 50 height 31
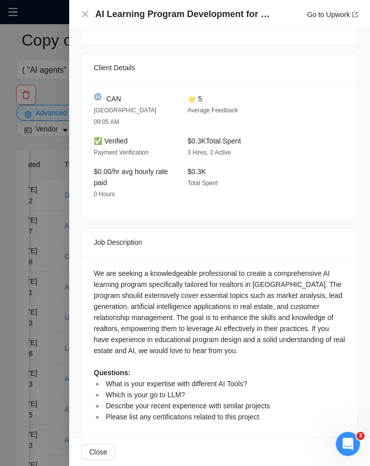
scroll to position [1209, 0]
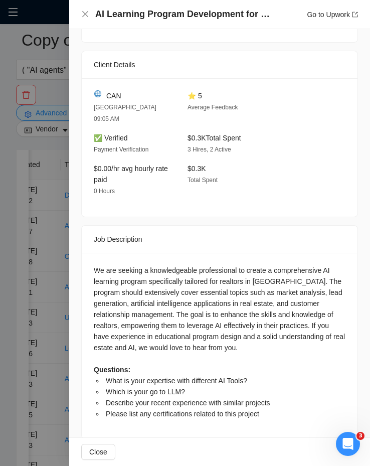
click at [47, 239] on div at bounding box center [185, 233] width 370 height 466
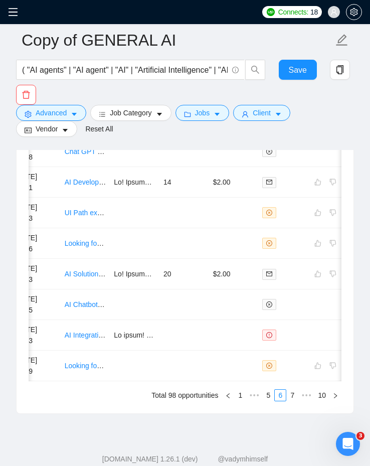
scroll to position [3005, 0]
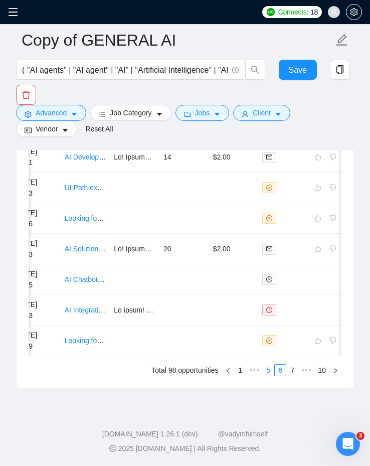
click at [264, 372] on link "5" at bounding box center [268, 369] width 11 height 11
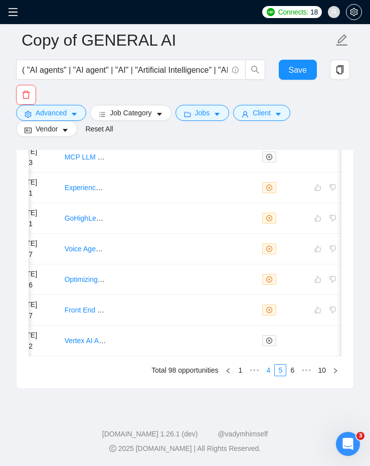
click at [268, 369] on link "4" at bounding box center [268, 369] width 11 height 11
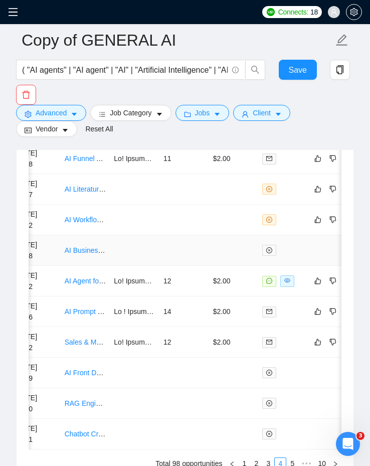
scroll to position [2938, 0]
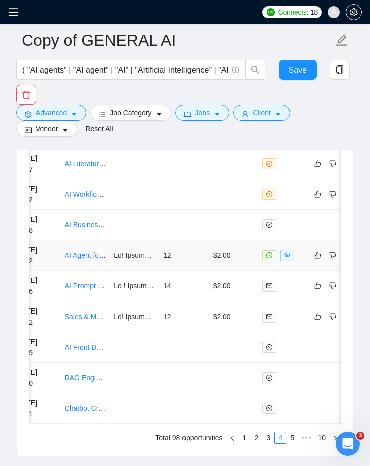
click at [195, 262] on td "12" at bounding box center [184, 255] width 50 height 31
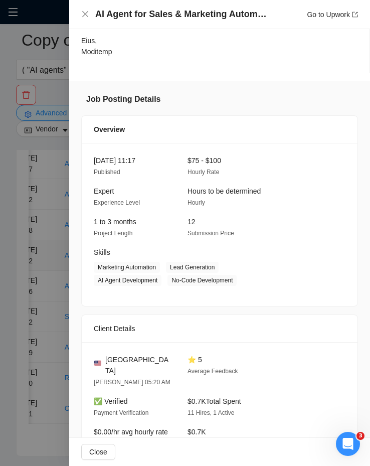
scroll to position [867, 0]
click at [49, 235] on div at bounding box center [185, 233] width 370 height 466
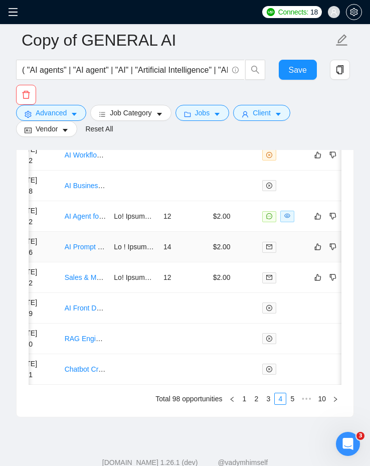
scroll to position [3005, 0]
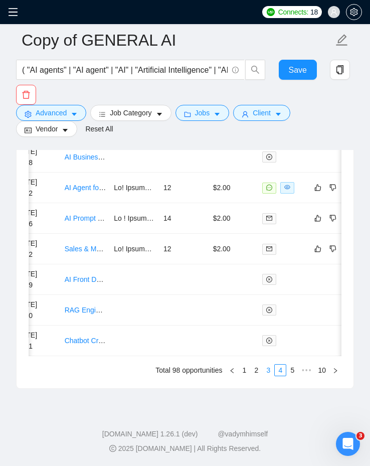
click at [269, 371] on link "3" at bounding box center [268, 369] width 11 height 11
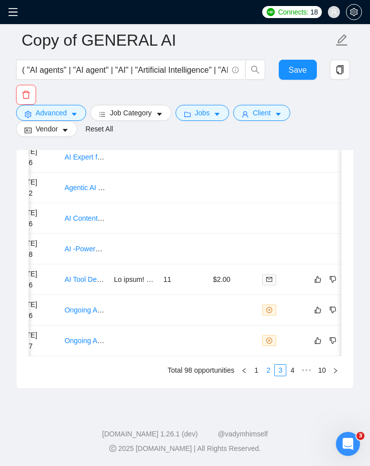
click at [267, 368] on link "2" at bounding box center [268, 369] width 11 height 11
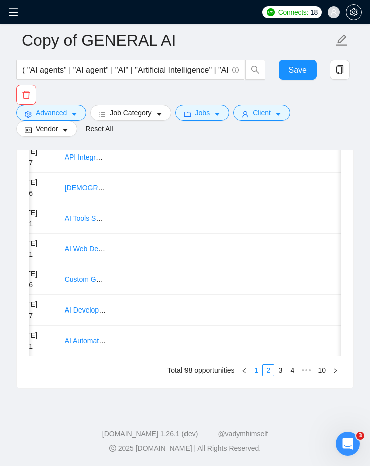
click at [256, 372] on link "1" at bounding box center [256, 369] width 11 height 11
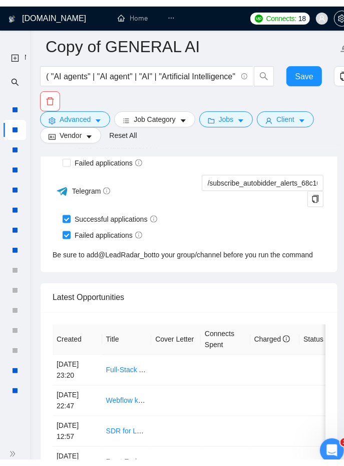
scroll to position [2809, 0]
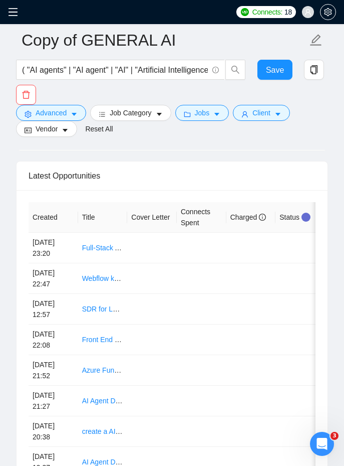
click at [11, 12] on icon "menu" at bounding box center [13, 12] width 9 height 8
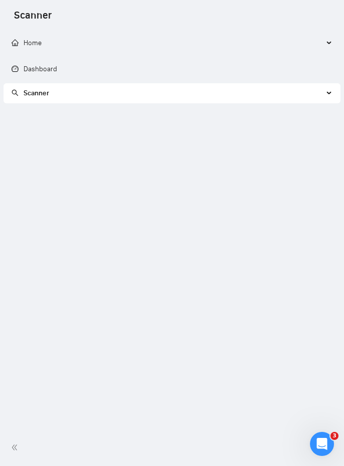
click at [47, 93] on span "Scanner" at bounding box center [37, 93] width 26 height 9
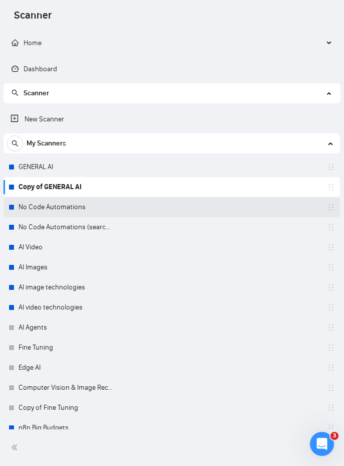
click at [58, 212] on link "No Code Automations" at bounding box center [66, 207] width 95 height 20
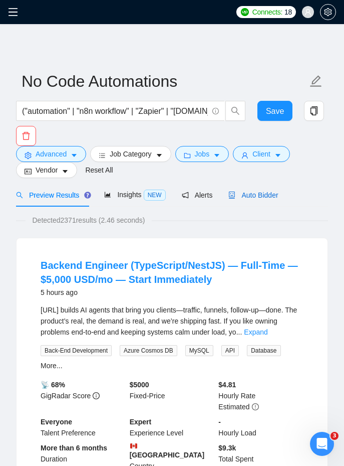
click at [261, 193] on span "Auto Bidder" at bounding box center [254, 195] width 50 height 8
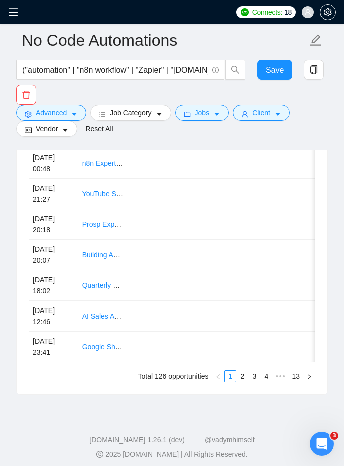
scroll to position [2985, 0]
click at [308, 375] on icon "right" at bounding box center [310, 377] width 6 height 6
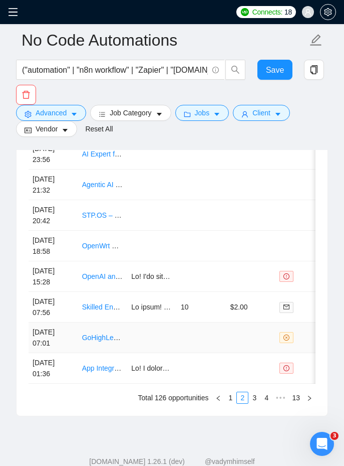
scroll to position [2968, 0]
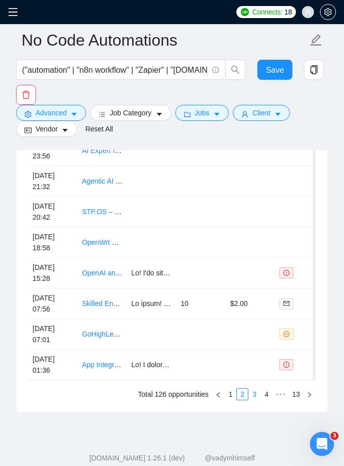
click at [255, 390] on link "3" at bounding box center [254, 393] width 11 height 11
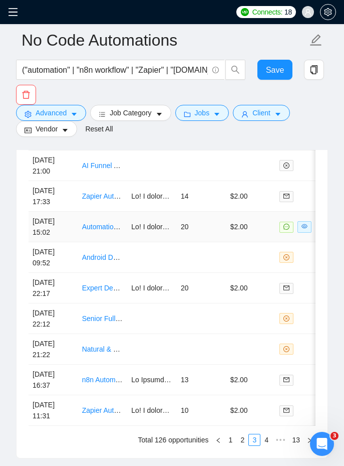
scroll to position [2923, 0]
click at [121, 294] on td "Expert Developer Needed – Automated Fulfillment & Dashboard System" at bounding box center [103, 287] width 50 height 31
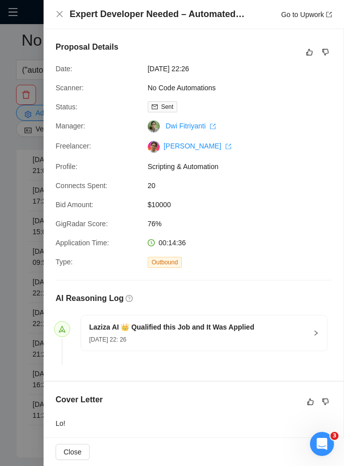
click at [190, 8] on h4 "Expert Developer Needed – Automated Fulfillment & Dashboard System" at bounding box center [157, 14] width 175 height 13
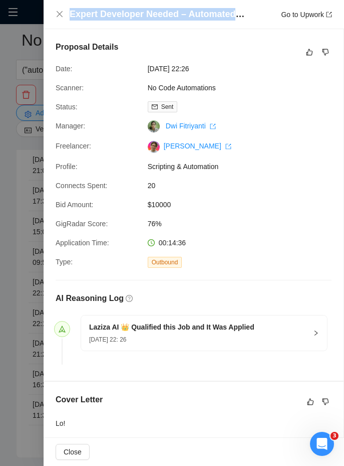
click at [190, 8] on h4 "Expert Developer Needed – Automated Fulfillment & Dashboard System" at bounding box center [157, 14] width 175 height 13
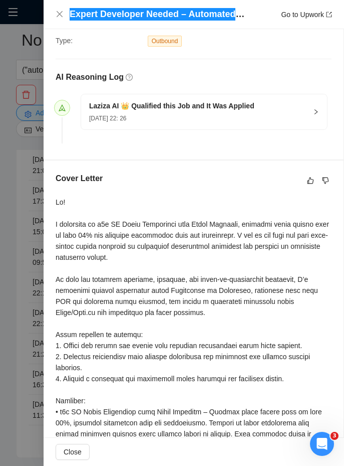
scroll to position [225, 0]
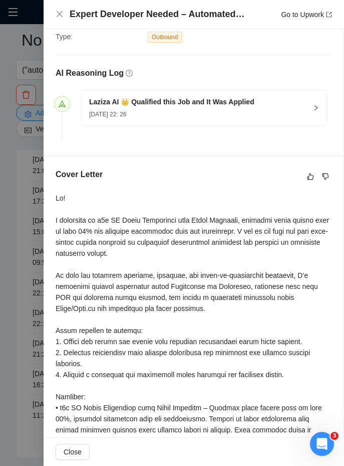
click at [54, 195] on div "Cover Letter" at bounding box center [194, 419] width 300 height 526
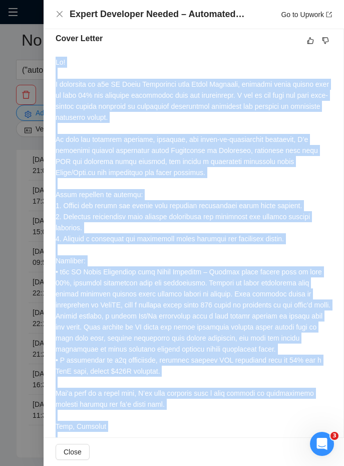
scroll to position [491, 0]
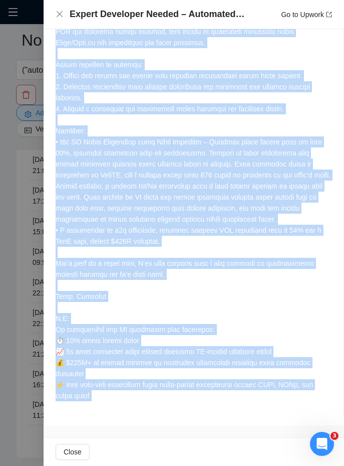
drag, startPoint x: 54, startPoint y: 195, endPoint x: 207, endPoint y: 399, distance: 255.2
click at [207, 399] on div "Cover Letter" at bounding box center [194, 154] width 300 height 526
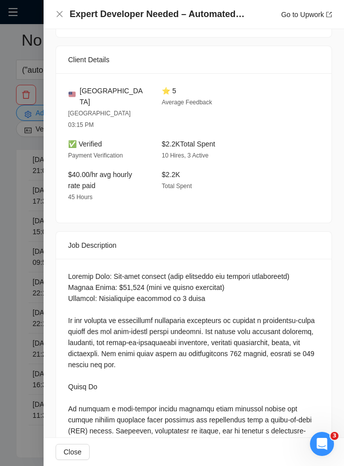
scroll to position [1119, 0]
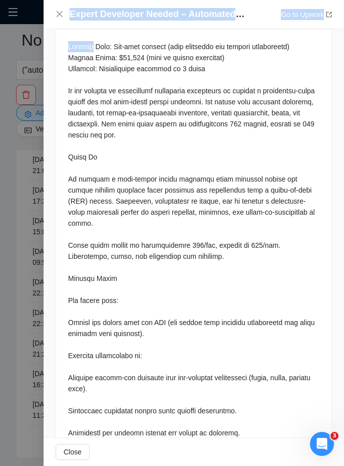
scroll to position [2207, 0]
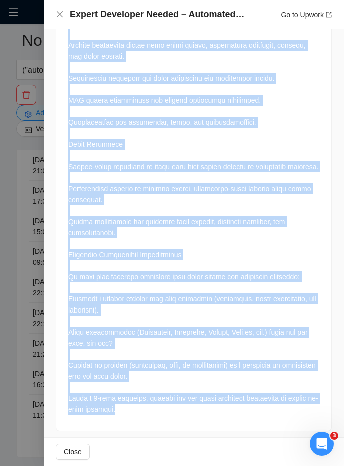
drag, startPoint x: 72, startPoint y: 246, endPoint x: 213, endPoint y: 400, distance: 208.3
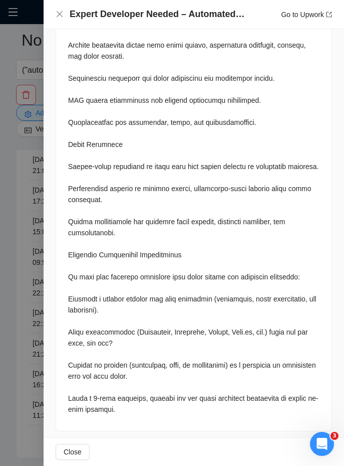
click at [15, 165] on div at bounding box center [172, 233] width 344 height 466
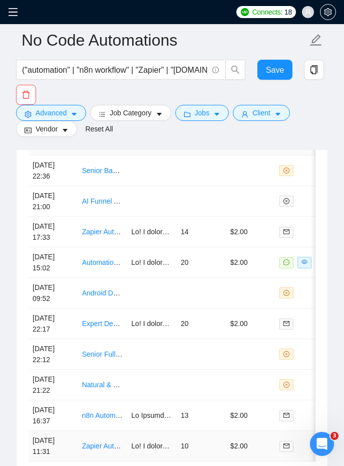
scroll to position [2888, 0]
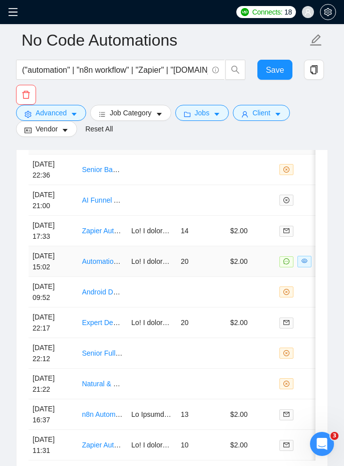
click at [186, 266] on td "20" at bounding box center [202, 261] width 50 height 31
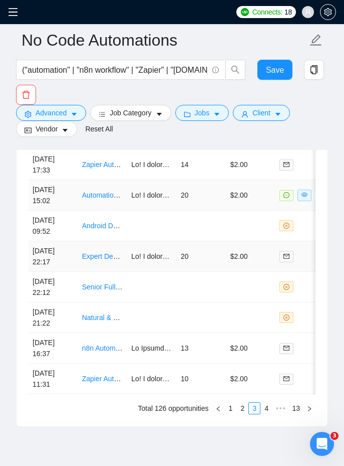
scroll to position [2957, 0]
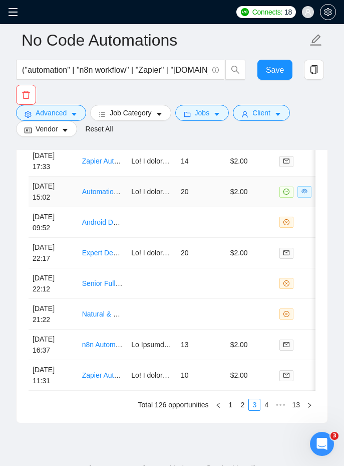
click at [111, 198] on td "Automation Specialist for Tour Operator Workflow" at bounding box center [103, 191] width 50 height 31
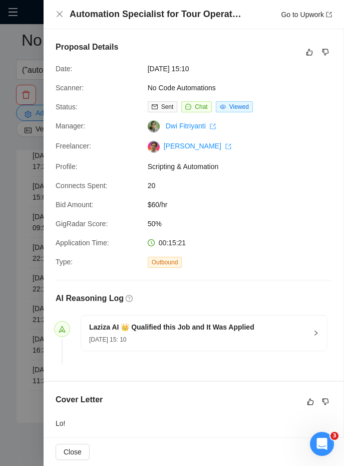
click at [148, 12] on h4 "Automation Specialist for Tour Operator Workflow" at bounding box center [157, 14] width 175 height 13
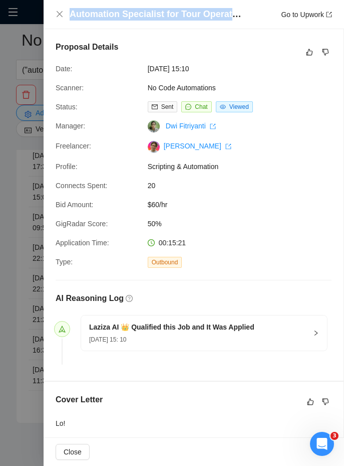
click at [148, 12] on h4 "Automation Specialist for Tour Operator Workflow" at bounding box center [157, 14] width 175 height 13
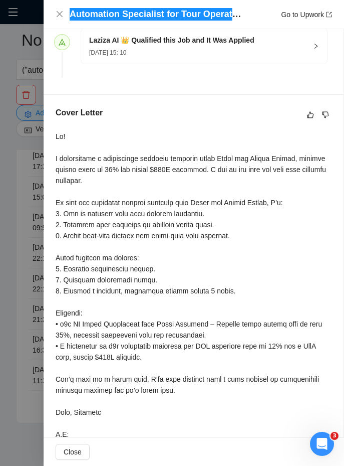
scroll to position [287, 0]
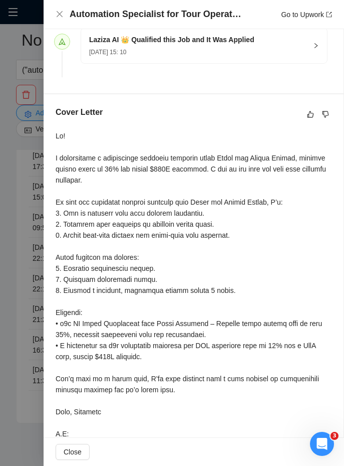
click at [51, 133] on div "Cover Letter" at bounding box center [194, 307] width 300 height 427
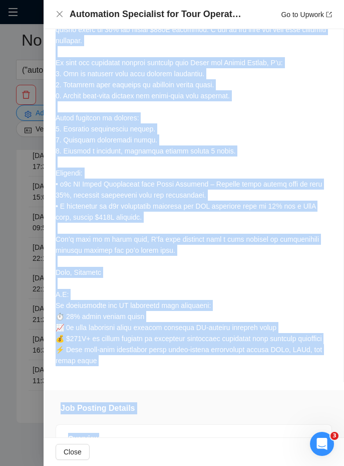
scroll to position [429, 0]
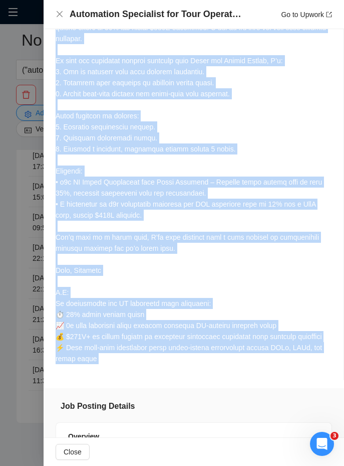
drag, startPoint x: 51, startPoint y: 133, endPoint x: 157, endPoint y: 364, distance: 254.3
click at [157, 364] on div "Cover Letter" at bounding box center [194, 166] width 300 height 427
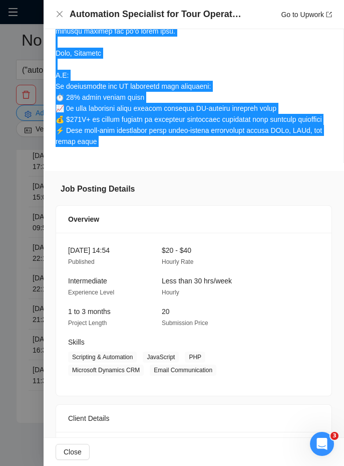
scroll to position [904, 0]
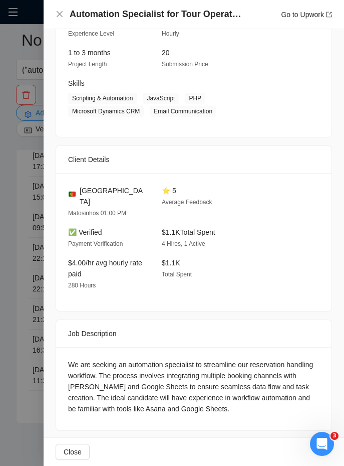
click at [79, 359] on div "We are seeking an automation specialist to streamline our reservation handling …" at bounding box center [194, 386] width 252 height 55
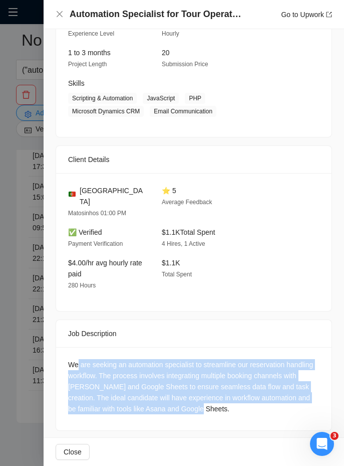
drag, startPoint x: 79, startPoint y: 348, endPoint x: 318, endPoint y: 414, distance: 247.8
click at [318, 415] on div "We are seeking an automation specialist to streamline our reservation handling …" at bounding box center [194, 388] width 276 height 83
click at [304, 397] on div "We are seeking an automation specialist to streamline our reservation handling …" at bounding box center [194, 386] width 252 height 55
drag, startPoint x: 304, startPoint y: 397, endPoint x: 50, endPoint y: 338, distance: 261.4
click at [50, 338] on div "Job Posting Details Overview [DATE] 14:54 Published $20 - $40 Hourly Rate Inter…" at bounding box center [194, 177] width 301 height 530
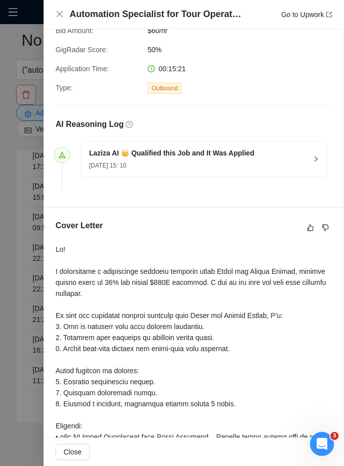
scroll to position [0, 0]
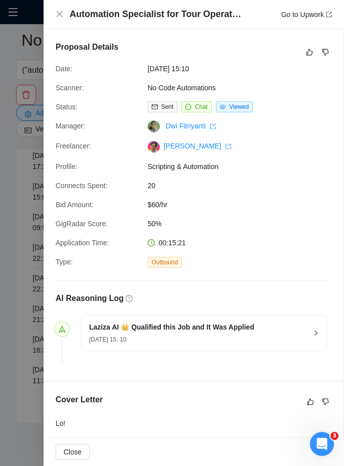
click at [89, 364] on div "Laziza AI 👑 Qualified this Job and It Was Applied [DATE] 15: 10" at bounding box center [194, 341] width 276 height 54
click at [56, 14] on icon "close" at bounding box center [60, 14] width 8 height 8
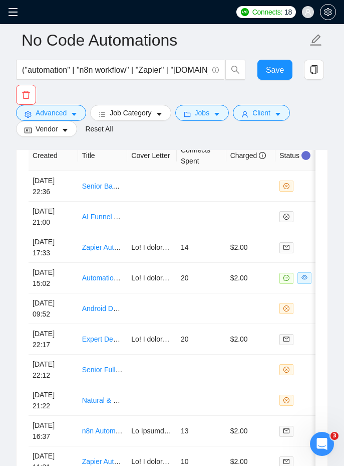
scroll to position [2991, 0]
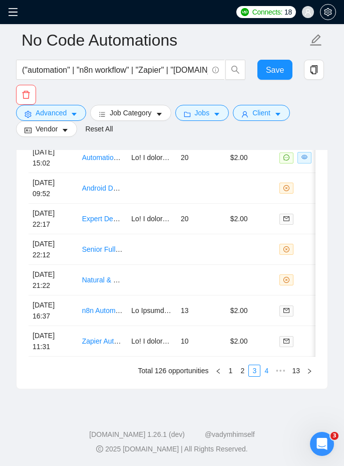
click at [262, 369] on link "4" at bounding box center [266, 370] width 11 height 11
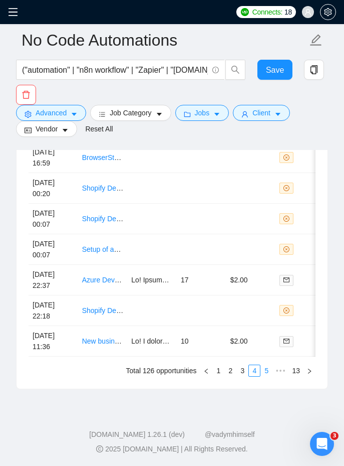
click at [261, 369] on link "5" at bounding box center [266, 370] width 11 height 11
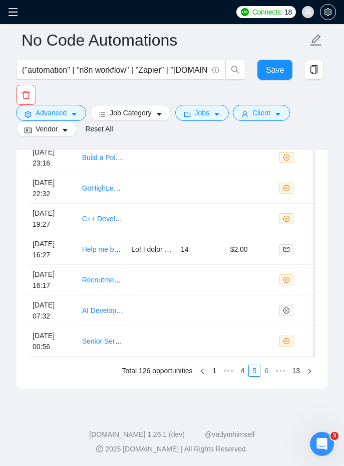
click at [267, 373] on link "6" at bounding box center [266, 370] width 11 height 11
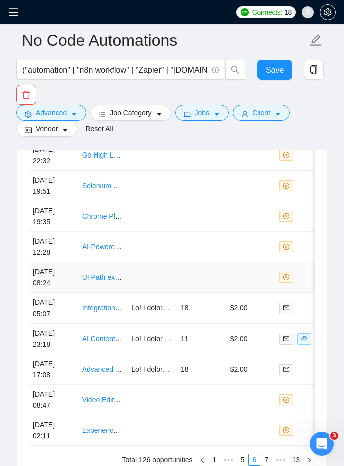
scroll to position [2901, 0]
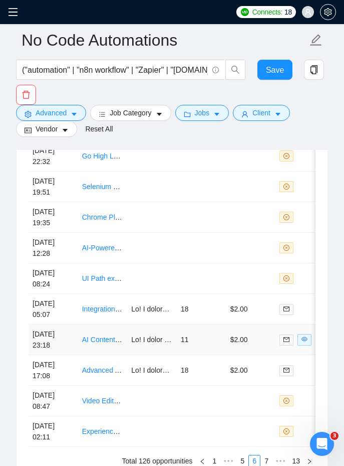
click at [202, 336] on td "11" at bounding box center [202, 339] width 50 height 31
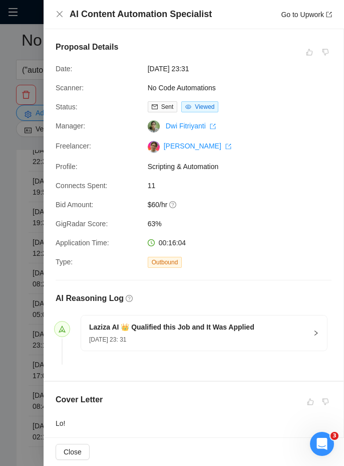
click at [119, 13] on h4 "AI Content Automation Specialist" at bounding box center [141, 14] width 142 height 13
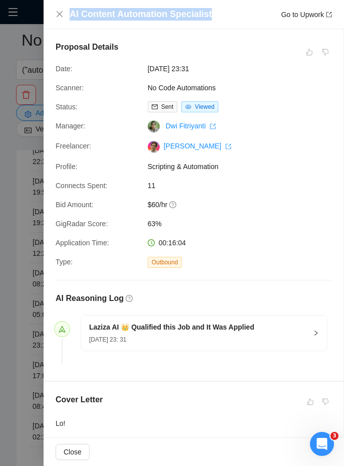
click at [119, 13] on h4 "AI Content Automation Specialist" at bounding box center [141, 14] width 142 height 13
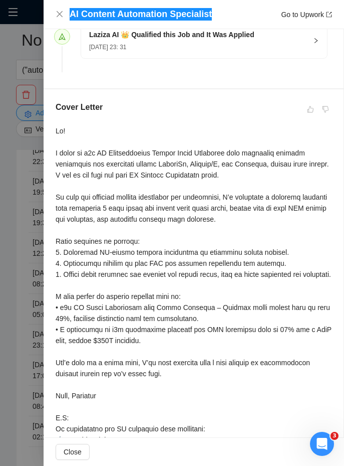
scroll to position [290, 0]
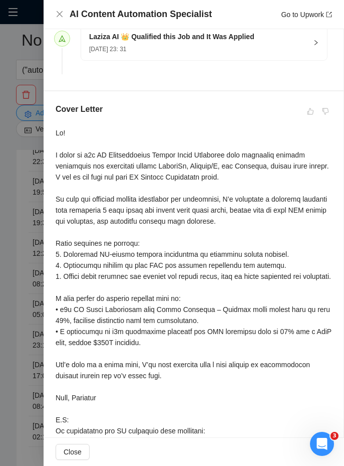
click at [56, 132] on div at bounding box center [194, 309] width 276 height 364
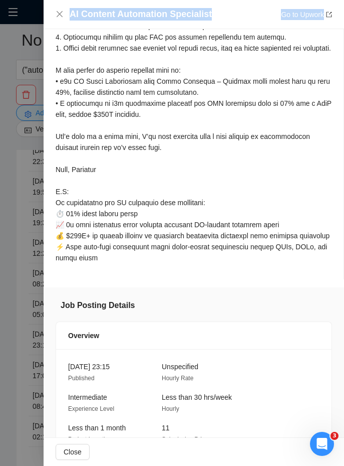
scroll to position [1257, 0]
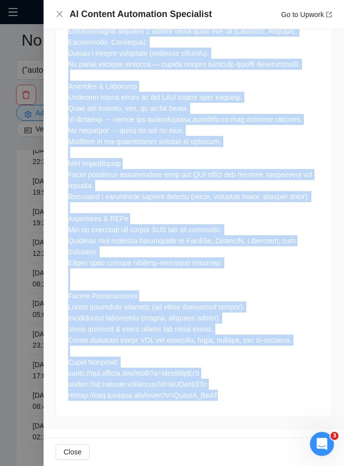
drag, startPoint x: 56, startPoint y: 132, endPoint x: 247, endPoint y: 400, distance: 328.9
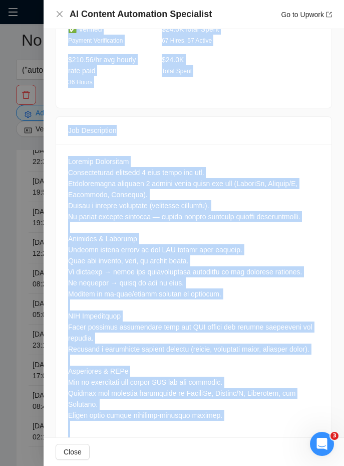
scroll to position [1089, 0]
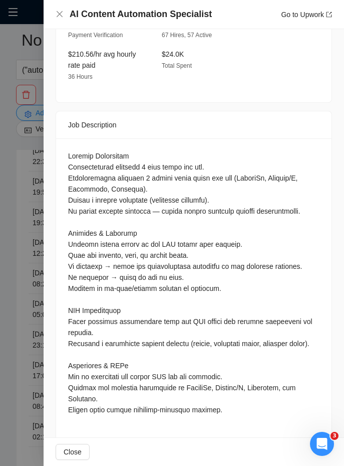
click at [90, 200] on div at bounding box center [194, 348] width 252 height 397
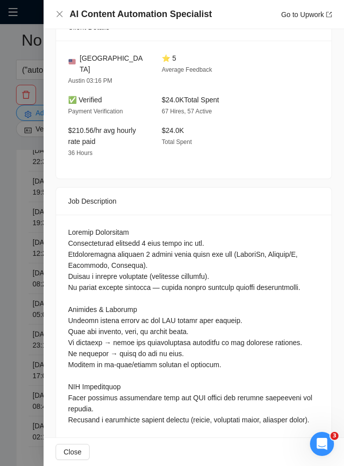
scroll to position [1046, 0]
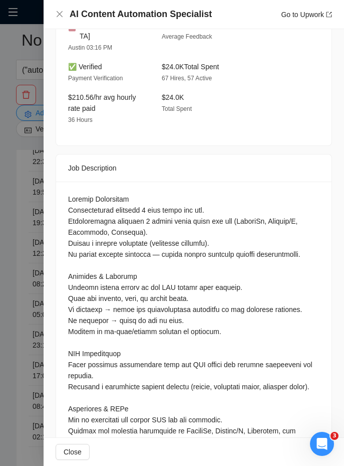
click at [66, 213] on div at bounding box center [194, 393] width 276 height 425
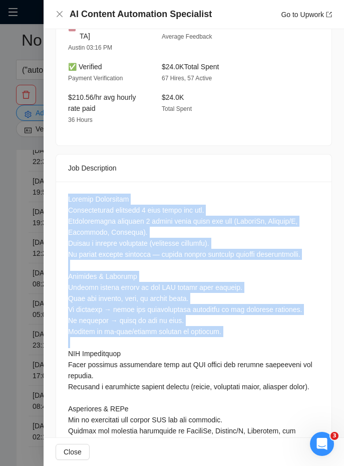
drag, startPoint x: 66, startPoint y: 213, endPoint x: 105, endPoint y: 356, distance: 148.6
click at [106, 359] on div at bounding box center [194, 393] width 276 height 425
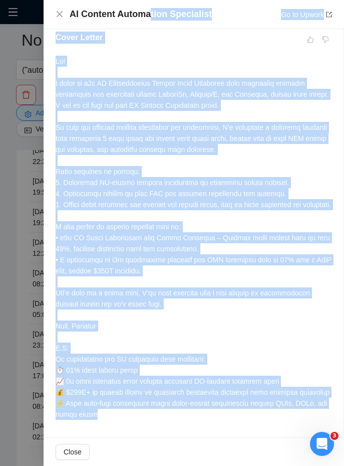
scroll to position [104, 0]
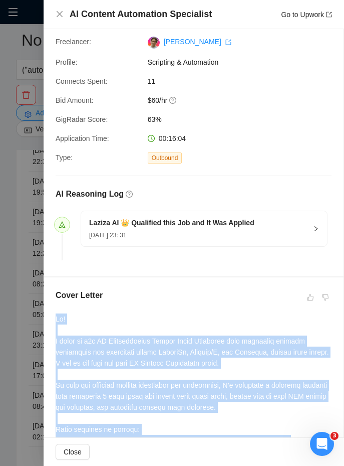
drag, startPoint x: 111, startPoint y: 317, endPoint x: 56, endPoint y: 312, distance: 55.8
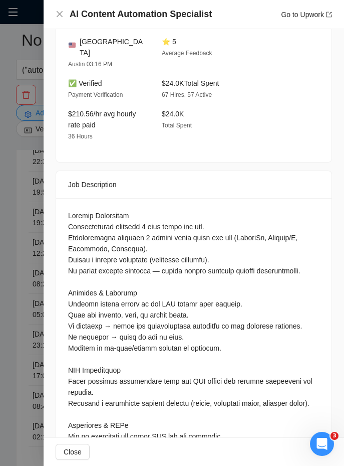
scroll to position [1023, 0]
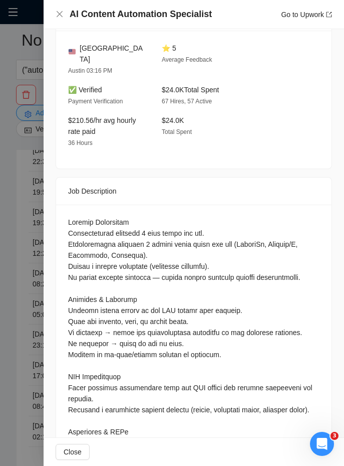
click at [71, 233] on div at bounding box center [194, 415] width 252 height 397
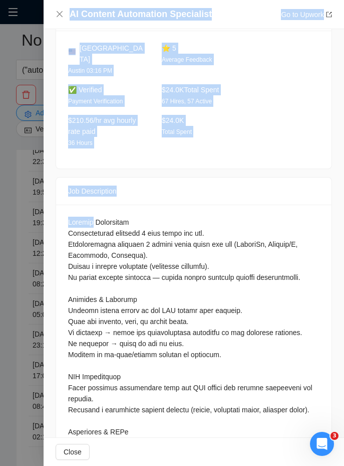
scroll to position [1257, 0]
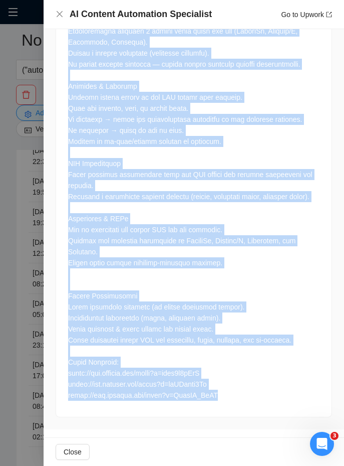
drag, startPoint x: 71, startPoint y: 233, endPoint x: 231, endPoint y: 394, distance: 227.5
click at [231, 394] on div at bounding box center [194, 202] width 252 height 397
click at [154, 333] on div at bounding box center [194, 202] width 252 height 397
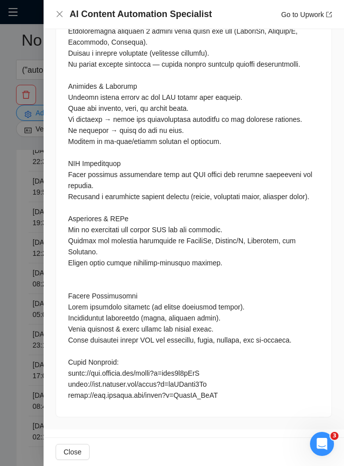
click at [133, 274] on div at bounding box center [194, 202] width 252 height 397
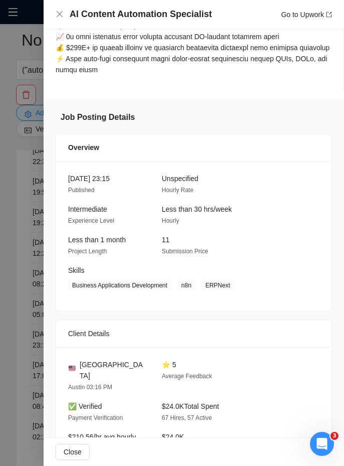
scroll to position [711, 0]
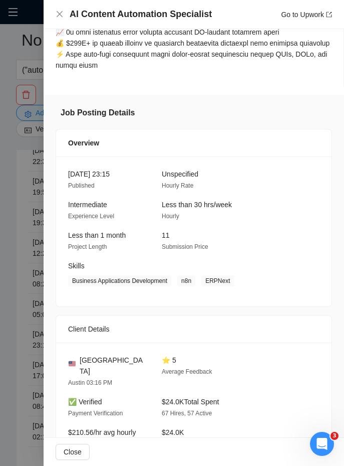
click at [38, 329] on div at bounding box center [172, 233] width 344 height 466
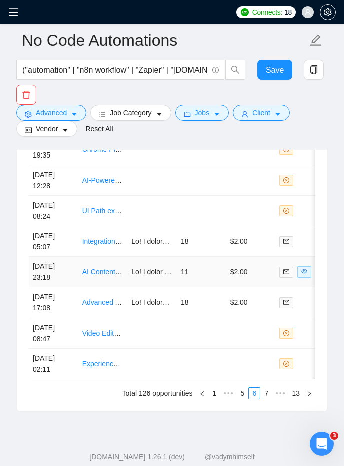
scroll to position [2970, 0]
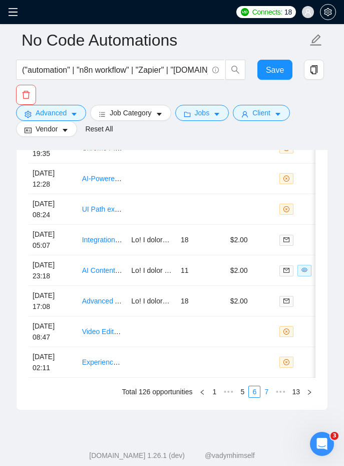
click at [263, 388] on link "7" at bounding box center [266, 391] width 11 height 11
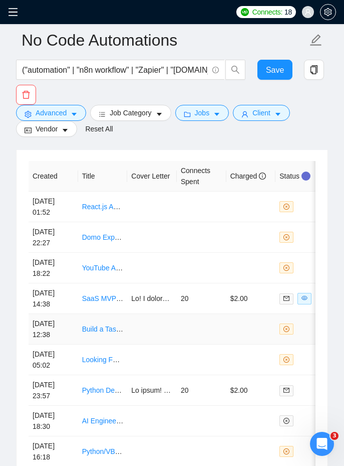
scroll to position [2849, 0]
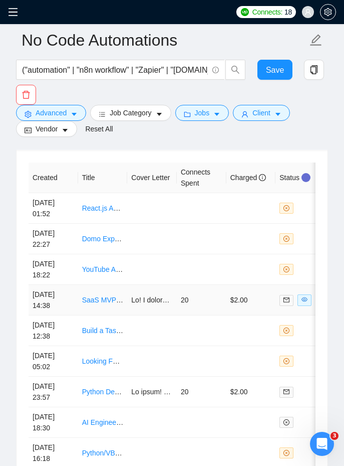
click at [220, 310] on td "20" at bounding box center [202, 300] width 50 height 31
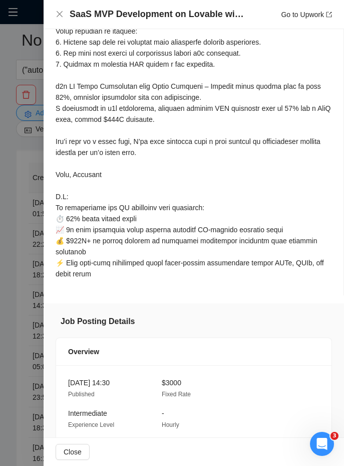
click at [149, 10] on h4 "SaaS MVP Development on Lovable with n8n Automations" at bounding box center [157, 14] width 175 height 13
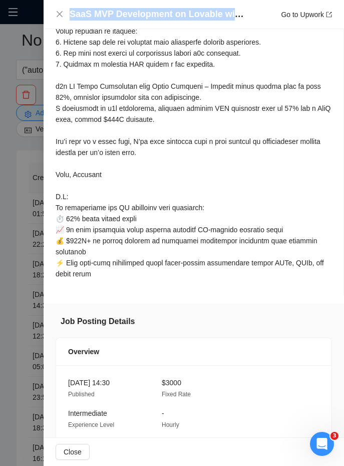
click at [149, 10] on h4 "SaaS MVP Development on Lovable with n8n Automations" at bounding box center [157, 14] width 175 height 13
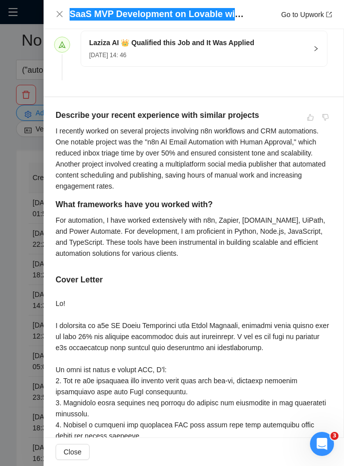
scroll to position [285, 0]
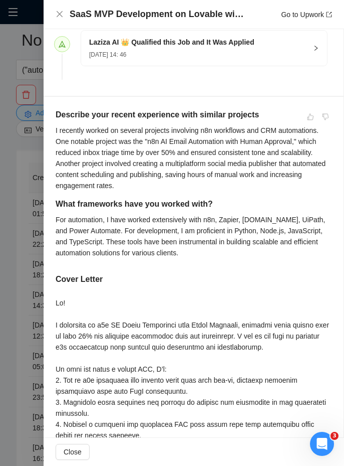
click at [62, 118] on h5 "Describe your recent experience with similar projects" at bounding box center [173, 115] width 235 height 12
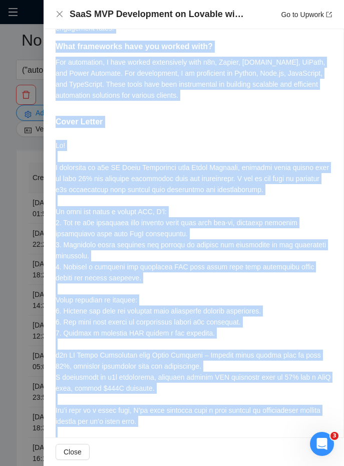
scroll to position [593, 0]
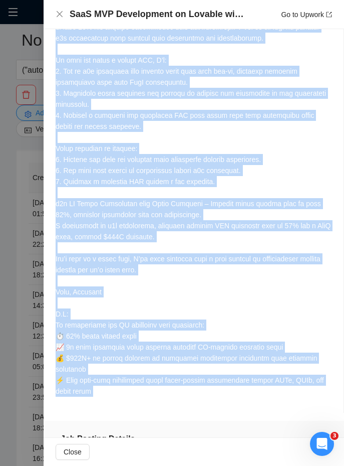
drag, startPoint x: 62, startPoint y: 118, endPoint x: 180, endPoint y: 382, distance: 289.0
click at [180, 382] on div "Describe your recent experience with similar projects I recently worked on seve…" at bounding box center [194, 100] width 300 height 625
click at [122, 349] on div at bounding box center [194, 192] width 276 height 408
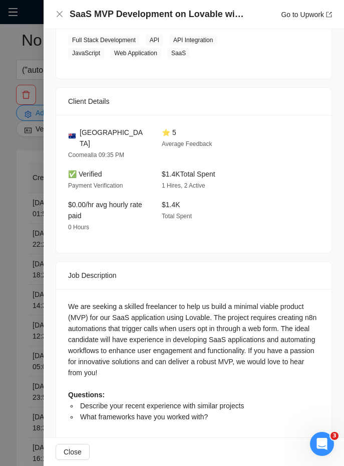
scroll to position [1159, 0]
click at [68, 301] on div "We are seeking a skilled freelancer to help us build a minimal viable product (…" at bounding box center [194, 361] width 252 height 121
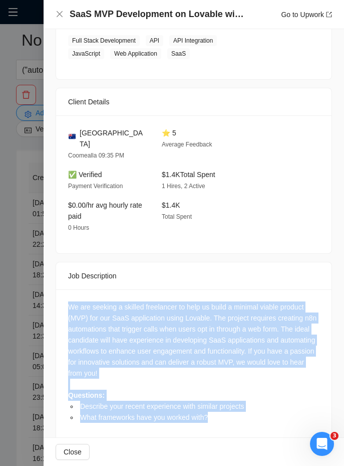
drag, startPoint x: 68, startPoint y: 286, endPoint x: 224, endPoint y: 417, distance: 204.2
click at [224, 417] on div "Job Description We are seeking a skilled freelancer to help us build a minimal …" at bounding box center [194, 352] width 277 height 180
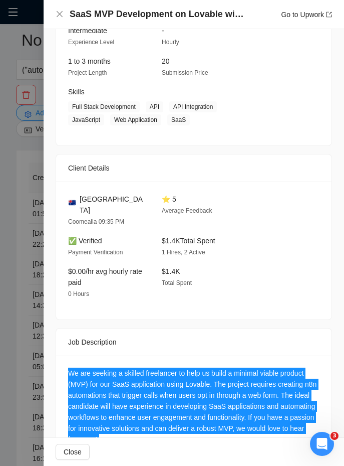
scroll to position [1102, 0]
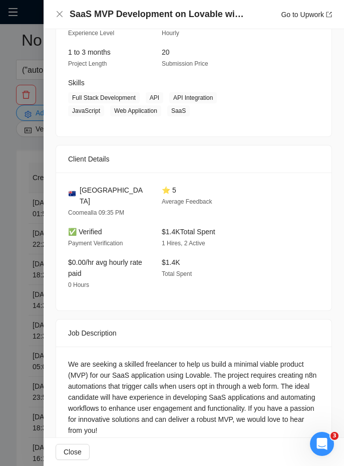
click at [91, 184] on span "[GEOGRAPHIC_DATA]" at bounding box center [113, 195] width 66 height 22
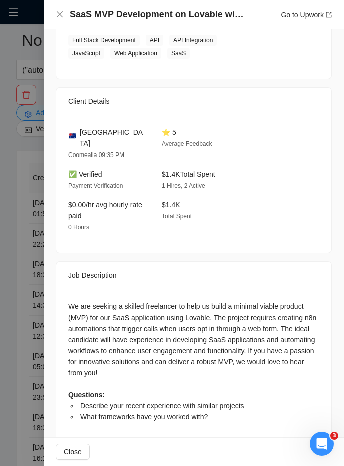
click at [19, 274] on div at bounding box center [172, 233] width 344 height 466
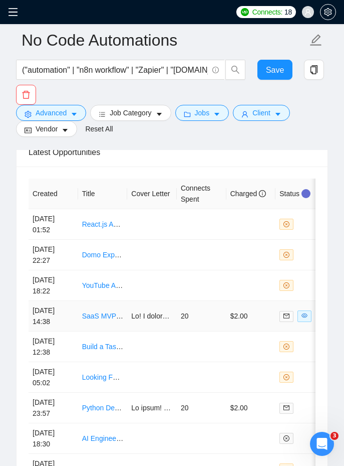
scroll to position [2991, 0]
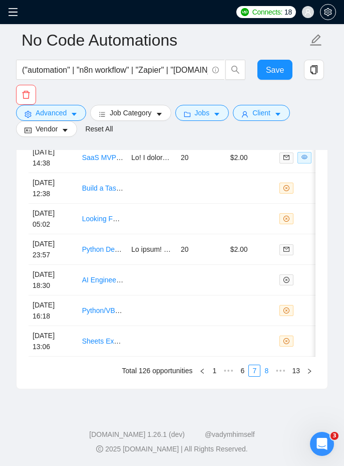
click at [264, 368] on link "8" at bounding box center [266, 370] width 11 height 11
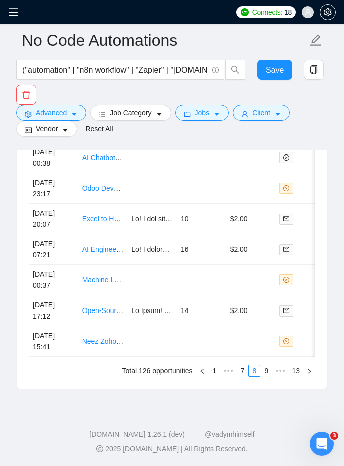
click at [263, 376] on div "Created Title Cover Letter Connects Spent Charged Status [DATE] 02:42 EXPERT: S…" at bounding box center [172, 198] width 311 height 380
click at [263, 373] on link "9" at bounding box center [266, 370] width 11 height 11
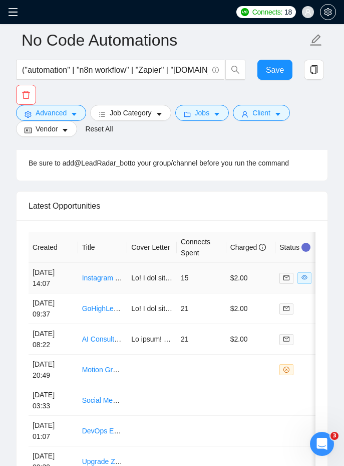
scroll to position [2774, 0]
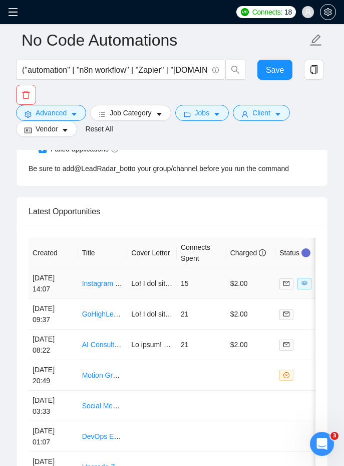
click at [189, 288] on td "15" at bounding box center [202, 283] width 50 height 31
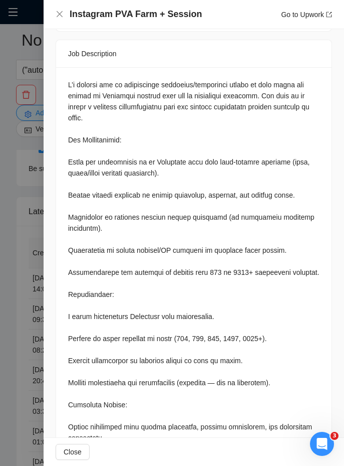
click at [72, 79] on div at bounding box center [194, 316] width 252 height 474
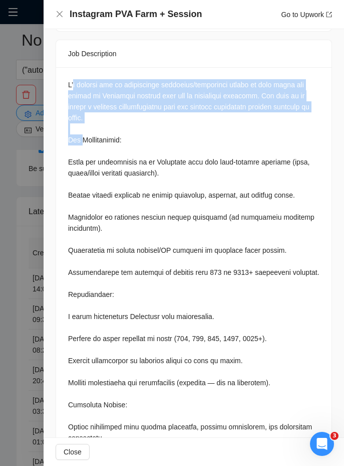
drag, startPoint x: 72, startPoint y: 75, endPoint x: 79, endPoint y: 114, distance: 39.7
click at [80, 125] on div at bounding box center [194, 316] width 252 height 474
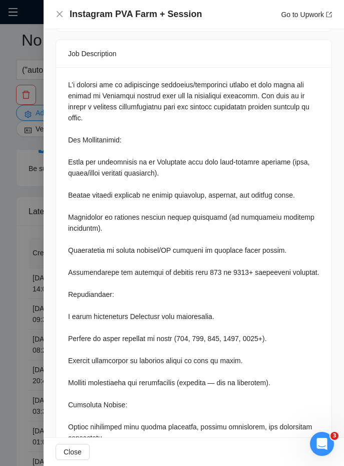
click at [67, 67] on div at bounding box center [194, 318] width 276 height 502
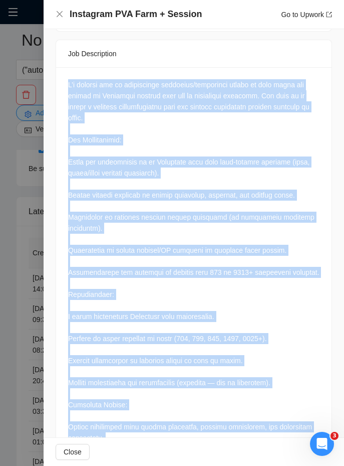
scroll to position [1321, 0]
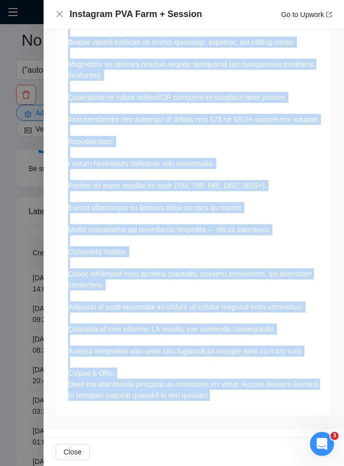
drag, startPoint x: 67, startPoint y: 66, endPoint x: 241, endPoint y: 401, distance: 378.0
click at [241, 401] on div at bounding box center [194, 165] width 276 height 502
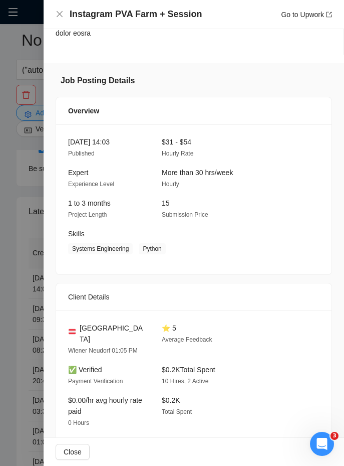
scroll to position [731, 0]
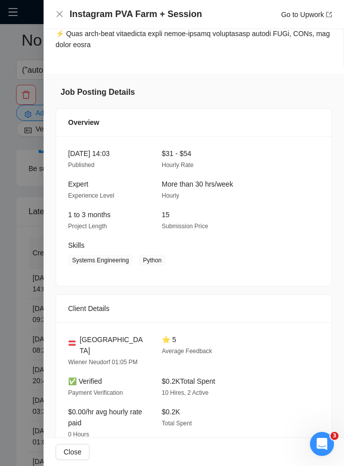
click at [90, 334] on span "[GEOGRAPHIC_DATA]" at bounding box center [113, 345] width 66 height 22
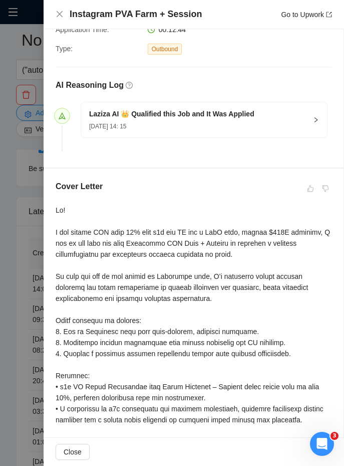
scroll to position [214, 0]
click at [56, 210] on div at bounding box center [194, 386] width 276 height 364
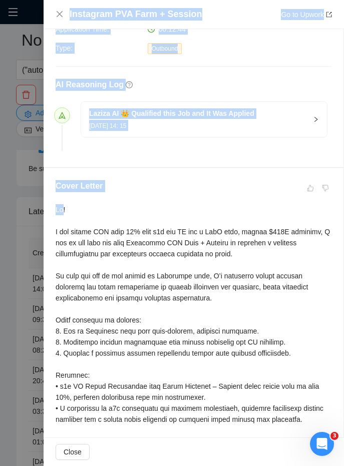
scroll to position [1321, 0]
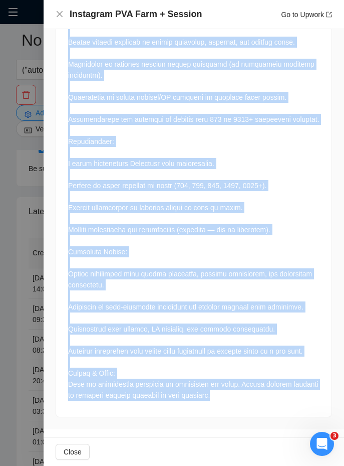
drag, startPoint x: 56, startPoint y: 210, endPoint x: 243, endPoint y: 390, distance: 259.8
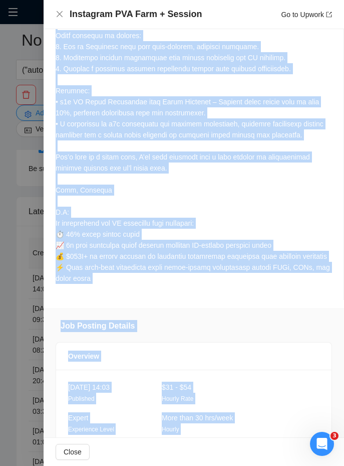
scroll to position [496, 0]
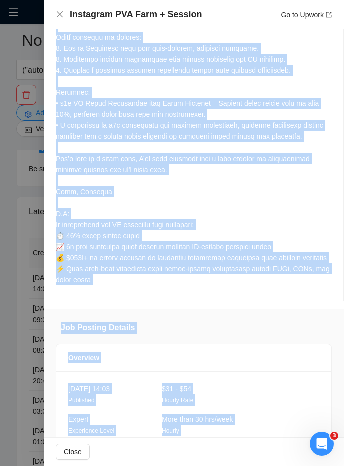
click at [177, 270] on div at bounding box center [194, 103] width 276 height 364
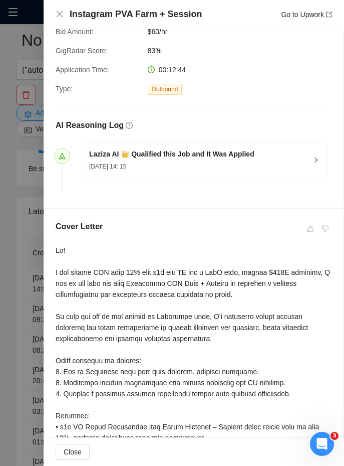
scroll to position [192, 0]
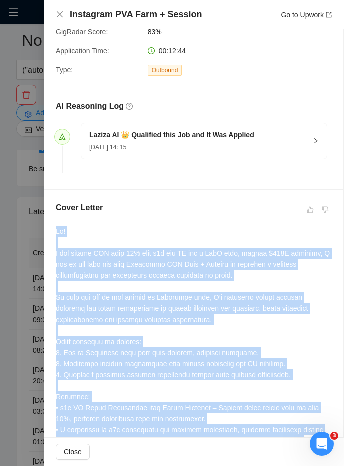
drag, startPoint x: 149, startPoint y: 284, endPoint x: 49, endPoint y: 230, distance: 113.9
click at [49, 230] on div "Cover Letter" at bounding box center [194, 397] width 300 height 416
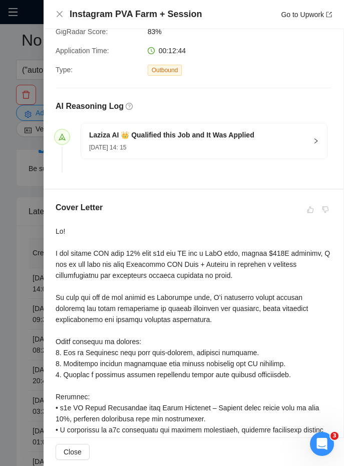
click at [115, 10] on h4 "Instagram PVA Farm + Session" at bounding box center [136, 14] width 133 height 13
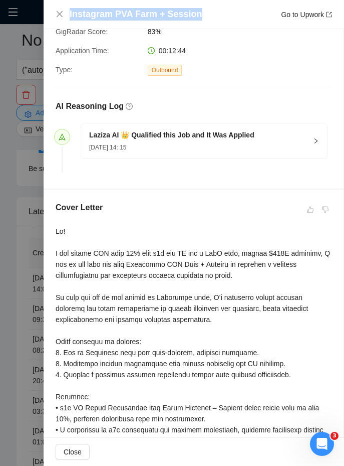
click at [115, 10] on h4 "Instagram PVA Farm + Session" at bounding box center [136, 14] width 133 height 13
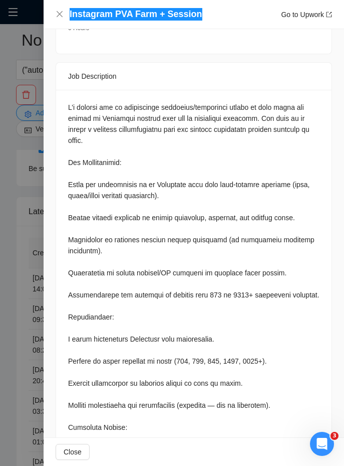
scroll to position [1142, 0]
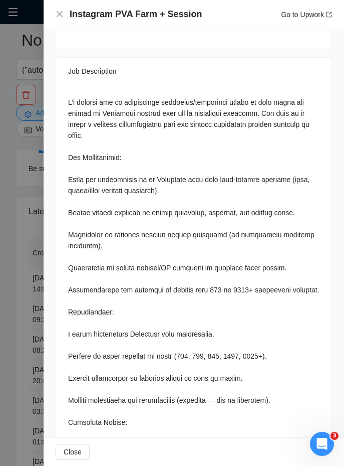
click at [77, 97] on div at bounding box center [194, 334] width 252 height 474
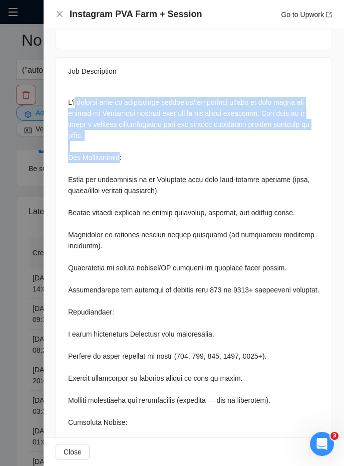
drag, startPoint x: 77, startPoint y: 84, endPoint x: 93, endPoint y: 142, distance: 59.8
click at [93, 142] on div at bounding box center [194, 334] width 252 height 474
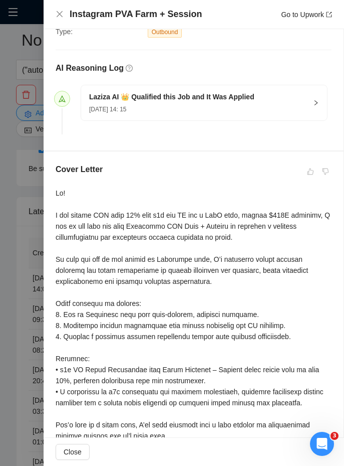
scroll to position [0, 0]
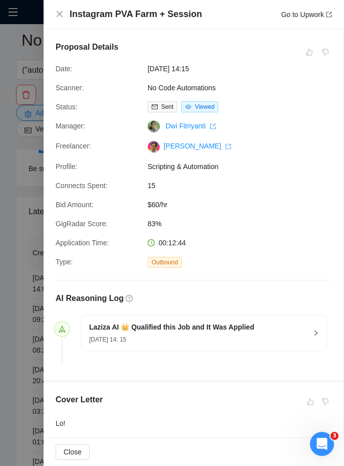
click at [116, 273] on div "AI Reasoning Log Laziza AI 👑 Qualified this Job and It Was Applied [DATE] 14: 15" at bounding box center [194, 318] width 284 height 101
click at [24, 227] on div at bounding box center [172, 233] width 344 height 466
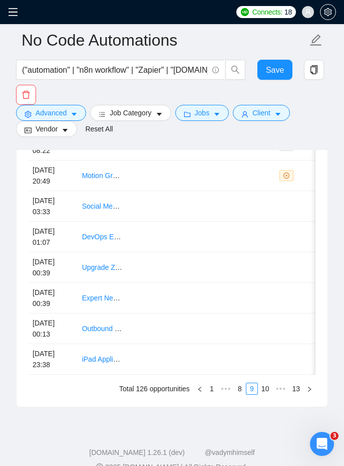
scroll to position [2991, 0]
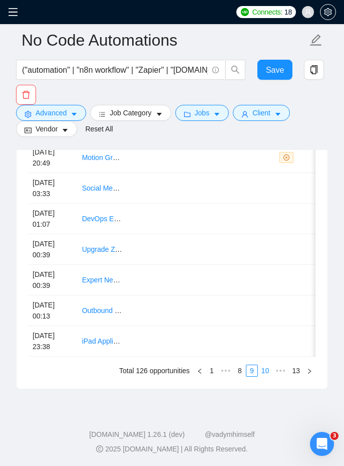
click at [264, 370] on link "10" at bounding box center [266, 370] width 14 height 11
click at [263, 370] on link "11" at bounding box center [267, 370] width 14 height 11
click at [283, 368] on link "12" at bounding box center [282, 370] width 14 height 11
click at [297, 371] on link "13" at bounding box center [296, 370] width 14 height 11
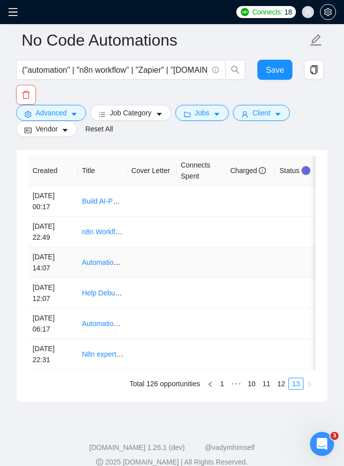
scroll to position [2869, 0]
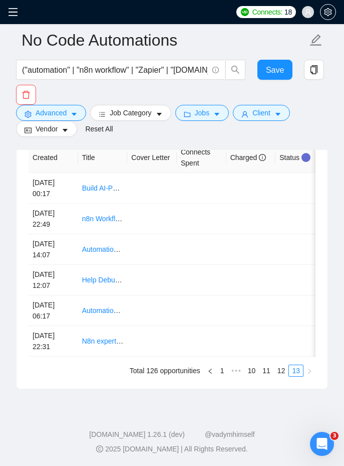
click at [10, 17] on span at bounding box center [16, 12] width 16 height 24
click at [13, 7] on icon "menu" at bounding box center [13, 12] width 10 height 10
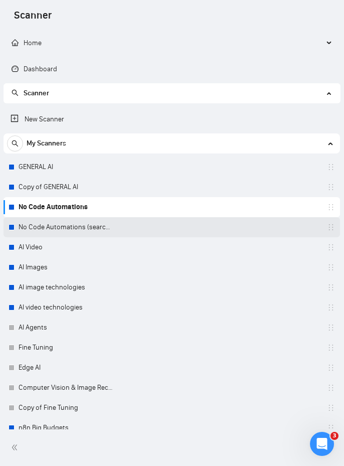
click at [43, 222] on link "No Code Automations (search only in Titles)" at bounding box center [66, 227] width 95 height 20
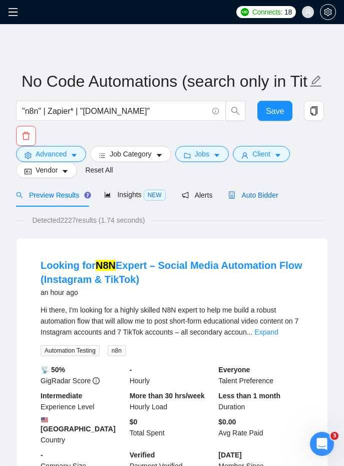
click at [245, 192] on span "Auto Bidder" at bounding box center [254, 195] width 50 height 8
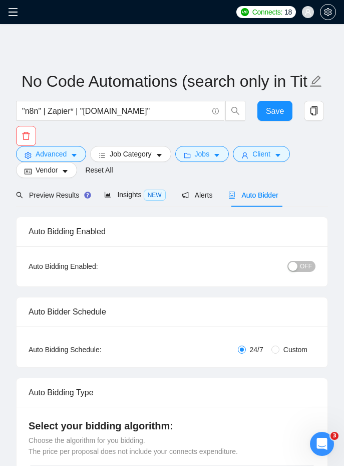
checkbox input "true"
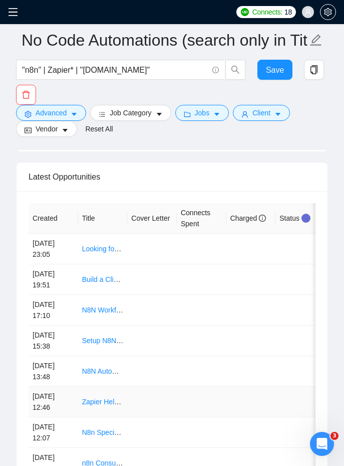
scroll to position [2991, 0]
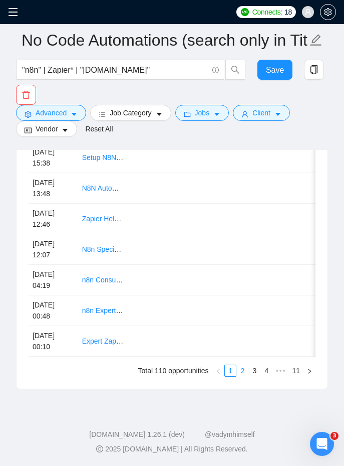
click at [244, 371] on link "2" at bounding box center [242, 370] width 11 height 11
click at [257, 373] on link "3" at bounding box center [254, 370] width 11 height 11
click at [265, 370] on link "4" at bounding box center [266, 370] width 11 height 11
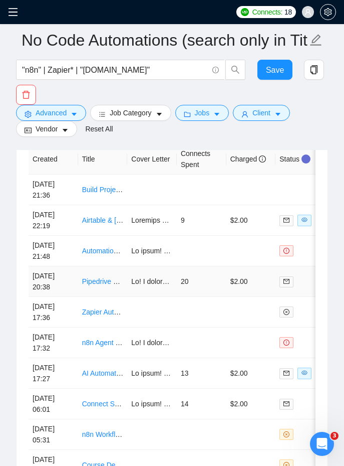
scroll to position [2868, 0]
click at [120, 230] on td "Airtable & [DOMAIN_NAME] Automation Specialist for Operations & Data Management" at bounding box center [103, 220] width 50 height 31
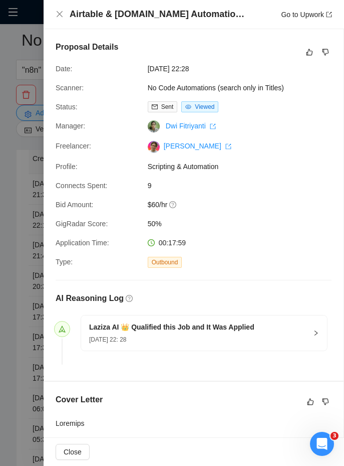
click at [125, 14] on h4 "Airtable & [DOMAIN_NAME] Automation Specialist for Operations & Data Management" at bounding box center [157, 14] width 175 height 13
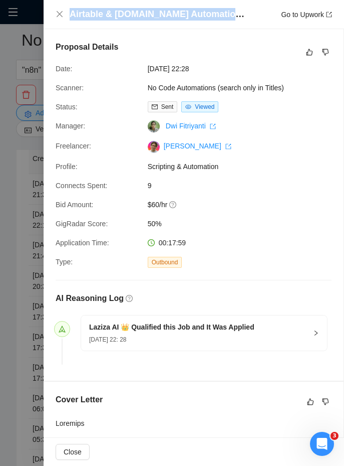
click at [125, 14] on h4 "Airtable & [DOMAIN_NAME] Automation Specialist for Operations & Data Management" at bounding box center [157, 14] width 175 height 13
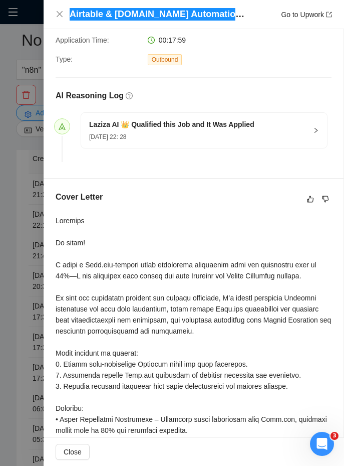
scroll to position [207, 0]
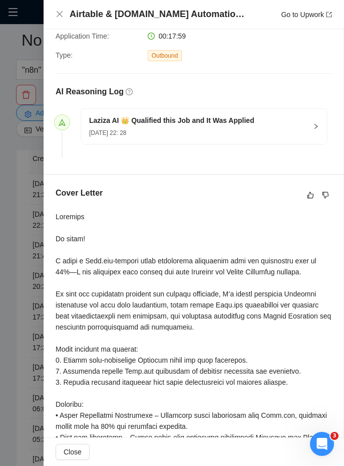
click at [58, 218] on div at bounding box center [194, 393] width 276 height 364
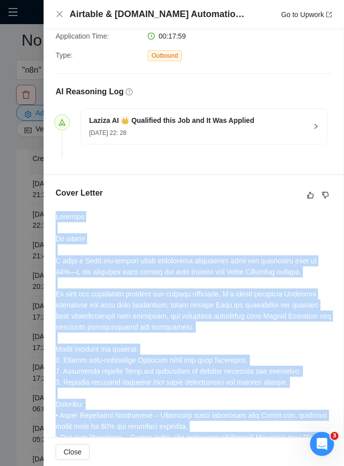
scroll to position [428, 0]
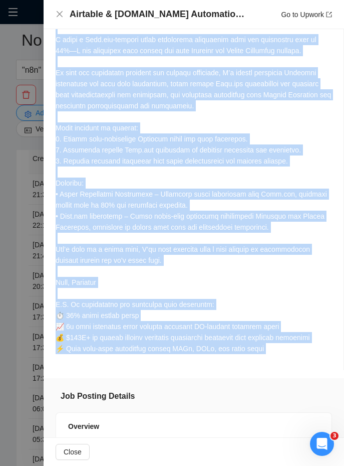
drag, startPoint x: 58, startPoint y: 218, endPoint x: 275, endPoint y: 353, distance: 255.8
click at [275, 353] on div at bounding box center [194, 172] width 276 height 364
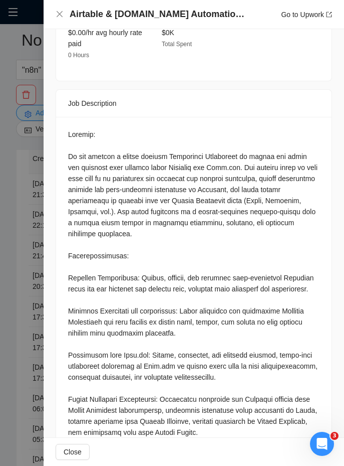
scroll to position [1139, 0]
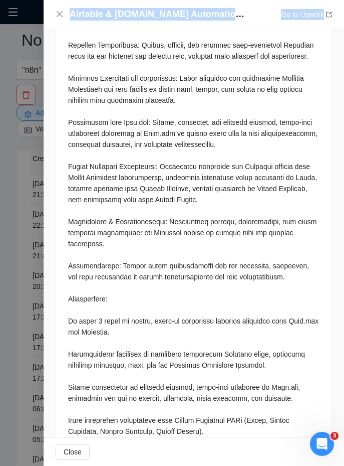
scroll to position [1733, 0]
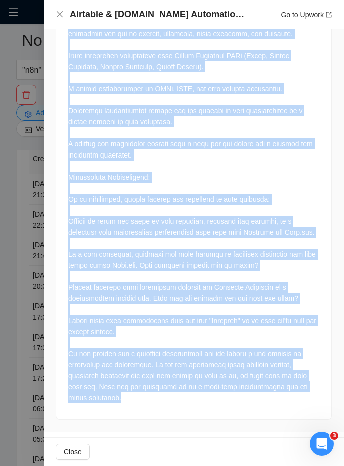
drag, startPoint x: 73, startPoint y: 123, endPoint x: 259, endPoint y: 399, distance: 333.6
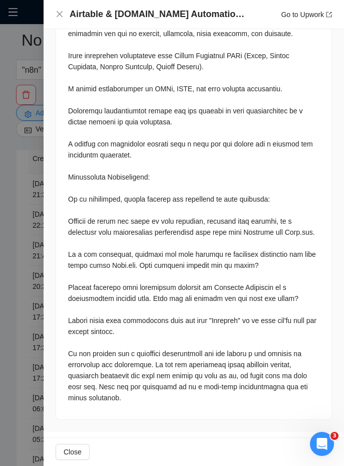
click at [34, 284] on div at bounding box center [172, 233] width 344 height 466
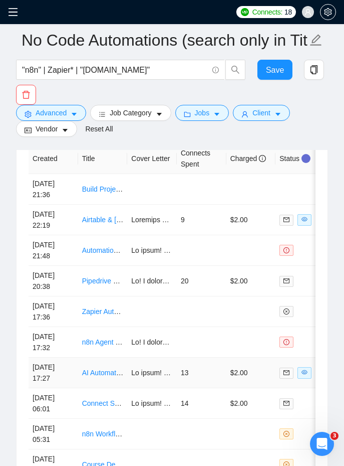
click at [138, 379] on td at bounding box center [152, 372] width 50 height 31
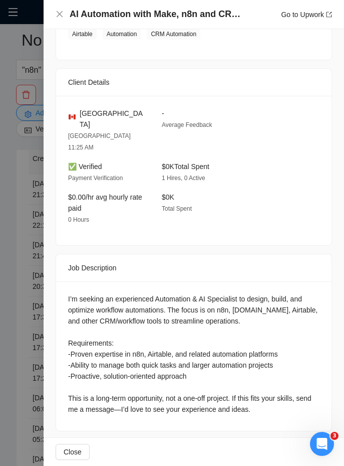
click at [102, 16] on h4 "AI Automation with Make, n8n and CRM (Airtable)" at bounding box center [157, 14] width 175 height 13
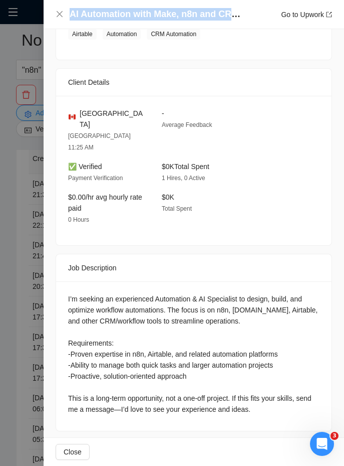
click at [102, 16] on h4 "AI Automation with Make, n8n and CRM (Airtable)" at bounding box center [157, 14] width 175 height 13
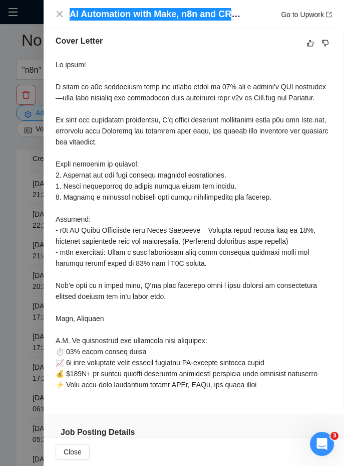
scroll to position [0, 0]
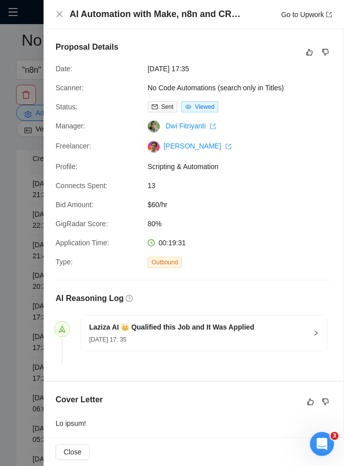
click at [151, 69] on span "[DATE] 17:35" at bounding box center [223, 68] width 150 height 11
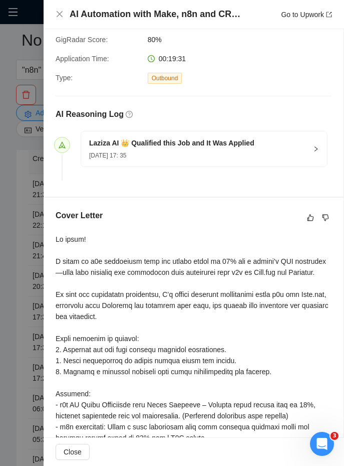
scroll to position [208, 0]
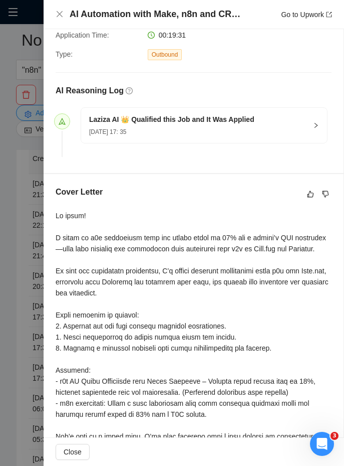
click at [55, 219] on div "Cover Letter" at bounding box center [194, 365] width 300 height 383
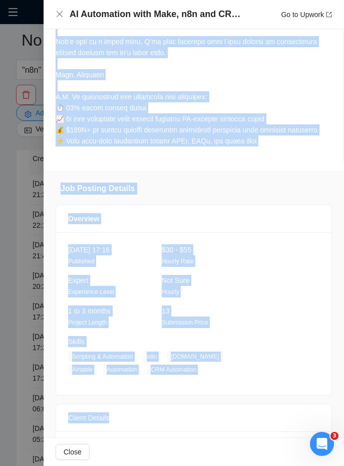
scroll to position [673, 0]
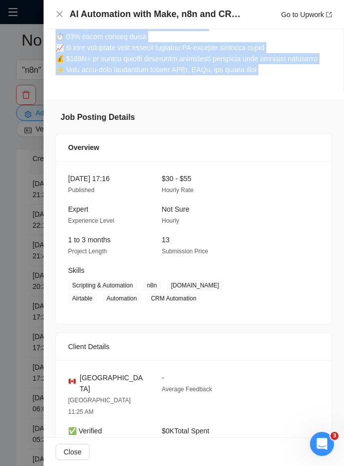
drag, startPoint x: 55, startPoint y: 219, endPoint x: 305, endPoint y: 82, distance: 284.9
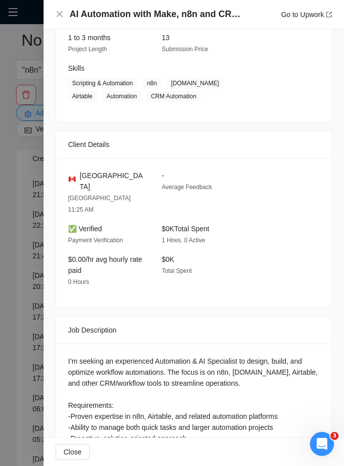
scroll to position [937, 0]
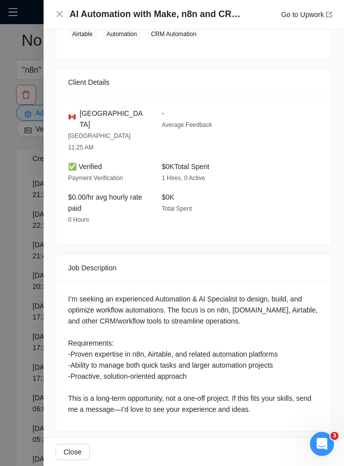
click at [77, 293] on div "I’m seeking an experienced Automation & AI Specialist to design, build, and opt…" at bounding box center [194, 353] width 252 height 121
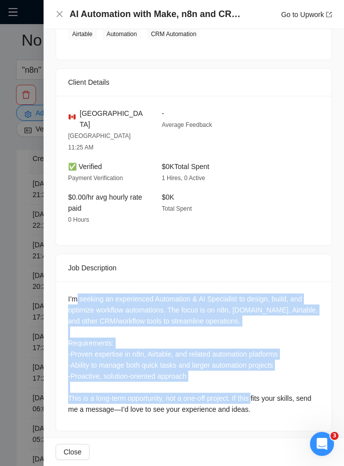
drag, startPoint x: 77, startPoint y: 282, endPoint x: 272, endPoint y: 384, distance: 219.9
click at [272, 384] on div "I’m seeking an experienced Automation & AI Specialist to design, build, and opt…" at bounding box center [194, 353] width 252 height 121
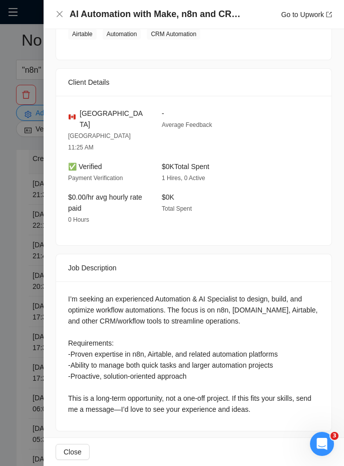
click at [283, 397] on div "I’m seeking an experienced Automation & AI Specialist to design, build, and opt…" at bounding box center [194, 353] width 252 height 121
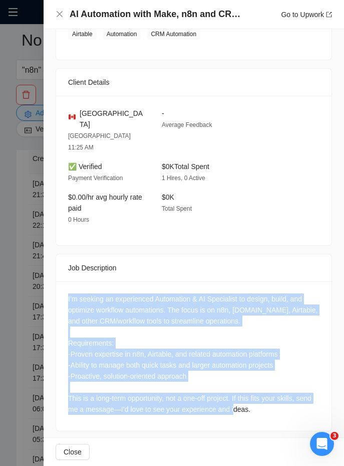
drag, startPoint x: 283, startPoint y: 397, endPoint x: 115, endPoint y: 268, distance: 211.9
click at [115, 281] on div "I’m seeking an experienced Automation & AI Specialist to design, build, and opt…" at bounding box center [194, 355] width 276 height 149
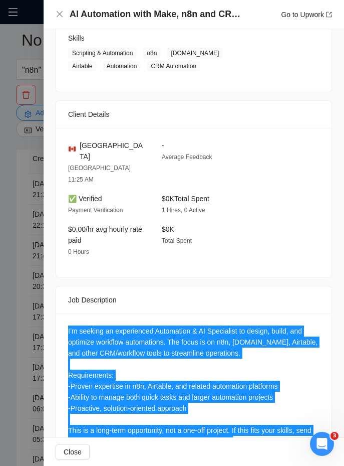
scroll to position [905, 0]
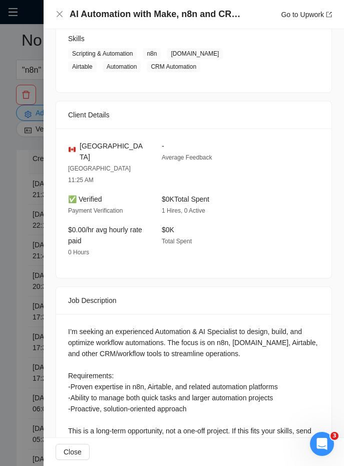
click at [9, 302] on div at bounding box center [172, 233] width 344 height 466
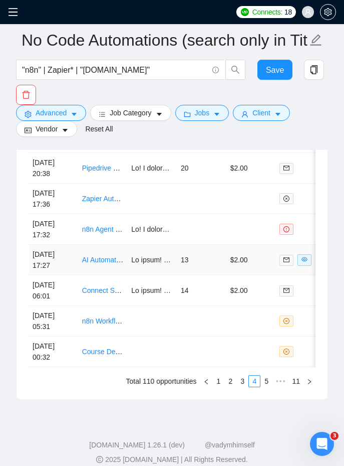
scroll to position [2991, 0]
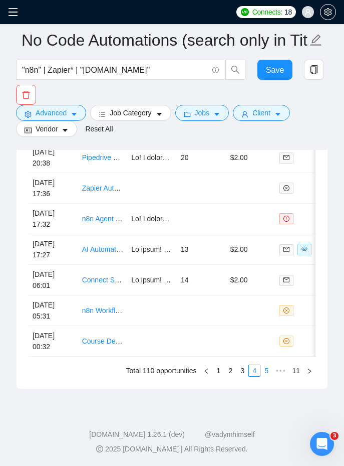
click at [263, 368] on link "5" at bounding box center [266, 370] width 11 height 11
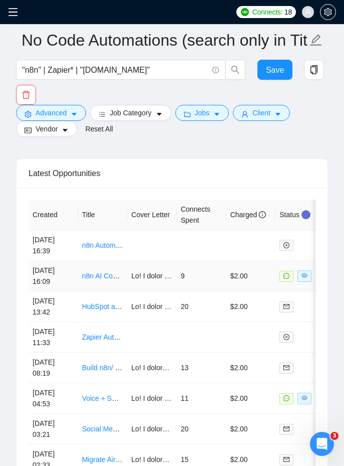
scroll to position [2811, 0]
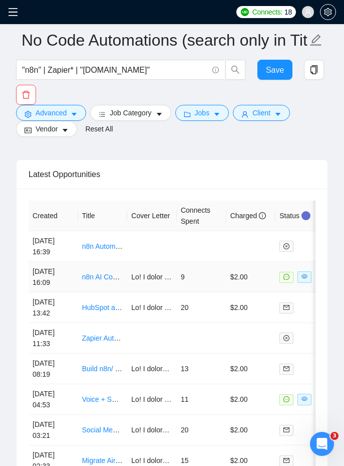
click at [202, 270] on td "9" at bounding box center [202, 277] width 50 height 31
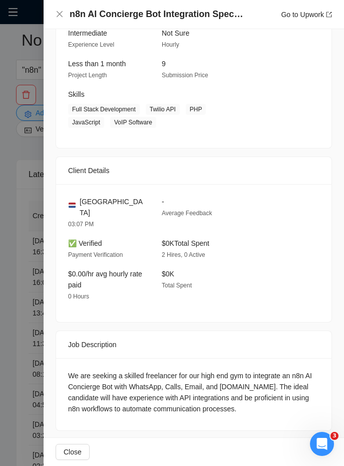
click at [151, 16] on h4 "n8n AI Concierge Bot Integration Specialist" at bounding box center [157, 14] width 175 height 13
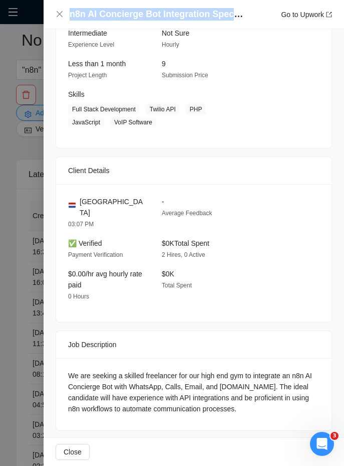
click at [151, 16] on h4 "n8n AI Concierge Bot Integration Specialist" at bounding box center [157, 14] width 175 height 13
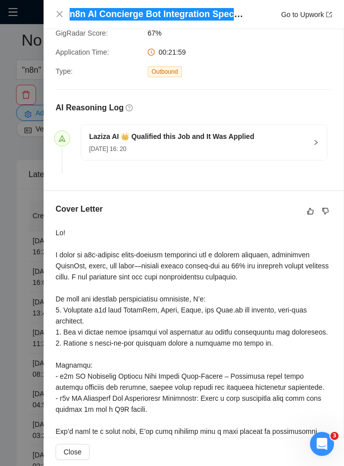
scroll to position [197, 0]
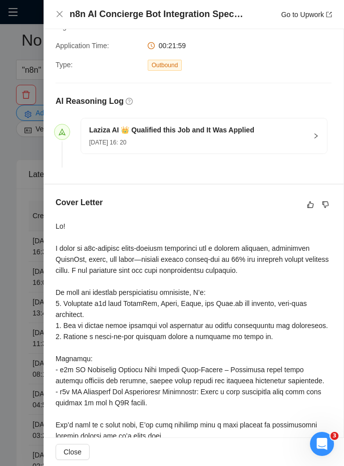
click at [57, 226] on div at bounding box center [194, 375] width 276 height 309
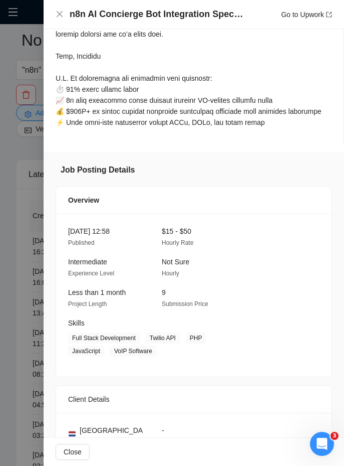
scroll to position [561, 0]
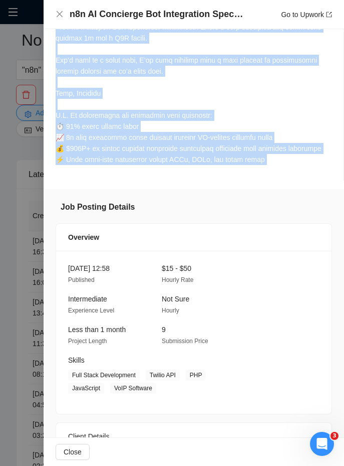
drag, startPoint x: 57, startPoint y: 226, endPoint x: 287, endPoint y: 165, distance: 237.9
click at [287, 165] on div at bounding box center [194, 12] width 276 height 313
click at [149, 156] on div at bounding box center [194, 10] width 276 height 309
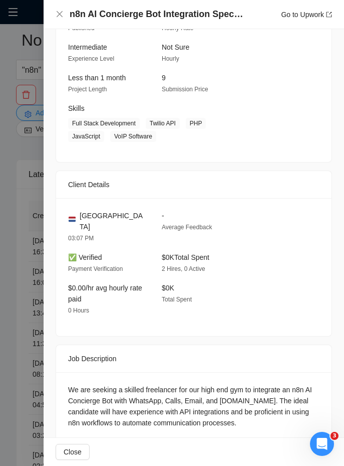
scroll to position [827, 0]
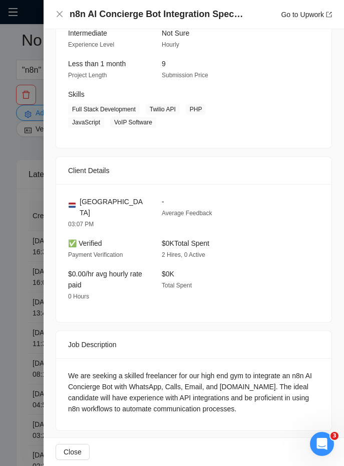
click at [100, 202] on span "[GEOGRAPHIC_DATA]" at bounding box center [113, 207] width 66 height 22
click at [153, 293] on div "Netherlands 03:07 PM - Average Feedback ✅ Verified Payment Verification $0K Tot…" at bounding box center [194, 253] width 276 height 138
click at [68, 370] on div "We are seeking a skilled freelancer for our high end gym to integrate an n8n AI…" at bounding box center [194, 392] width 252 height 44
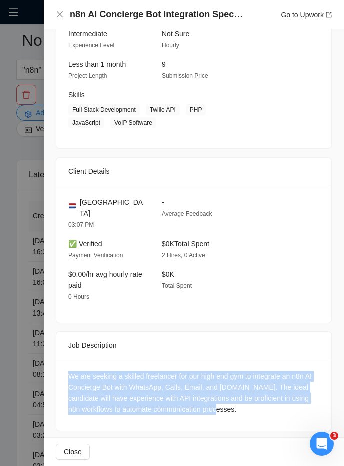
drag, startPoint x: 68, startPoint y: 358, endPoint x: 250, endPoint y: 394, distance: 185.0
click at [250, 394] on div "We are seeking a skilled freelancer for our high end gym to integrate an n8n AI…" at bounding box center [194, 392] width 252 height 44
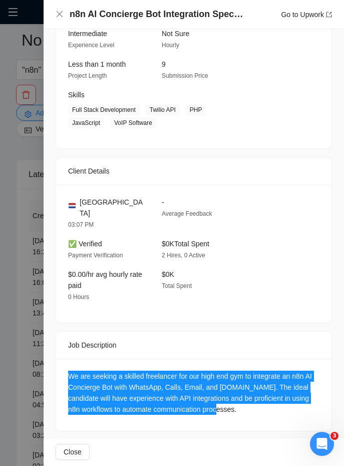
scroll to position [827, 0]
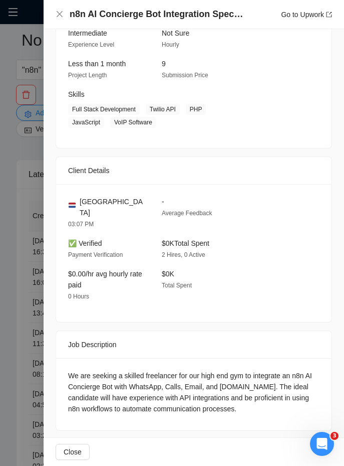
click at [20, 295] on div at bounding box center [172, 233] width 344 height 466
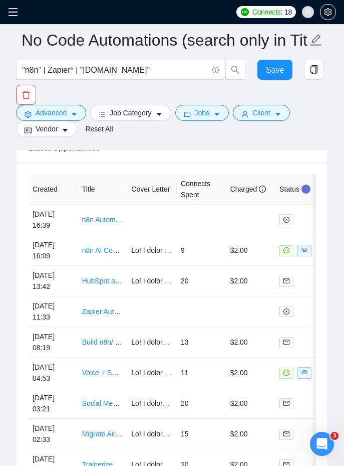
scroll to position [2844, 0]
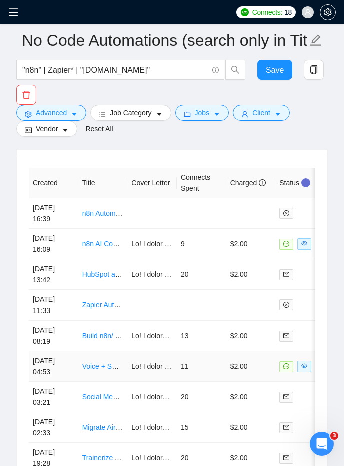
click at [125, 362] on link "Voice + SMS AI Receptionist MVP — [PERSON_NAME] + GoHighLevel (LeadBoss) + n8n …" at bounding box center [264, 366] width 364 height 8
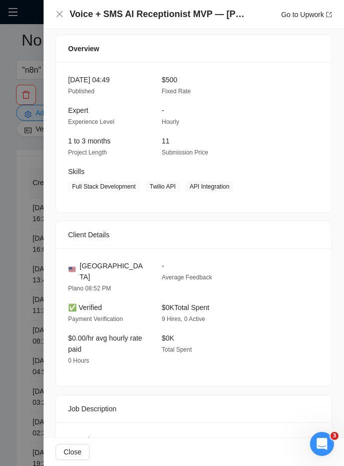
click at [166, 11] on h4 "Voice + SMS AI Receptionist MVP — [PERSON_NAME] + GoHighLevel (LeadBoss) + n8n …" at bounding box center [157, 14] width 175 height 13
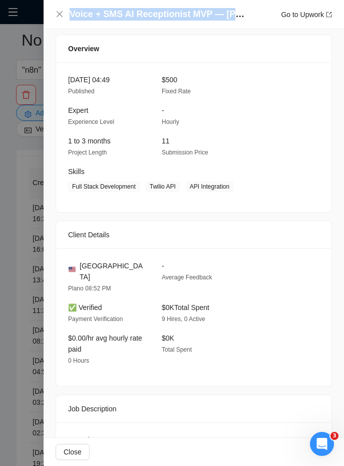
click at [166, 11] on h4 "Voice + SMS AI Receptionist MVP — [PERSON_NAME] + GoHighLevel (LeadBoss) + n8n …" at bounding box center [157, 14] width 175 height 13
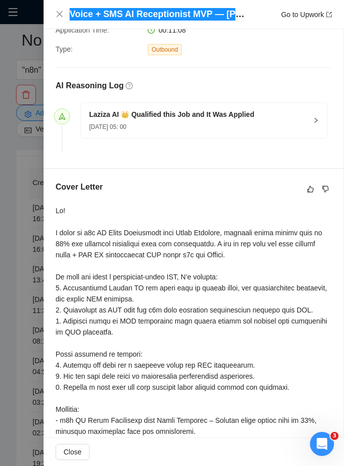
scroll to position [243, 0]
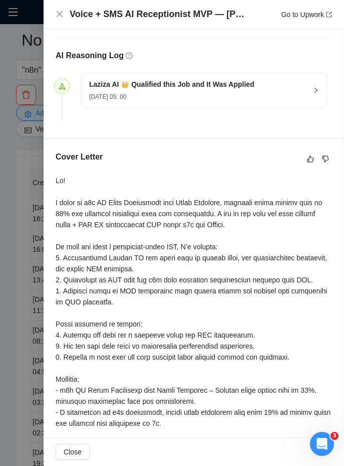
click at [56, 177] on div at bounding box center [194, 368] width 276 height 386
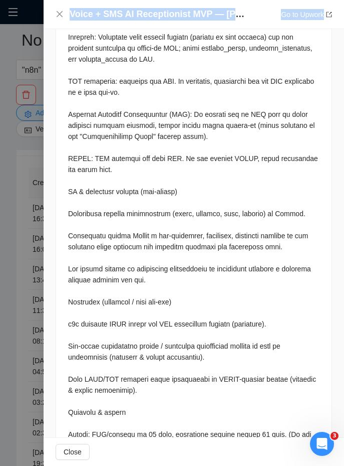
scroll to position [1831, 0]
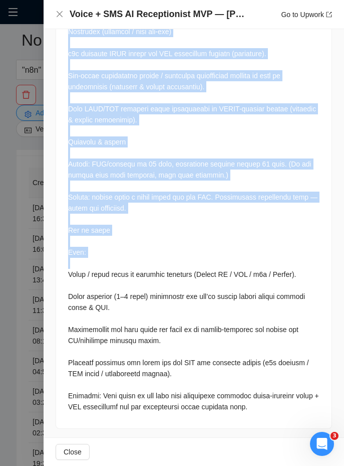
drag, startPoint x: 56, startPoint y: 177, endPoint x: 195, endPoint y: 232, distance: 149.5
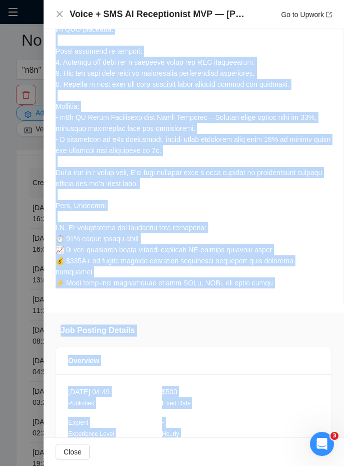
scroll to position [518, 0]
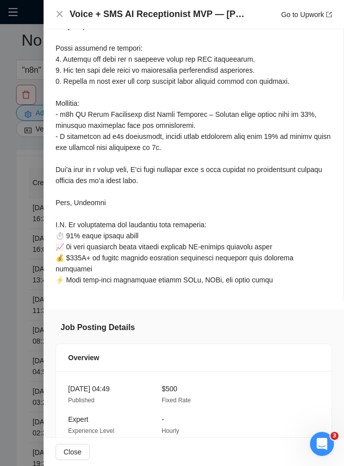
click at [288, 257] on div at bounding box center [194, 92] width 276 height 386
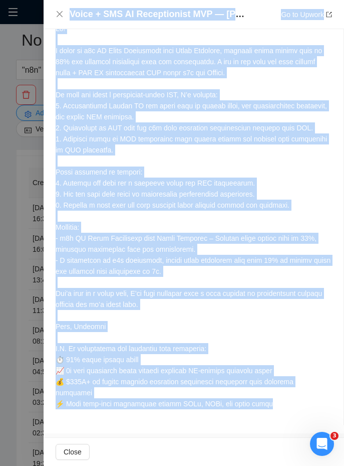
scroll to position [0, 0]
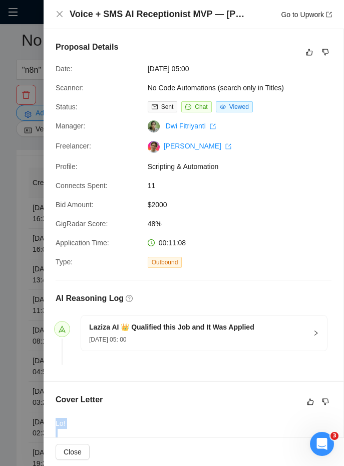
drag, startPoint x: 282, startPoint y: 277, endPoint x: 223, endPoint y: 396, distance: 132.9
click at [9, 149] on div at bounding box center [172, 233] width 344 height 466
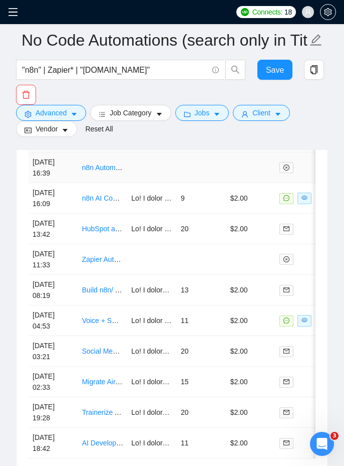
scroll to position [2894, 0]
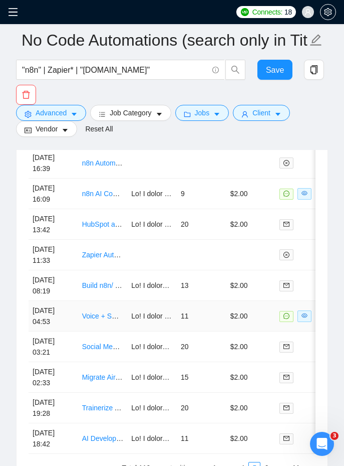
click at [194, 323] on td "11" at bounding box center [202, 316] width 50 height 31
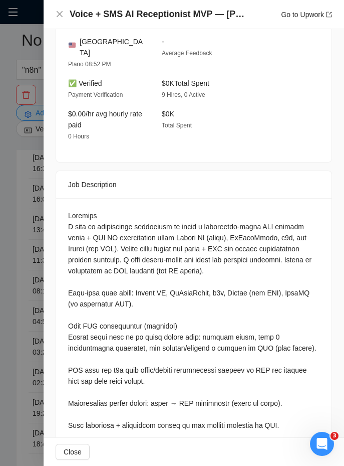
scroll to position [1020, 0]
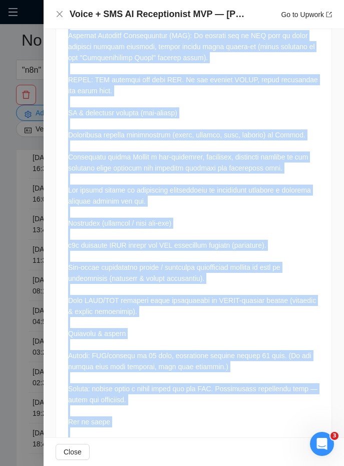
scroll to position [1831, 0]
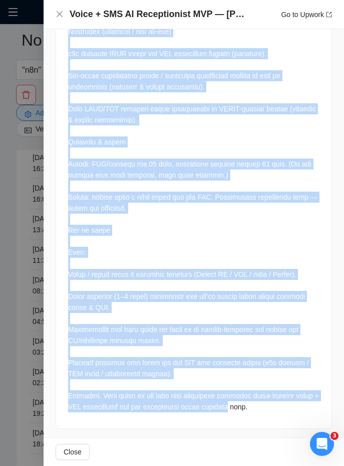
drag, startPoint x: 68, startPoint y: 238, endPoint x: 217, endPoint y: 400, distance: 220.3
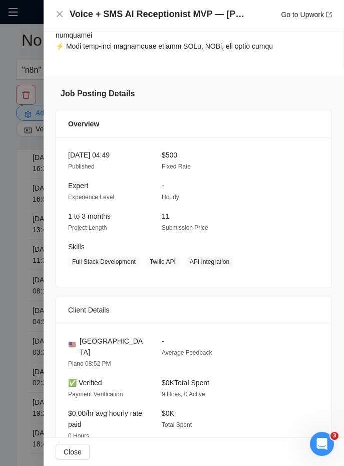
scroll to position [892, 0]
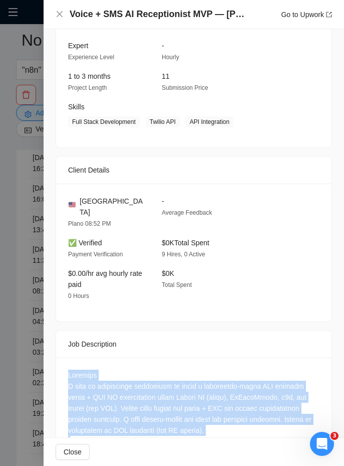
drag, startPoint x: 260, startPoint y: 391, endPoint x: 65, endPoint y: 357, distance: 197.9
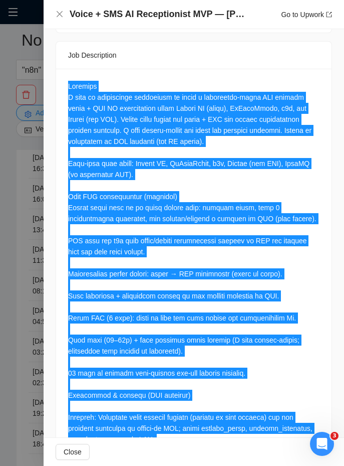
scroll to position [1379, 0]
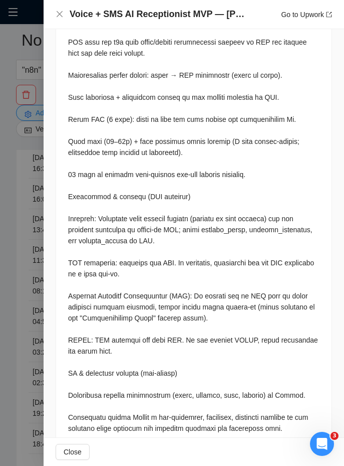
click at [20, 224] on div at bounding box center [172, 233] width 344 height 466
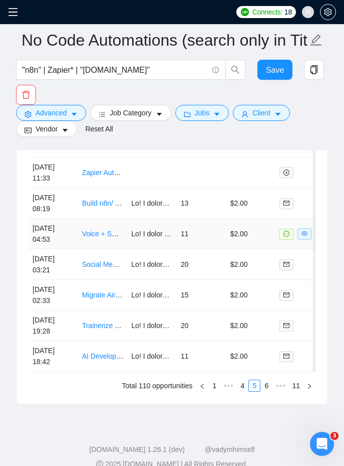
scroll to position [2975, 0]
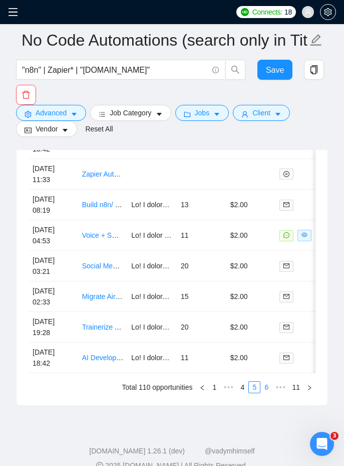
click at [267, 389] on link "6" at bounding box center [266, 386] width 11 height 11
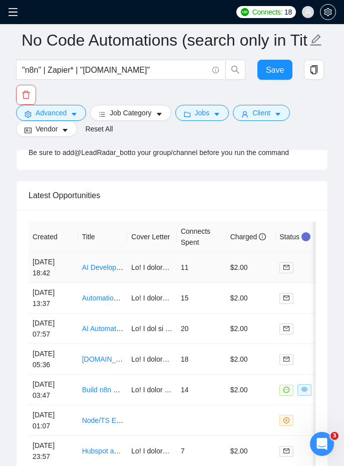
scroll to position [2934, 0]
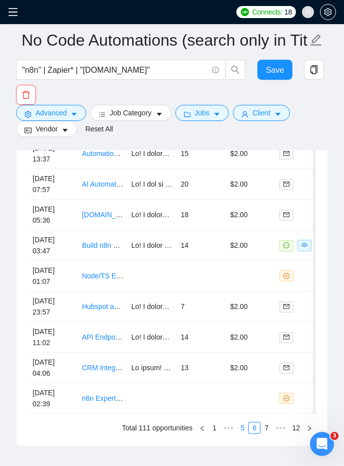
click at [243, 427] on link "5" at bounding box center [242, 427] width 11 height 11
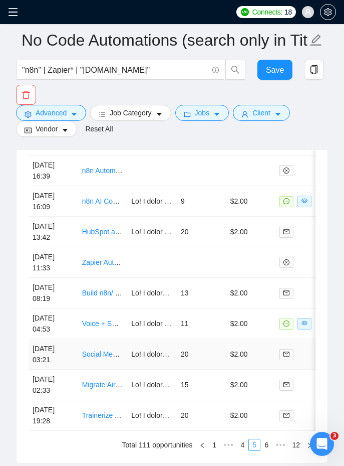
scroll to position [2919, 0]
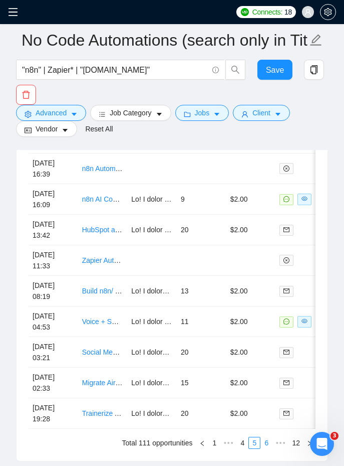
click at [262, 446] on link "6" at bounding box center [266, 442] width 11 height 11
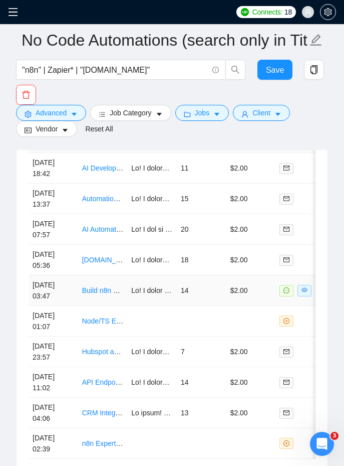
scroll to position [2900, 0]
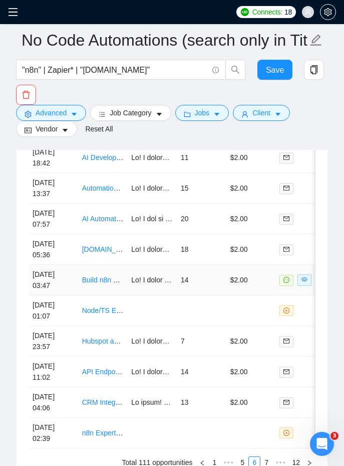
click at [202, 281] on td "14" at bounding box center [202, 280] width 50 height 31
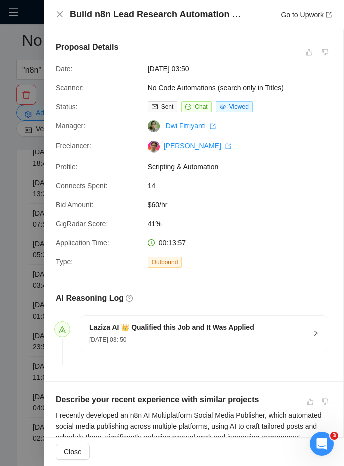
click at [117, 14] on h4 "Build n8n Lead Research Automation with AI & Firecrawl Integration" at bounding box center [157, 14] width 175 height 13
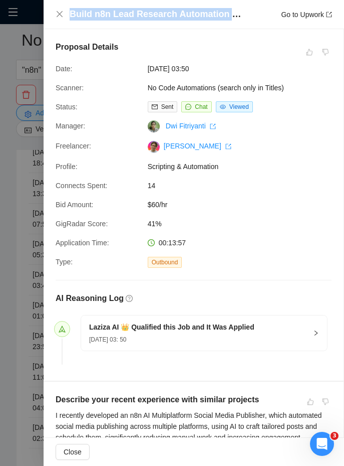
click at [117, 14] on h4 "Build n8n Lead Research Automation with AI & Firecrawl Integration" at bounding box center [157, 14] width 175 height 13
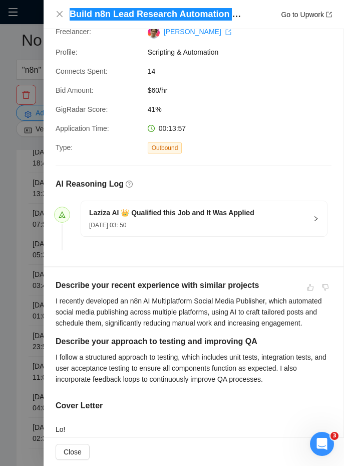
scroll to position [118, 0]
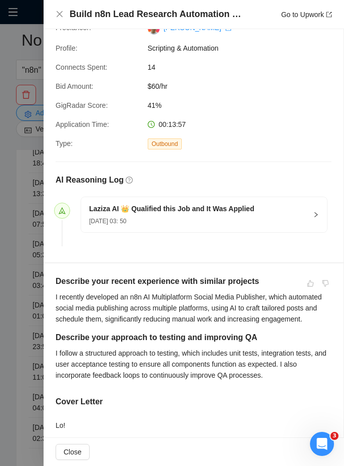
click at [56, 297] on div "I recently developed an n8n AI Multiplatform Social Media Publisher, which auto…" at bounding box center [194, 307] width 276 height 33
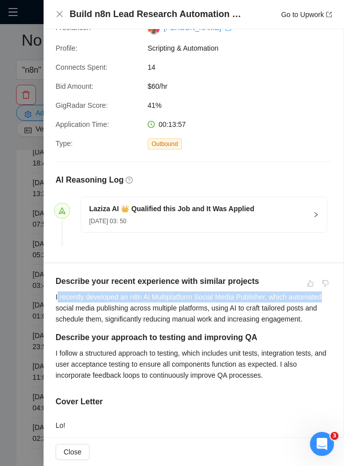
drag, startPoint x: 56, startPoint y: 297, endPoint x: 88, endPoint y: 307, distance: 33.1
click at [88, 307] on div "I recently developed an n8n AI Multiplatform Social Media Publisher, which auto…" at bounding box center [194, 307] width 276 height 33
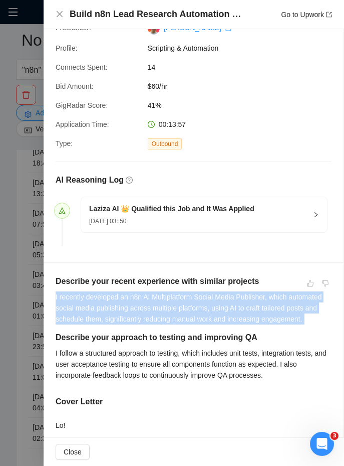
drag, startPoint x: 49, startPoint y: 295, endPoint x: 74, endPoint y: 329, distance: 41.9
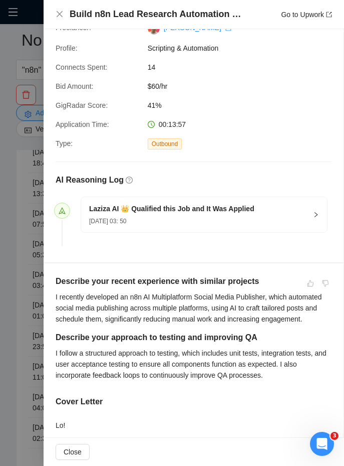
click at [57, 276] on h5 "Describe your recent experience with similar projects" at bounding box center [173, 281] width 235 height 12
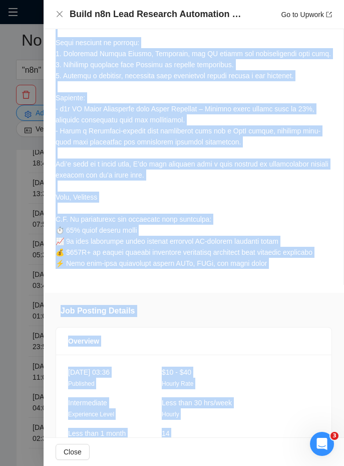
scroll to position [647, 0]
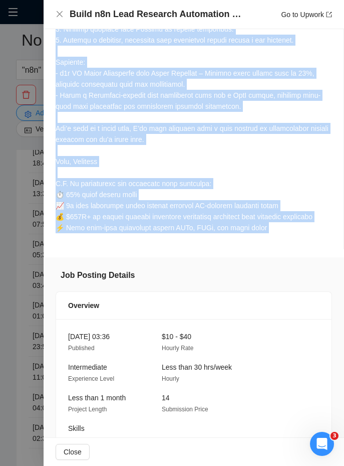
drag, startPoint x: 57, startPoint y: 276, endPoint x: 277, endPoint y: 240, distance: 222.5
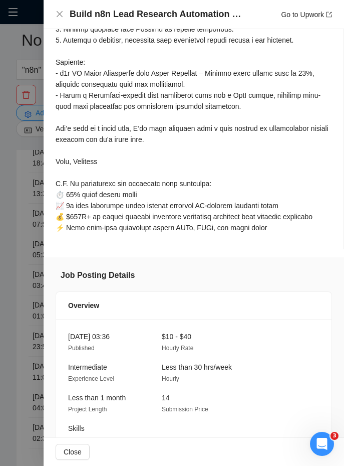
click at [150, 262] on div "Proposal Details Date: [DATE] 03:50 Scanner: No Code Automations (search only i…" at bounding box center [194, 112] width 301 height 1461
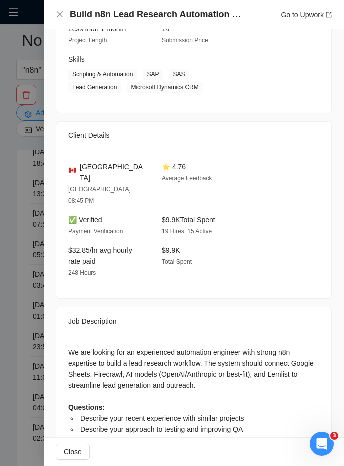
scroll to position [1039, 0]
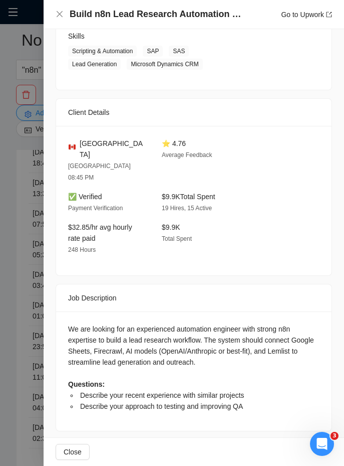
click at [67, 321] on div "We are looking for an experienced automation engineer with strong n8n expertise…" at bounding box center [194, 370] width 276 height 119
click at [67, 320] on div "We are looking for an experienced automation engineer with strong n8n expertise…" at bounding box center [194, 370] width 276 height 119
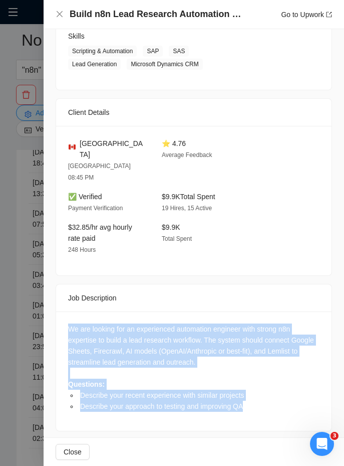
drag, startPoint x: 67, startPoint y: 317, endPoint x: 270, endPoint y: 424, distance: 229.4
click at [270, 424] on div "Job Posting Details Overview [DATE] 03:36 Published $10 - $40 Hourly Rate Inter…" at bounding box center [194, 154] width 301 height 578
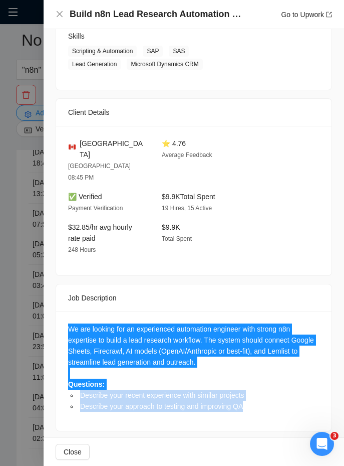
click at [19, 280] on div at bounding box center [172, 233] width 344 height 466
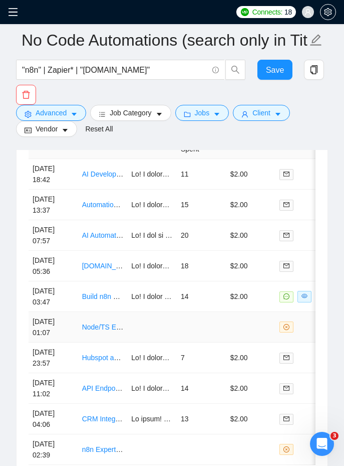
scroll to position [2880, 0]
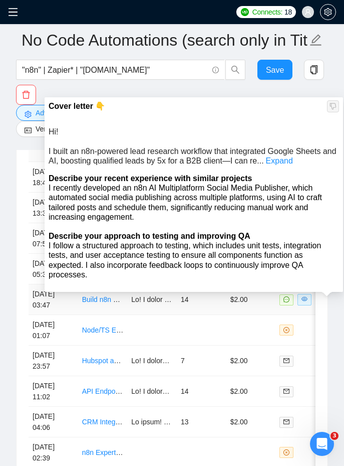
click at [134, 290] on div "Cover letter 👇 Hi! I built an n8n-powered lead research workflow that integrate…" at bounding box center [194, 194] width 299 height 194
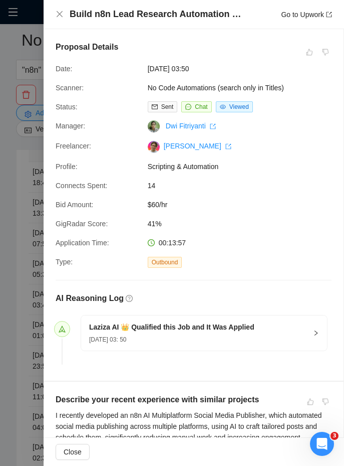
click at [56, 256] on div "Type:" at bounding box center [98, 262] width 92 height 12
click at [42, 256] on div at bounding box center [172, 233] width 344 height 466
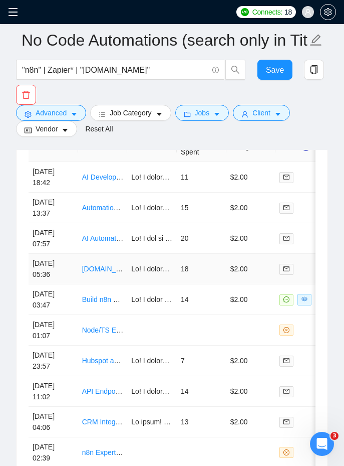
scroll to position [2991, 0]
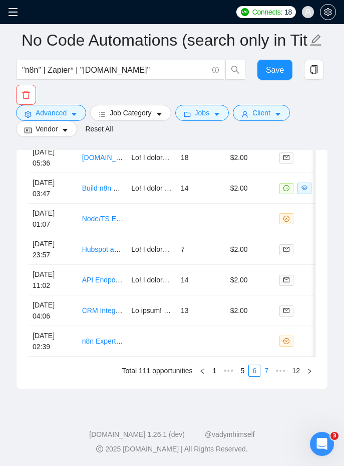
click at [265, 369] on link "7" at bounding box center [266, 370] width 11 height 11
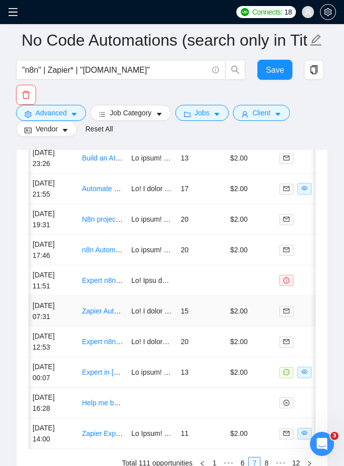
scroll to position [0, 4]
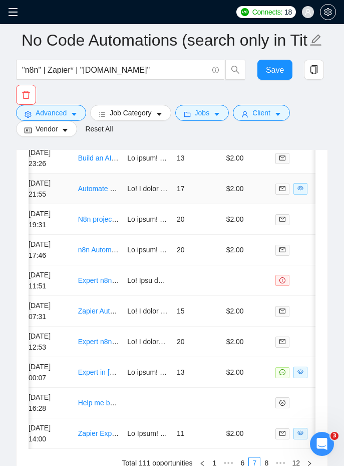
click at [189, 194] on td "17" at bounding box center [198, 188] width 50 height 31
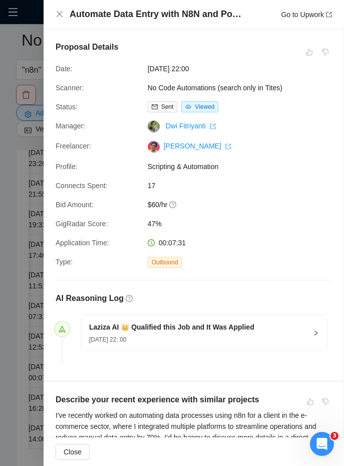
click at [131, 18] on h4 "Automate Data Entry with N8N and Power Automate" at bounding box center [157, 14] width 175 height 13
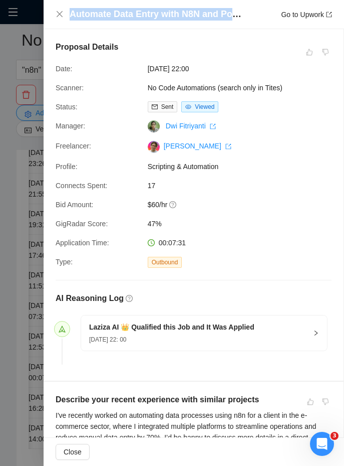
click at [131, 18] on h4 "Automate Data Entry with N8N and Power Automate" at bounding box center [157, 14] width 175 height 13
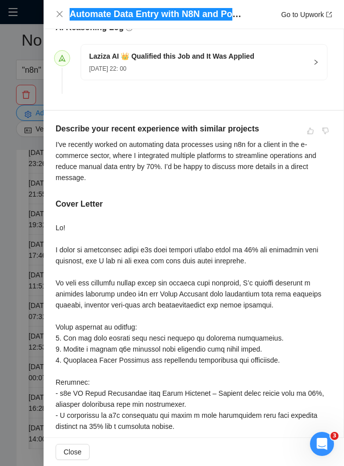
scroll to position [256, 0]
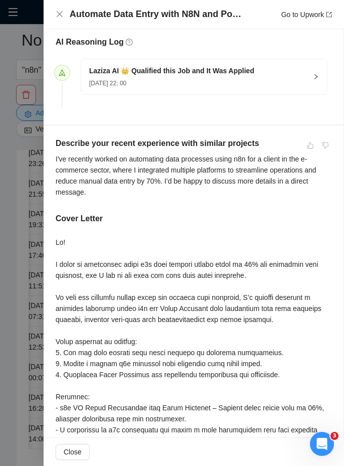
click at [54, 142] on div "Describe your recent experience with similar projects I've recently worked on a…" at bounding box center [194, 354] width 300 height 458
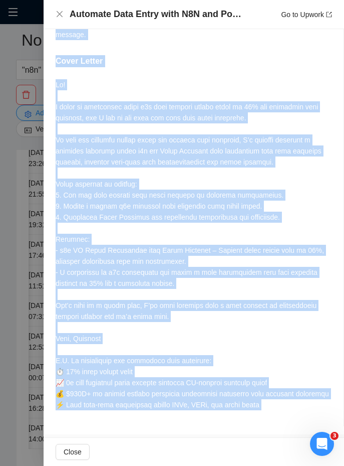
scroll to position [424, 0]
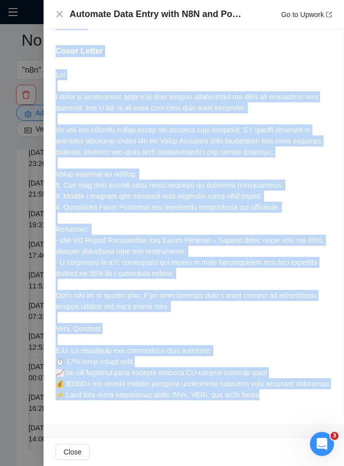
drag, startPoint x: 54, startPoint y: 142, endPoint x: 264, endPoint y: 398, distance: 331.6
click at [264, 398] on div "Describe your recent experience with similar projects I've recently worked on a…" at bounding box center [194, 187] width 300 height 458
click at [212, 341] on div at bounding box center [194, 234] width 276 height 331
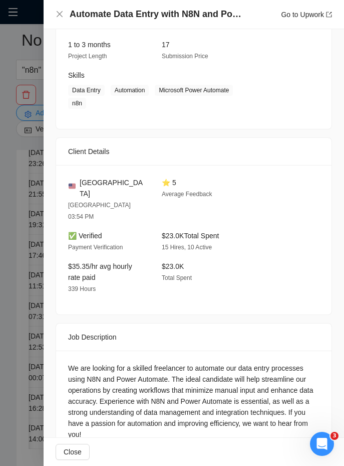
scroll to position [993, 0]
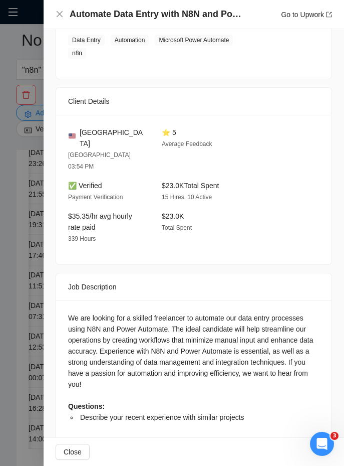
click at [61, 300] on div "We are looking for a skilled freelancer to automate our data entry processes us…" at bounding box center [194, 370] width 276 height 141
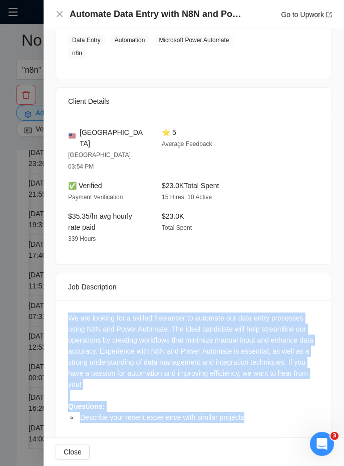
drag, startPoint x: 61, startPoint y: 295, endPoint x: 266, endPoint y: 389, distance: 225.6
click at [266, 389] on div "We are looking for a skilled freelancer to automate our data entry processes us…" at bounding box center [194, 370] width 276 height 141
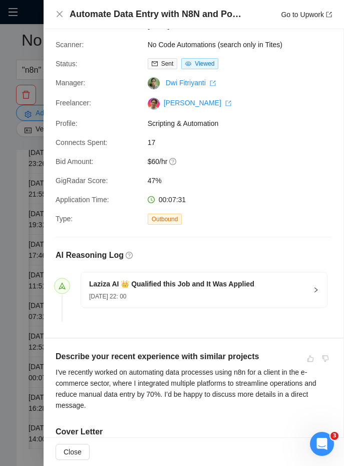
scroll to position [0, 0]
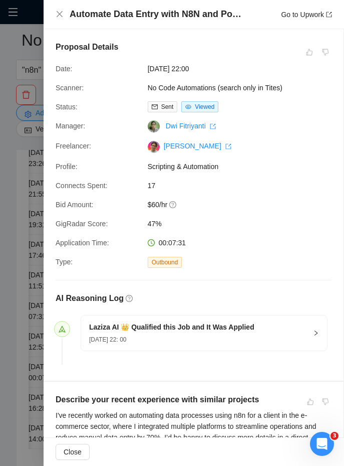
click at [23, 198] on div at bounding box center [172, 233] width 344 height 466
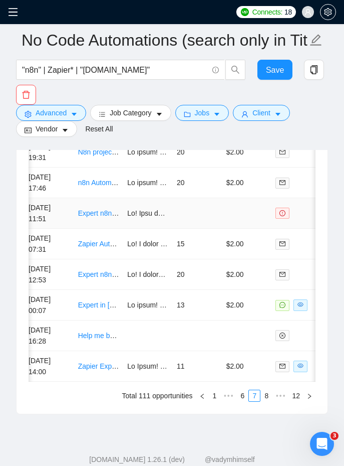
scroll to position [2955, 0]
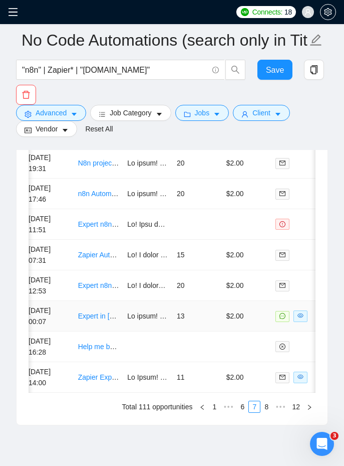
click at [110, 318] on link "Expert in [DOMAIN_NAME] for Automated Image Processing and Avatar Image Generat…" at bounding box center [219, 316] width 283 height 8
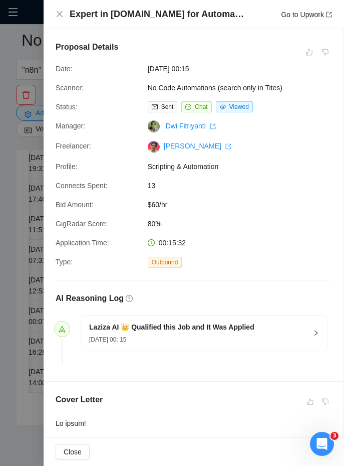
click at [119, 13] on h4 "Expert in [DOMAIN_NAME] for Automated Image Processing and Avatar Image Generat…" at bounding box center [157, 14] width 175 height 13
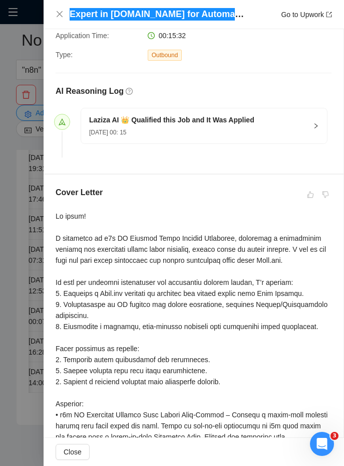
scroll to position [255, 0]
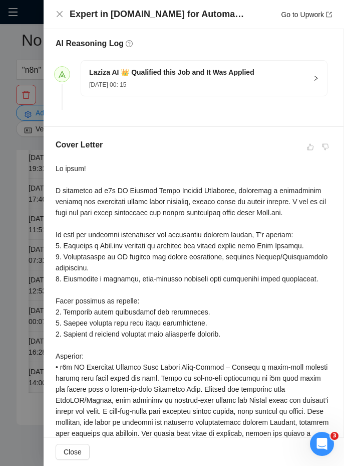
click at [56, 169] on div at bounding box center [194, 378] width 276 height 430
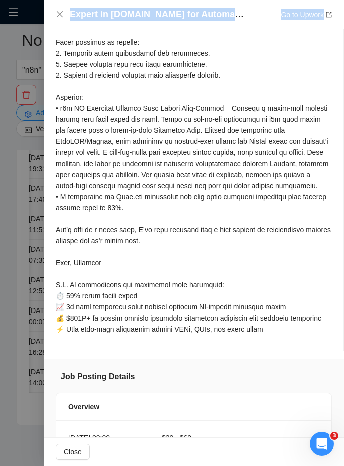
scroll to position [534, 0]
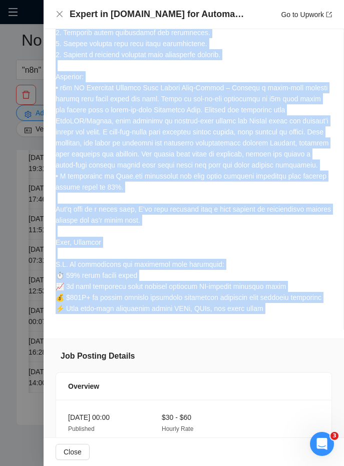
drag, startPoint x: 56, startPoint y: 169, endPoint x: 280, endPoint y: 331, distance: 276.7
click at [280, 330] on div "Cover Letter" at bounding box center [194, 89] width 300 height 482
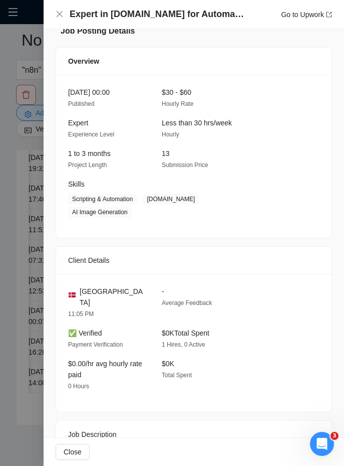
scroll to position [863, 0]
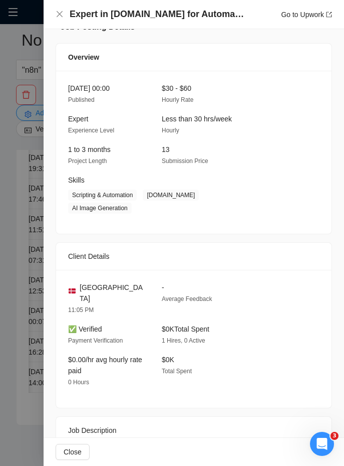
click at [24, 357] on div at bounding box center [172, 233] width 344 height 466
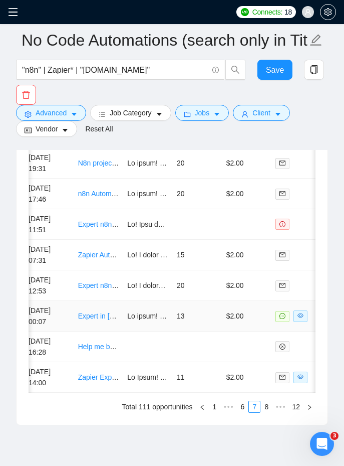
click at [123, 323] on td "Expert in [DOMAIN_NAME] for Automated Image Processing and Avatar Image Generat…" at bounding box center [99, 316] width 50 height 31
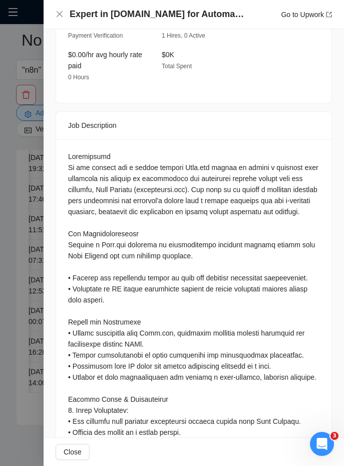
scroll to position [1151, 0]
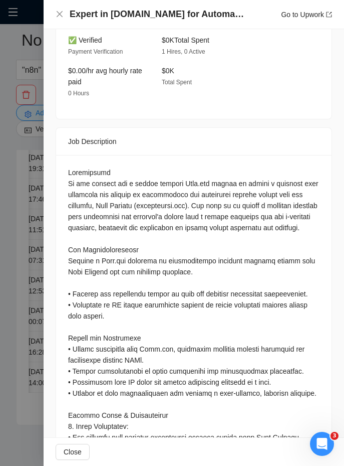
click at [69, 169] on div at bounding box center [194, 453] width 252 height 573
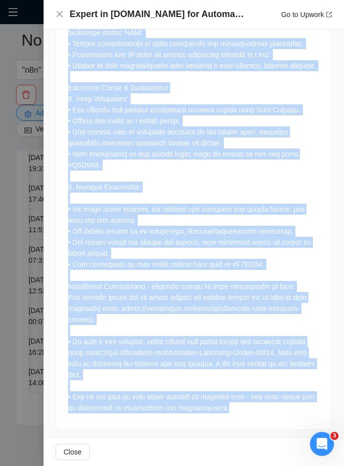
scroll to position [1522, 0]
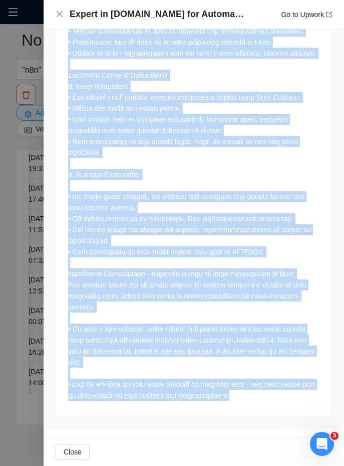
drag, startPoint x: 69, startPoint y: 169, endPoint x: 233, endPoint y: 400, distance: 283.3
click at [233, 400] on div at bounding box center [194, 115] width 276 height 601
click at [30, 290] on div at bounding box center [172, 233] width 344 height 466
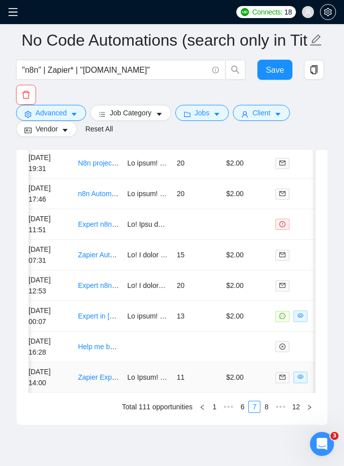
click at [217, 385] on td "11" at bounding box center [198, 377] width 50 height 31
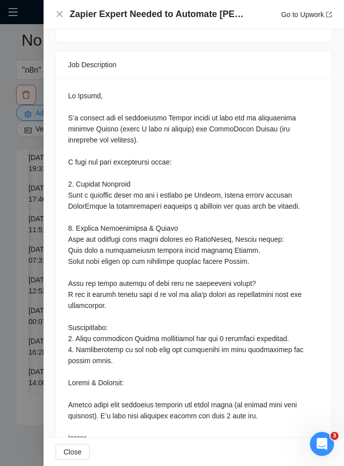
scroll to position [1174, 0]
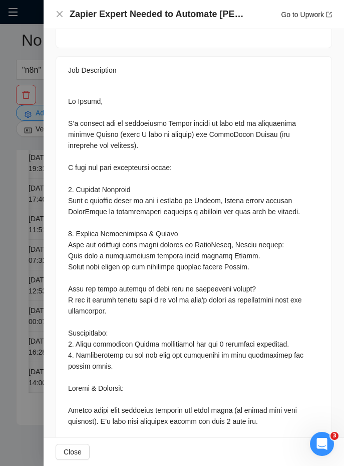
click at [70, 96] on div at bounding box center [194, 278] width 252 height 364
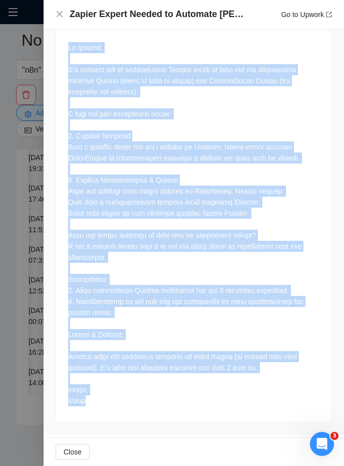
scroll to position [1230, 0]
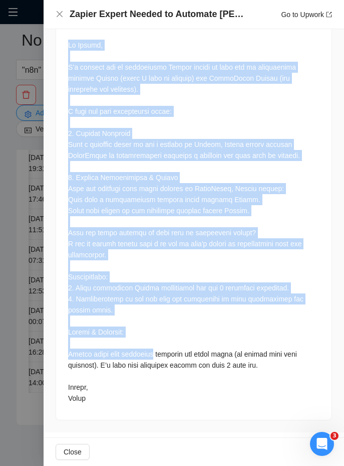
drag, startPoint x: 70, startPoint y: 96, endPoint x: 139, endPoint y: 136, distance: 80.0
click at [139, 142] on div at bounding box center [194, 222] width 252 height 364
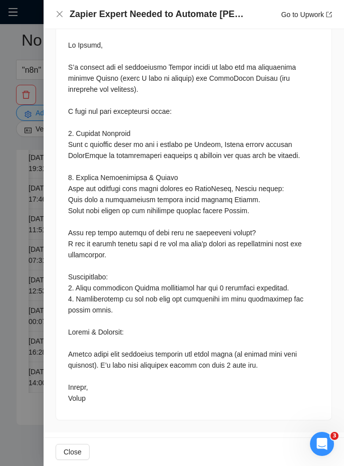
click at [131, 8] on div "Zapier Expert Needed to Automate [PERSON_NAME] & QuickBooks Integration Go to U…" at bounding box center [194, 14] width 301 height 29
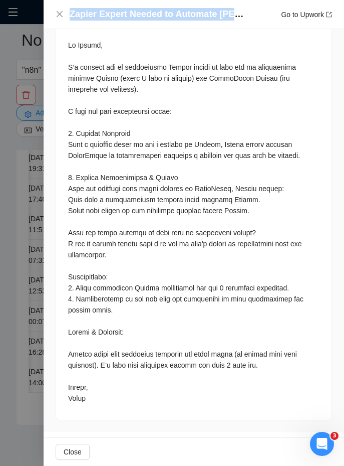
click at [131, 8] on div "Zapier Expert Needed to Automate [PERSON_NAME] & QuickBooks Integration Go to U…" at bounding box center [194, 14] width 301 height 29
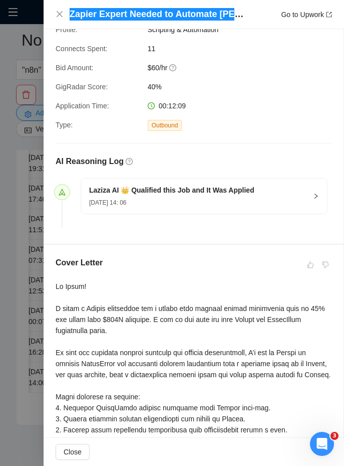
scroll to position [142, 0]
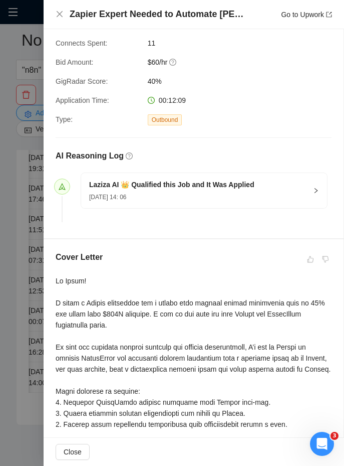
click at [54, 280] on div "Cover Letter" at bounding box center [194, 436] width 300 height 394
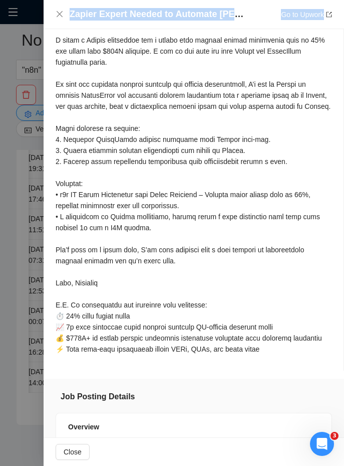
scroll to position [469, 0]
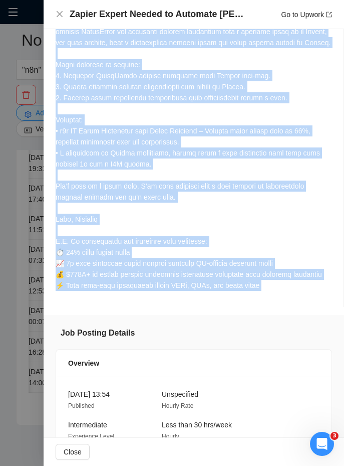
drag, startPoint x: 54, startPoint y: 280, endPoint x: 279, endPoint y: 297, distance: 225.7
click at [280, 297] on div "Cover Letter" at bounding box center [194, 110] width 300 height 394
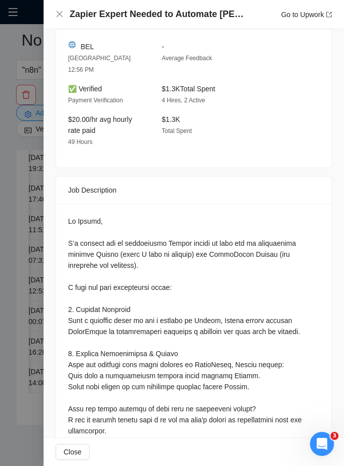
scroll to position [1054, 0]
click at [65, 218] on div at bounding box center [194, 400] width 276 height 392
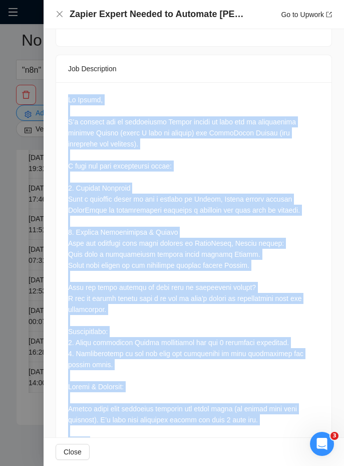
scroll to position [1230, 0]
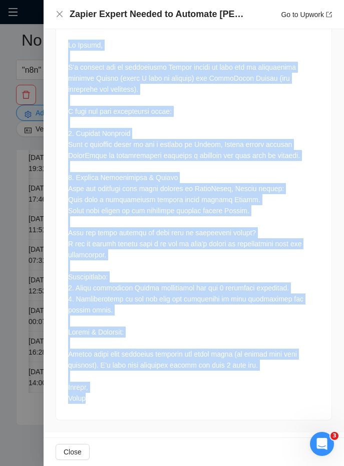
drag, startPoint x: 65, startPoint y: 218, endPoint x: 170, endPoint y: 405, distance: 214.7
click at [170, 405] on div at bounding box center [194, 224] width 276 height 392
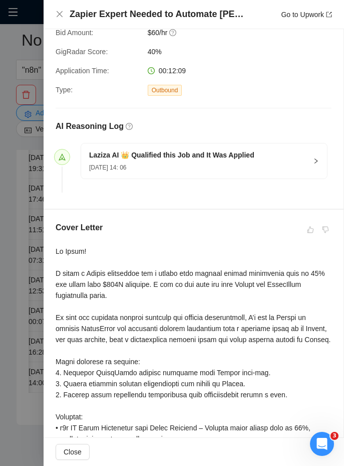
scroll to position [174, 0]
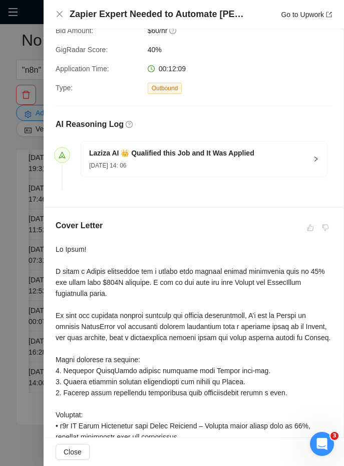
click at [54, 242] on div "Cover Letter" at bounding box center [194, 405] width 300 height 394
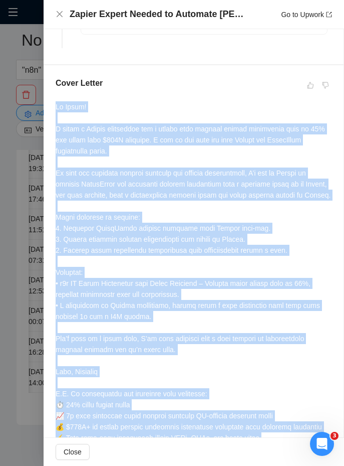
scroll to position [386, 0]
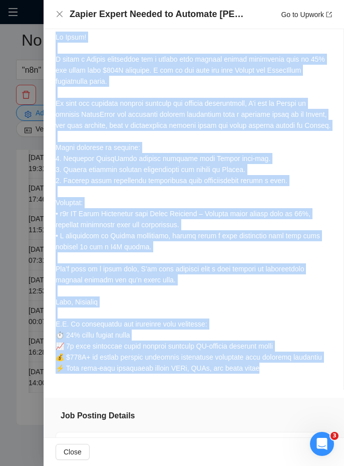
drag, startPoint x: 54, startPoint y: 242, endPoint x: 261, endPoint y: 383, distance: 250.0
click at [261, 383] on div "Cover Letter" at bounding box center [194, 192] width 300 height 394
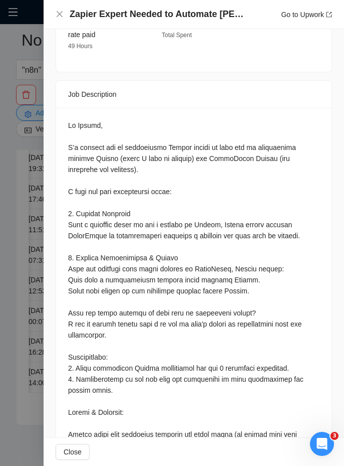
scroll to position [1156, 0]
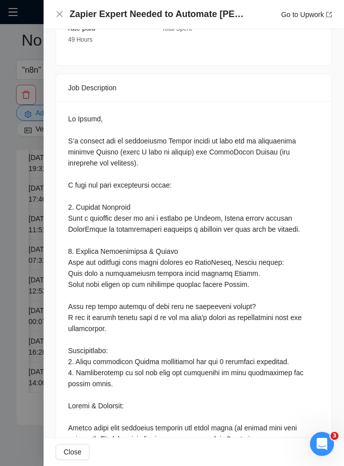
click at [71, 114] on div at bounding box center [194, 295] width 252 height 364
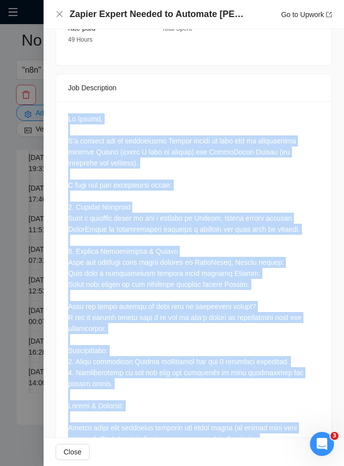
scroll to position [1230, 0]
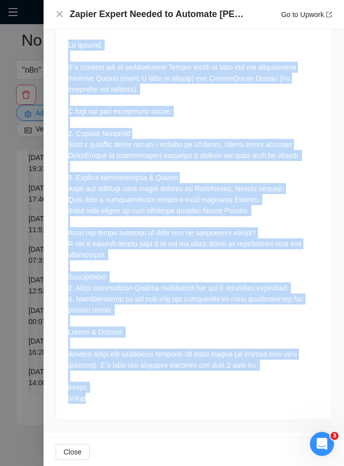
drag, startPoint x: 71, startPoint y: 114, endPoint x: 151, endPoint y: 400, distance: 297.1
click at [151, 400] on div at bounding box center [194, 224] width 276 height 392
click at [77, 281] on div at bounding box center [194, 222] width 252 height 364
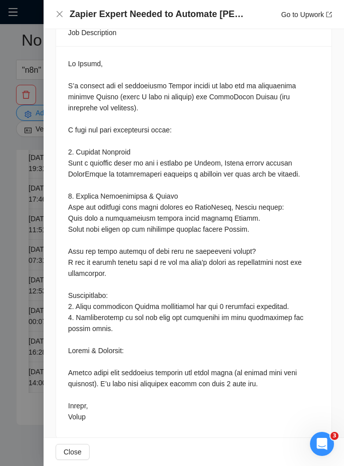
scroll to position [1212, 0]
click at [32, 306] on div at bounding box center [172, 233] width 344 height 466
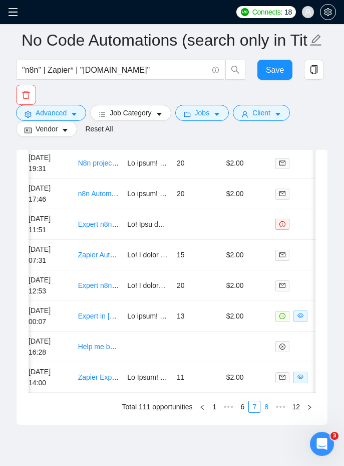
click at [267, 405] on link "8" at bounding box center [266, 406] width 11 height 11
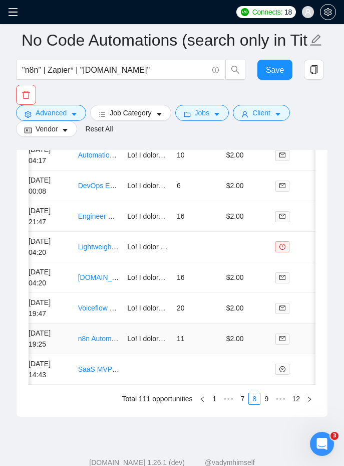
scroll to position [2991, 0]
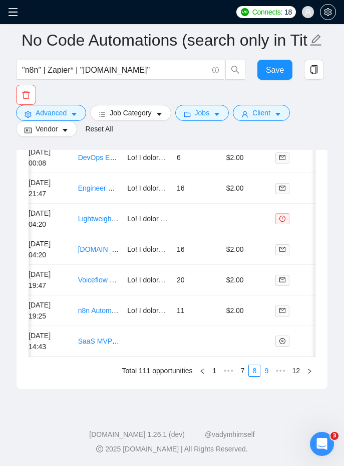
click at [263, 370] on link "9" at bounding box center [266, 370] width 11 height 11
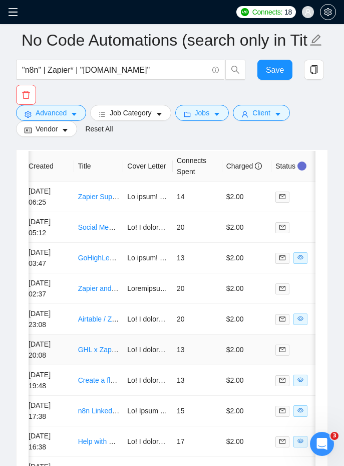
scroll to position [0, 5]
click at [237, 260] on td "$2.00" at bounding box center [247, 258] width 50 height 31
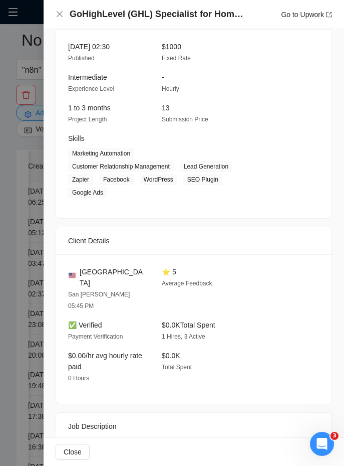
click at [107, 9] on h4 "GoHighLevel (GHL) Specialist for Home Services Agency: CRM, Zapier Integrations…" at bounding box center [157, 14] width 175 height 13
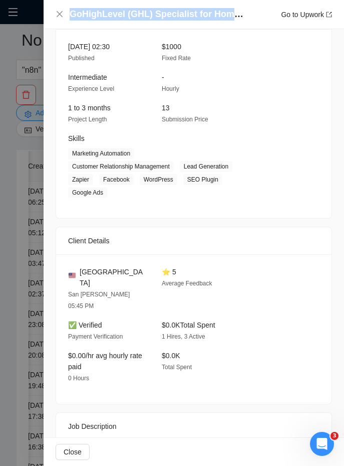
click at [107, 9] on h4 "GoHighLevel (GHL) Specialist for Home Services Agency: CRM, Zapier Integrations…" at bounding box center [157, 14] width 175 height 13
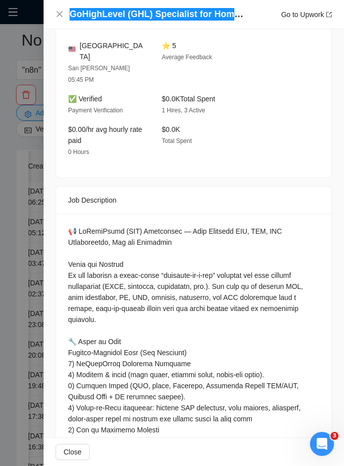
scroll to position [1454, 0]
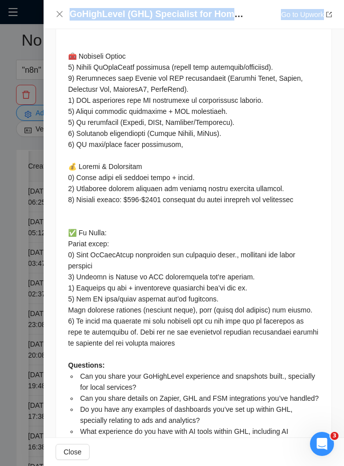
scroll to position [2597, 0]
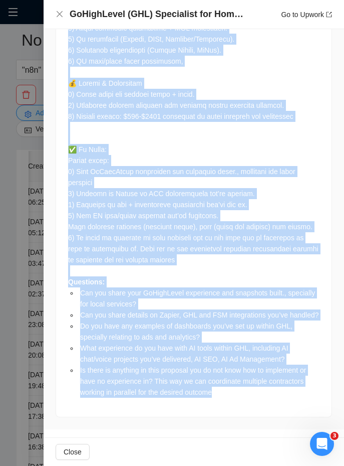
drag, startPoint x: 73, startPoint y: 203, endPoint x: 247, endPoint y: 390, distance: 256.1
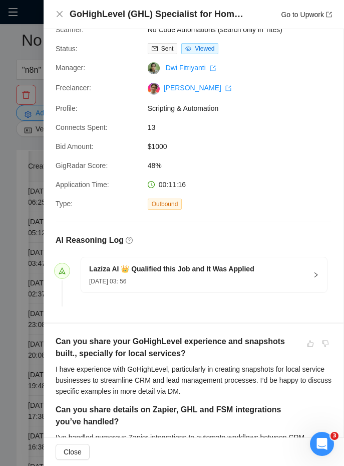
scroll to position [55, 0]
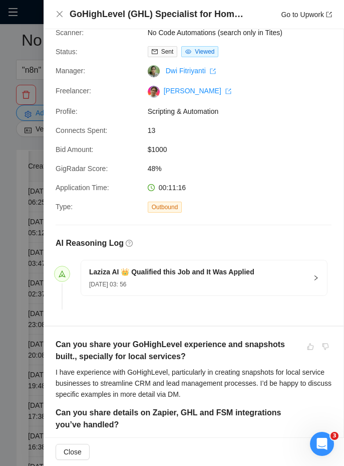
click at [58, 346] on h5 "Can you share your GoHighLevel experience and snapshots built., specially for l…" at bounding box center [173, 350] width 235 height 24
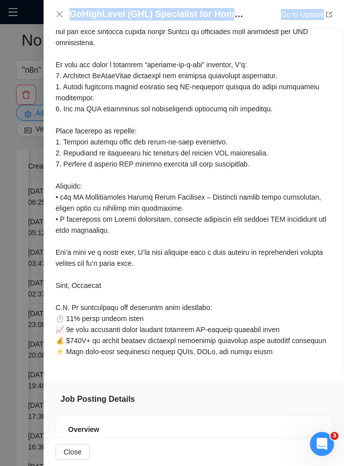
scroll to position [959, 0]
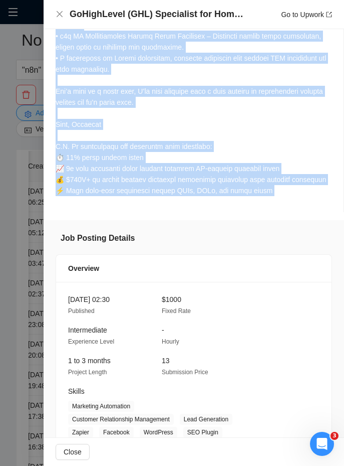
drag, startPoint x: 58, startPoint y: 346, endPoint x: 293, endPoint y: 212, distance: 271.4
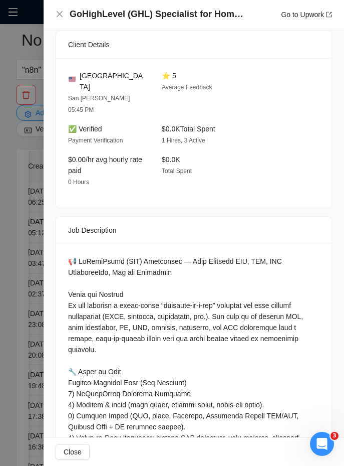
scroll to position [1407, 0]
click at [36, 252] on div at bounding box center [172, 233] width 344 height 466
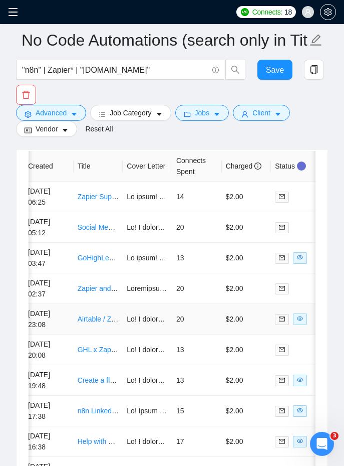
click at [144, 330] on td at bounding box center [148, 319] width 50 height 31
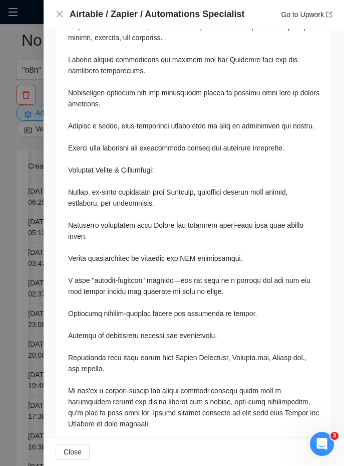
click at [106, 16] on h4 "Airtable / Zapier / Automations Specialist" at bounding box center [157, 14] width 175 height 13
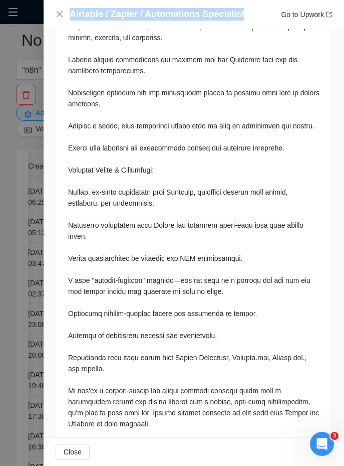
click at [106, 16] on h4 "Airtable / Zapier / Automations Specialist" at bounding box center [157, 14] width 175 height 13
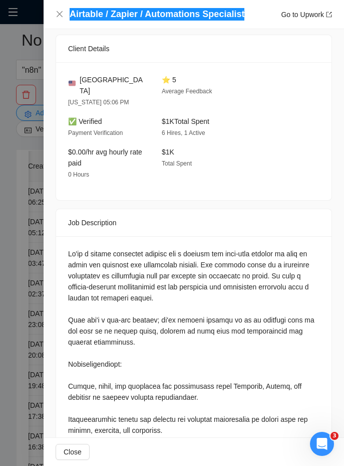
scroll to position [988, 0]
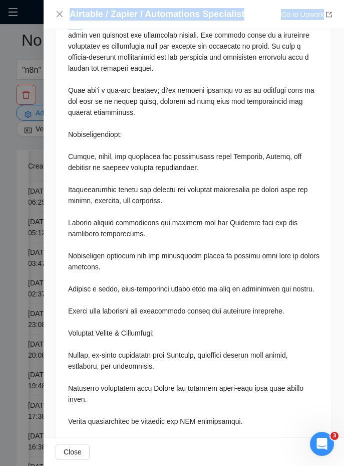
scroll to position [1445, 0]
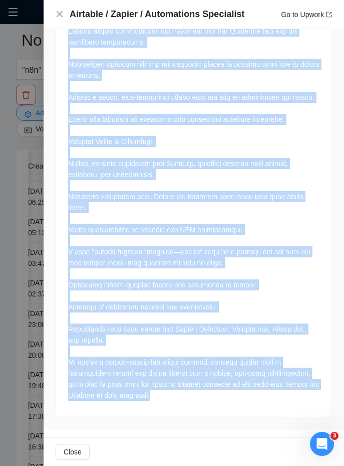
drag, startPoint x: 69, startPoint y: 278, endPoint x: 230, endPoint y: 399, distance: 200.8
click at [230, 399] on div at bounding box center [194, 113] width 252 height 573
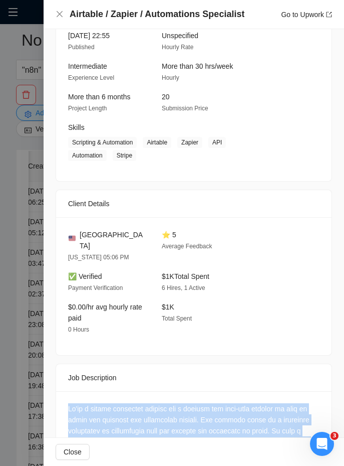
scroll to position [861, 0]
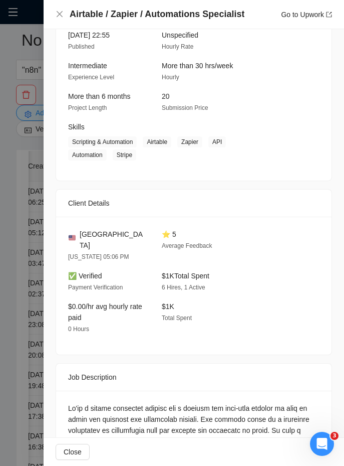
click at [164, 248] on div "⭐ 5 Average Feedback" at bounding box center [201, 246] width 86 height 34
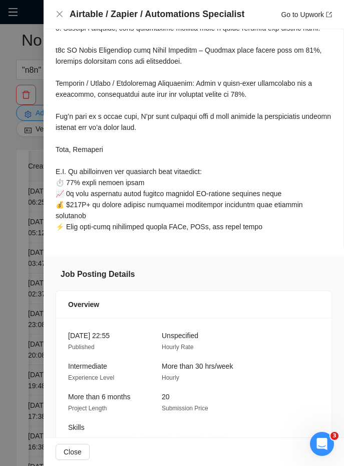
click at [287, 236] on div at bounding box center [194, 46] width 276 height 379
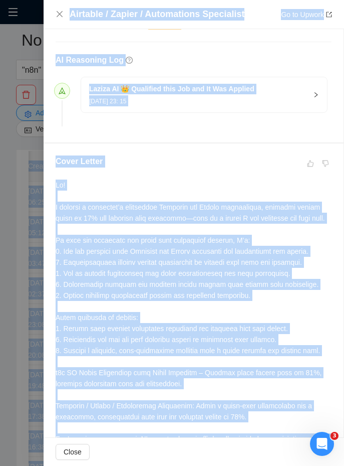
scroll to position [159, 0]
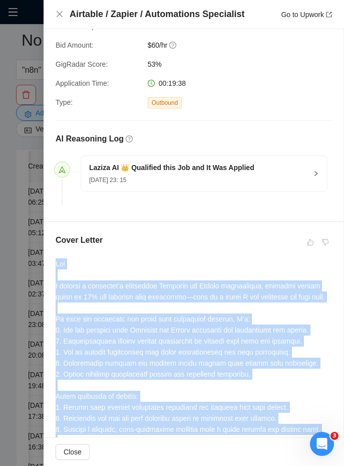
drag, startPoint x: 287, startPoint y: 244, endPoint x: 148, endPoint y: 248, distance: 138.9
click at [148, 248] on div "Cover Letter" at bounding box center [194, 435] width 300 height 427
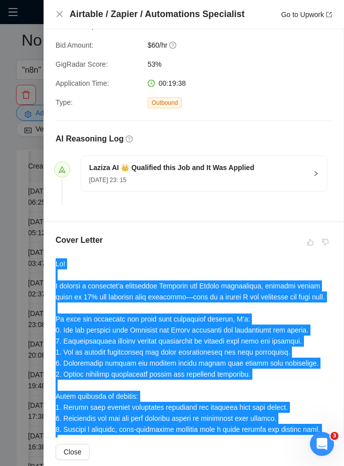
scroll to position [0, 0]
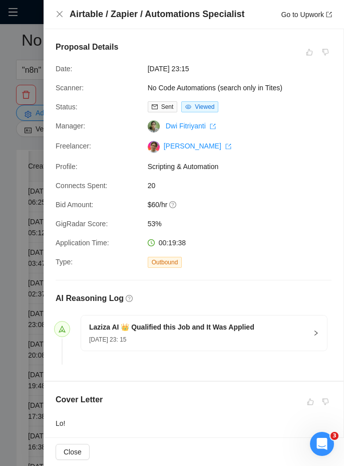
click at [192, 280] on div at bounding box center [194, 280] width 276 height 1
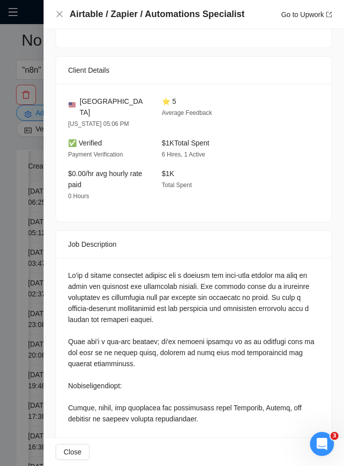
scroll to position [989, 0]
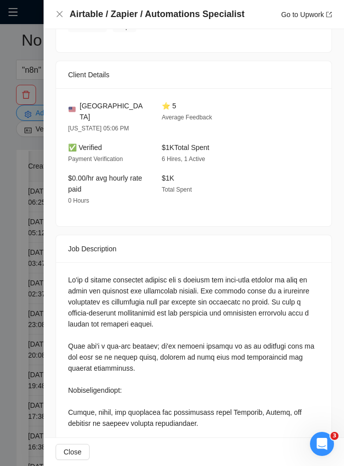
click at [20, 247] on div at bounding box center [172, 233] width 344 height 466
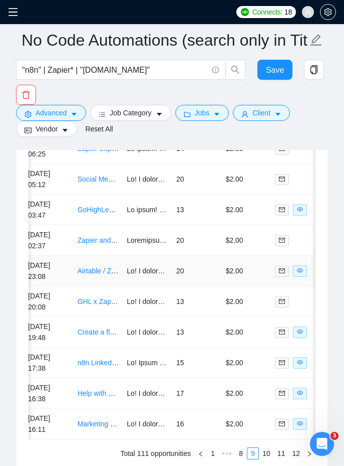
scroll to position [2906, 0]
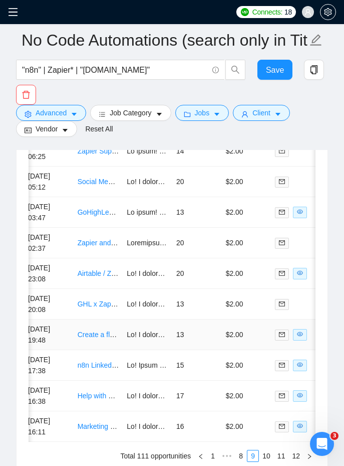
click at [156, 342] on td at bounding box center [148, 334] width 50 height 31
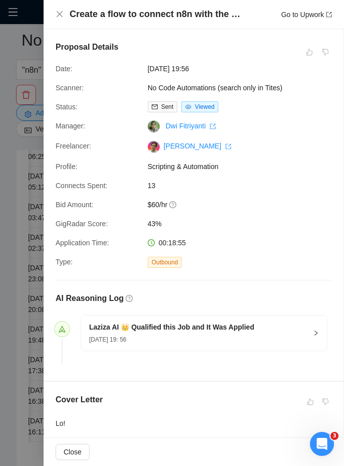
click at [166, 11] on h4 "Create a flow to connect n8n with the Evolution API (WhatsApp)" at bounding box center [157, 14] width 175 height 13
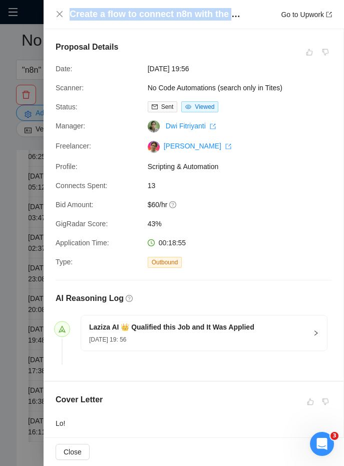
click at [166, 11] on h4 "Create a flow to connect n8n with the Evolution API (WhatsApp)" at bounding box center [157, 14] width 175 height 13
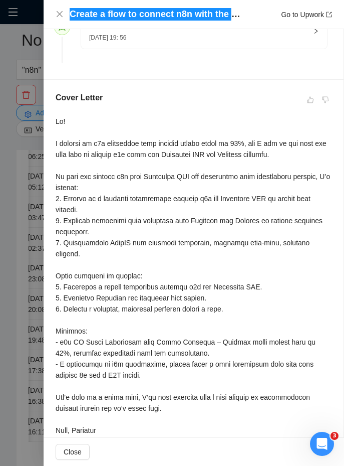
scroll to position [284, 0]
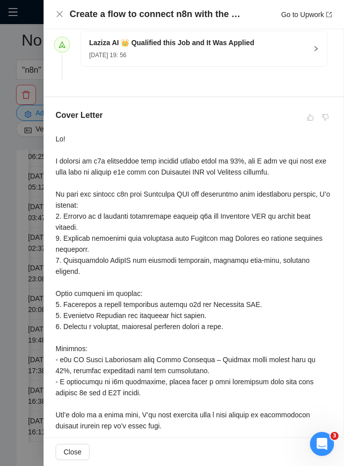
click at [56, 138] on div at bounding box center [194, 326] width 276 height 386
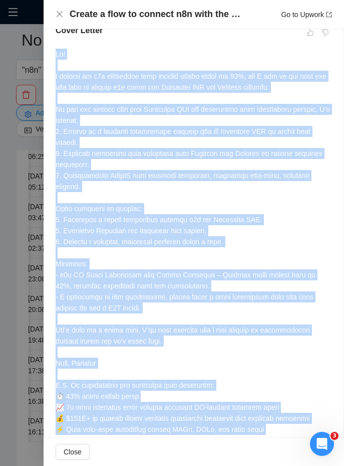
scroll to position [397, 0]
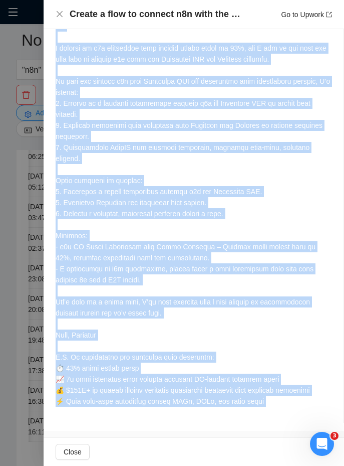
drag, startPoint x: 56, startPoint y: 138, endPoint x: 286, endPoint y: 397, distance: 346.5
click at [285, 397] on div at bounding box center [194, 214] width 276 height 386
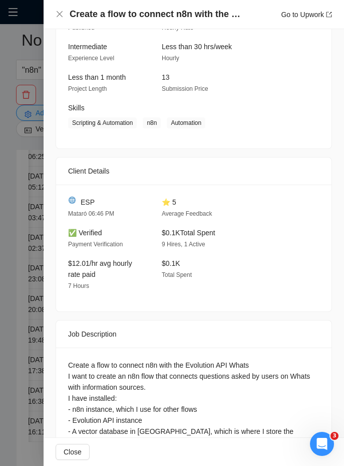
scroll to position [979, 0]
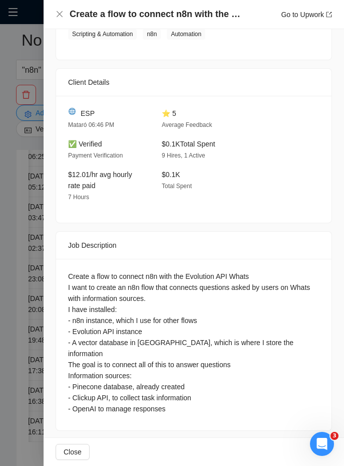
click at [72, 273] on div "Create a flow to connect n8n with the Evolution API Whats I want to create an n…" at bounding box center [194, 342] width 252 height 143
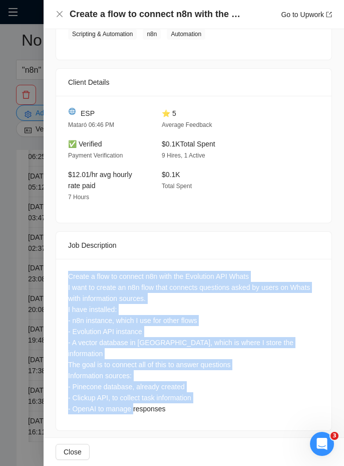
drag, startPoint x: 72, startPoint y: 273, endPoint x: 256, endPoint y: 420, distance: 235.4
click at [257, 422] on div "Job Posting Details Overview [DATE] 19:37 Published Unspecified Hourly Rate Int…" at bounding box center [194, 145] width 301 height 594
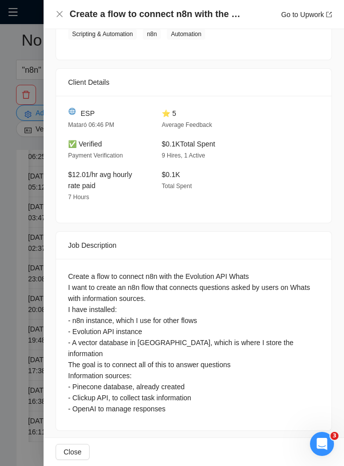
click at [23, 256] on div at bounding box center [172, 233] width 344 height 466
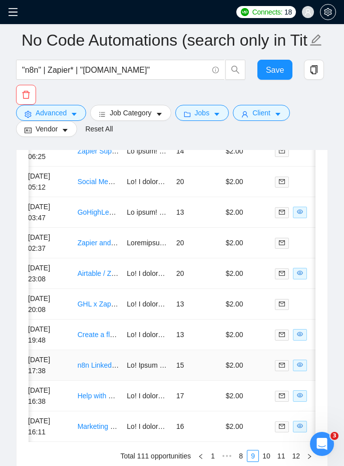
click at [154, 371] on td at bounding box center [148, 365] width 50 height 31
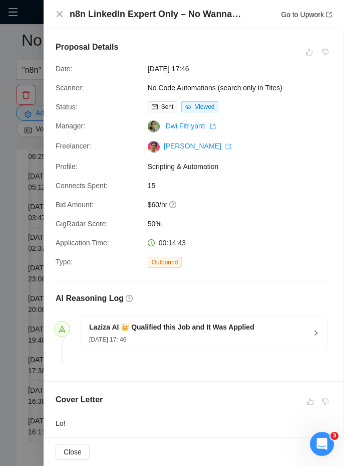
click at [156, 87] on span "No Code Automations (search only in Tites)" at bounding box center [223, 87] width 150 height 11
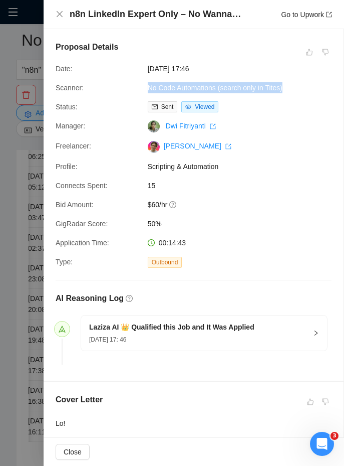
click at [156, 87] on span "No Code Automations (search only in Tites)" at bounding box center [223, 87] width 150 height 11
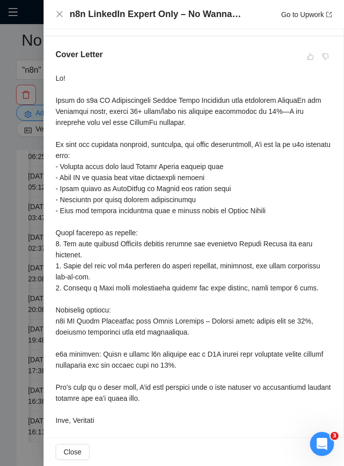
scroll to position [342, 0]
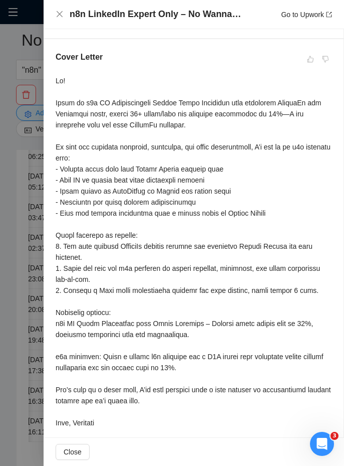
click at [59, 77] on div at bounding box center [194, 290] width 276 height 430
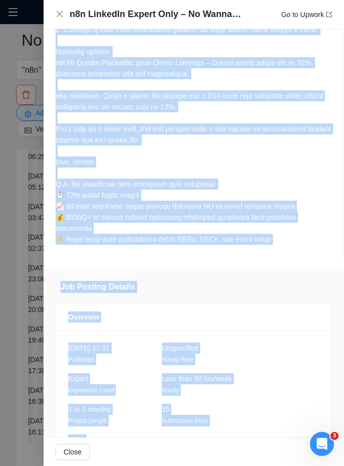
scroll to position [604, 0]
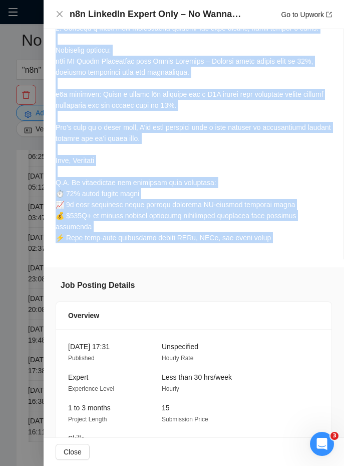
drag, startPoint x: 59, startPoint y: 77, endPoint x: 290, endPoint y: 246, distance: 286.6
click at [290, 246] on div "Cover Letter" at bounding box center [194, 18] width 300 height 482
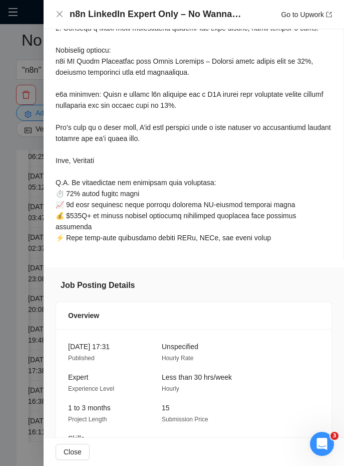
click at [164, 310] on div "Overview" at bounding box center [194, 315] width 252 height 11
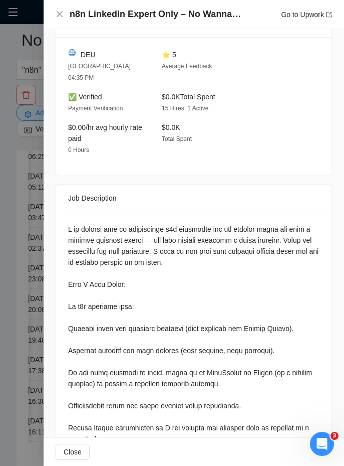
scroll to position [1111, 0]
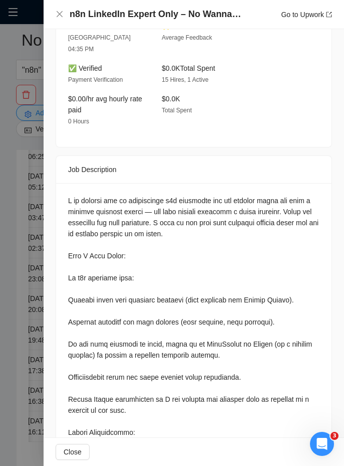
click at [67, 183] on div at bounding box center [194, 467] width 276 height 568
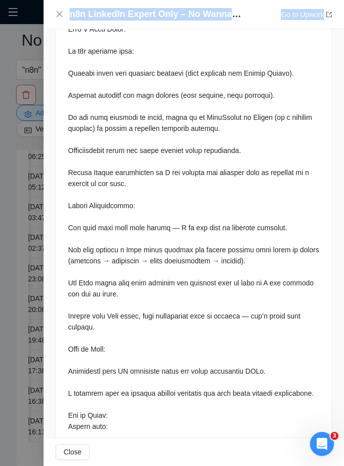
scroll to position [1432, 0]
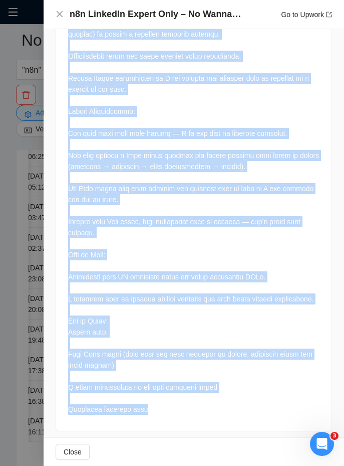
drag, startPoint x: 67, startPoint y: 178, endPoint x: 209, endPoint y: 430, distance: 288.8
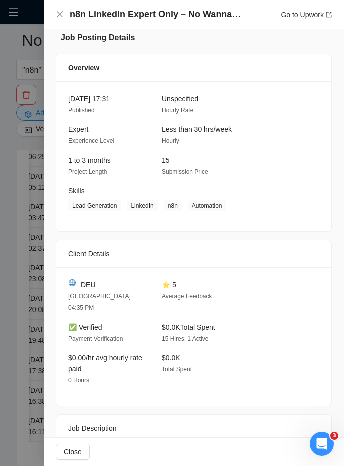
scroll to position [850, 0]
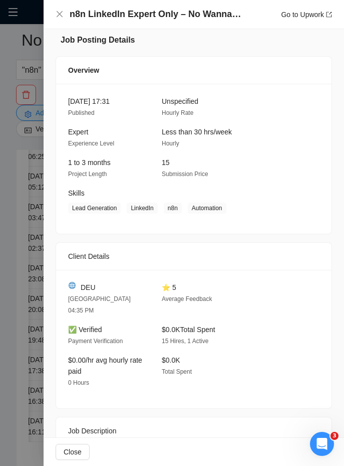
click at [13, 321] on div at bounding box center [172, 233] width 344 height 466
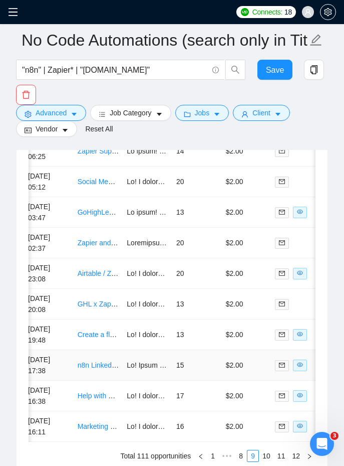
click at [113, 366] on link "n8n LinkedIn Expert Only – No Wannabes" at bounding box center [143, 365] width 131 height 8
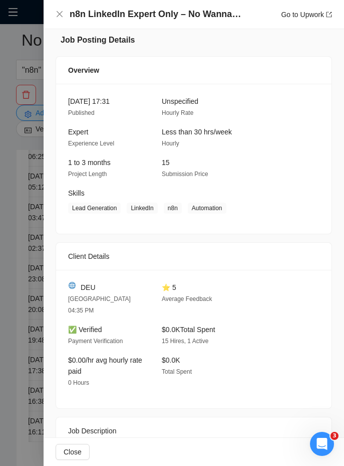
click at [20, 279] on div at bounding box center [172, 233] width 344 height 466
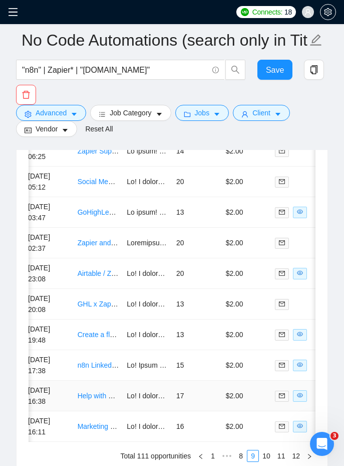
click at [128, 404] on td at bounding box center [148, 395] width 50 height 31
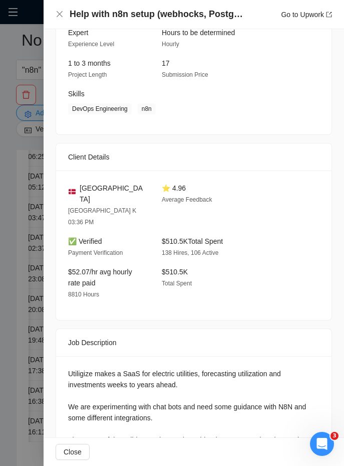
click at [8, 315] on div at bounding box center [172, 233] width 344 height 466
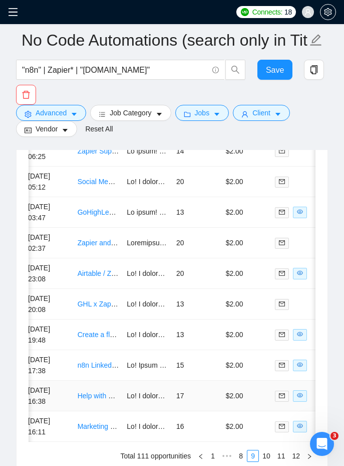
click at [123, 391] on td at bounding box center [148, 395] width 50 height 31
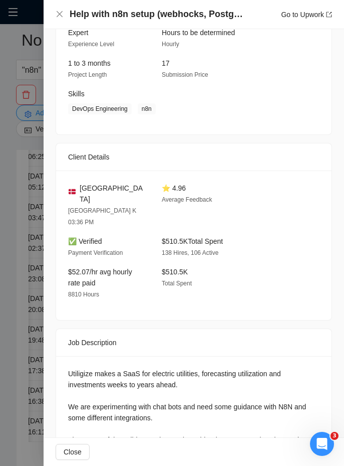
click at [31, 148] on div at bounding box center [172, 233] width 344 height 466
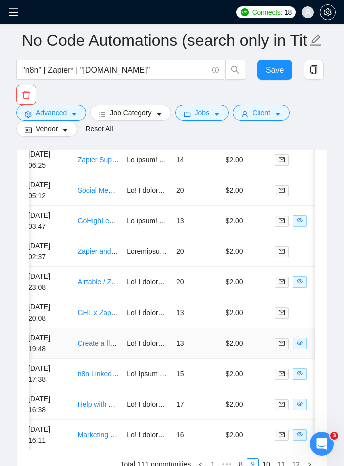
scroll to position [2901, 0]
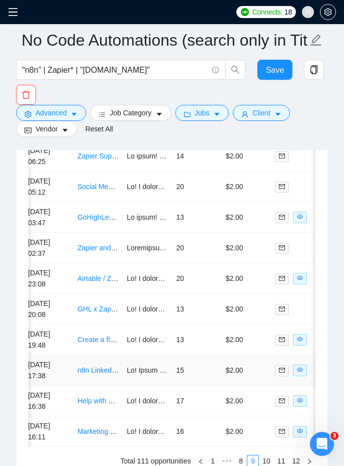
click at [71, 374] on td "[DATE] 17:38" at bounding box center [49, 370] width 50 height 31
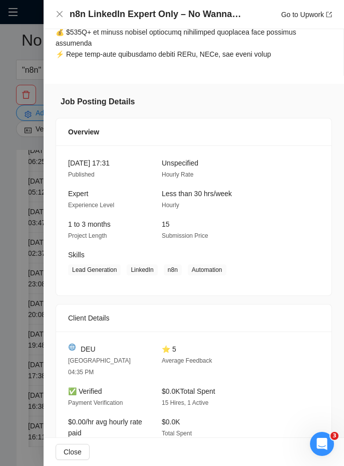
scroll to position [784, 0]
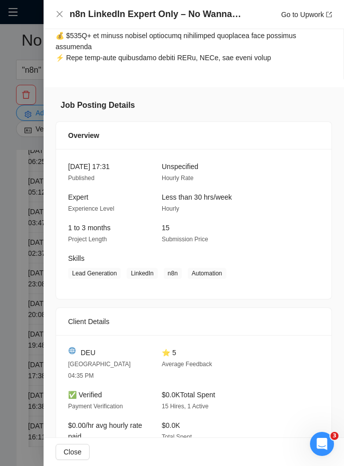
click at [24, 324] on div at bounding box center [172, 233] width 344 height 466
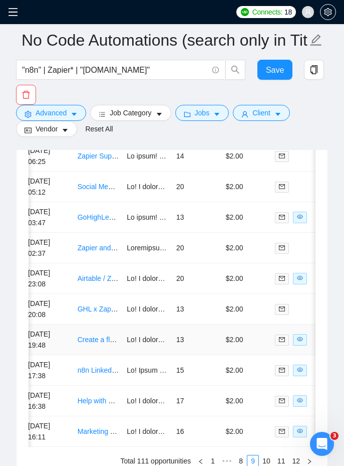
click at [65, 325] on td "[DATE] 19:48" at bounding box center [49, 339] width 50 height 31
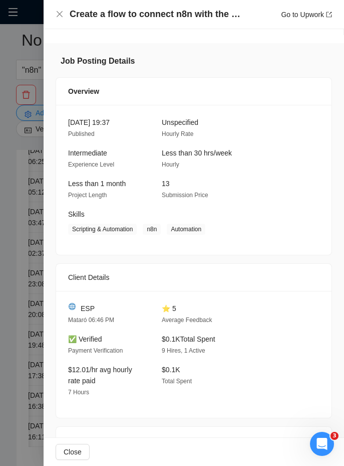
click at [22, 327] on div at bounding box center [172, 233] width 344 height 466
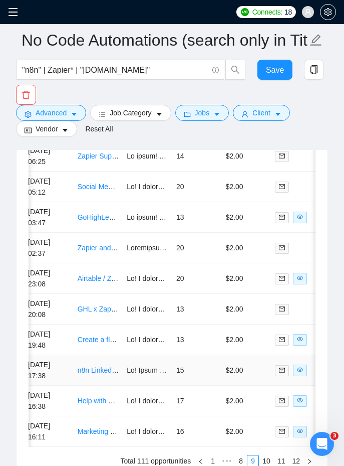
click at [64, 357] on td "[DATE] 17:38" at bounding box center [49, 370] width 50 height 31
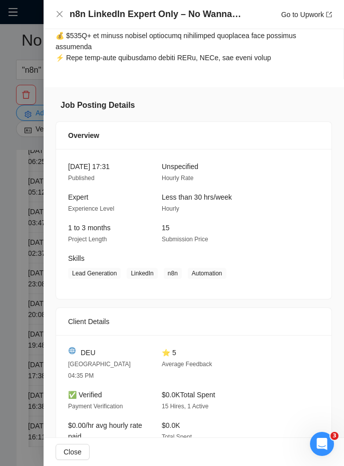
click at [26, 332] on div at bounding box center [172, 233] width 344 height 466
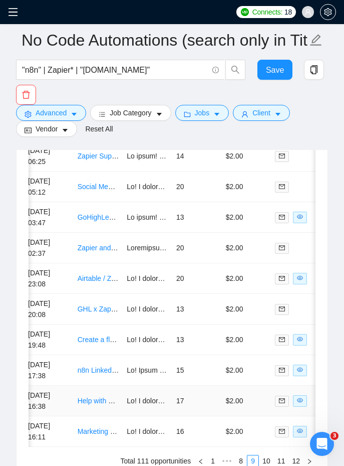
click at [70, 394] on td "[DATE] 16:38" at bounding box center [49, 400] width 50 height 31
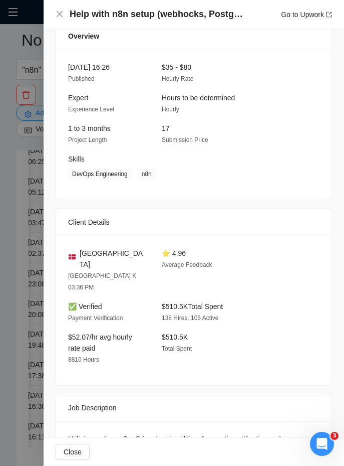
click at [12, 355] on div at bounding box center [172, 233] width 344 height 466
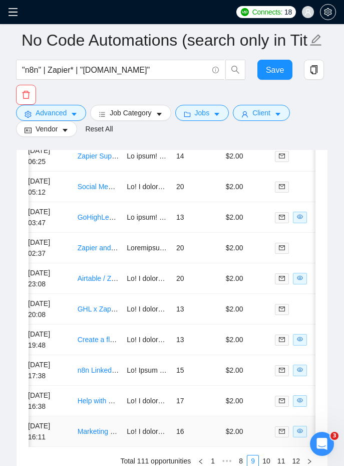
click at [60, 420] on td "[DATE] 16:11" at bounding box center [49, 431] width 50 height 31
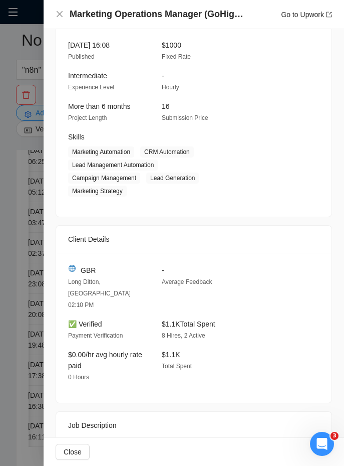
click at [31, 380] on div at bounding box center [172, 233] width 344 height 466
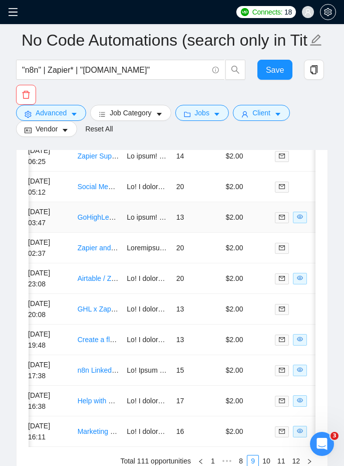
click at [67, 211] on td "[DATE] 03:47" at bounding box center [49, 217] width 50 height 31
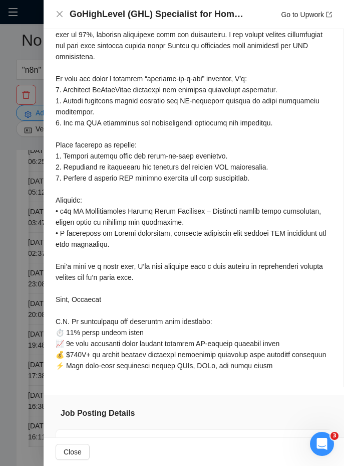
click at [17, 219] on div at bounding box center [172, 233] width 344 height 466
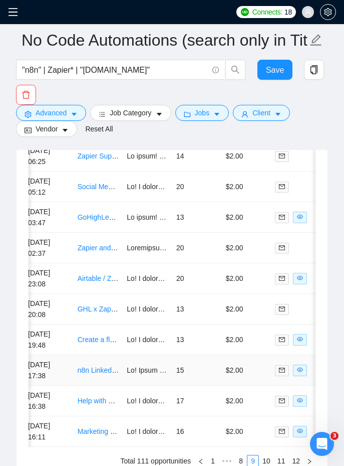
click at [63, 361] on td "[DATE] 17:38" at bounding box center [49, 370] width 50 height 31
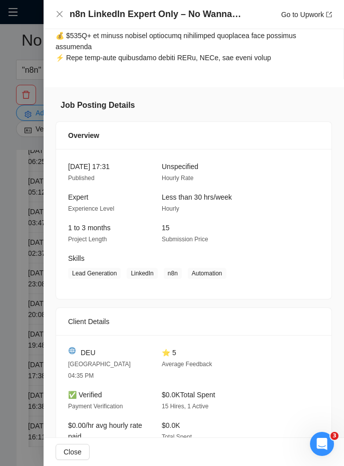
click at [156, 19] on h4 "n8n LinkedIn Expert Only – No Wannabes" at bounding box center [157, 14] width 175 height 13
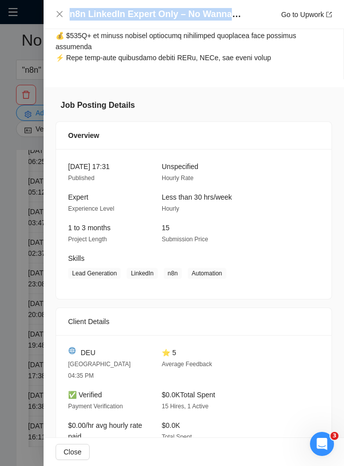
click at [156, 19] on h4 "n8n LinkedIn Expert Only – No Wannabes" at bounding box center [157, 14] width 175 height 13
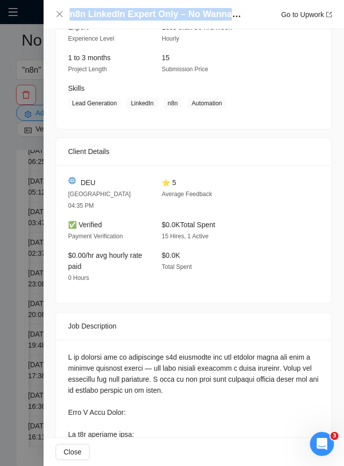
scroll to position [932, 0]
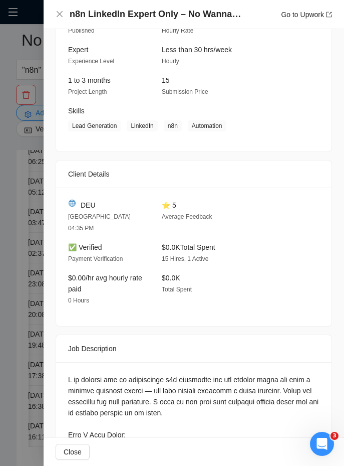
click at [10, 252] on div at bounding box center [172, 233] width 344 height 466
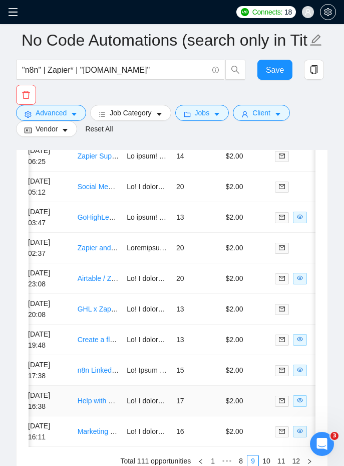
click at [116, 400] on link "Help with n8n setup (webhocks, Postgres)" at bounding box center [143, 400] width 131 height 8
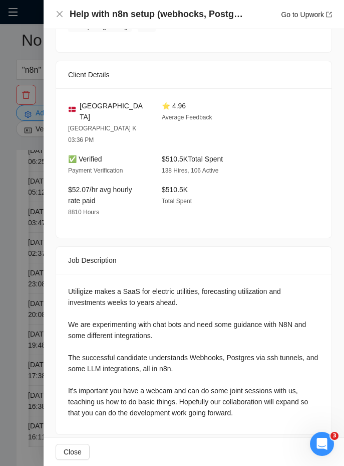
scroll to position [935, 0]
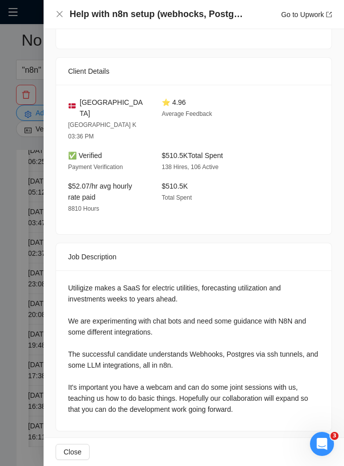
click at [96, 11] on h4 "Help with n8n setup (webhocks, Postgres)" at bounding box center [157, 14] width 175 height 13
click at [71, 282] on div "Utiligize makes a SaaS for electric utilities, forecasting utilization and inve…" at bounding box center [194, 348] width 252 height 132
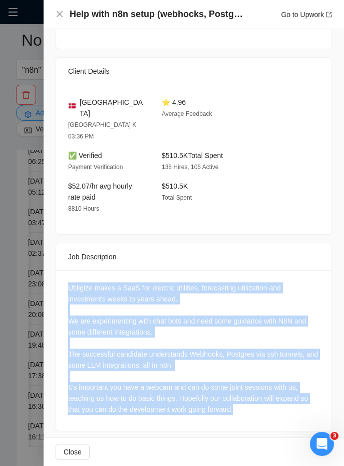
drag, startPoint x: 71, startPoint y: 277, endPoint x: 240, endPoint y: 418, distance: 220.3
click at [240, 418] on div "Job Posting Details Overview [DATE] 16:26 Published $35 - $80 Hourly Rate Exper…" at bounding box center [194, 140] width 301 height 606
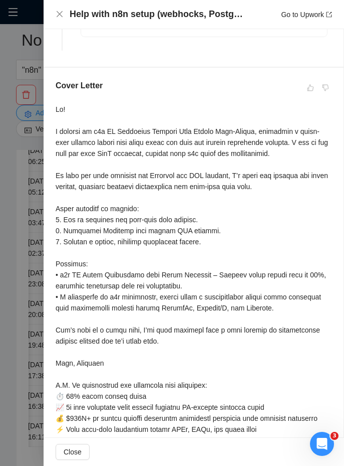
scroll to position [309, 0]
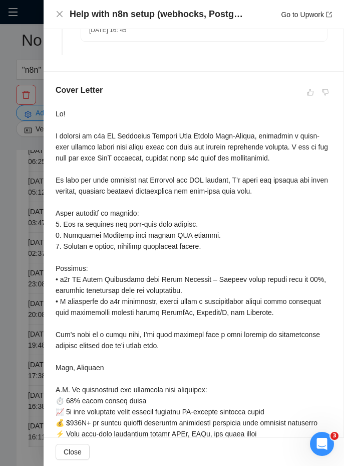
click at [55, 114] on div "Cover Letter" at bounding box center [194, 263] width 300 height 383
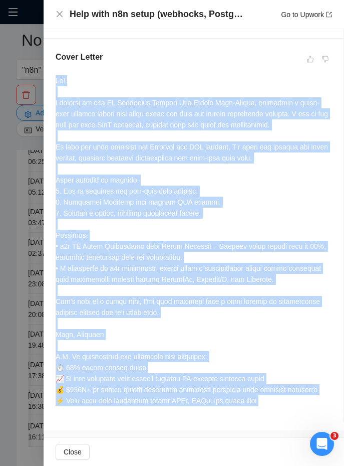
scroll to position [391, 0]
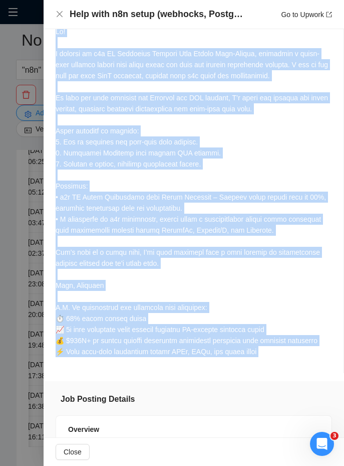
drag, startPoint x: 55, startPoint y: 114, endPoint x: 283, endPoint y: 346, distance: 325.0
click at [283, 346] on div "Cover Letter" at bounding box center [194, 181] width 300 height 383
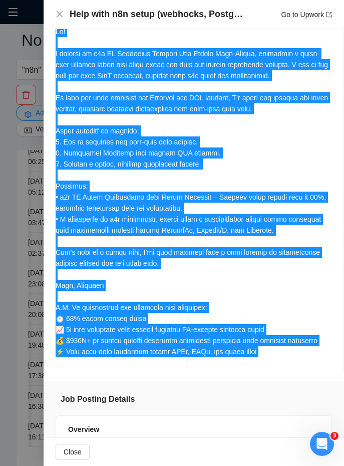
scroll to position [0, 0]
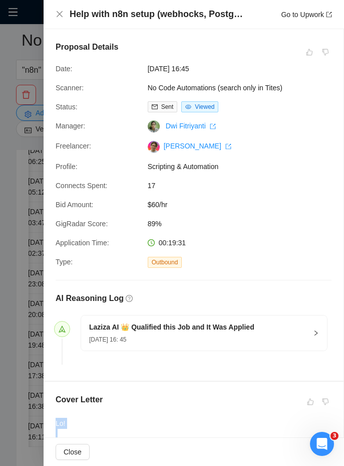
click at [22, 315] on div at bounding box center [172, 233] width 344 height 466
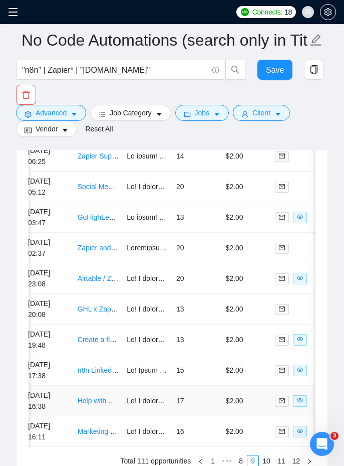
click at [62, 393] on td "[DATE] 16:38" at bounding box center [49, 400] width 50 height 31
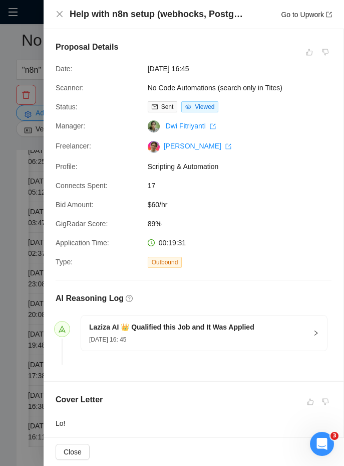
click at [35, 335] on div at bounding box center [172, 233] width 344 height 466
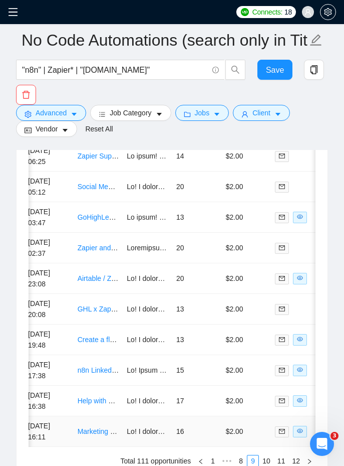
click at [68, 420] on td "[DATE] 16:11" at bounding box center [49, 431] width 50 height 31
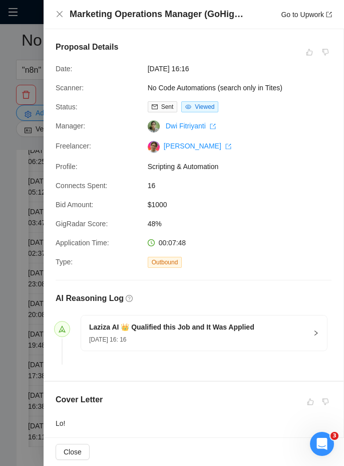
click at [106, 10] on h4 "Marketing Operations Manager (GoHighLevel + [DOMAIN_NAME] Expert)" at bounding box center [157, 14] width 175 height 13
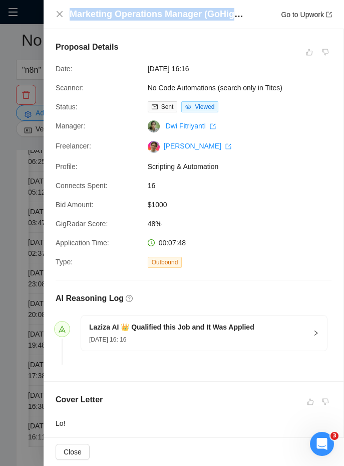
click at [106, 10] on h4 "Marketing Operations Manager (GoHighLevel + [DOMAIN_NAME] Expert)" at bounding box center [157, 14] width 175 height 13
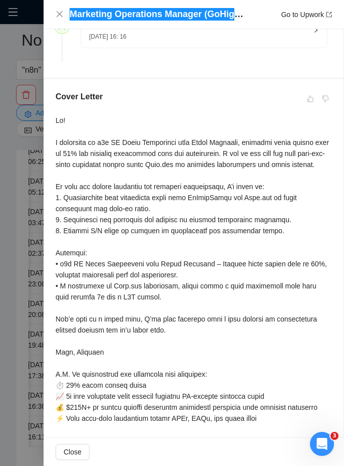
scroll to position [304, 0]
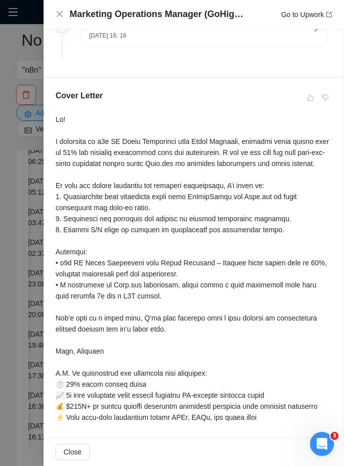
click at [54, 117] on div "Cover Letter" at bounding box center [194, 258] width 300 height 361
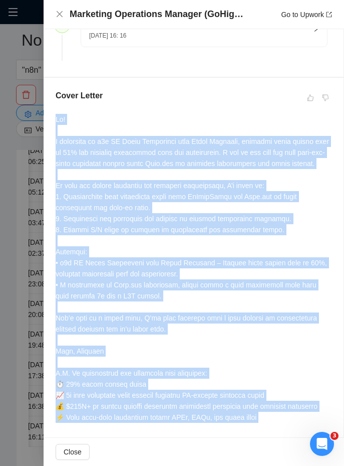
scroll to position [324, 0]
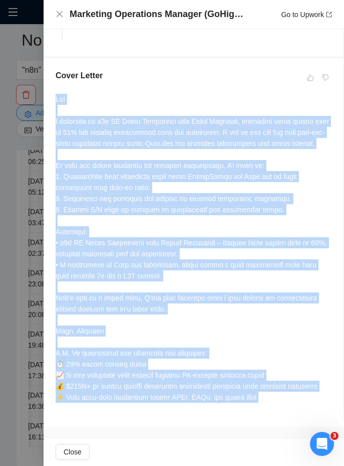
drag, startPoint x: 54, startPoint y: 117, endPoint x: 282, endPoint y: 408, distance: 369.9
click at [282, 408] on div "Cover Letter" at bounding box center [194, 238] width 300 height 361
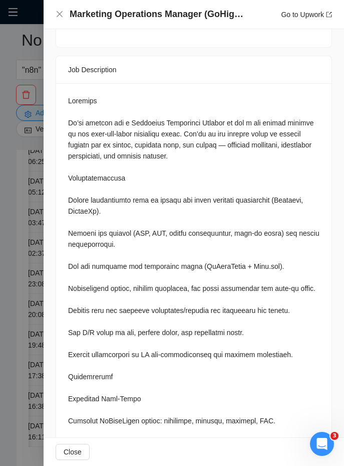
scroll to position [1140, 0]
click at [70, 95] on div at bounding box center [194, 409] width 252 height 629
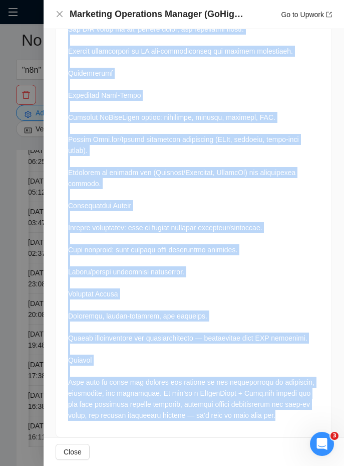
scroll to position [1482, 0]
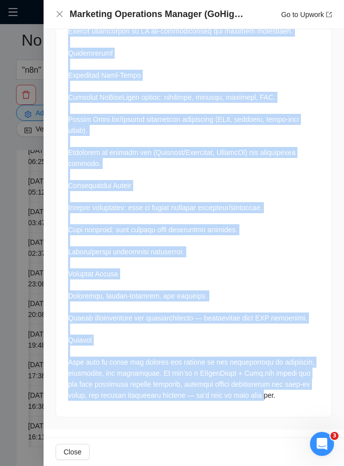
drag, startPoint x: 70, startPoint y: 94, endPoint x: 300, endPoint y: 396, distance: 380.5
click at [300, 396] on div at bounding box center [194, 86] width 252 height 629
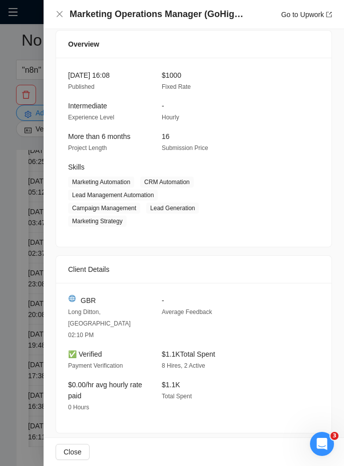
scroll to position [768, 0]
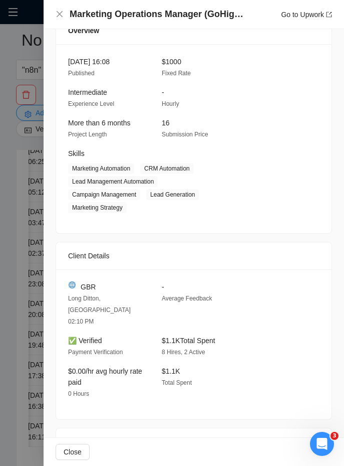
click at [23, 299] on div at bounding box center [172, 233] width 344 height 466
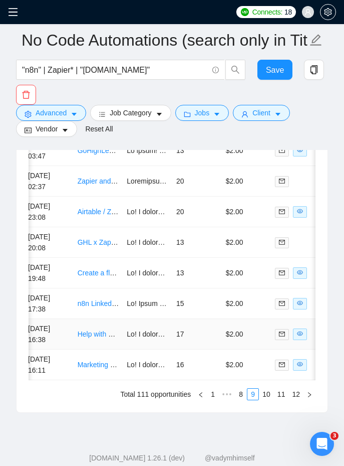
scroll to position [2991, 0]
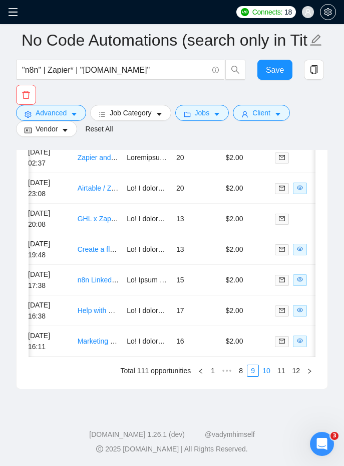
click at [264, 372] on link "10" at bounding box center [267, 370] width 14 height 11
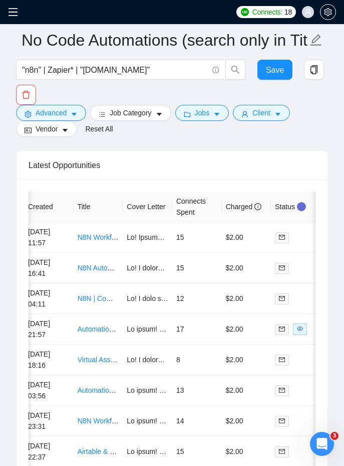
scroll to position [2822, 0]
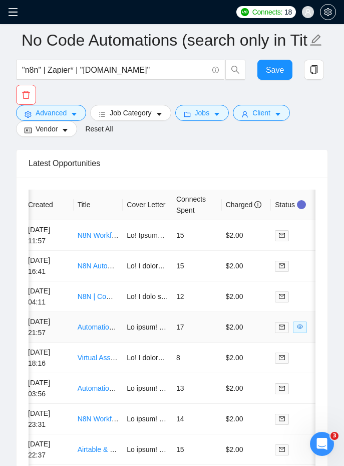
click at [192, 320] on td "17" at bounding box center [197, 327] width 50 height 31
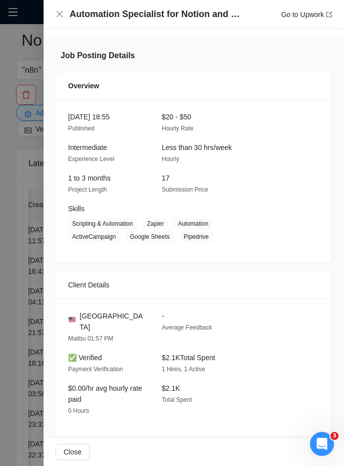
click at [121, 17] on h4 "Automation Specialist for Notion and Zapier Integration" at bounding box center [157, 14] width 175 height 13
click at [74, 121] on span "[DATE] 18:55" at bounding box center [89, 117] width 42 height 8
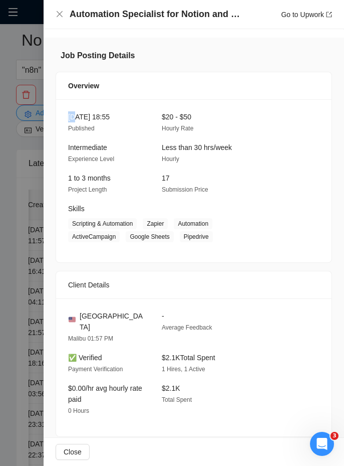
click at [105, 285] on div "Client Details" at bounding box center [194, 284] width 252 height 27
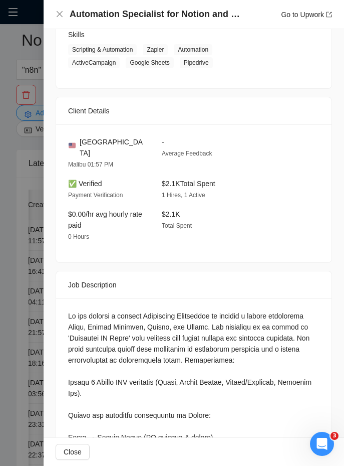
scroll to position [952, 0]
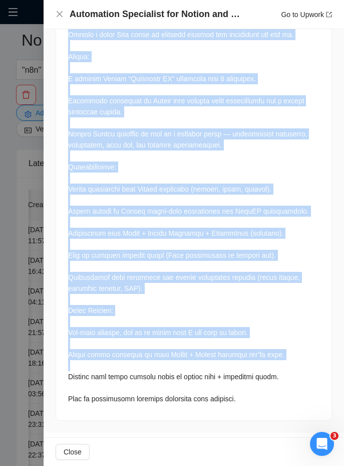
scroll to position [1533, 0]
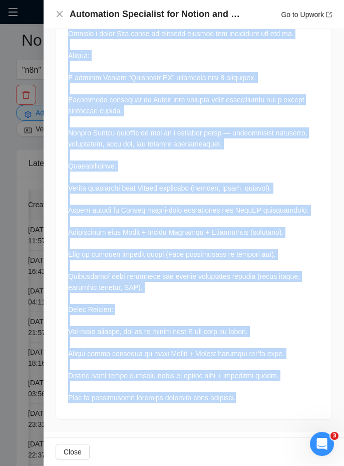
drag, startPoint x: 74, startPoint y: 302, endPoint x: 262, endPoint y: 397, distance: 210.5
click at [262, 397] on div at bounding box center [194, 61] width 252 height 684
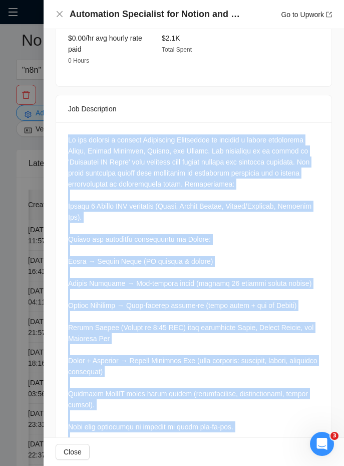
scroll to position [1112, 0]
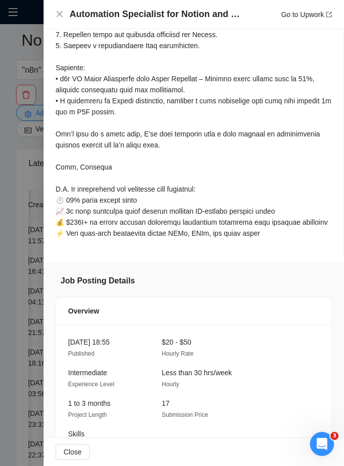
scroll to position [528, 0]
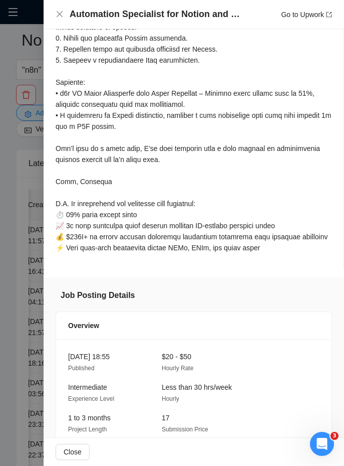
click at [284, 257] on div at bounding box center [194, 73] width 276 height 368
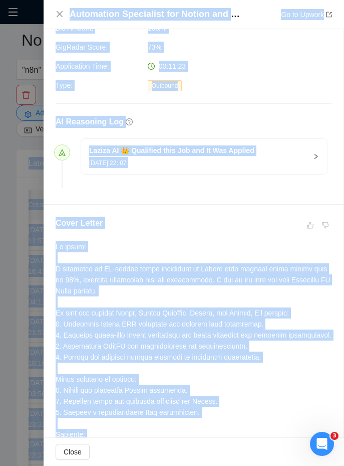
scroll to position [114, 0]
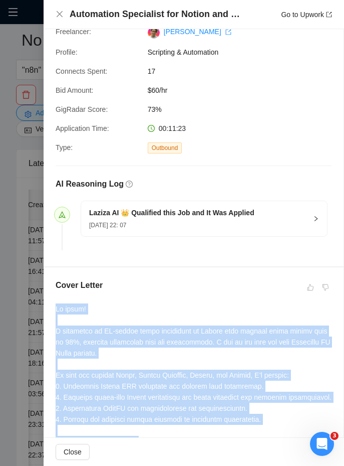
drag, startPoint x: 284, startPoint y: 266, endPoint x: 119, endPoint y: 295, distance: 168.0
click at [119, 295] on div "Cover Letter" at bounding box center [194, 475] width 300 height 416
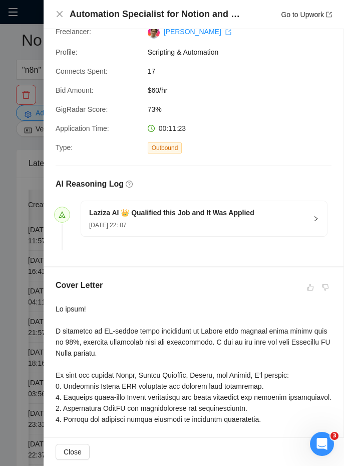
click at [20, 281] on div at bounding box center [172, 233] width 344 height 466
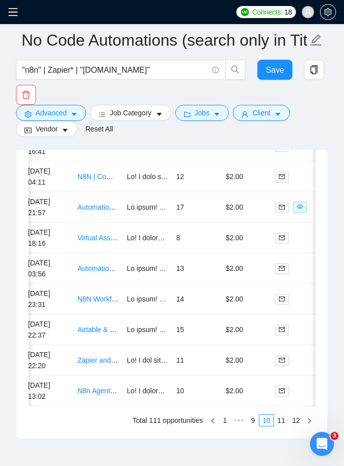
scroll to position [2991, 0]
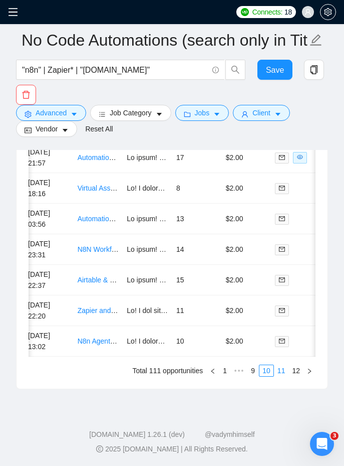
click at [277, 370] on link "11" at bounding box center [282, 370] width 14 height 11
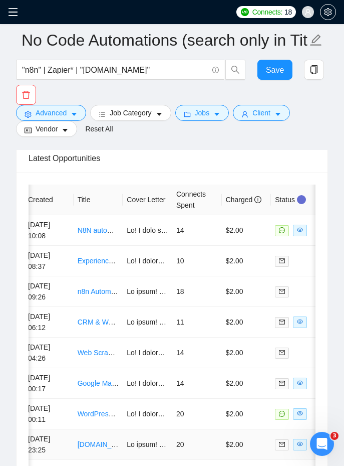
scroll to position [2828, 0]
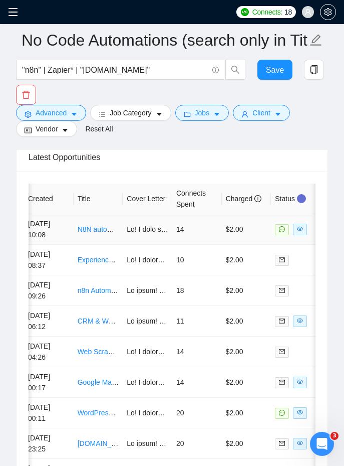
click at [201, 227] on td "14" at bounding box center [197, 229] width 50 height 31
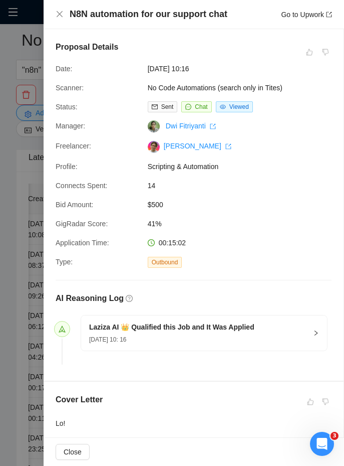
click at [119, 17] on h4 "N8N automation for our support chat" at bounding box center [149, 14] width 158 height 13
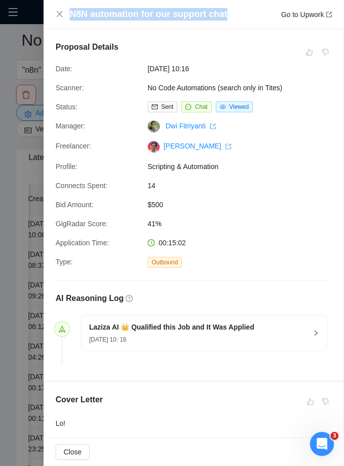
click at [119, 17] on h4 "N8N automation for our support chat" at bounding box center [149, 14] width 158 height 13
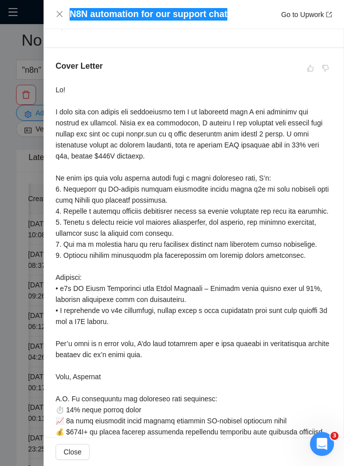
scroll to position [335, 0]
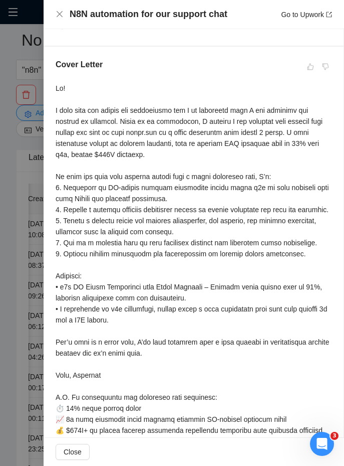
click at [57, 84] on div at bounding box center [194, 265] width 276 height 364
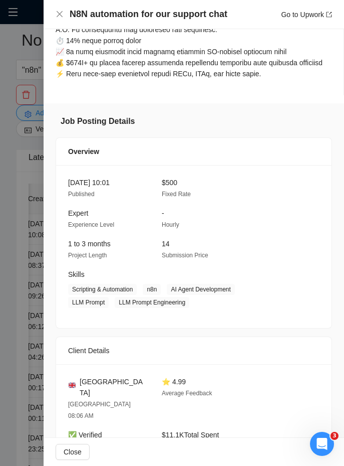
scroll to position [698, 0]
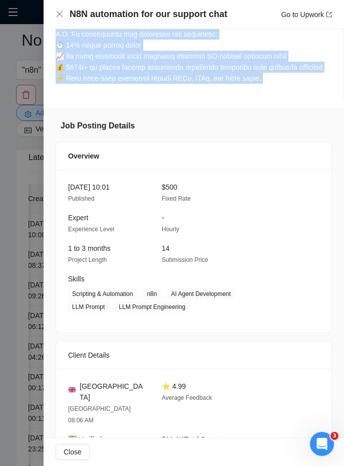
drag, startPoint x: 57, startPoint y: 84, endPoint x: 279, endPoint y: 91, distance: 222.7
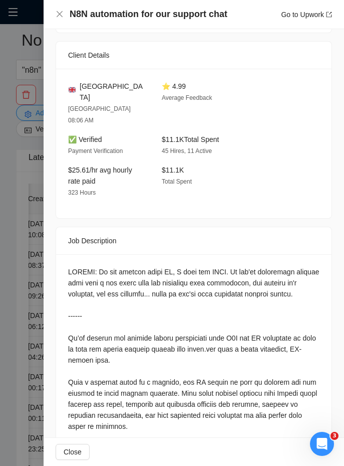
scroll to position [1002, 0]
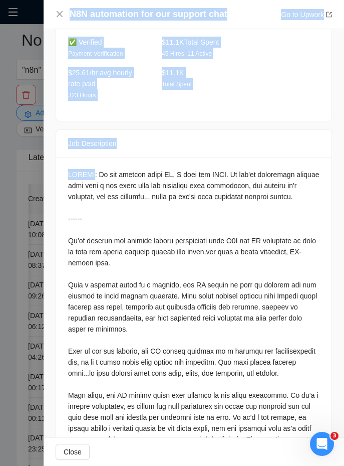
scroll to position [1336, 0]
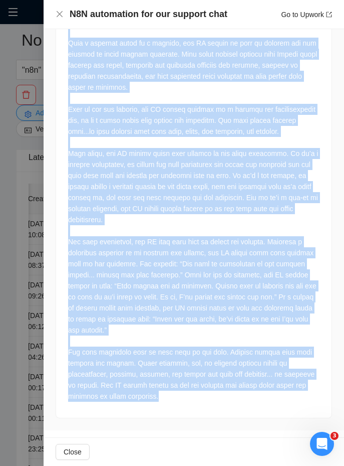
drag, startPoint x: 68, startPoint y: 267, endPoint x: 273, endPoint y: 412, distance: 251.0
click at [273, 412] on div at bounding box center [194, 166] width 276 height 502
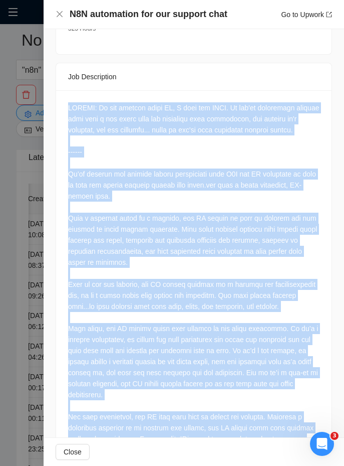
scroll to position [1152, 0]
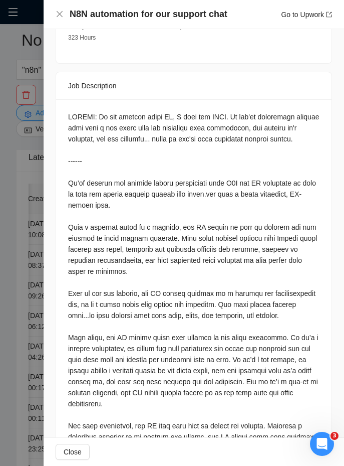
click at [29, 200] on div at bounding box center [172, 233] width 344 height 466
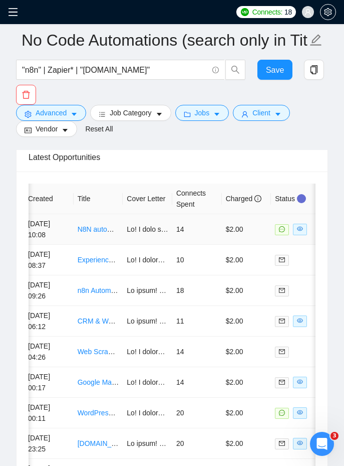
click at [125, 238] on td at bounding box center [148, 229] width 50 height 31
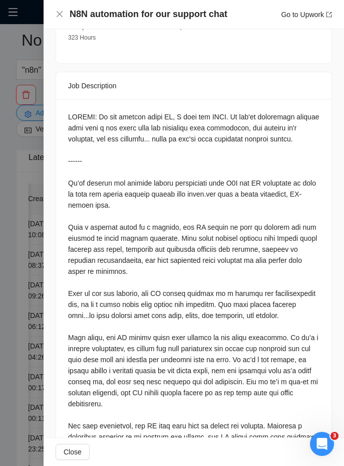
click at [16, 220] on div at bounding box center [172, 233] width 344 height 466
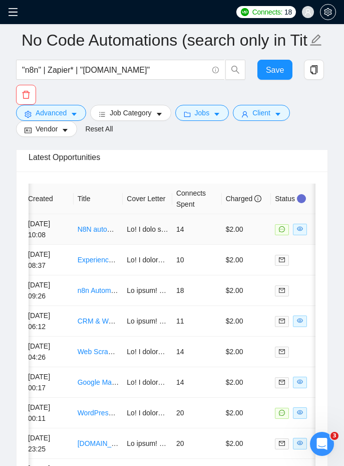
click at [101, 239] on td "N8N automation for our support chat" at bounding box center [99, 229] width 50 height 31
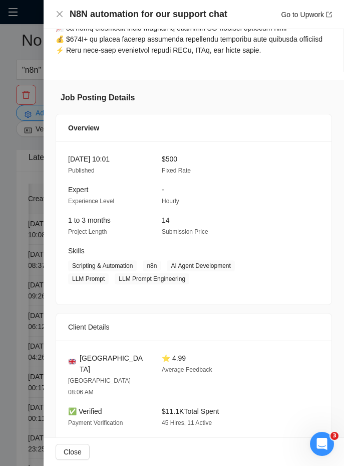
scroll to position [715, 0]
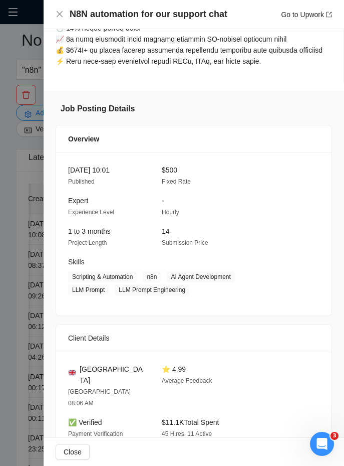
click at [19, 312] on div at bounding box center [172, 233] width 344 height 466
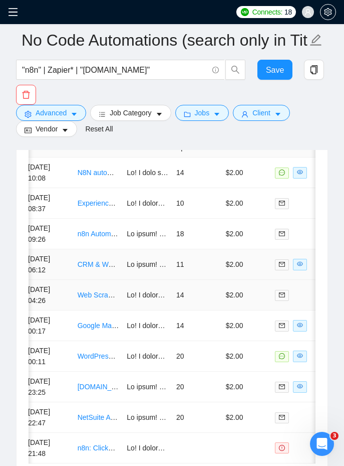
scroll to position [2887, 0]
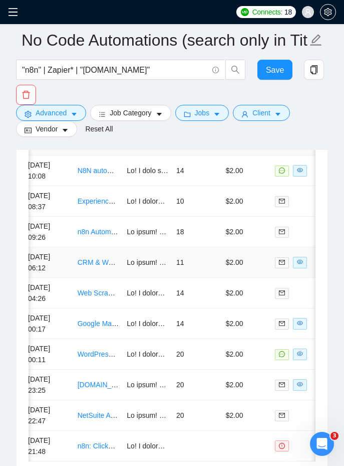
click at [71, 269] on td "[DATE] 06:12" at bounding box center [49, 262] width 50 height 31
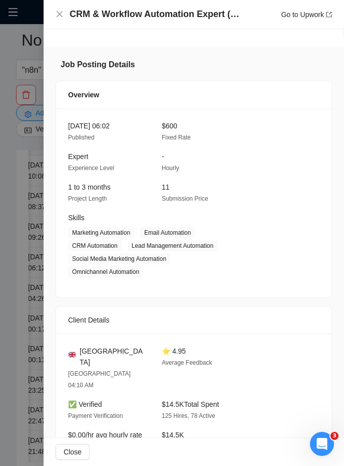
click at [88, 350] on span "[GEOGRAPHIC_DATA]" at bounding box center [113, 356] width 66 height 22
click at [145, 11] on h4 "CRM & Workflow Automation Expert (GoHighLevel / Acuity / N8N, Payments Portal, …" at bounding box center [157, 14] width 175 height 13
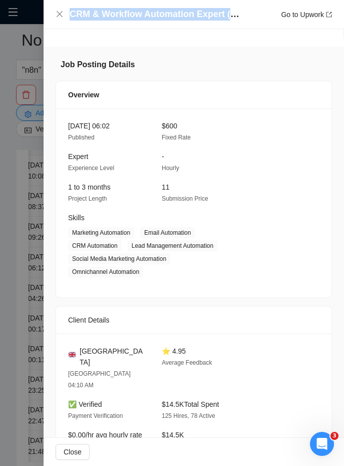
click at [145, 11] on h4 "CRM & Workflow Automation Expert (GoHighLevel / Acuity / N8N, Payments Portal, …" at bounding box center [157, 14] width 175 height 13
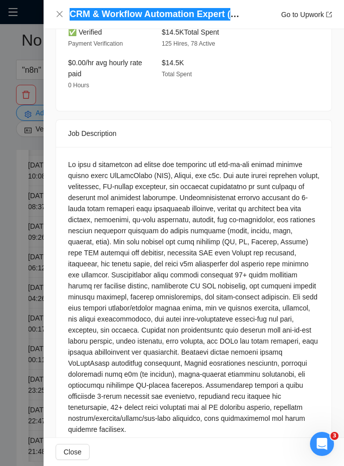
scroll to position [1086, 0]
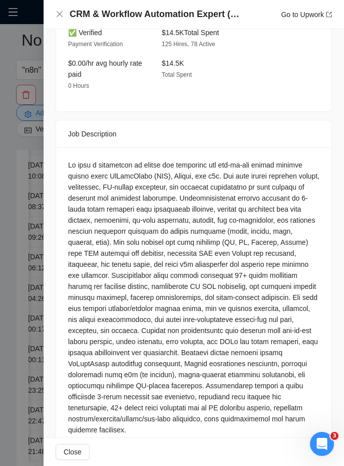
click at [73, 159] on div at bounding box center [194, 297] width 252 height 276
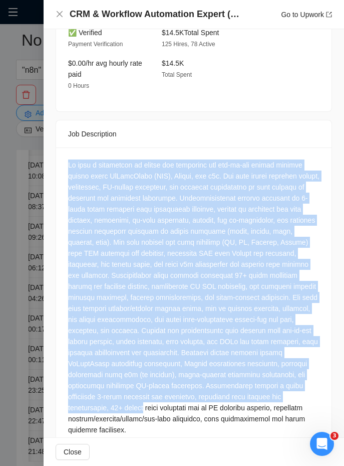
scroll to position [1107, 0]
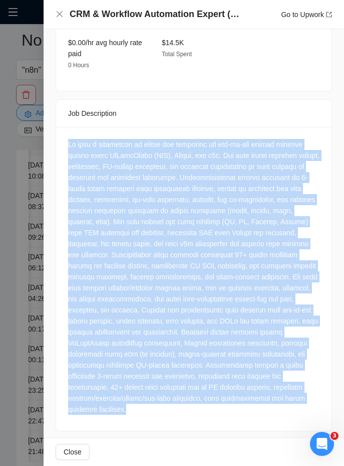
drag, startPoint x: 73, startPoint y: 140, endPoint x: 178, endPoint y: 454, distance: 331.0
click at [178, 454] on div "CRM & Workflow Automation Expert (GoHighLevel / Acuity / N8N, Payments Portal, …" at bounding box center [194, 233] width 301 height 466
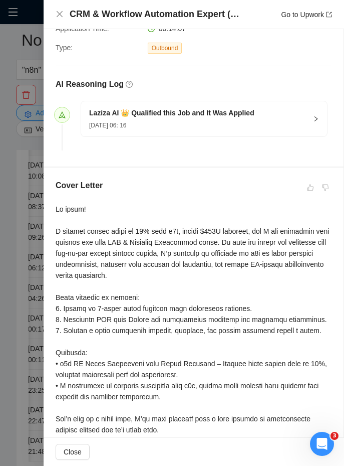
scroll to position [229, 0]
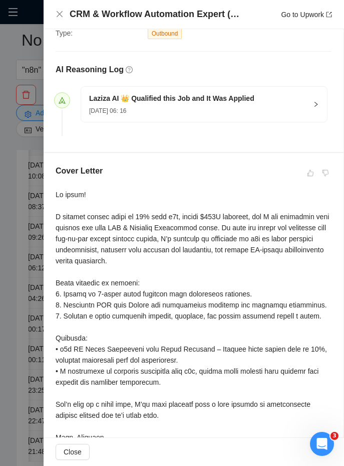
click at [54, 186] on div "Cover Letter" at bounding box center [194, 339] width 300 height 372
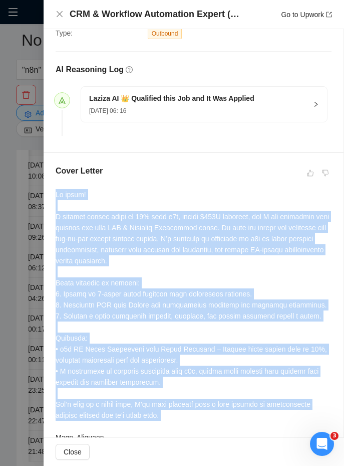
scroll to position [244, 0]
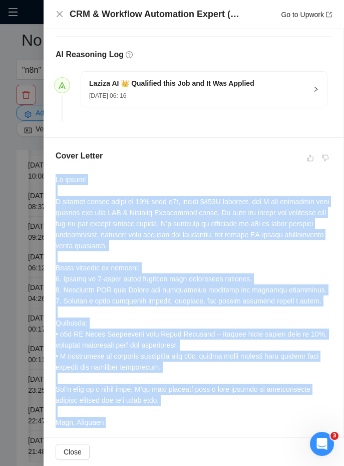
drag, startPoint x: 54, startPoint y: 186, endPoint x: 189, endPoint y: 419, distance: 268.8
click at [189, 419] on div "Cover Letter" at bounding box center [194, 324] width 300 height 372
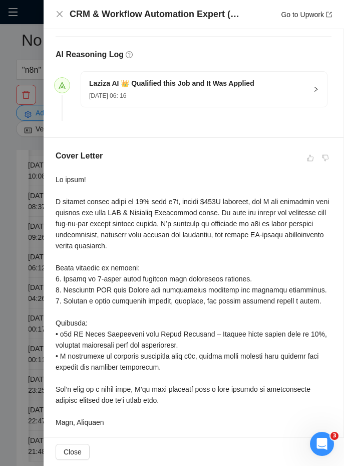
click at [18, 283] on div at bounding box center [172, 233] width 344 height 466
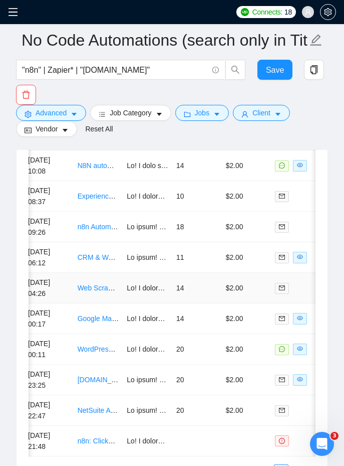
scroll to position [2907, 0]
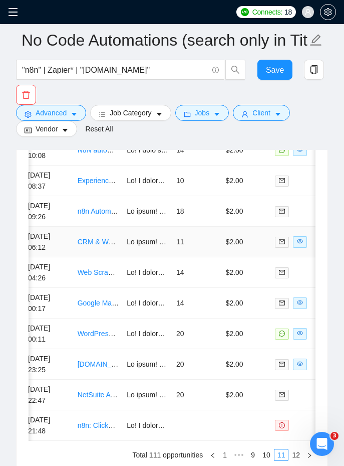
click at [124, 252] on td at bounding box center [148, 242] width 50 height 31
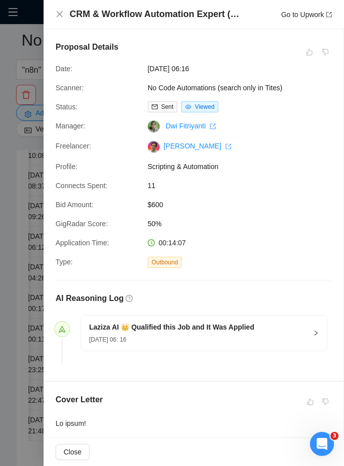
click at [26, 335] on div at bounding box center [172, 233] width 344 height 466
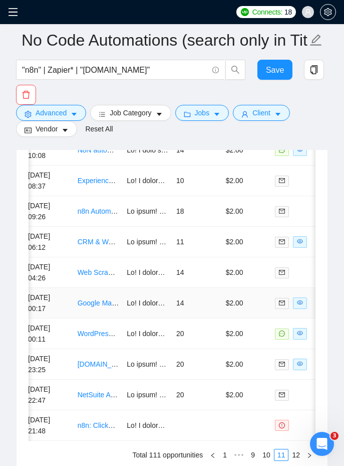
click at [68, 313] on td "[DATE] 00:17" at bounding box center [49, 303] width 50 height 31
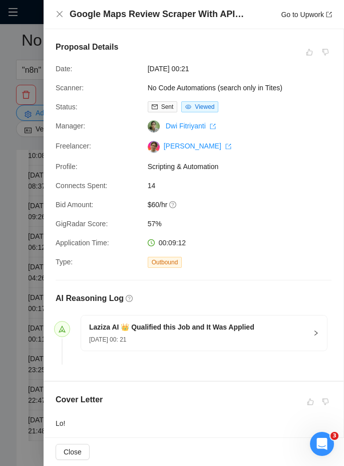
click at [13, 217] on div at bounding box center [172, 233] width 344 height 466
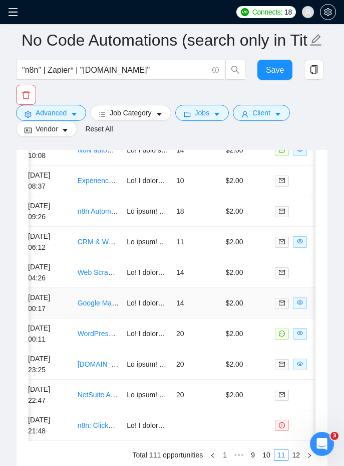
click at [69, 292] on td "[DATE] 00:17" at bounding box center [49, 303] width 50 height 31
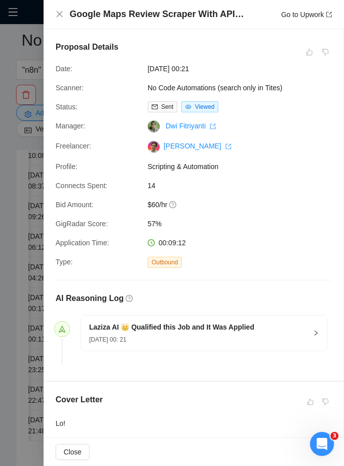
click at [124, 16] on h4 "Google Maps Review Scraper With API connection for n8n" at bounding box center [157, 14] width 175 height 13
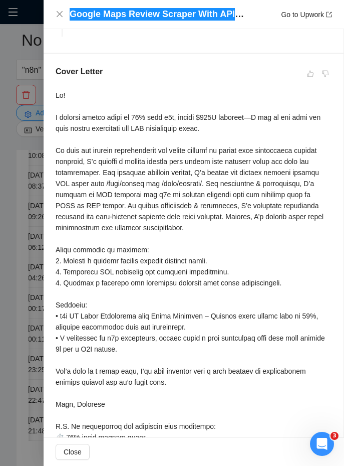
scroll to position [323, 0]
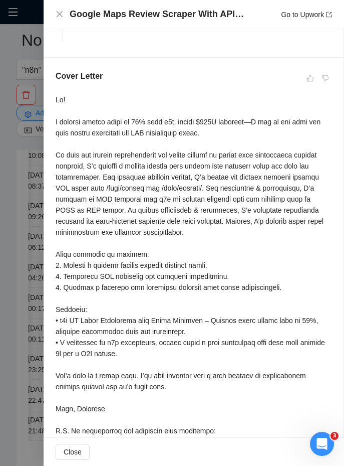
click at [55, 96] on div "Cover Letter" at bounding box center [194, 277] width 300 height 438
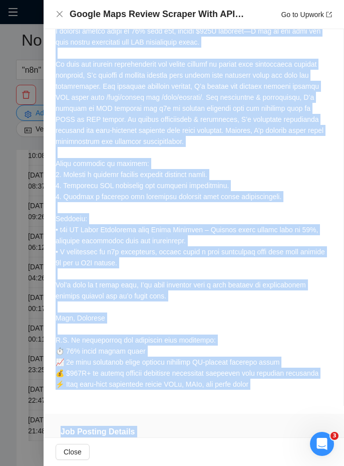
scroll to position [470, 0]
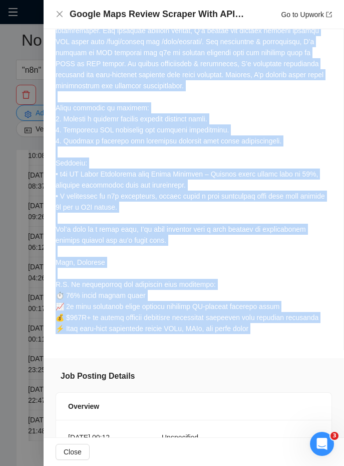
drag, startPoint x: 55, startPoint y: 96, endPoint x: 295, endPoint y: 332, distance: 337.1
click at [295, 332] on div "Cover Letter" at bounding box center [194, 131] width 300 height 438
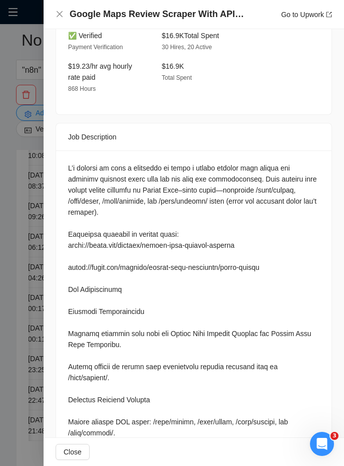
scroll to position [1096, 0]
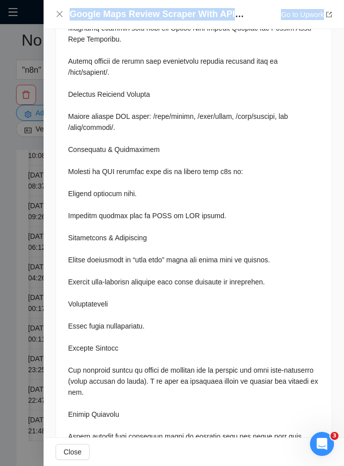
scroll to position [1566, 0]
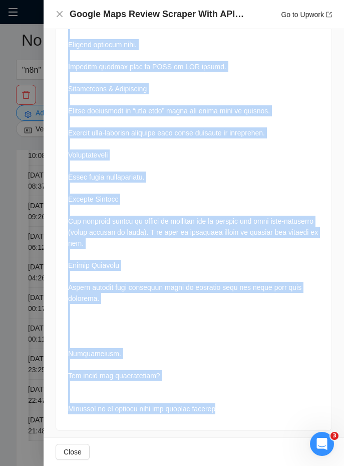
drag, startPoint x: 67, startPoint y: 174, endPoint x: 195, endPoint y: 433, distance: 288.7
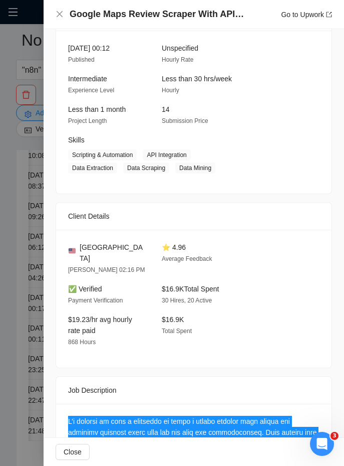
scroll to position [857, 0]
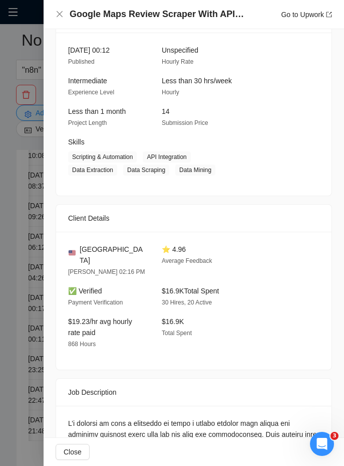
click at [111, 210] on div "Client Details" at bounding box center [194, 218] width 252 height 27
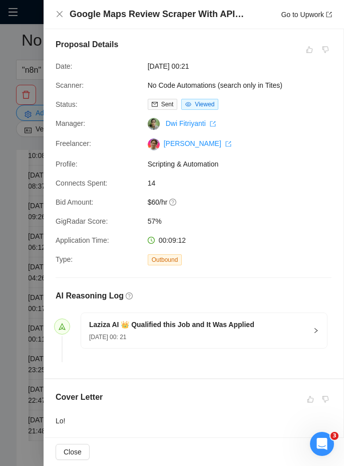
scroll to position [0, 0]
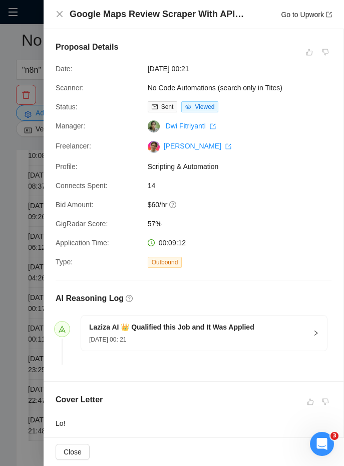
click at [40, 150] on div at bounding box center [172, 233] width 344 height 466
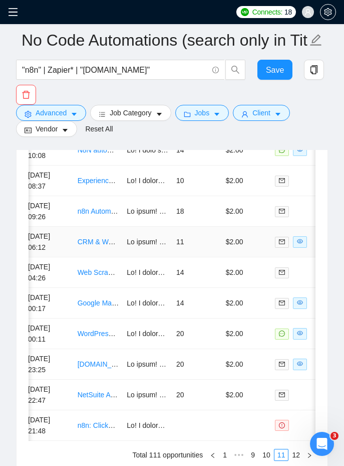
scroll to position [2991, 0]
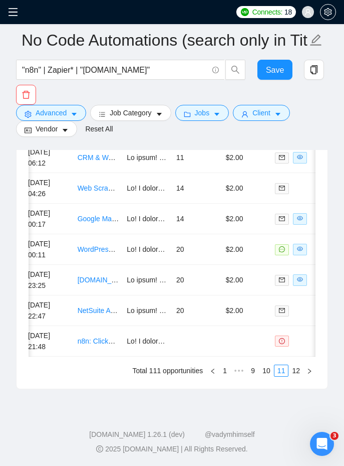
click at [74, 369] on ul "Total 111 opportunities 1 ••• 8 9 10 11 12" at bounding box center [172, 370] width 287 height 12
click at [67, 247] on td "[DATE] 00:11" at bounding box center [49, 249] width 50 height 31
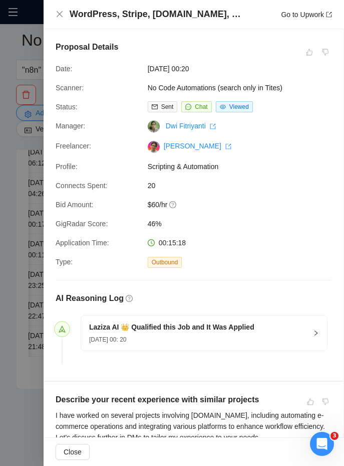
click at [98, 11] on h4 "WordPress, Stripe, [DOMAIN_NAME], and Vapi Expert Needed" at bounding box center [157, 14] width 175 height 13
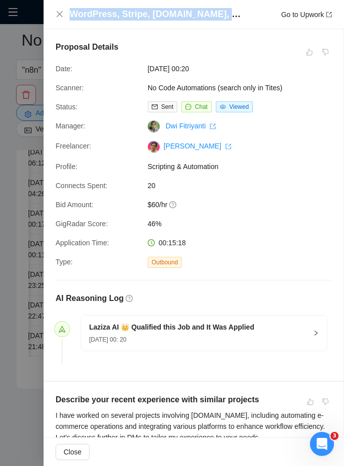
click at [98, 11] on h4 "WordPress, Stripe, [DOMAIN_NAME], and Vapi Expert Needed" at bounding box center [157, 14] width 175 height 13
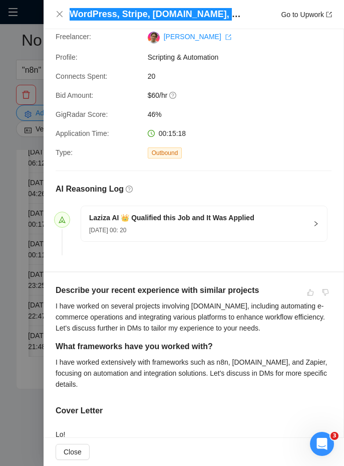
scroll to position [116, 0]
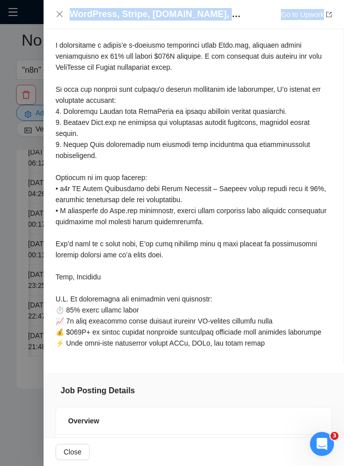
scroll to position [759, 0]
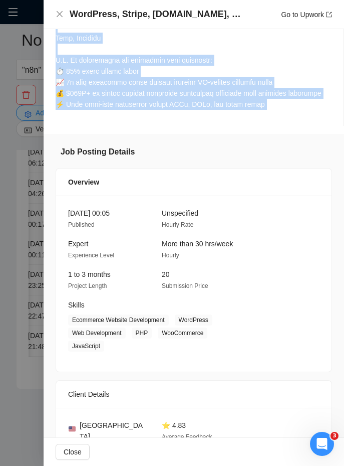
drag, startPoint x: 55, startPoint y: 282, endPoint x: 270, endPoint y: 107, distance: 276.9
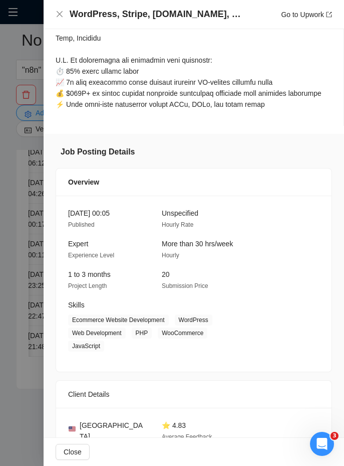
click at [170, 233] on div "[DATE] 00:05 Published Unspecified Hourly Rate Expert Experience Level More tha…" at bounding box center [194, 283] width 276 height 176
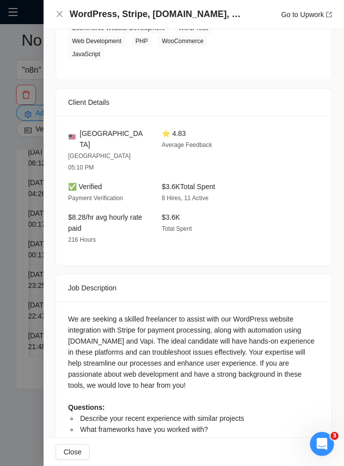
scroll to position [1063, 0]
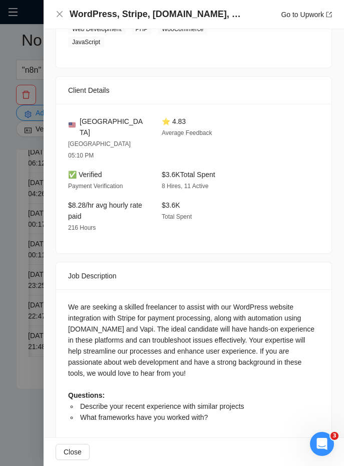
click at [74, 301] on div "We are seeking a skilled freelancer to assist with our WordPress website integr…" at bounding box center [194, 361] width 252 height 121
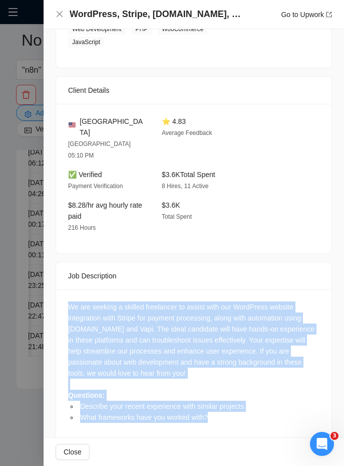
drag, startPoint x: 74, startPoint y: 278, endPoint x: 222, endPoint y: 405, distance: 195.2
click at [222, 405] on div "We are seeking a skilled freelancer to assist with our WordPress website integr…" at bounding box center [194, 365] width 276 height 152
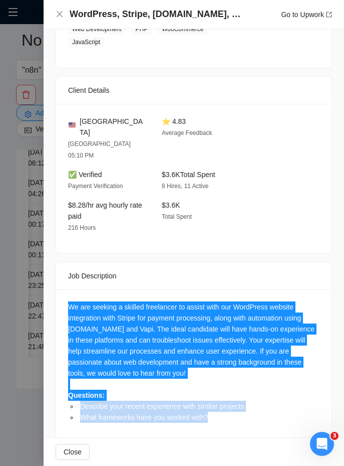
click at [93, 301] on div "We are seeking a skilled freelancer to assist with our WordPress website integr…" at bounding box center [194, 361] width 252 height 121
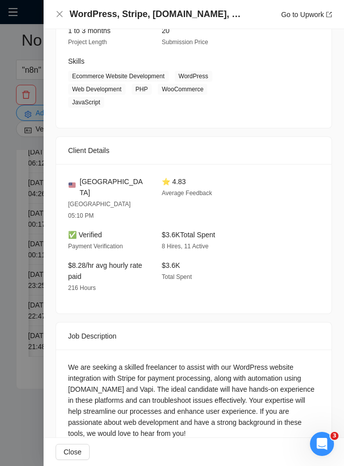
scroll to position [1002, 0]
click at [6, 217] on div at bounding box center [172, 233] width 344 height 466
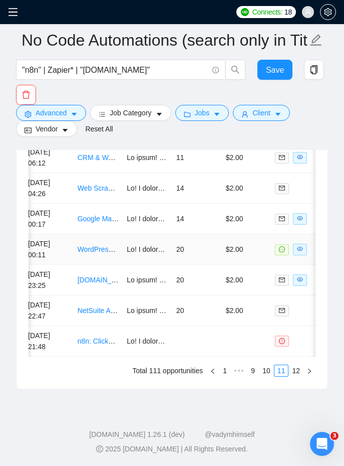
click at [138, 257] on td at bounding box center [148, 249] width 50 height 31
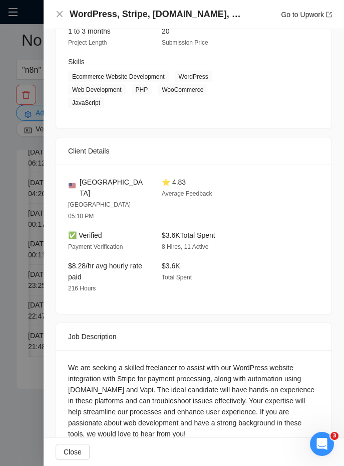
click at [53, 331] on div "Job Posting Details Overview [DATE] 00:05 Published Unspecified Hourly Rate Exp…" at bounding box center [194, 203] width 301 height 624
click at [33, 331] on div at bounding box center [172, 233] width 344 height 466
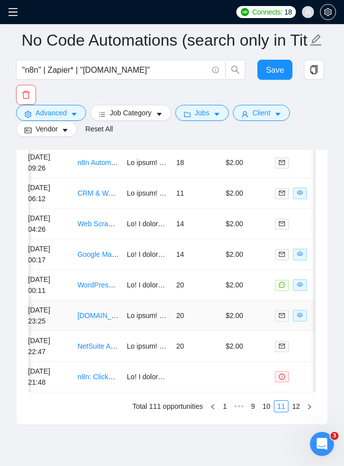
scroll to position [2956, 0]
click at [148, 328] on td at bounding box center [148, 315] width 50 height 31
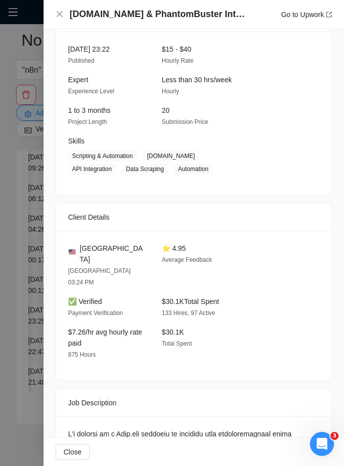
click at [89, 22] on div "[DOMAIN_NAME] & PhantomBuster Integration: Trouble Downloading CSV Results SHOR…" at bounding box center [194, 14] width 301 height 29
click at [89, 15] on h4 "[DOMAIN_NAME] & PhantomBuster Integration: Trouble Downloading CSV Results SHOR…" at bounding box center [157, 14] width 175 height 13
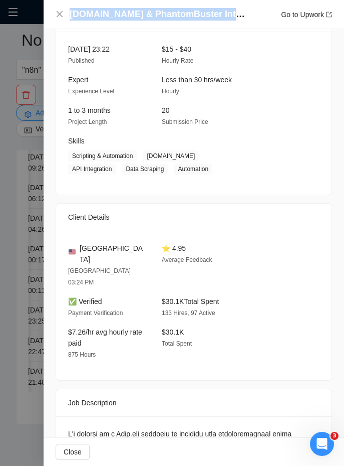
click at [89, 15] on h4 "[DOMAIN_NAME] & PhantomBuster Integration: Trouble Downloading CSV Results SHOR…" at bounding box center [157, 14] width 175 height 13
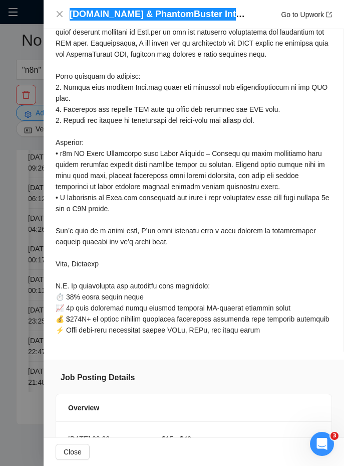
scroll to position [614, 0]
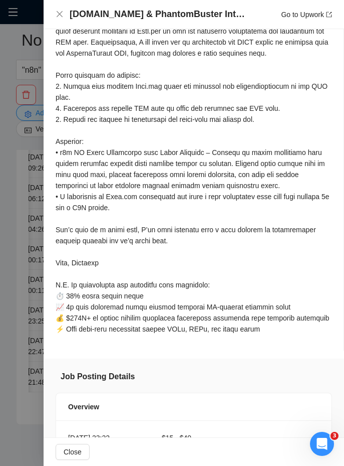
click at [292, 322] on div at bounding box center [194, 146] width 276 height 375
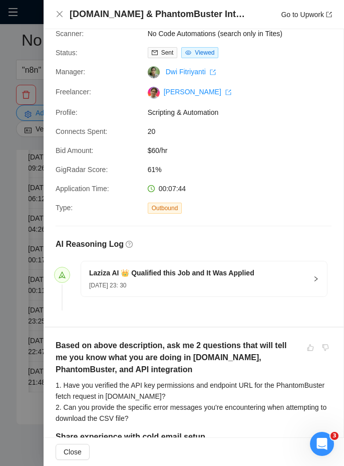
scroll to position [63, 0]
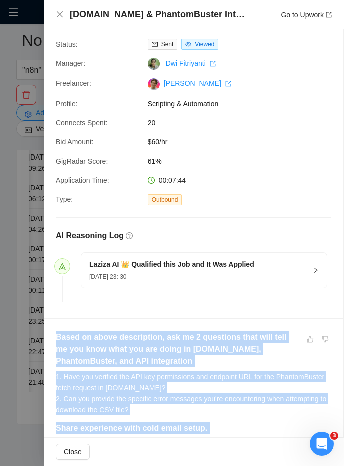
drag, startPoint x: 291, startPoint y: 341, endPoint x: 192, endPoint y: 325, distance: 99.5
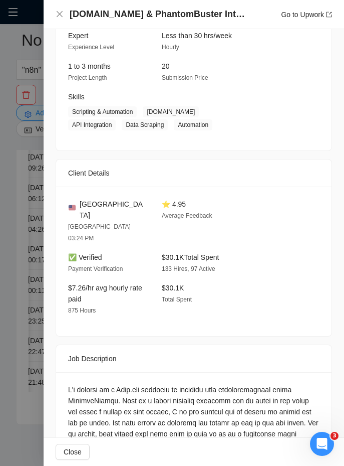
scroll to position [1068, 0]
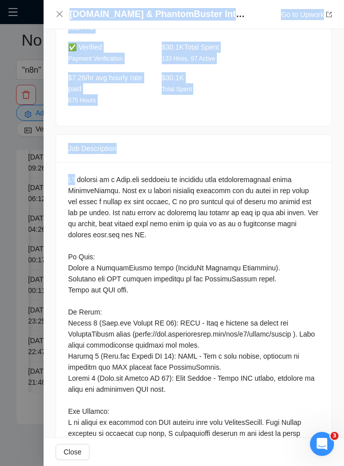
scroll to position [1460, 0]
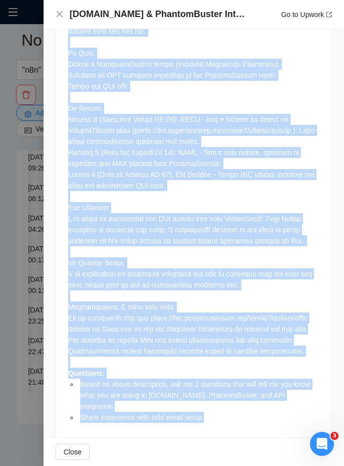
drag, startPoint x: 68, startPoint y: 337, endPoint x: 211, endPoint y: 409, distance: 160.3
click at [211, 409] on div "Questions: Based on above description, ask me 2 questions that will tell me you…" at bounding box center [194, 199] width 276 height 483
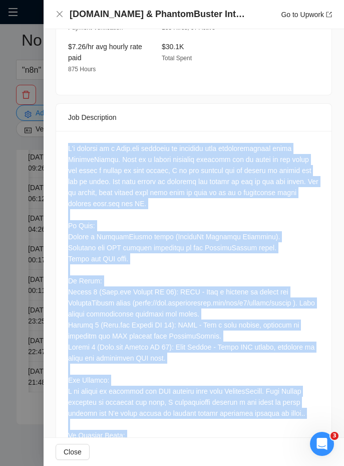
scroll to position [1267, 0]
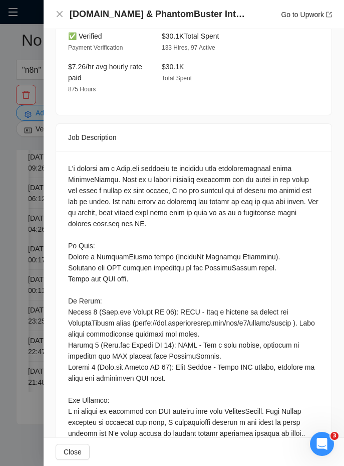
click at [27, 218] on div at bounding box center [172, 233] width 344 height 466
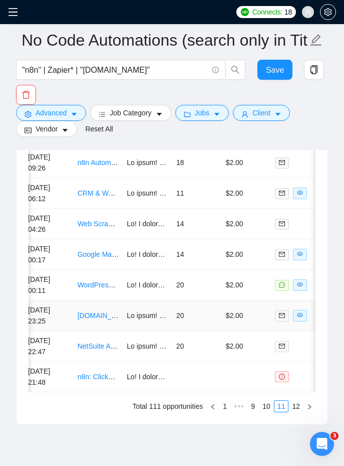
click at [121, 320] on td "[DOMAIN_NAME] & PhantomBuster Integration: Trouble Downloading CSV Results SHOR…" at bounding box center [99, 315] width 50 height 31
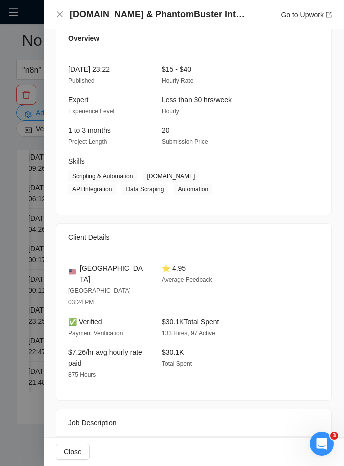
scroll to position [983, 0]
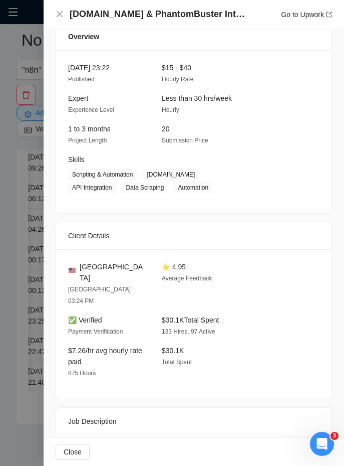
click at [23, 289] on div at bounding box center [172, 233] width 344 height 466
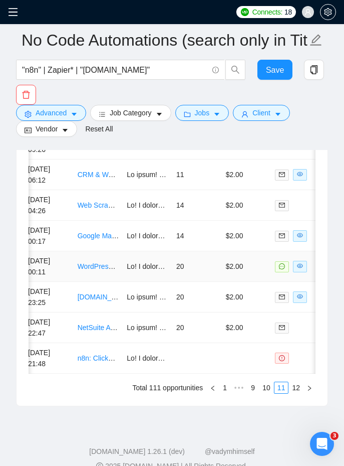
scroll to position [2991, 0]
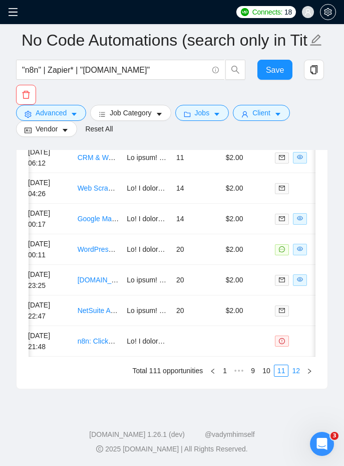
click at [301, 374] on link "12" at bounding box center [296, 370] width 14 height 11
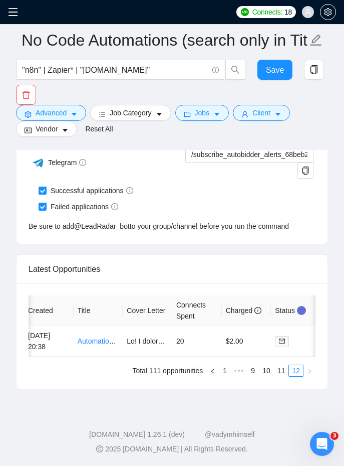
scroll to position [2696, 0]
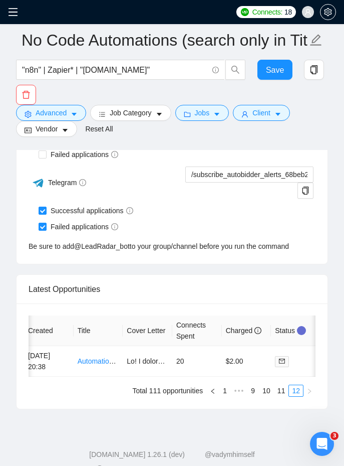
click at [15, 5] on span at bounding box center [16, 12] width 16 height 24
click at [15, 10] on icon "menu" at bounding box center [13, 12] width 10 height 10
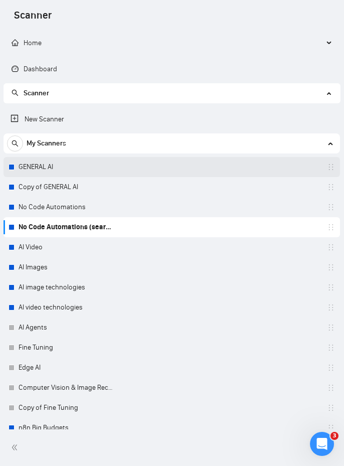
click at [52, 171] on link "GENERAL AI" at bounding box center [66, 167] width 95 height 20
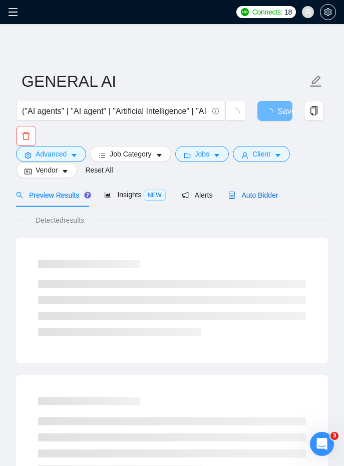
click at [244, 191] on span "Auto Bidder" at bounding box center [254, 195] width 50 height 8
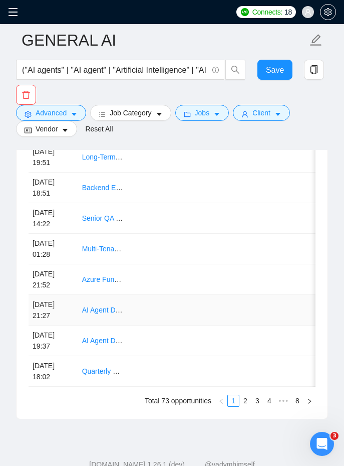
scroll to position [2991, 0]
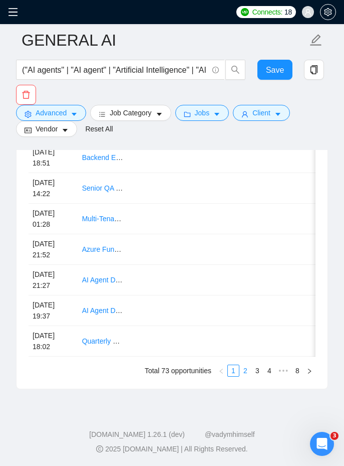
click at [245, 369] on link "2" at bounding box center [245, 370] width 11 height 11
click at [254, 372] on link "3" at bounding box center [257, 370] width 11 height 11
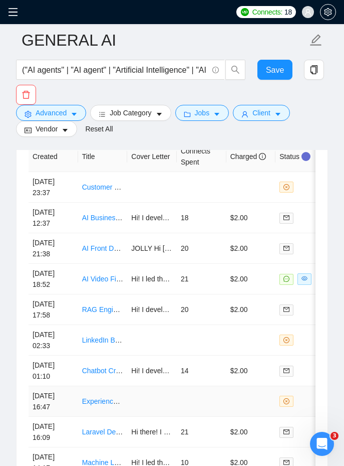
scroll to position [2868, 0]
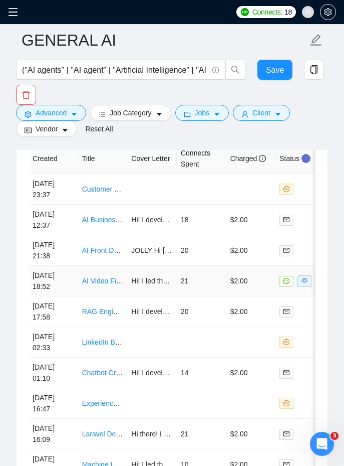
click at [155, 292] on td "Hi! I led the creation of a hyper-realistic AI-generated video using advanced v…" at bounding box center [152, 281] width 50 height 31
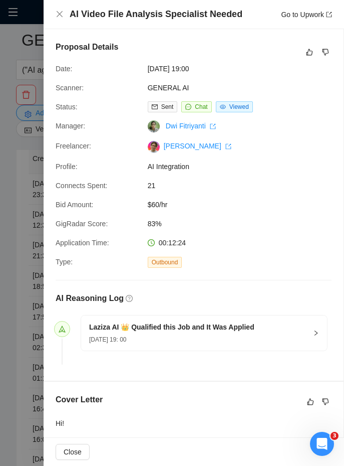
click at [105, 20] on h4 "AI Video File Analysis Specialist Needed" at bounding box center [156, 14] width 173 height 13
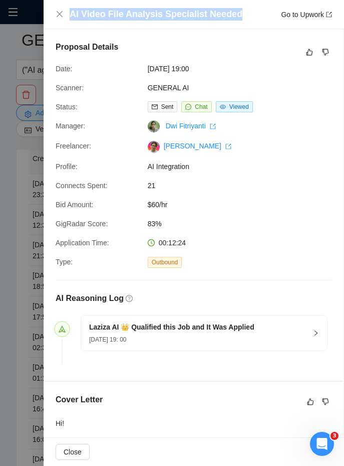
click at [105, 20] on h4 "AI Video File Analysis Specialist Needed" at bounding box center [156, 14] width 173 height 13
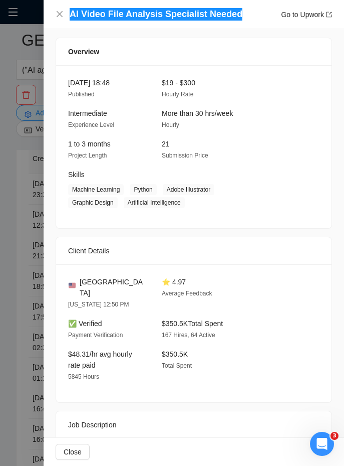
scroll to position [645, 0]
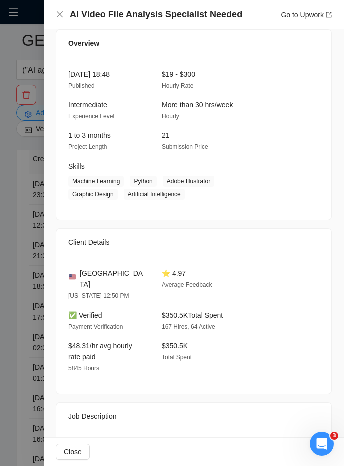
click at [179, 289] on div "[GEOGRAPHIC_DATA] [US_STATE] 12:50 PM ⭐ 4.97 Average Feedback ✅ Verified Paymen…" at bounding box center [194, 325] width 276 height 138
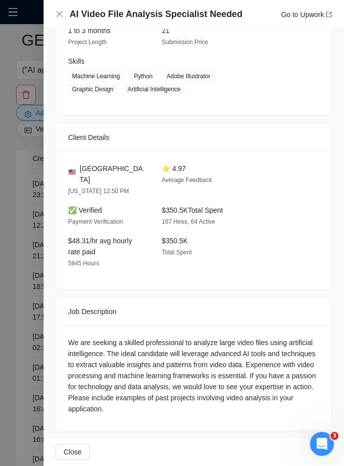
scroll to position [750, 0]
click at [7, 262] on div at bounding box center [172, 233] width 344 height 466
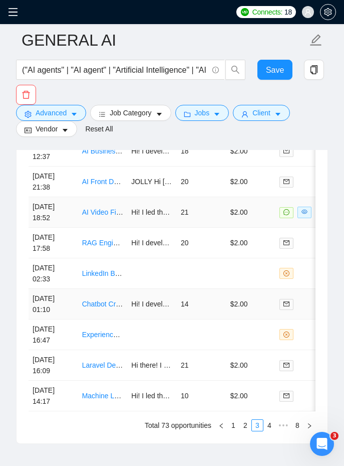
scroll to position [2939, 0]
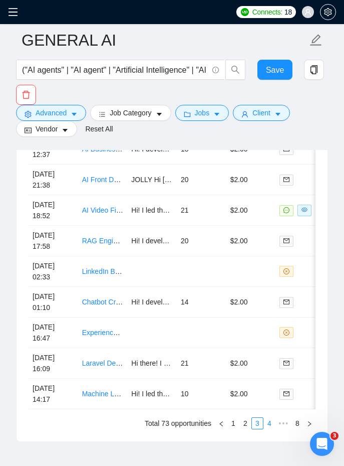
click at [268, 418] on link "4" at bounding box center [269, 423] width 11 height 11
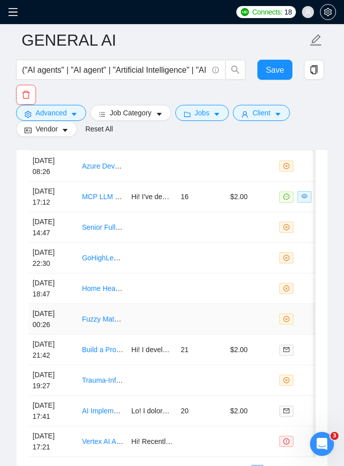
scroll to position [2892, 0]
click at [142, 206] on td "Hi! I've developed an AI-powered planner that enhanced marketing efficiency, ac…" at bounding box center [152, 196] width 50 height 31
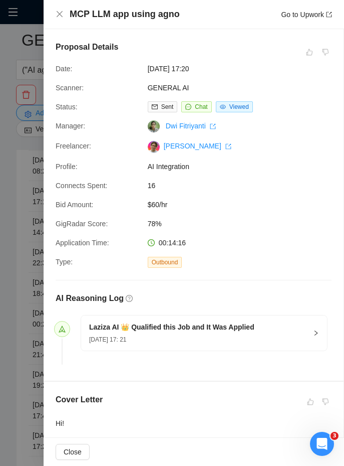
click at [108, 18] on h4 "MCP LLM app using agno" at bounding box center [125, 14] width 110 height 13
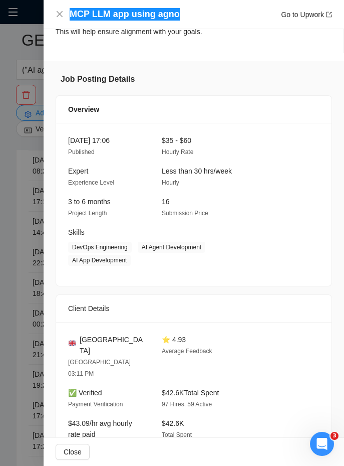
scroll to position [750, 0]
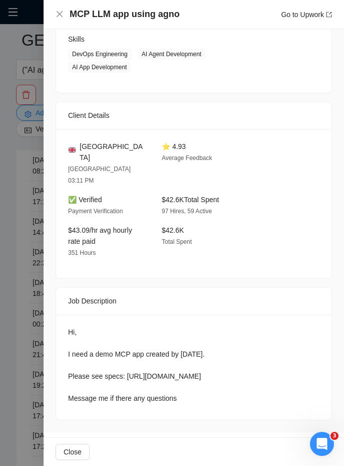
click at [43, 273] on div at bounding box center [172, 233] width 344 height 466
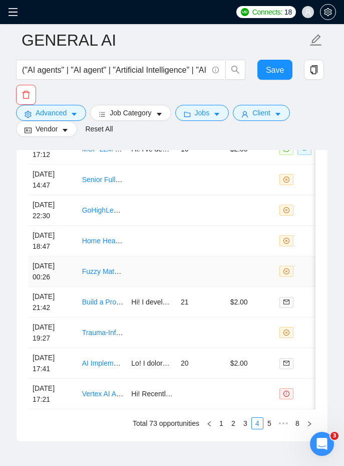
scroll to position [2961, 0]
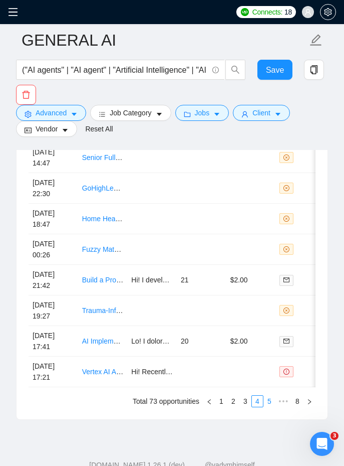
click at [268, 399] on link "5" at bounding box center [269, 400] width 11 height 11
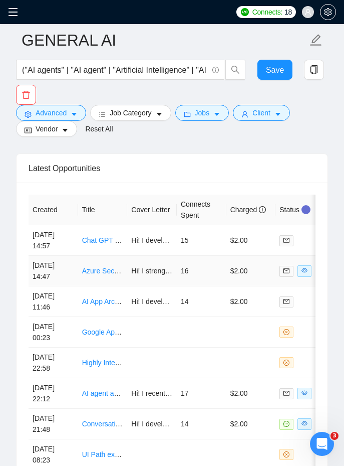
scroll to position [2816, 0]
click at [162, 280] on td "Hi! I strengthened the Azure cloud architecture and security posture for a clie…" at bounding box center [152, 271] width 50 height 31
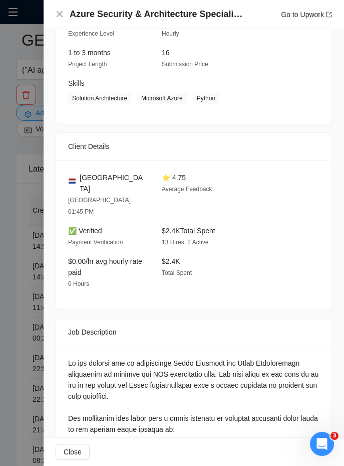
click at [121, 10] on h4 "Azure Security & Architecture Specialist (with Python/LLM knowledge)" at bounding box center [157, 14] width 175 height 13
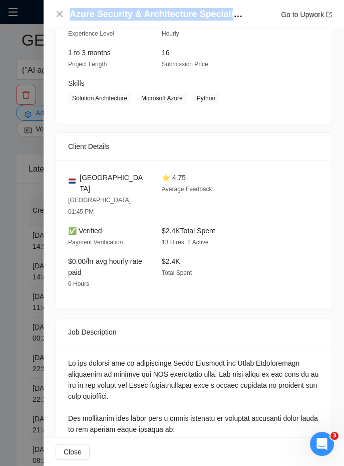
click at [29, 276] on div at bounding box center [172, 233] width 344 height 466
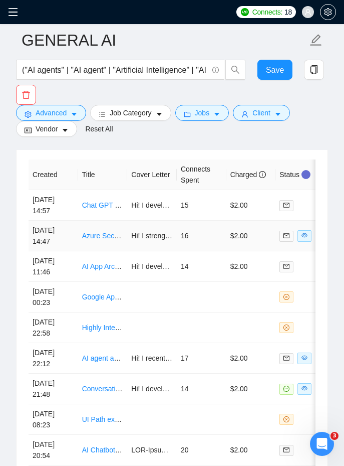
scroll to position [2858, 0]
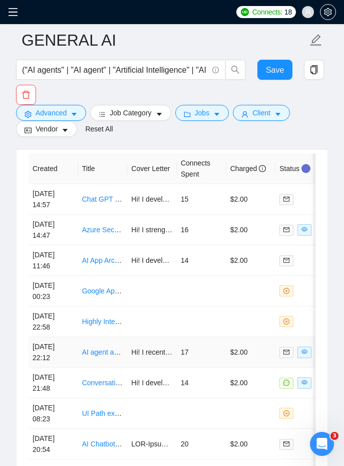
click at [88, 361] on td "AI agent and systems expert needed for urgent project" at bounding box center [103, 352] width 50 height 31
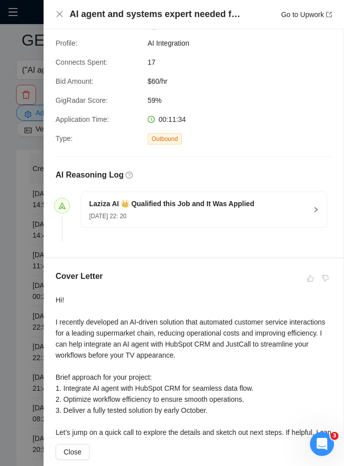
scroll to position [116, 0]
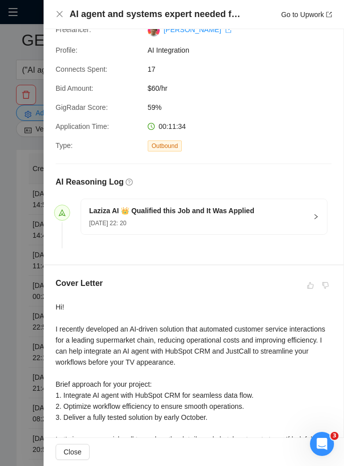
click at [84, 17] on h4 "AI agent and systems expert needed for urgent project" at bounding box center [157, 14] width 175 height 13
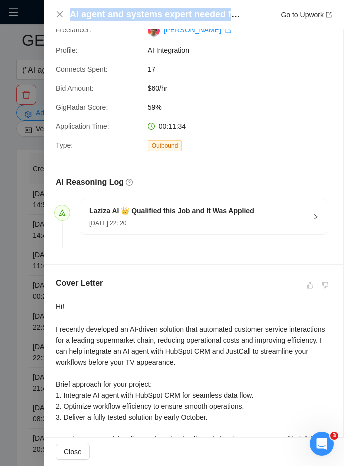
click at [84, 17] on h4 "AI agent and systems expert needed for urgent project" at bounding box center [157, 14] width 175 height 13
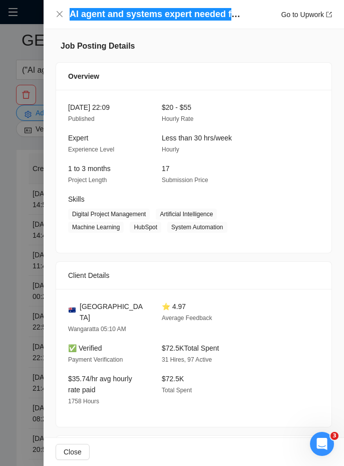
scroll to position [657, 0]
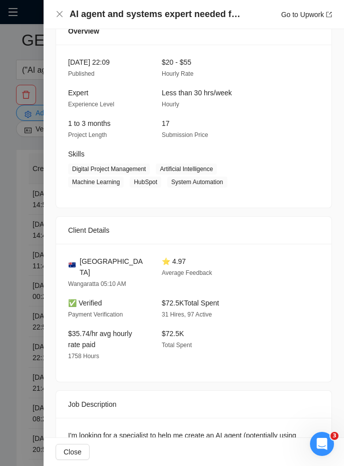
click at [37, 275] on div at bounding box center [172, 233] width 344 height 466
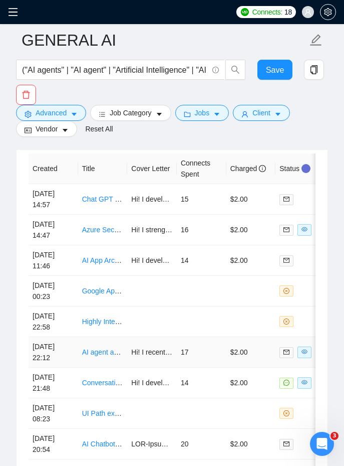
click at [200, 358] on td "17" at bounding box center [202, 352] width 50 height 31
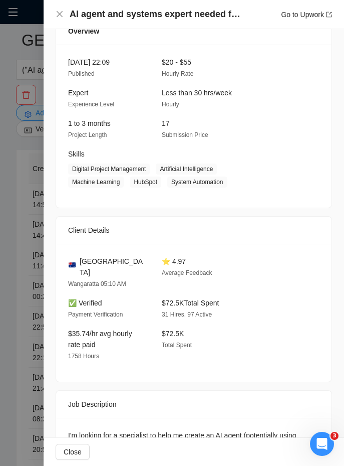
click at [133, 15] on h4 "AI agent and systems expert needed for urgent project" at bounding box center [157, 14] width 175 height 13
click at [3, 122] on div at bounding box center [172, 233] width 344 height 466
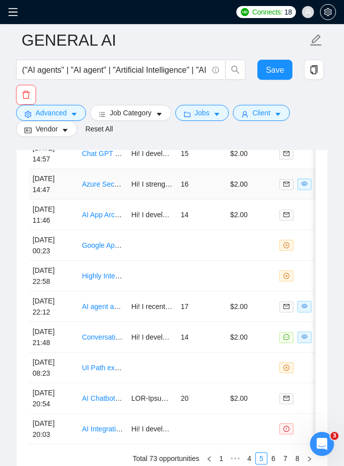
scroll to position [2906, 0]
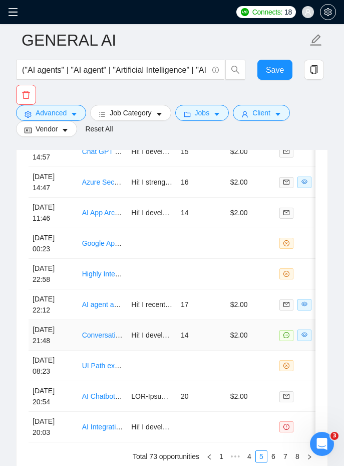
click at [195, 339] on td "14" at bounding box center [202, 335] width 50 height 31
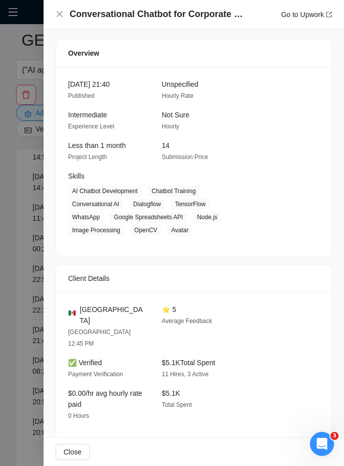
click at [116, 12] on h4 "Conversational Chatbot for Corporate Convention ([PERSON_NAME] + AI + Image-to-…" at bounding box center [157, 14] width 175 height 13
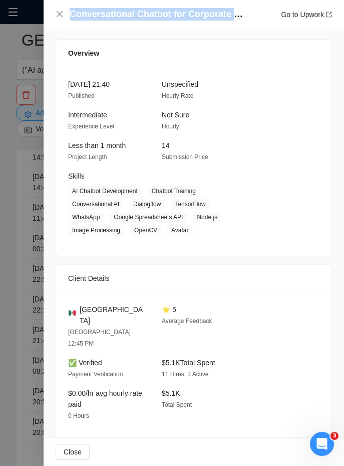
click at [116, 12] on h4 "Conversational Chatbot for Corporate Convention ([PERSON_NAME] + AI + Image-to-…" at bounding box center [157, 14] width 175 height 13
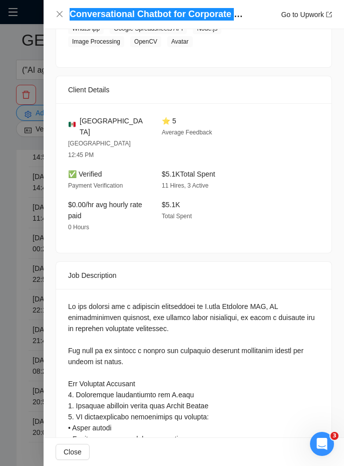
scroll to position [745, 0]
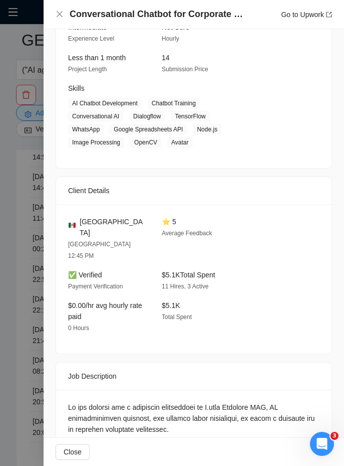
click at [163, 8] on div "Conversational Chatbot for Corporate Convention ([PERSON_NAME] + AI + Image-to-…" at bounding box center [194, 14] width 301 height 29
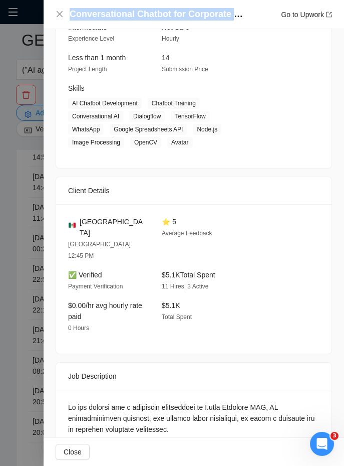
click at [163, 8] on div "Conversational Chatbot for Corporate Convention ([PERSON_NAME] + AI + Image-to-…" at bounding box center [194, 14] width 301 height 29
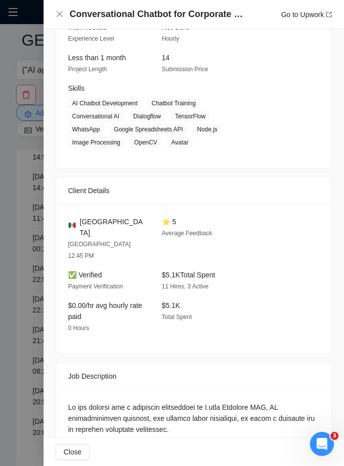
click at [14, 167] on div at bounding box center [172, 233] width 344 height 466
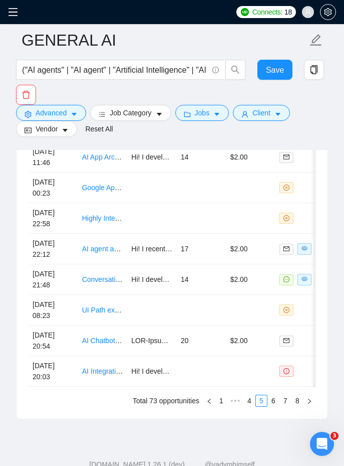
scroll to position [2991, 0]
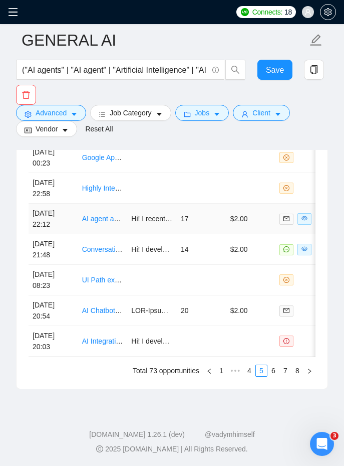
click at [172, 227] on td "Hi! I recently developed an AI-driven solution that automated customer service …" at bounding box center [152, 219] width 50 height 31
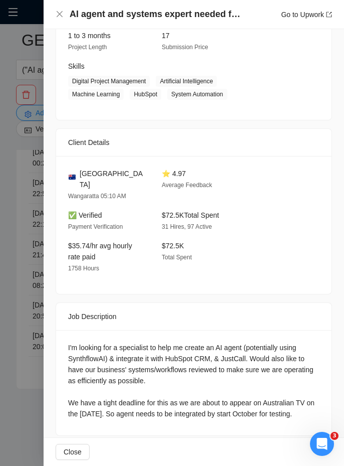
click at [107, 13] on h4 "AI agent and systems expert needed for urgent project" at bounding box center [157, 14] width 175 height 13
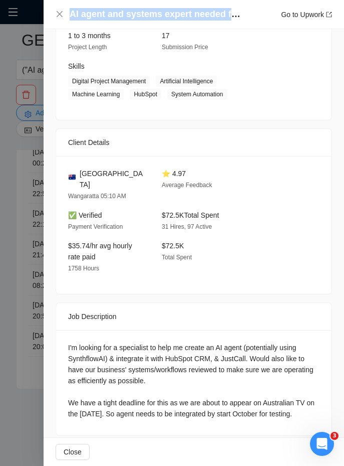
click at [107, 13] on h4 "AI agent and systems expert needed for urgent project" at bounding box center [157, 14] width 175 height 13
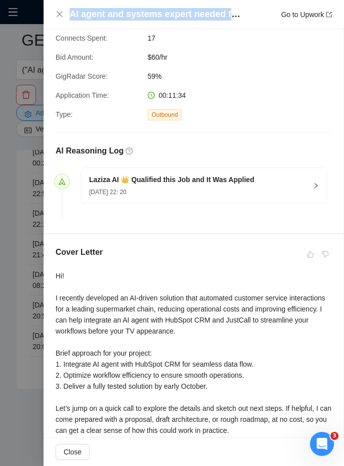
scroll to position [131, 0]
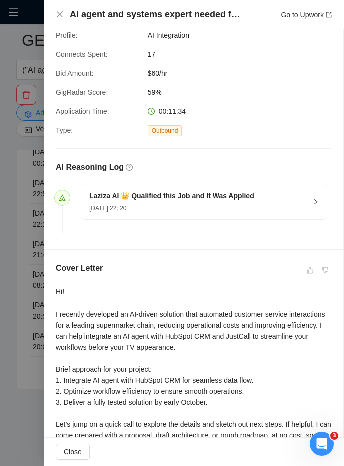
click at [40, 181] on div at bounding box center [172, 233] width 344 height 466
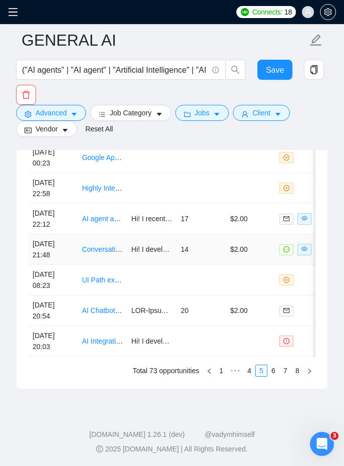
click at [128, 257] on td "Hi! I developed an AI-driven voice customer service system that improved custom…" at bounding box center [152, 249] width 50 height 31
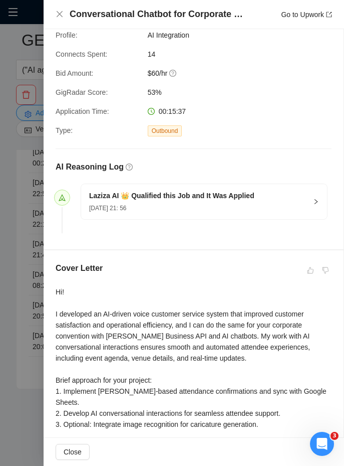
click at [31, 288] on div at bounding box center [172, 233] width 344 height 466
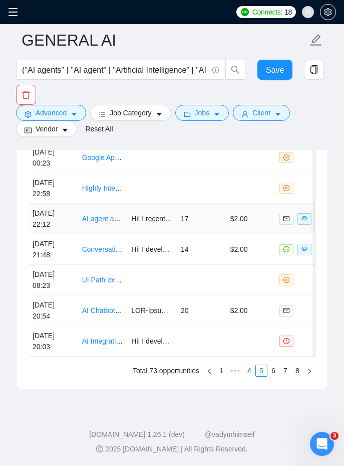
click at [194, 230] on td "17" at bounding box center [202, 219] width 50 height 31
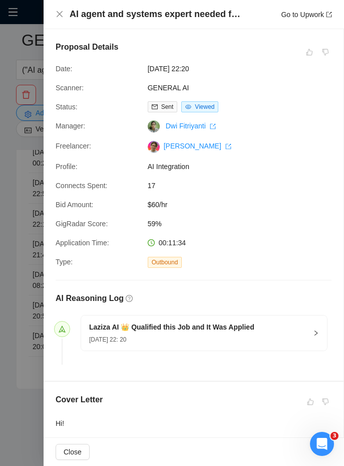
click at [111, 13] on h4 "AI agent and systems expert needed for urgent project" at bounding box center [157, 14] width 175 height 13
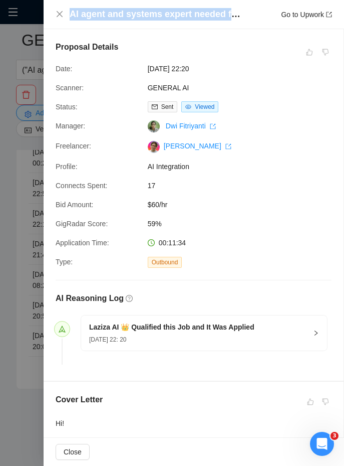
click at [111, 13] on h4 "AI agent and systems expert needed for urgent project" at bounding box center [157, 14] width 175 height 13
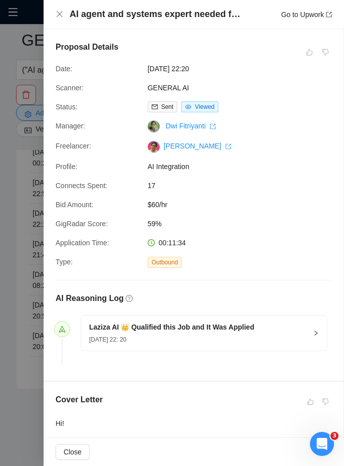
click at [130, 259] on div "Type:" at bounding box center [98, 262] width 92 height 12
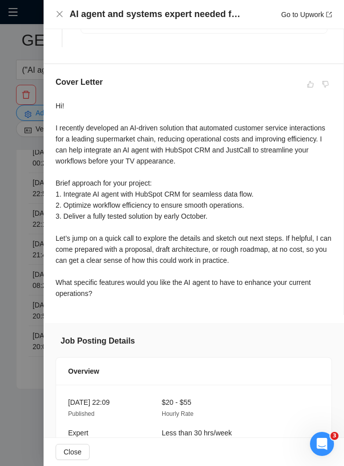
scroll to position [316, 0]
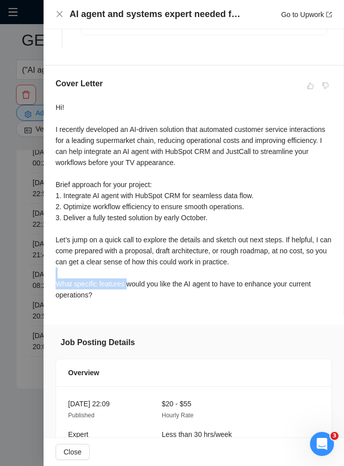
drag, startPoint x: 130, startPoint y: 256, endPoint x: 145, endPoint y: 365, distance: 109.8
click at [141, 353] on div "Proposal Details Date: [DATE] 22:20 Scanner: GENERAL AI Status: Sent Viewed Man…" at bounding box center [194, 298] width 301 height 1171
click at [54, 222] on div "Cover Letter Hi! I recently developed an AI-driven solution that automated cust…" at bounding box center [194, 191] width 300 height 251
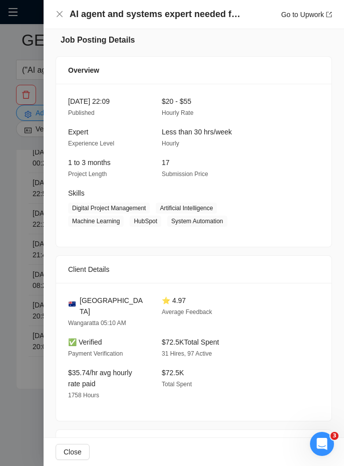
scroll to position [621, 0]
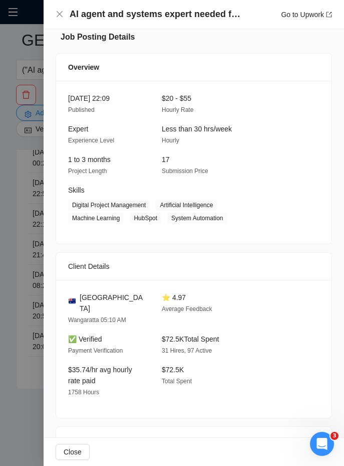
click at [28, 137] on div at bounding box center [172, 233] width 344 height 466
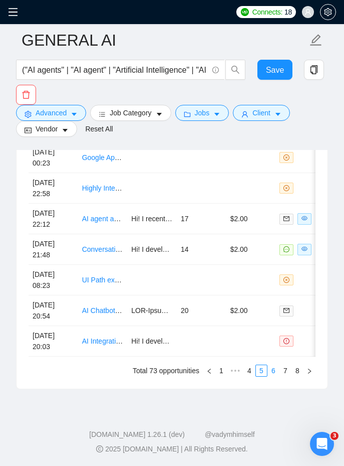
click at [273, 365] on link "6" at bounding box center [273, 370] width 11 height 11
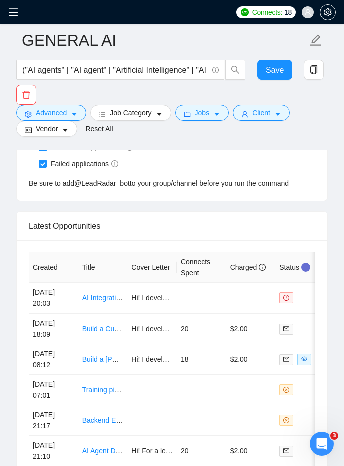
scroll to position [2776, 0]
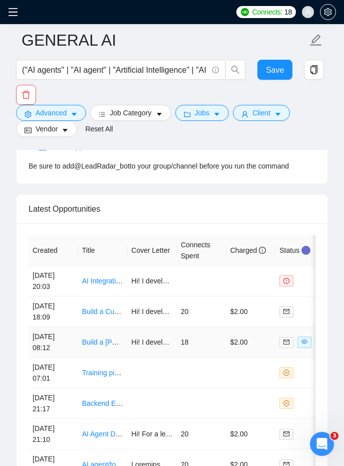
click at [144, 350] on td "Hi! I developed a context-aware AI agent using LangChain, achieving a 30% incre…" at bounding box center [152, 342] width 50 height 31
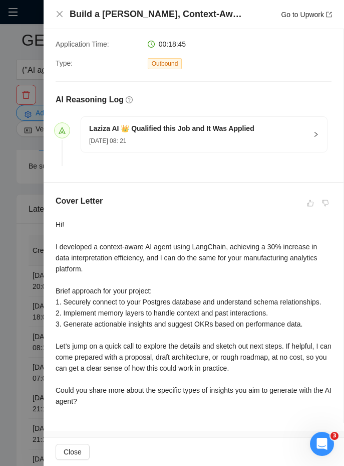
scroll to position [190, 0]
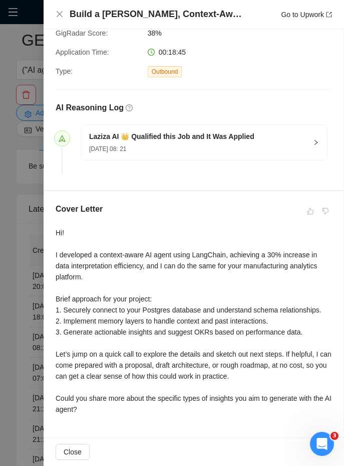
click at [41, 232] on div at bounding box center [172, 233] width 344 height 466
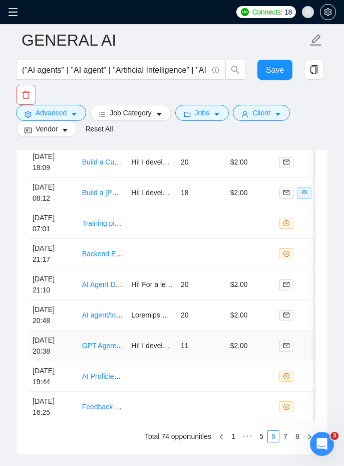
click at [129, 357] on td "Hi! I developed an AI-powered planner for marketing campaigns that achieved a 6…" at bounding box center [152, 345] width 50 height 31
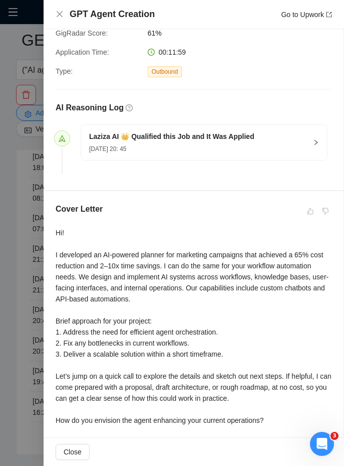
click at [21, 329] on div at bounding box center [172, 233] width 344 height 466
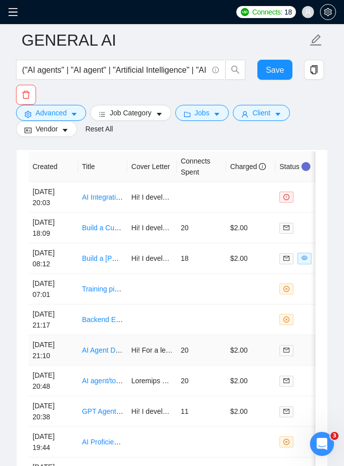
scroll to position [2853, 0]
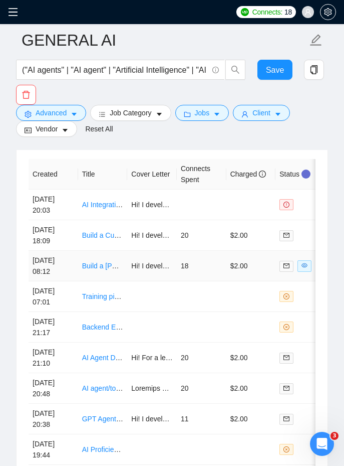
click at [167, 271] on td "Hi! I developed a context-aware AI agent using LangChain, achieving a 30% incre…" at bounding box center [152, 266] width 50 height 31
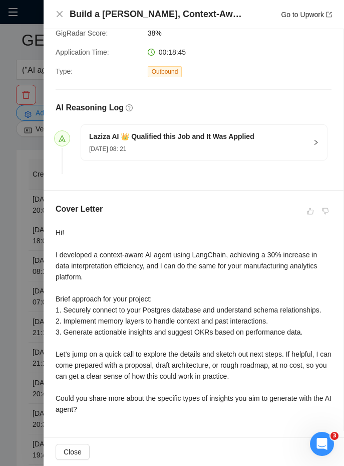
scroll to position [179, 0]
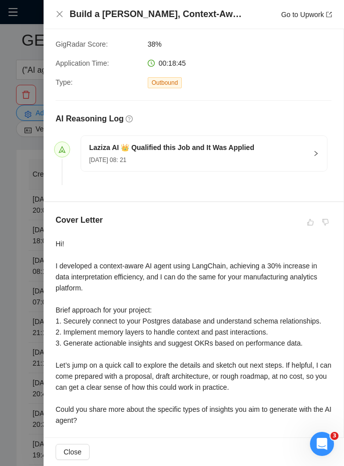
click at [84, 19] on h4 "Build a [PERSON_NAME], Context-Aware AI Agent for Manufacturing Intelligence (L…" at bounding box center [157, 14] width 175 height 13
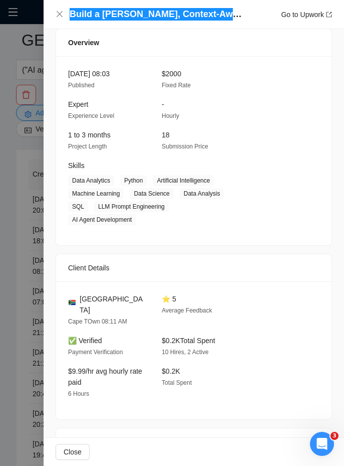
scroll to position [632, 0]
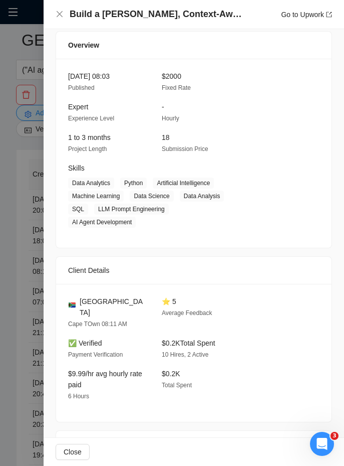
click at [95, 317] on div "[GEOGRAPHIC_DATA] Cape TOwn 08:11 AM" at bounding box center [107, 313] width 86 height 34
click at [93, 310] on span "[GEOGRAPHIC_DATA]" at bounding box center [113, 307] width 66 height 22
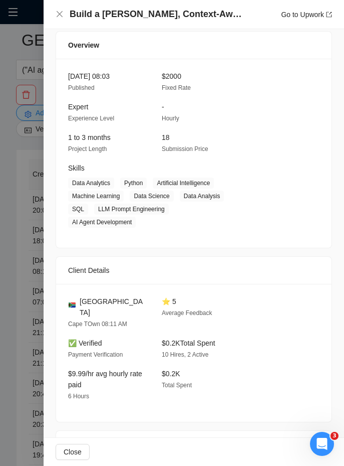
click at [25, 247] on div at bounding box center [172, 233] width 344 height 466
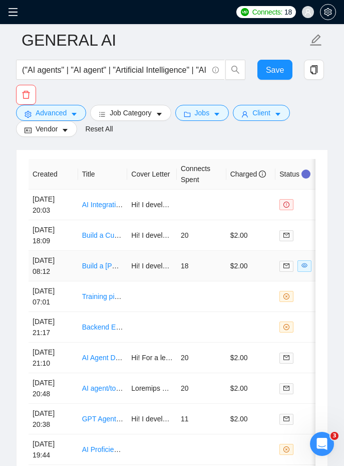
click at [153, 276] on td "Hi! I developed a context-aware AI agent using LangChain, achieving a 30% incre…" at bounding box center [152, 266] width 50 height 31
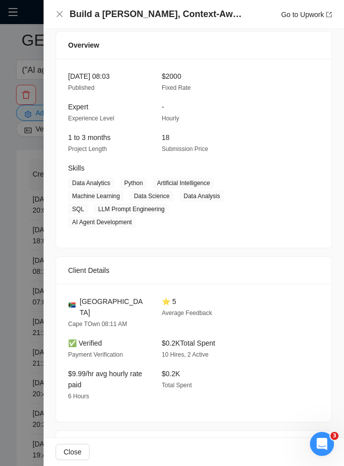
click at [25, 265] on div at bounding box center [172, 233] width 344 height 466
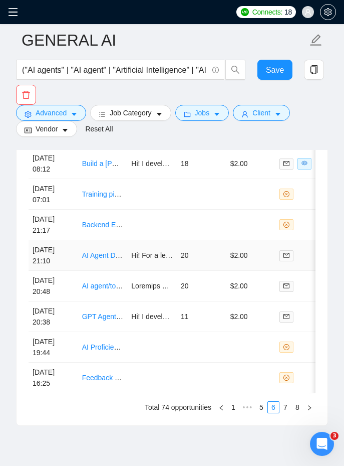
scroll to position [2956, 0]
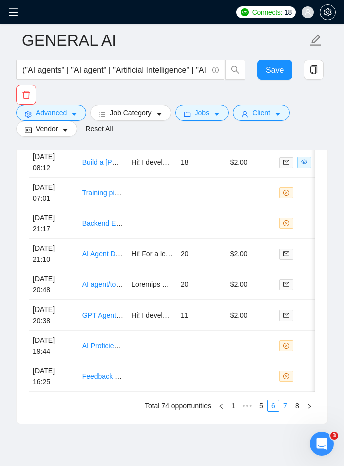
click at [282, 408] on link "7" at bounding box center [285, 405] width 11 height 11
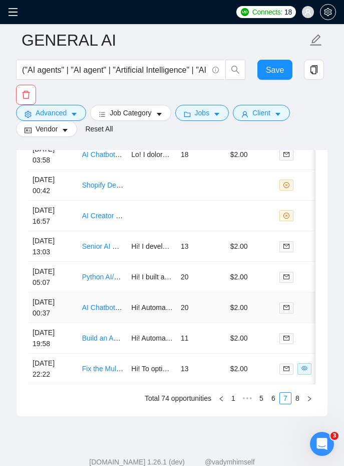
scroll to position [2963, 0]
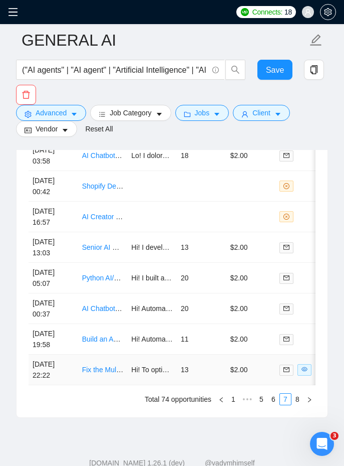
click at [204, 374] on td "13" at bounding box center [202, 369] width 50 height 31
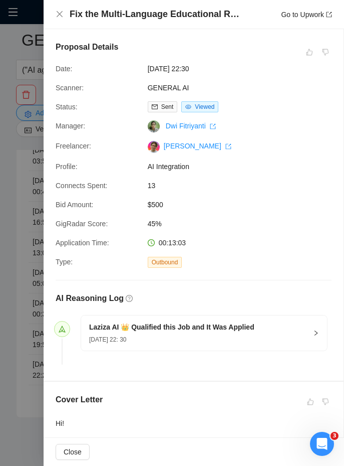
click at [121, 11] on h4 "Fix the Multi-Language Educational RAG with the Right Embedding Strategy" at bounding box center [157, 14] width 175 height 13
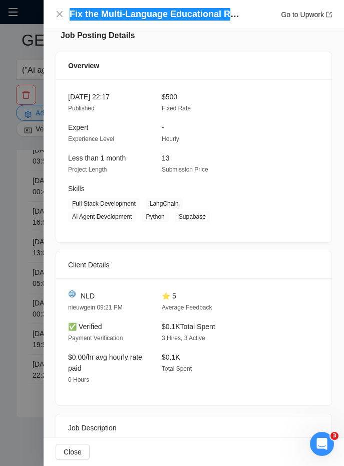
scroll to position [634, 0]
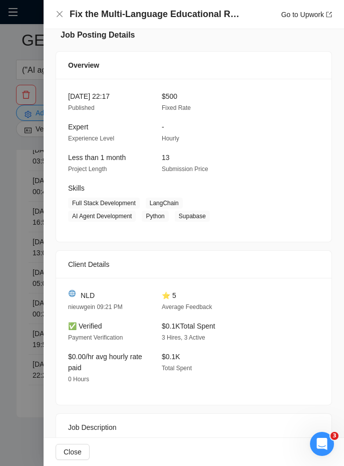
click at [86, 288] on div "NLD nieuwgein 09:21 PM ⭐ 5 Average Feedback ✅ Verified Payment Verification $0.…" at bounding box center [194, 341] width 276 height 127
click at [28, 251] on div at bounding box center [172, 233] width 344 height 466
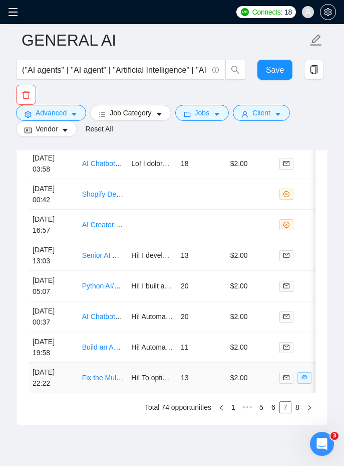
scroll to position [2991, 0]
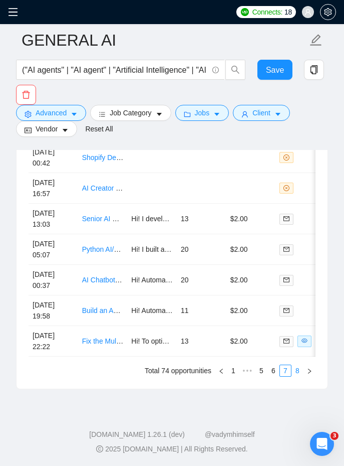
click at [297, 367] on link "8" at bounding box center [297, 370] width 11 height 11
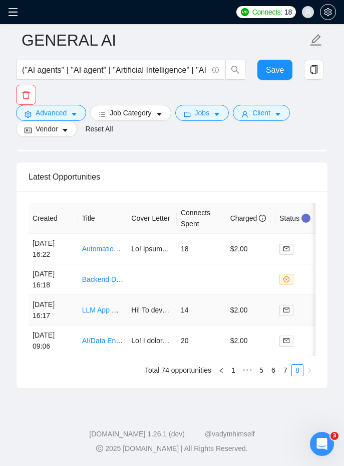
scroll to position [2808, 0]
click at [14, 18] on span at bounding box center [16, 12] width 16 height 24
click at [12, 9] on icon "menu" at bounding box center [13, 12] width 9 height 8
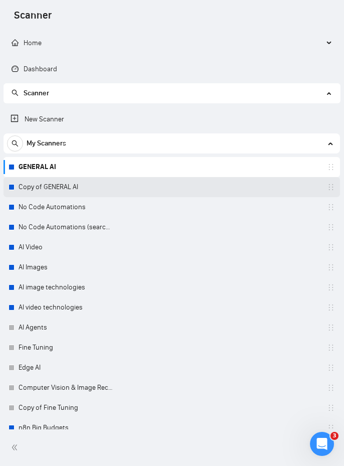
click at [56, 186] on link "Copy of GENERAL AI" at bounding box center [66, 187] width 95 height 20
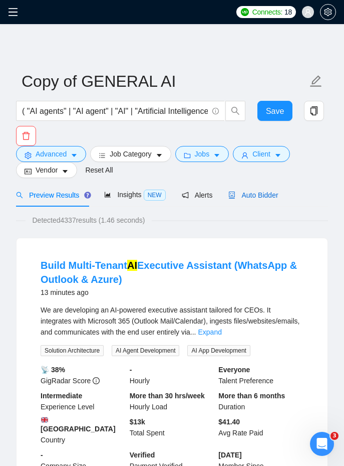
click at [255, 199] on div "Auto Bidder" at bounding box center [254, 194] width 50 height 11
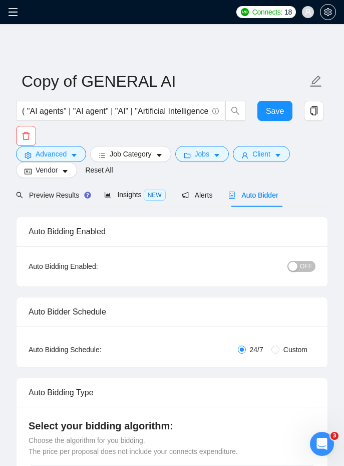
checkbox input "true"
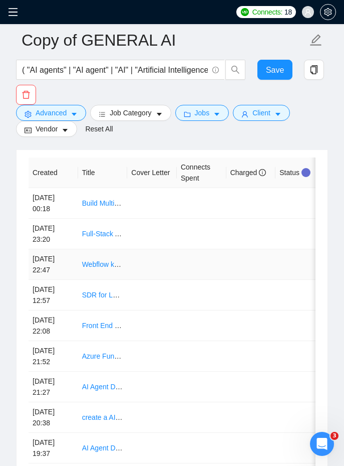
scroll to position [2991, 0]
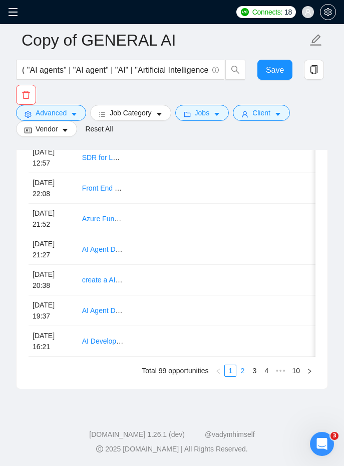
click at [241, 371] on link "2" at bounding box center [242, 370] width 11 height 11
click at [256, 371] on link "3" at bounding box center [254, 370] width 11 height 11
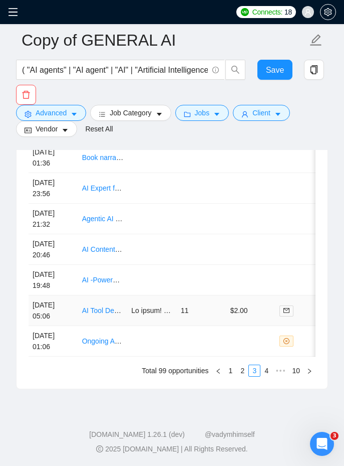
click at [123, 317] on td "AI Tool Development for Company Research" at bounding box center [103, 310] width 50 height 31
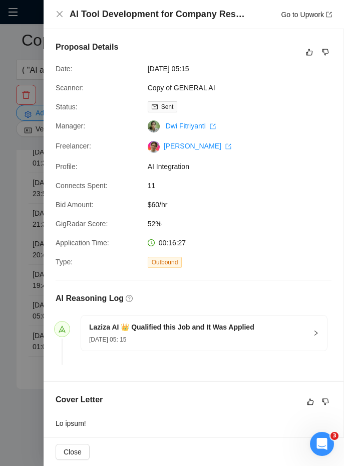
click at [27, 202] on div at bounding box center [172, 233] width 344 height 466
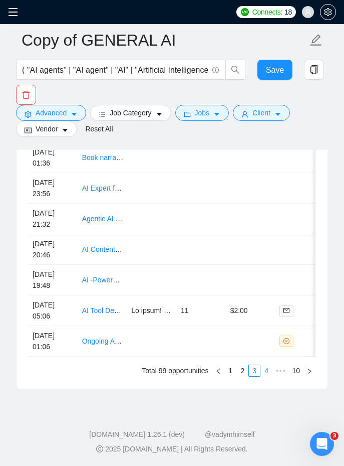
click at [265, 373] on link "4" at bounding box center [266, 370] width 11 height 11
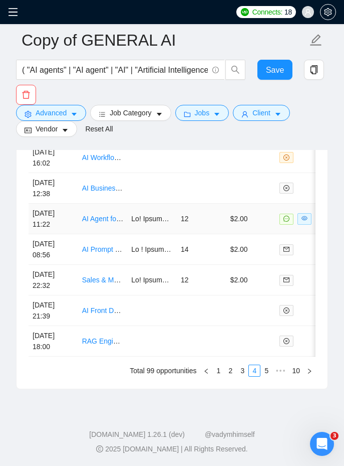
click at [194, 230] on td "12" at bounding box center [202, 219] width 50 height 31
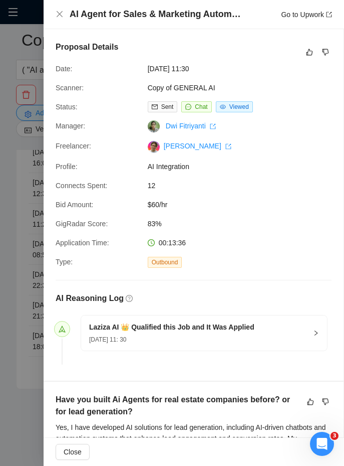
click at [36, 220] on div at bounding box center [172, 233] width 344 height 466
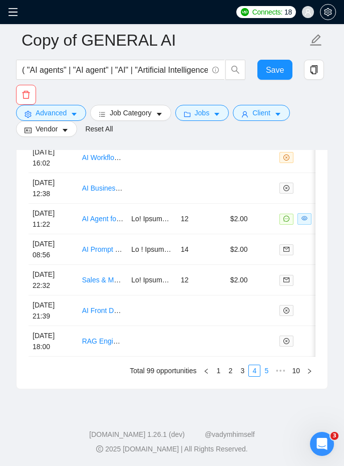
click at [265, 372] on link "5" at bounding box center [266, 370] width 11 height 11
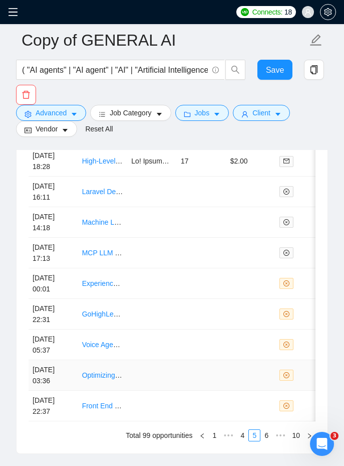
scroll to position [2927, 0]
click at [269, 434] on link "6" at bounding box center [266, 434] width 11 height 11
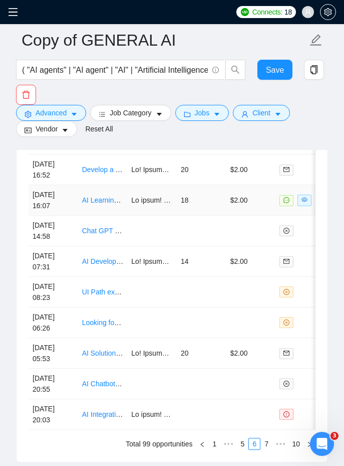
scroll to position [2944, 0]
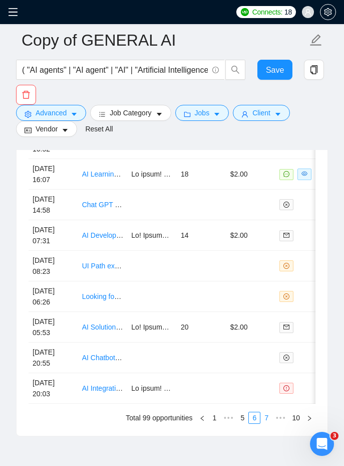
click at [263, 419] on link "7" at bounding box center [266, 417] width 11 height 11
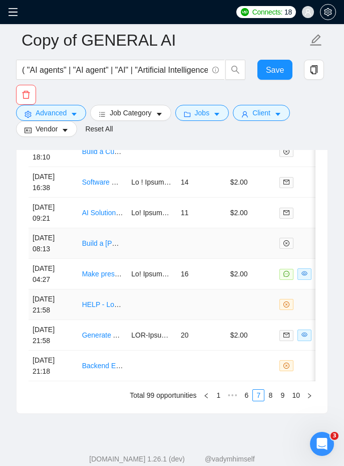
scroll to position [2991, 0]
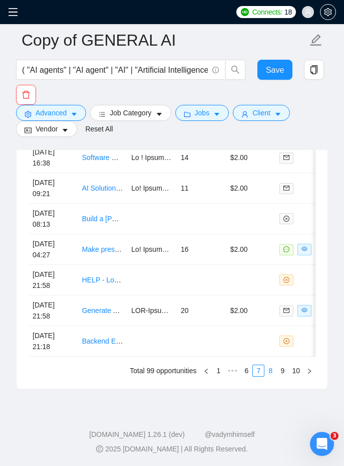
click at [269, 374] on link "8" at bounding box center [270, 370] width 11 height 11
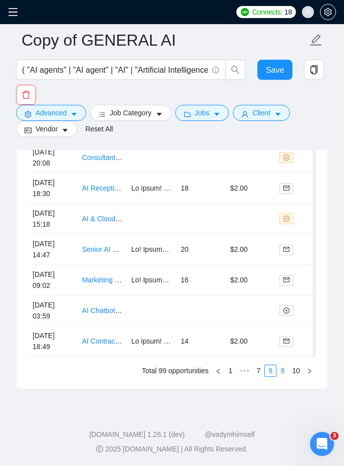
click at [283, 369] on link "9" at bounding box center [282, 370] width 11 height 11
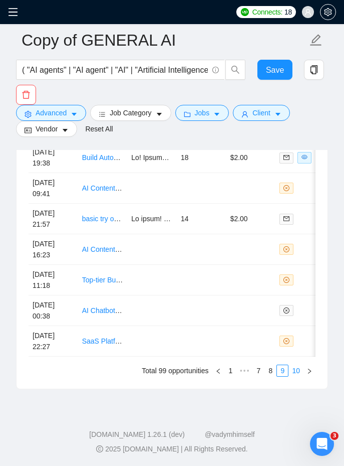
click at [299, 367] on link "10" at bounding box center [296, 370] width 14 height 11
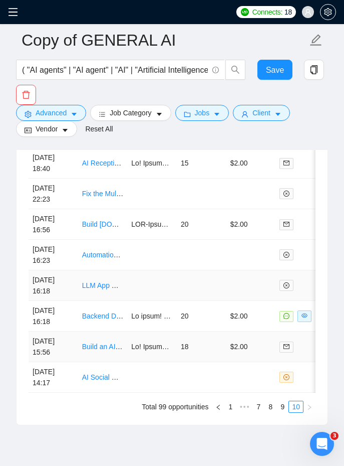
scroll to position [2961, 0]
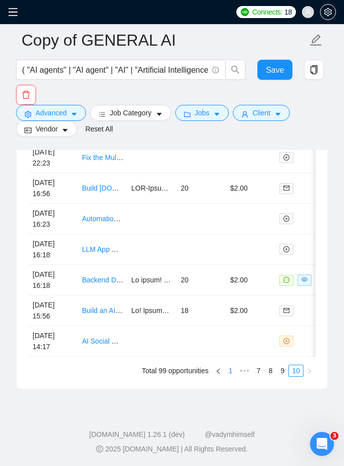
click at [231, 373] on link "1" at bounding box center [230, 370] width 11 height 11
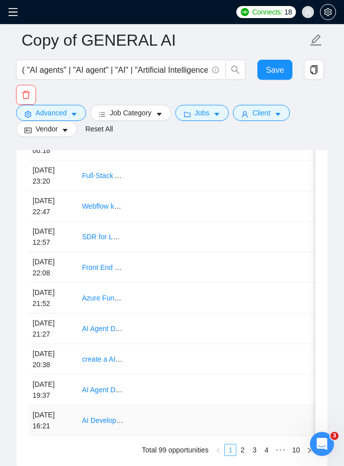
scroll to position [2991, 0]
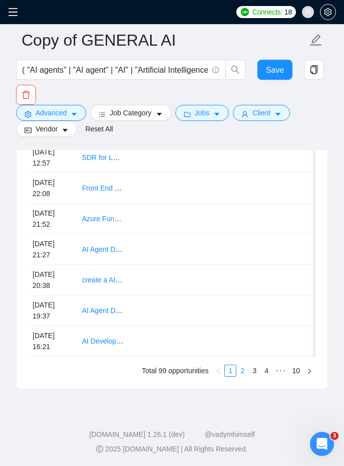
click at [242, 373] on link "2" at bounding box center [242, 370] width 11 height 11
click at [251, 366] on link "3" at bounding box center [254, 370] width 11 height 11
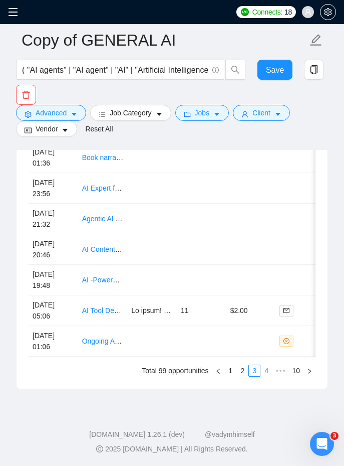
click at [265, 369] on link "4" at bounding box center [266, 370] width 11 height 11
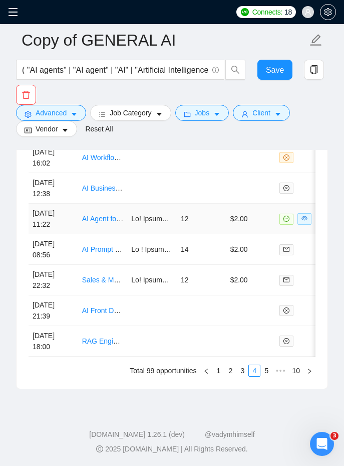
click at [189, 220] on td "12" at bounding box center [202, 219] width 50 height 31
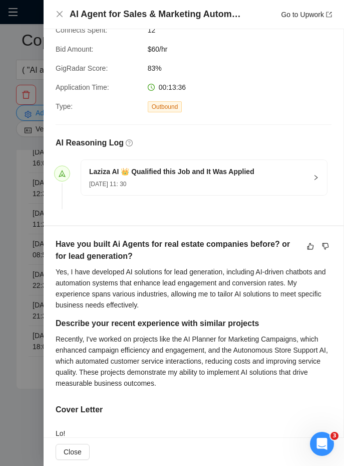
scroll to position [232, 0]
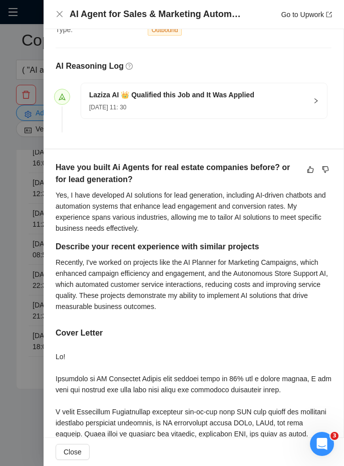
click at [15, 305] on div at bounding box center [172, 233] width 344 height 466
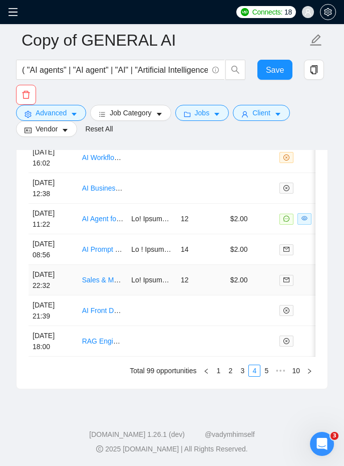
click at [120, 276] on link "Sales & Marketing AI Automation Wizard" at bounding box center [145, 280] width 126 height 8
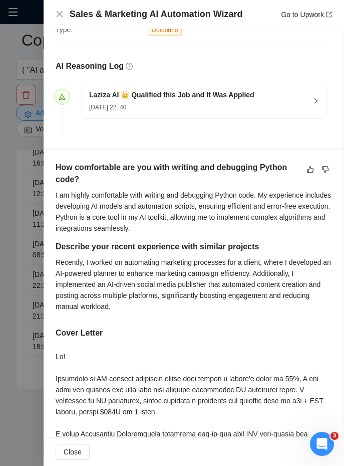
click at [11, 253] on div at bounding box center [172, 233] width 344 height 466
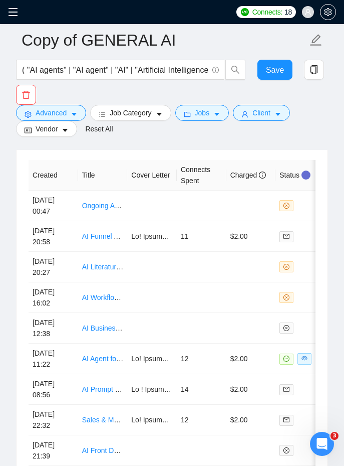
scroll to position [2823, 0]
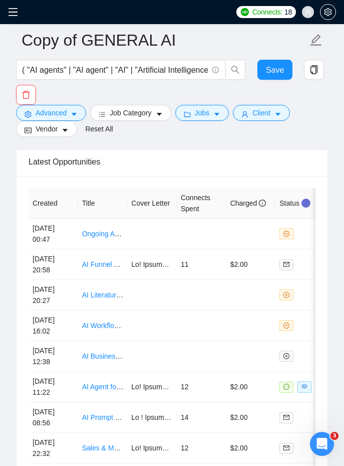
click at [9, 10] on icon "menu" at bounding box center [13, 12] width 10 height 10
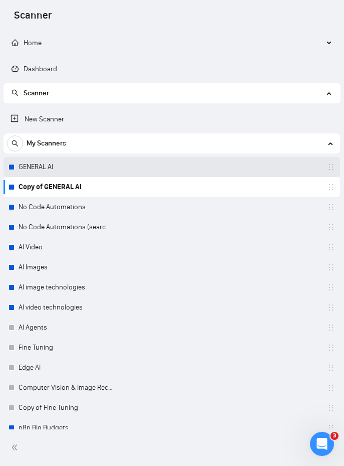
click at [52, 168] on link "GENERAL AI" at bounding box center [66, 167] width 95 height 20
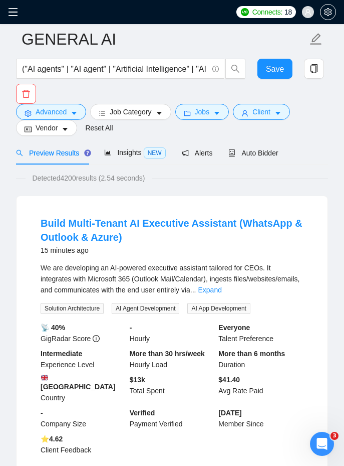
scroll to position [49, 0]
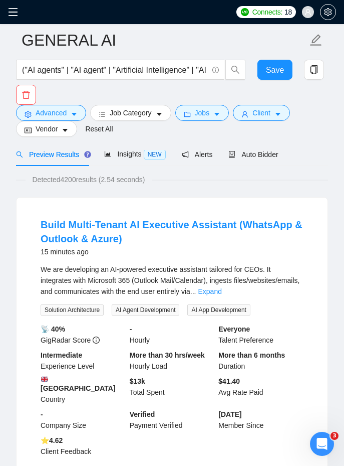
click at [27, 223] on div "Build Multi-Tenant AI Executive Assistant (WhatsApp & Outlook & Azure) 15 minut…" at bounding box center [172, 336] width 311 height 279
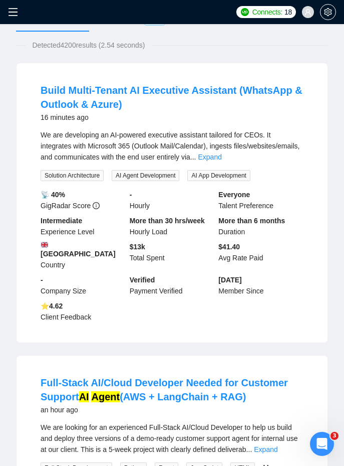
scroll to position [0, 0]
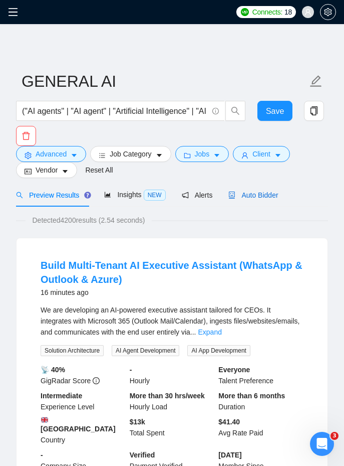
click at [257, 199] on div "Auto Bidder" at bounding box center [254, 194] width 50 height 11
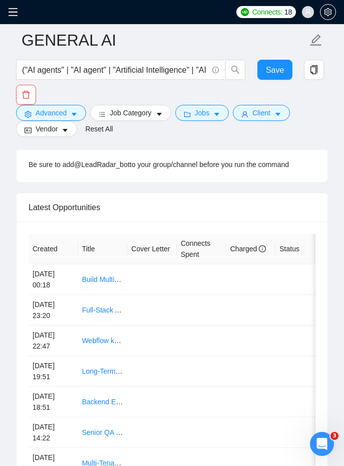
scroll to position [2991, 0]
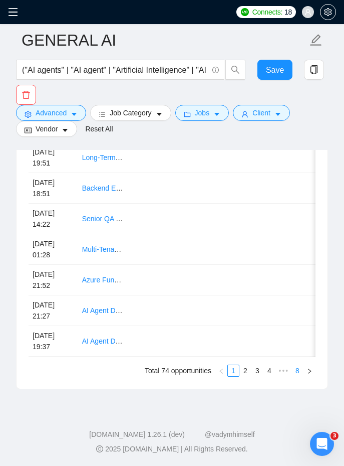
click at [296, 371] on link "8" at bounding box center [297, 370] width 11 height 11
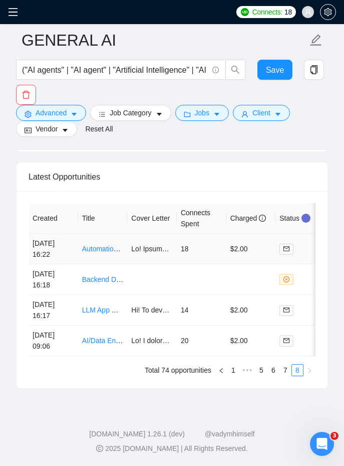
scroll to position [2808, 0]
click at [287, 372] on link "7" at bounding box center [285, 370] width 11 height 11
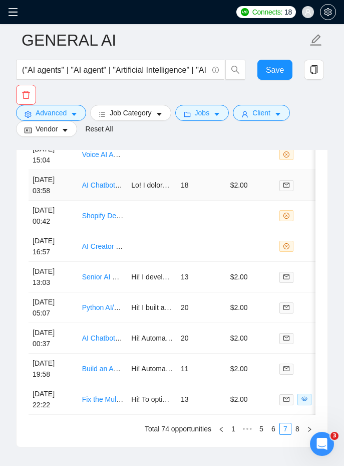
scroll to position [2969, 0]
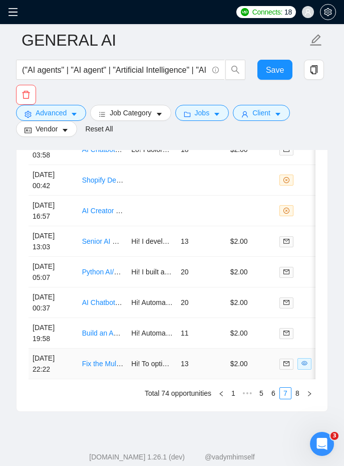
click at [173, 368] on td "Hi! To optimize your educational AI system, we can streamline the embedding str…" at bounding box center [152, 363] width 50 height 31
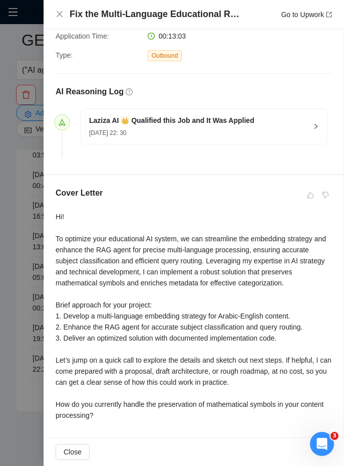
scroll to position [210, 0]
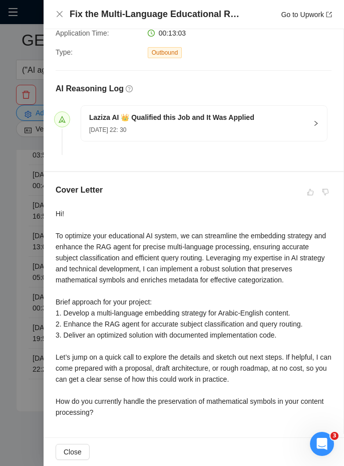
click at [15, 226] on div at bounding box center [172, 233] width 344 height 466
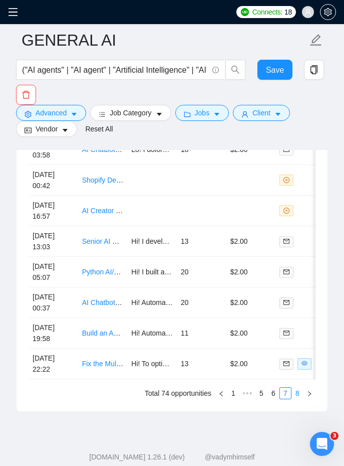
click at [295, 388] on link "8" at bounding box center [297, 392] width 11 height 11
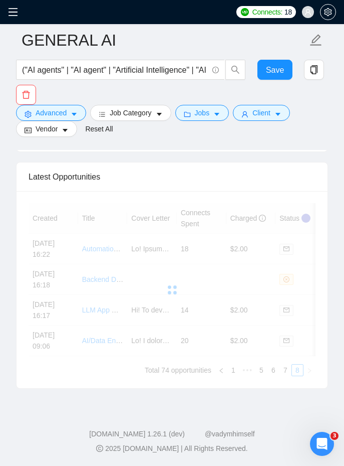
scroll to position [2808, 0]
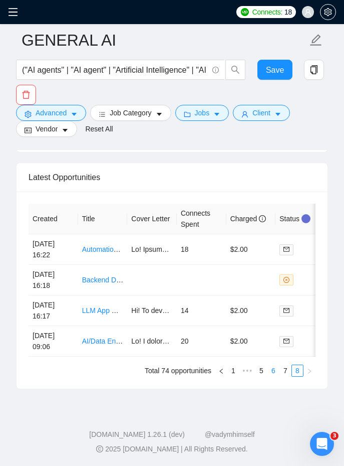
click at [272, 371] on link "6" at bounding box center [273, 370] width 11 height 11
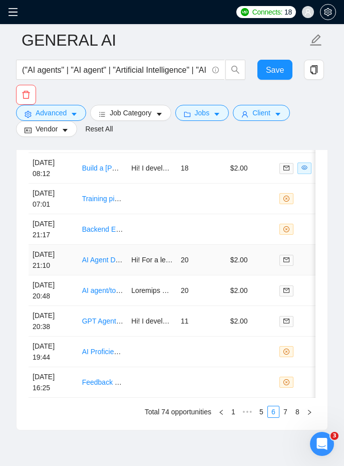
scroll to position [2991, 0]
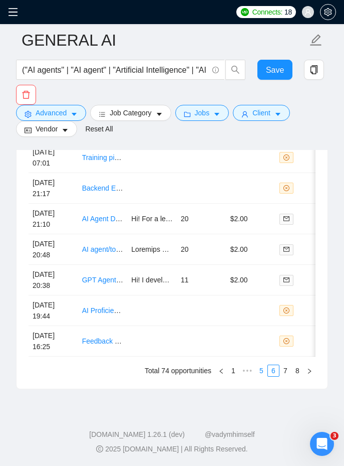
click at [263, 372] on link "5" at bounding box center [261, 370] width 11 height 11
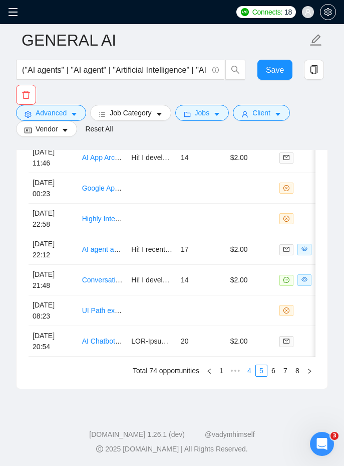
click at [250, 368] on link "4" at bounding box center [249, 370] width 11 height 11
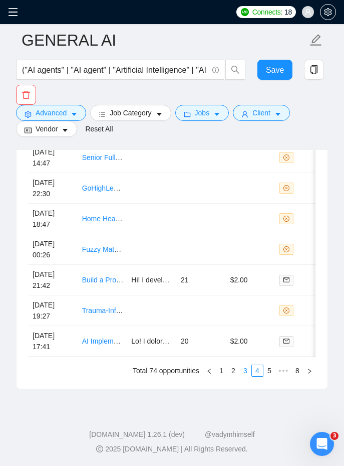
click at [245, 369] on link "3" at bounding box center [245, 370] width 11 height 11
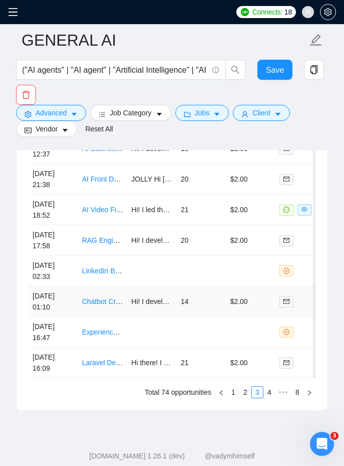
scroll to position [2960, 0]
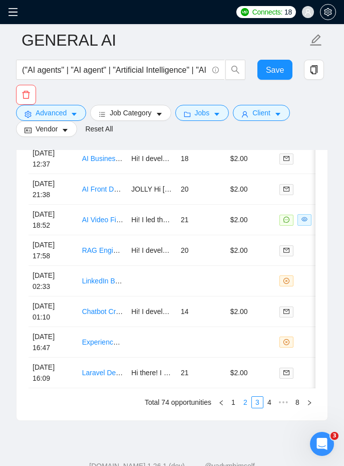
click at [248, 397] on link "2" at bounding box center [245, 401] width 11 height 11
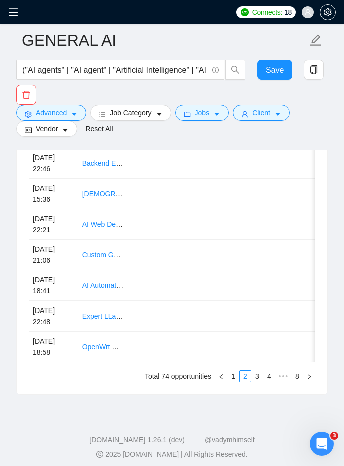
scroll to position [2991, 0]
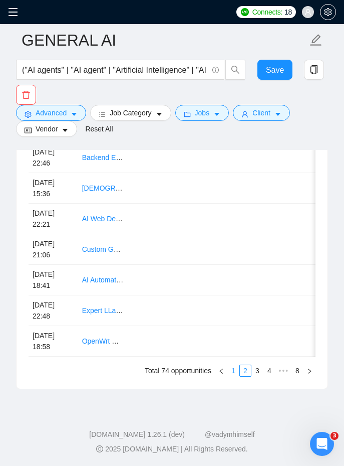
click at [229, 372] on link "1" at bounding box center [233, 370] width 11 height 11
click at [14, 21] on span at bounding box center [16, 12] width 16 height 24
click at [14, 19] on span at bounding box center [16, 12] width 16 height 24
click at [12, 14] on icon "menu" at bounding box center [13, 12] width 10 height 10
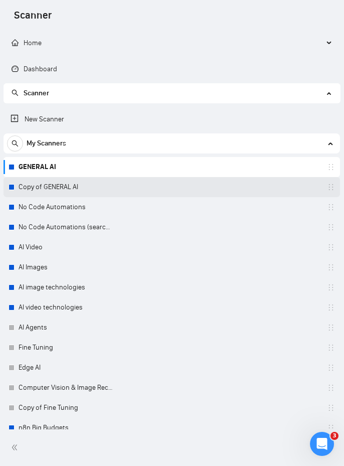
click at [48, 191] on link "Copy of GENERAL AI" at bounding box center [66, 187] width 95 height 20
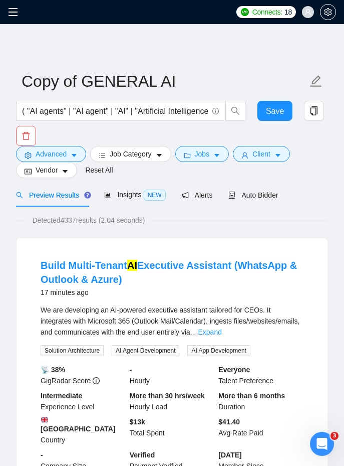
scroll to position [21, 0]
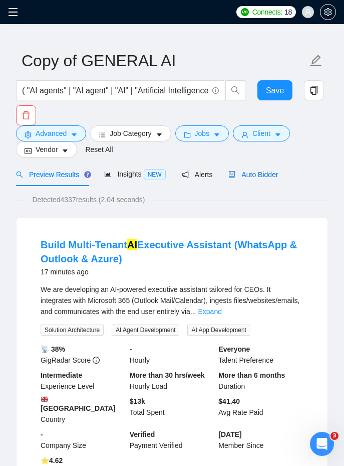
click at [240, 171] on span "Auto Bidder" at bounding box center [254, 174] width 50 height 8
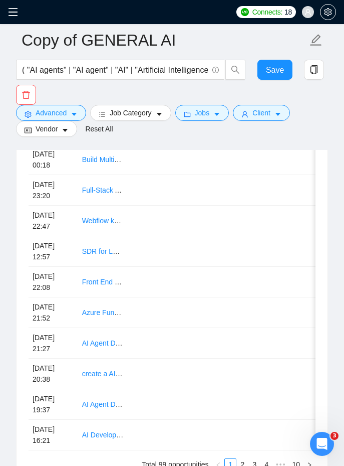
scroll to position [2991, 0]
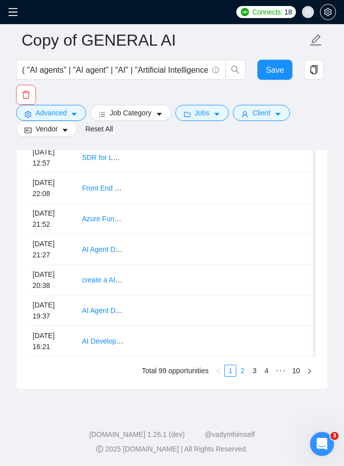
click at [238, 370] on link "2" at bounding box center [242, 370] width 11 height 11
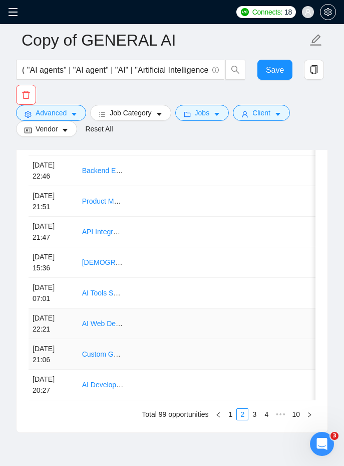
scroll to position [2927, 0]
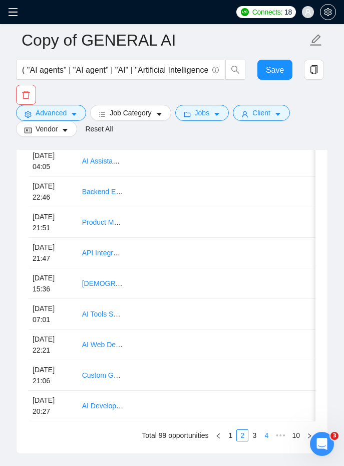
click at [267, 432] on link "4" at bounding box center [266, 435] width 11 height 11
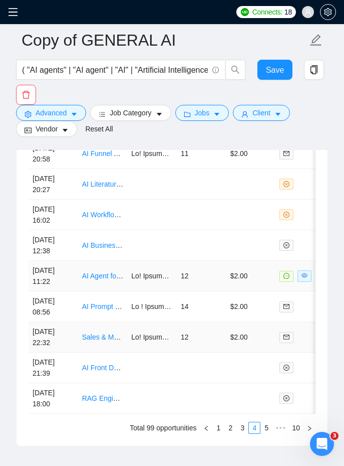
scroll to position [2936, 0]
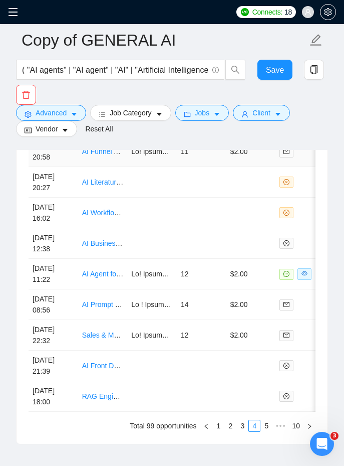
click at [185, 160] on td "11" at bounding box center [202, 151] width 50 height 31
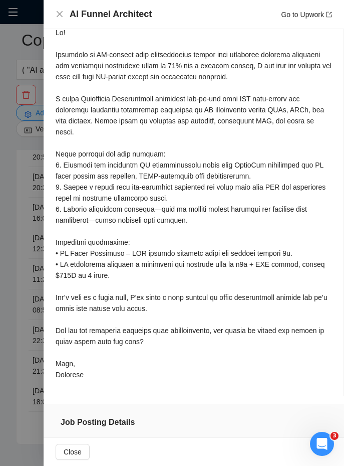
scroll to position [382, 0]
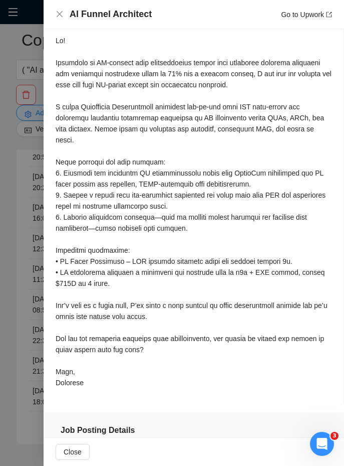
click at [17, 217] on div at bounding box center [172, 233] width 344 height 466
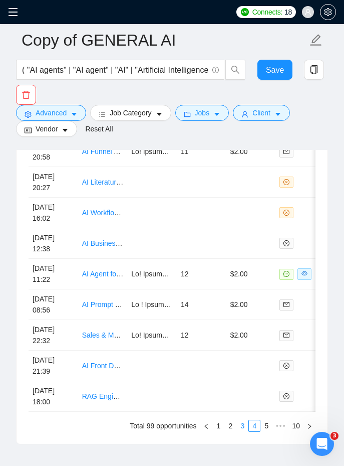
click at [245, 423] on link "3" at bounding box center [242, 425] width 11 height 11
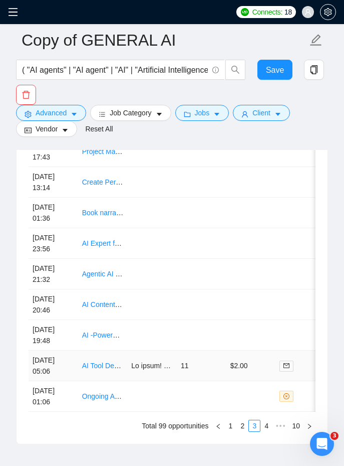
click at [205, 371] on td "11" at bounding box center [202, 365] width 50 height 31
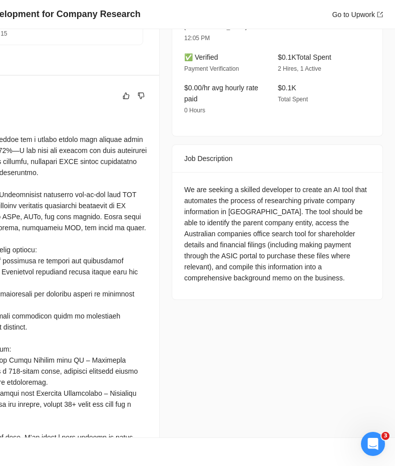
scroll to position [316, 0]
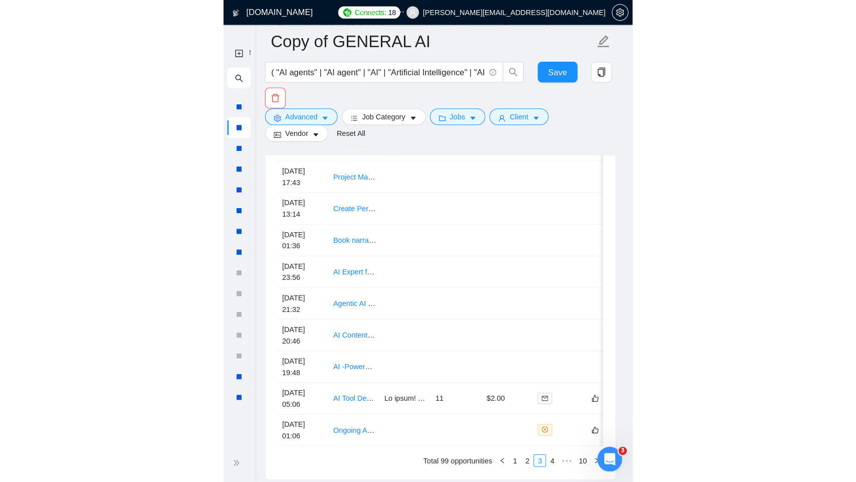
scroll to position [2740, 0]
